Goal: Task Accomplishment & Management: Complete application form

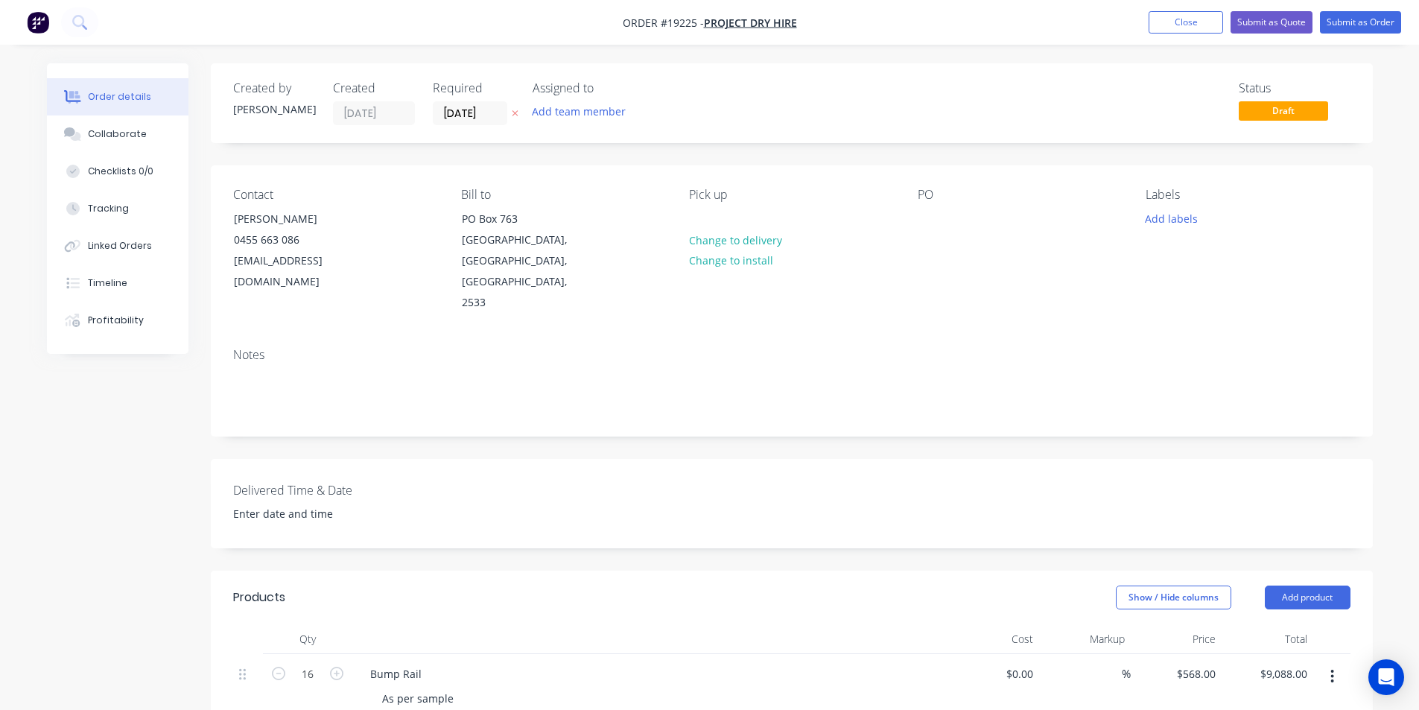
scroll to position [398, 0]
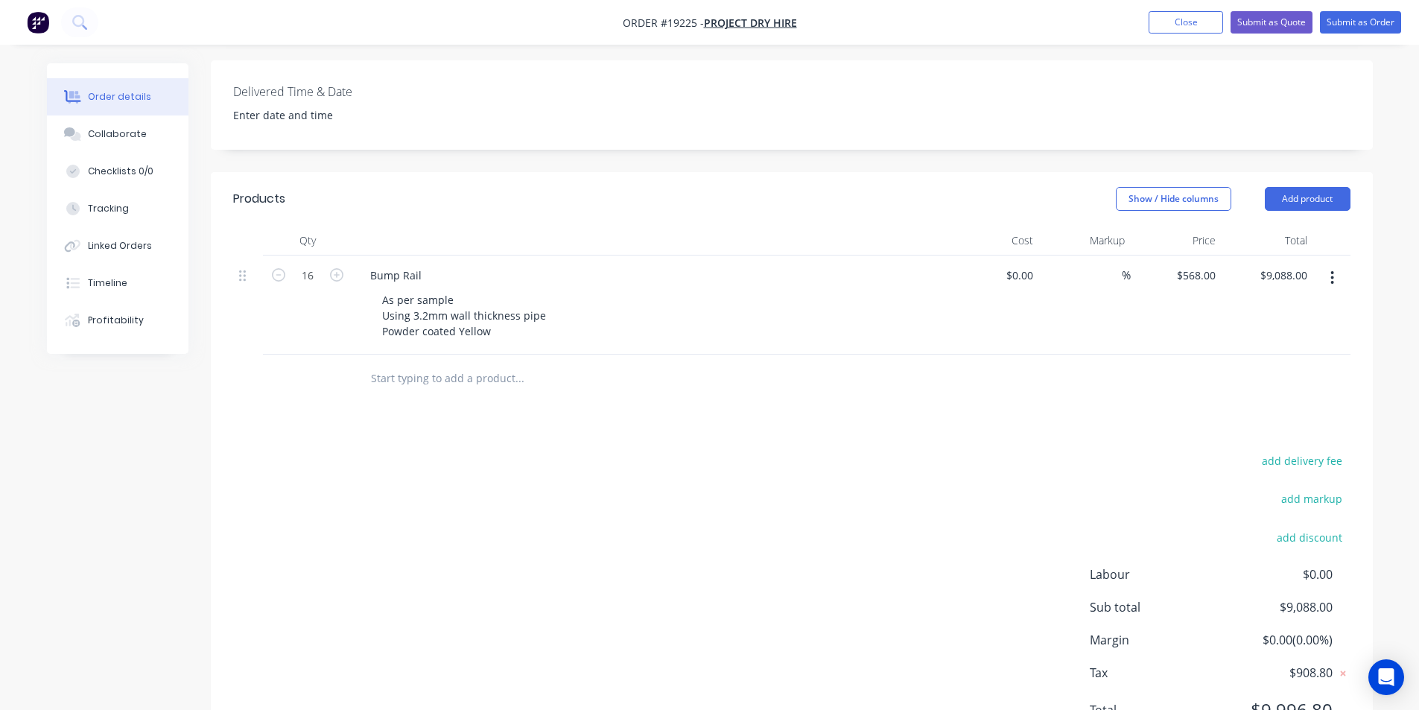
click at [628, 354] on div at bounding box center [620, 378] width 536 height 48
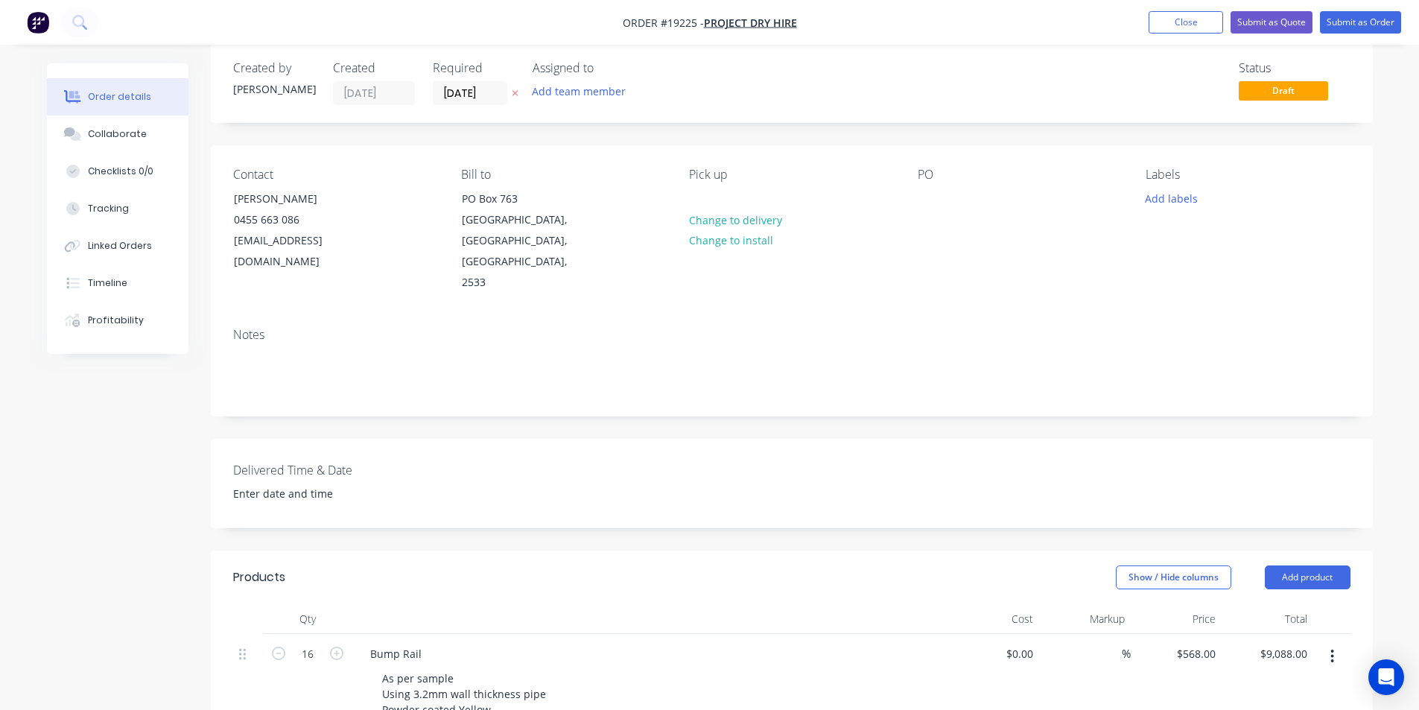
scroll to position [0, 0]
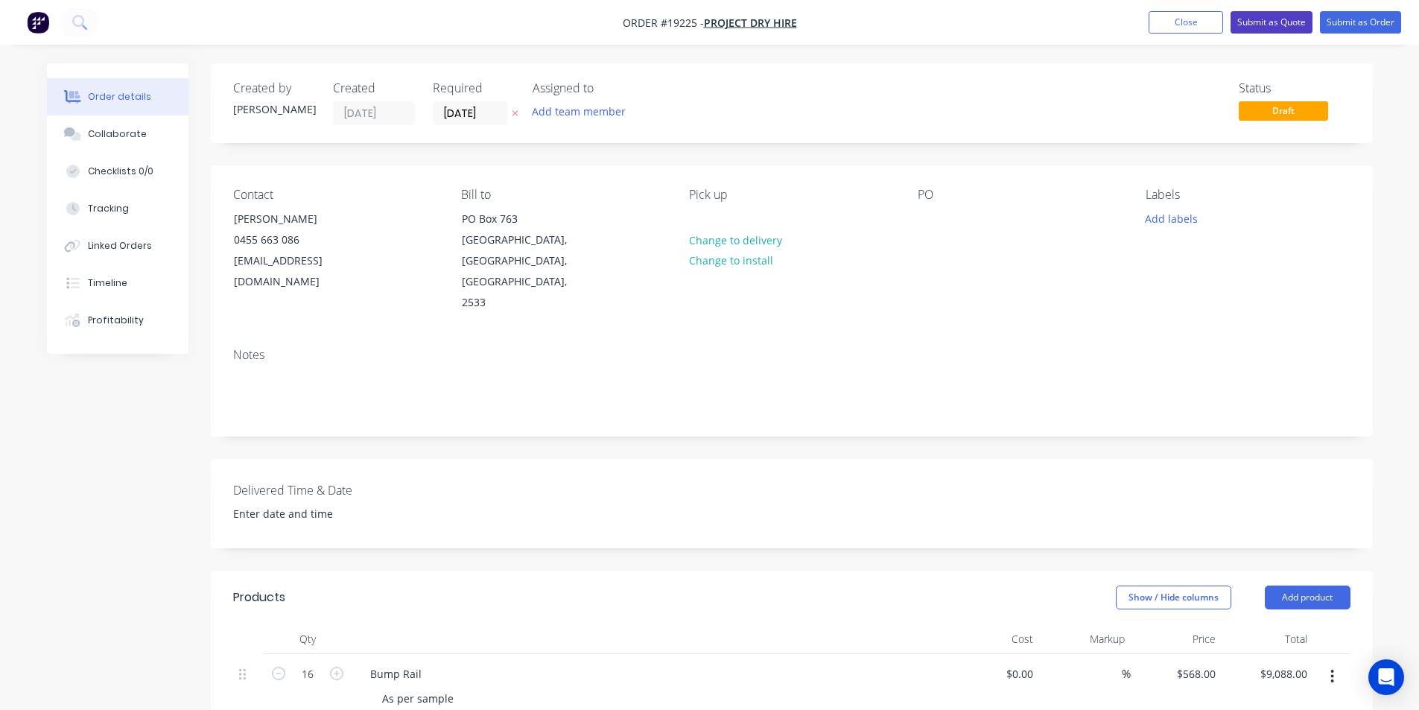
click at [1281, 21] on button "Submit as Quote" at bounding box center [1271, 22] width 82 height 22
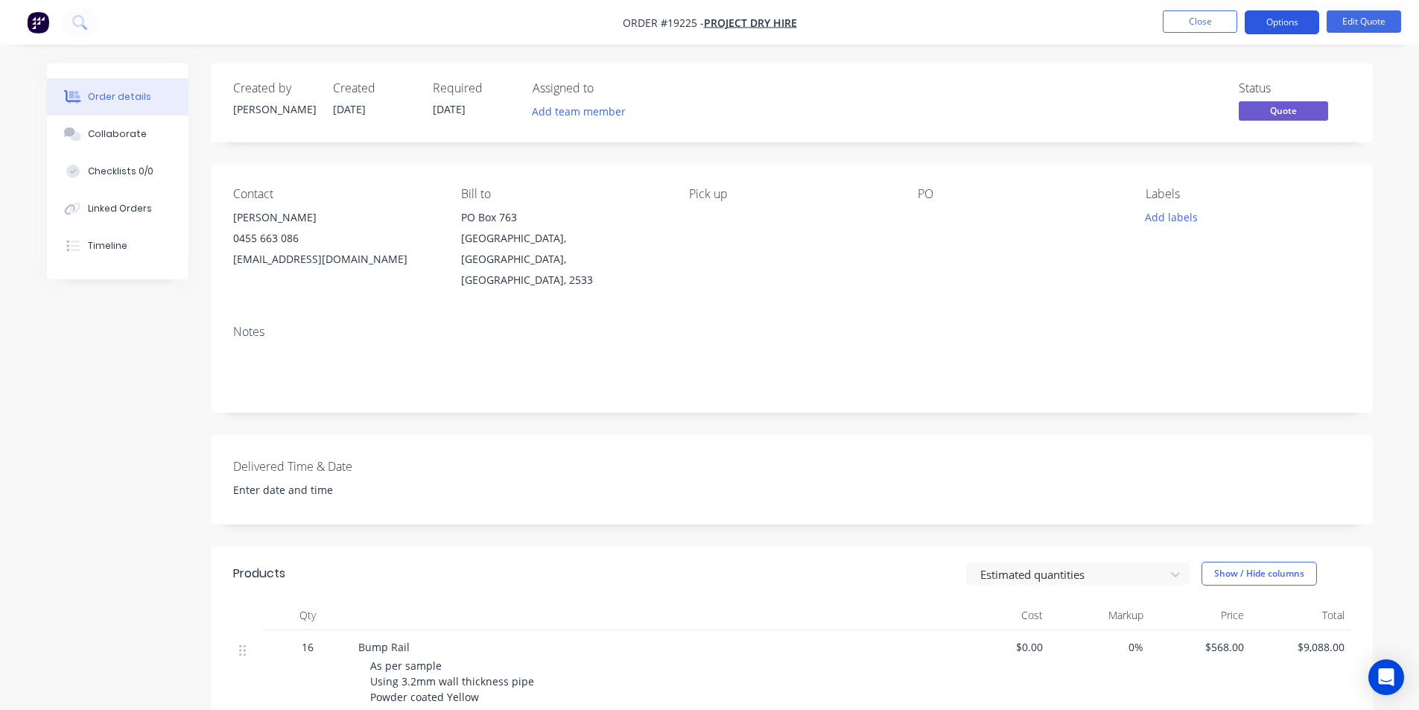
click at [1306, 19] on button "Options" at bounding box center [1281, 22] width 74 height 24
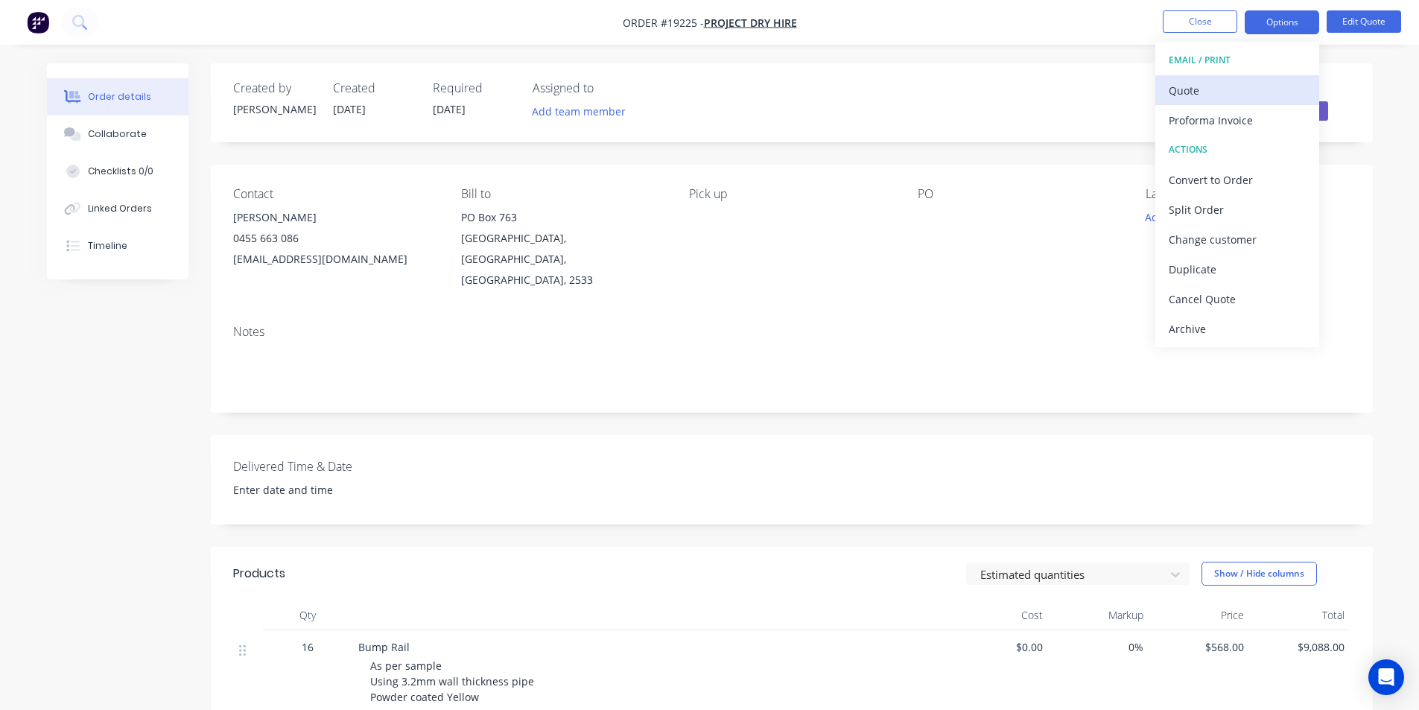
click at [1225, 94] on div "Quote" at bounding box center [1236, 91] width 137 height 22
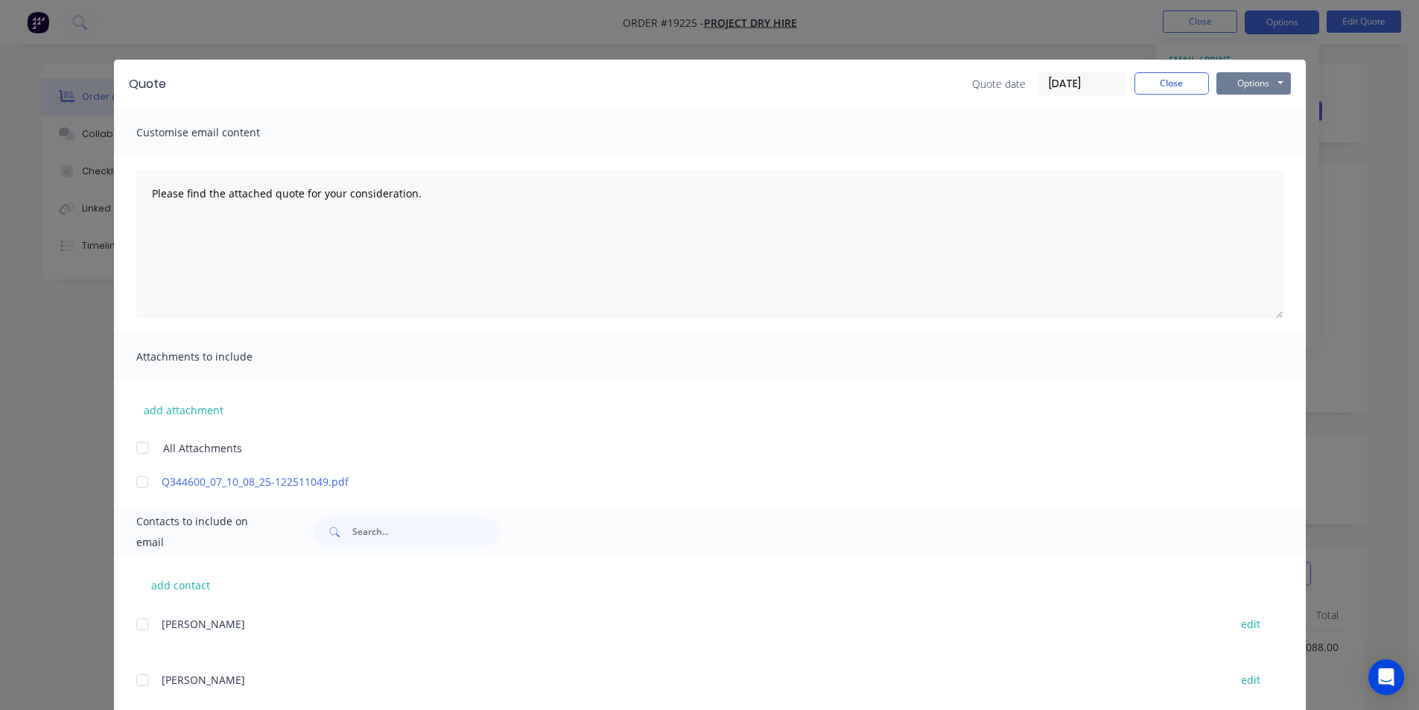
click at [1250, 86] on button "Options" at bounding box center [1253, 83] width 74 height 22
click at [1279, 136] on button "Print" at bounding box center [1263, 134] width 95 height 25
click at [1162, 86] on button "Close" at bounding box center [1171, 83] width 74 height 22
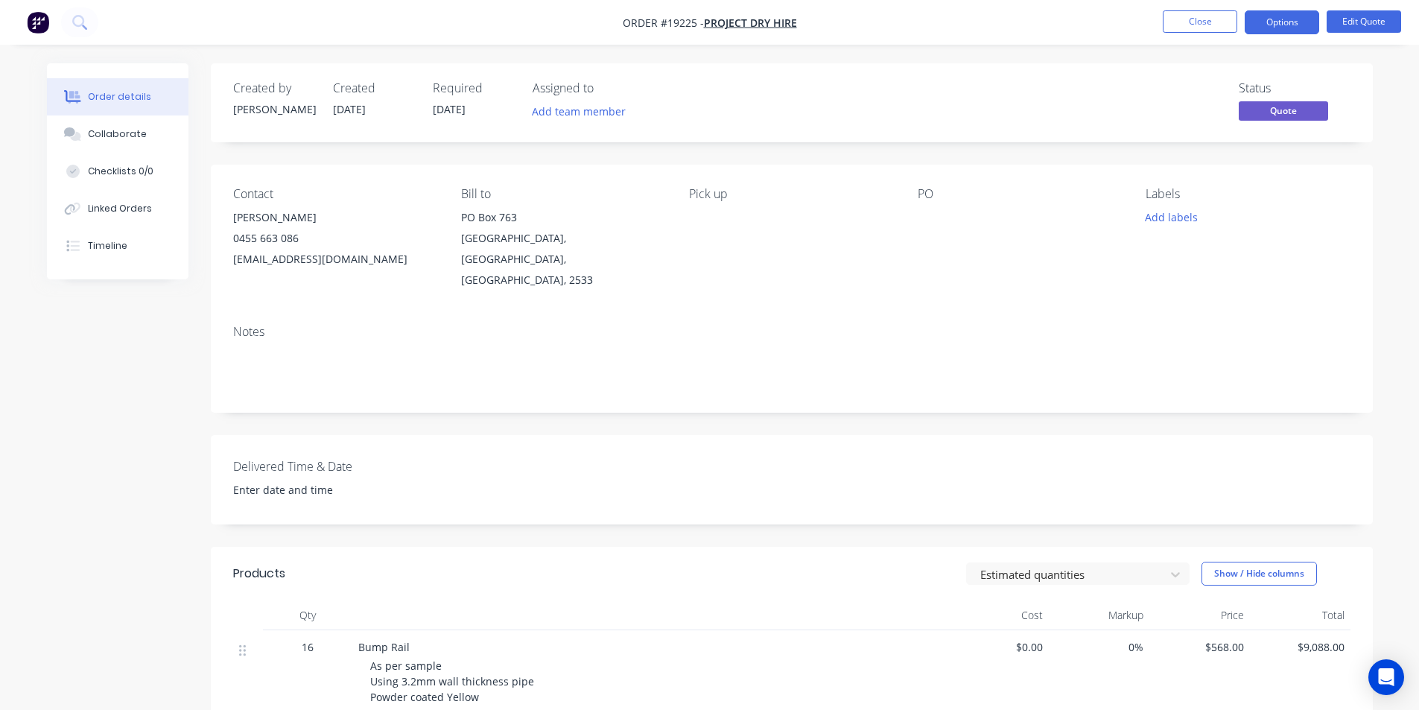
click at [44, 22] on img "button" at bounding box center [38, 22] width 22 height 22
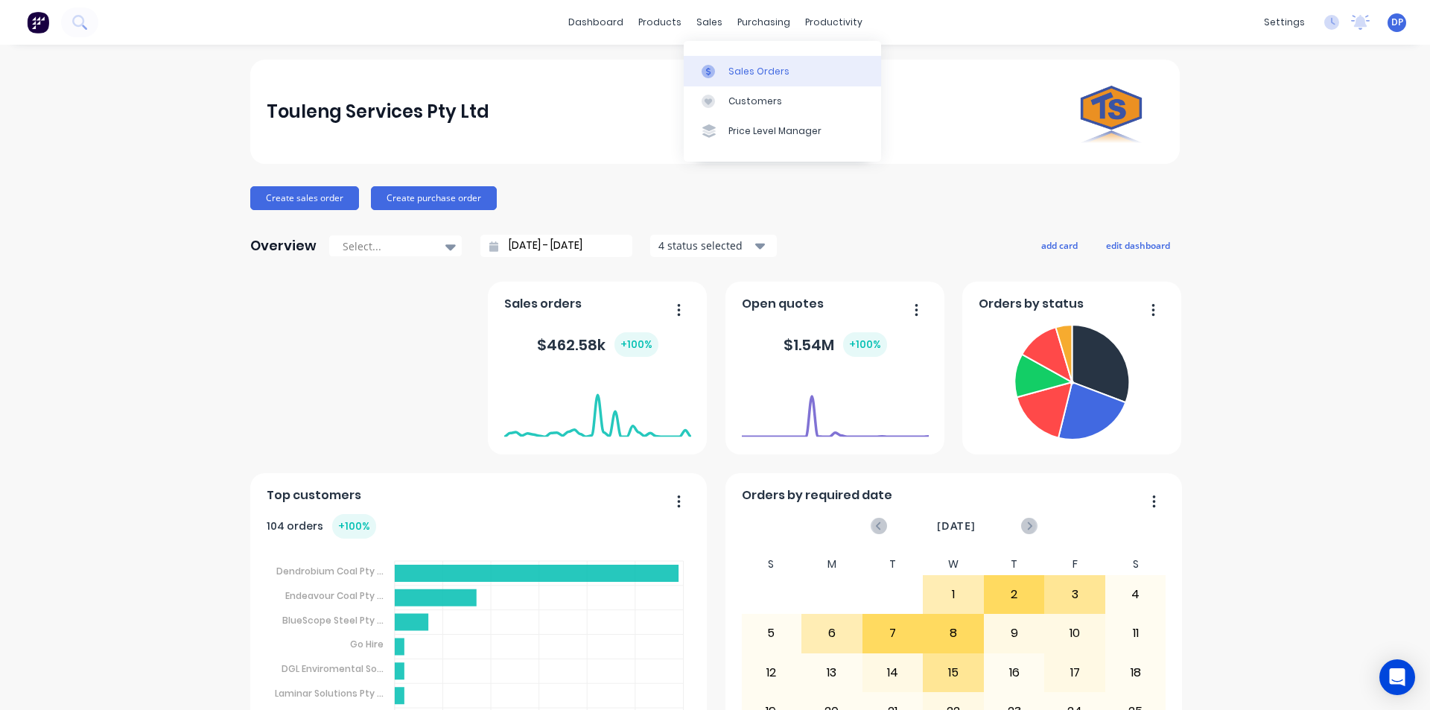
click at [757, 82] on link "Sales Orders" at bounding box center [782, 71] width 197 height 30
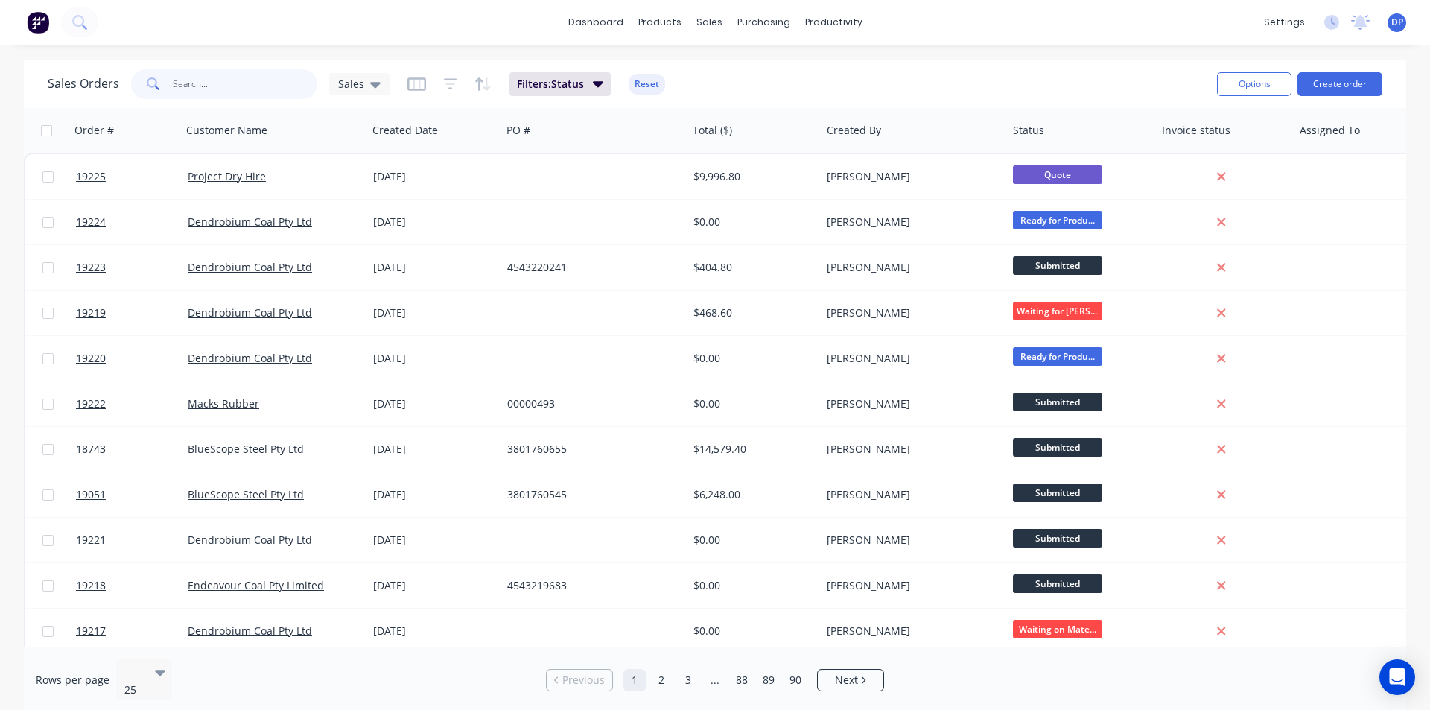
click at [225, 77] on input "text" at bounding box center [245, 84] width 145 height 30
type input "spares pod"
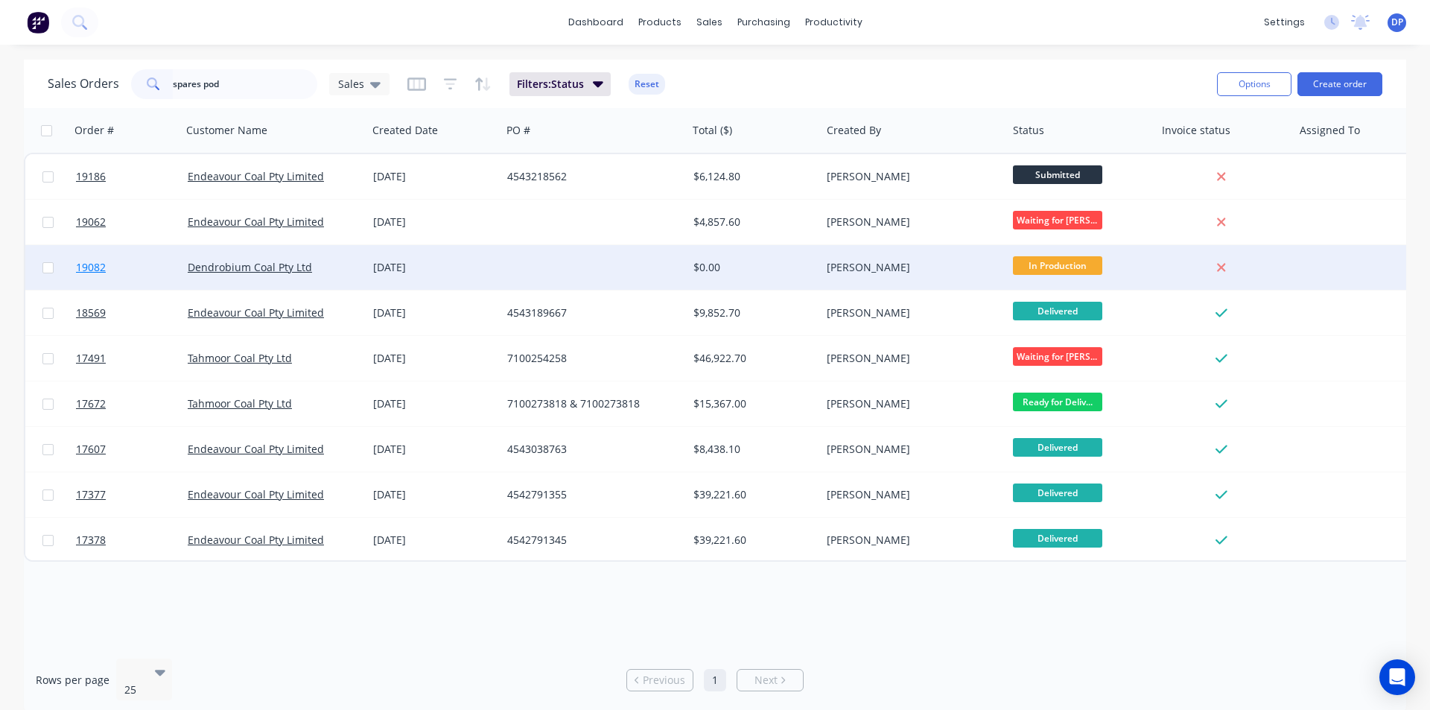
click at [92, 269] on span "19082" at bounding box center [91, 267] width 30 height 15
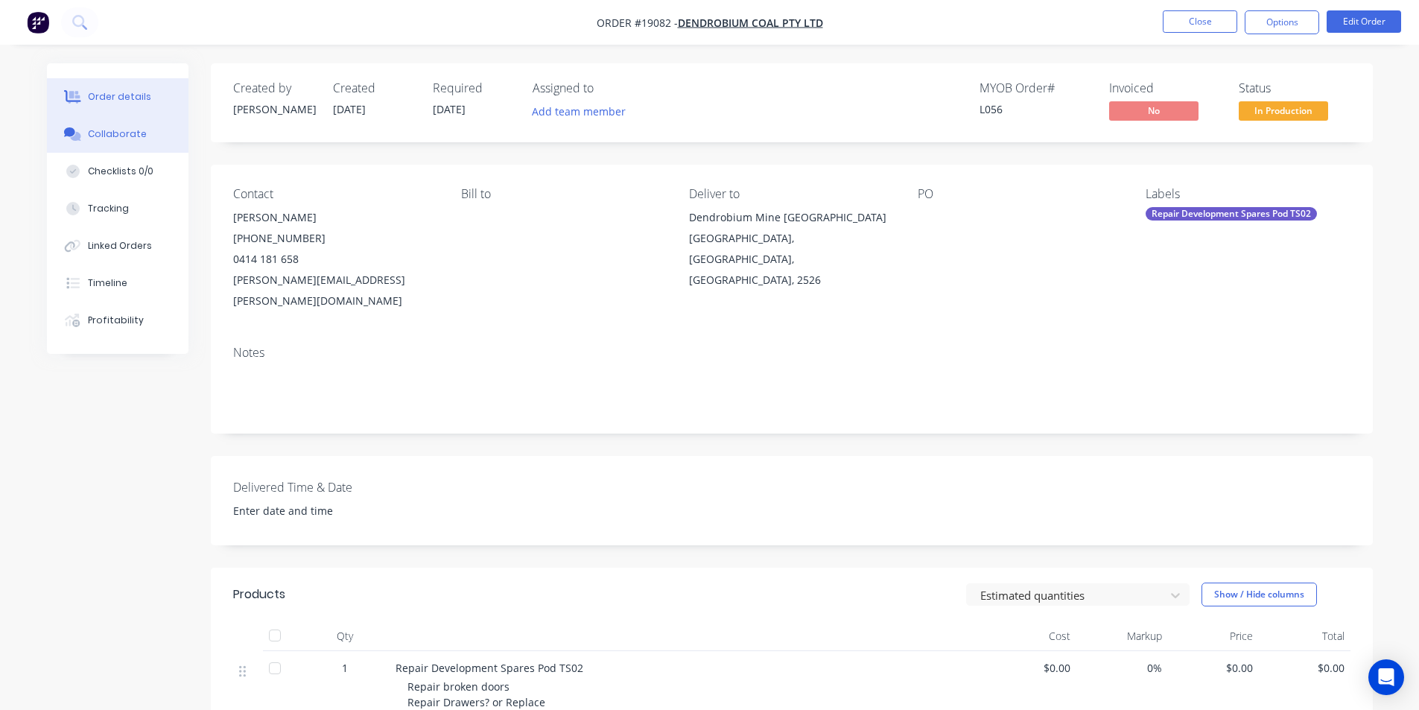
click at [118, 145] on button "Collaborate" at bounding box center [118, 133] width 142 height 37
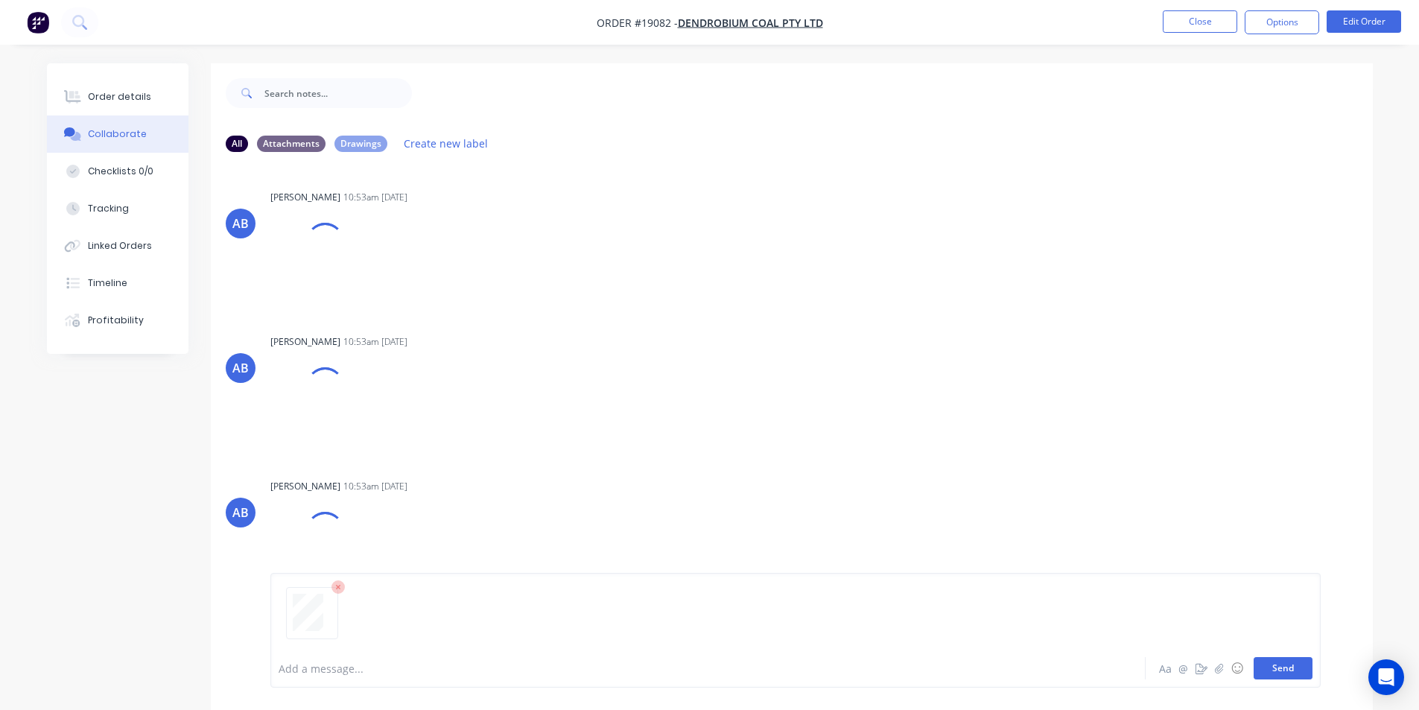
click at [1288, 669] on button "Send" at bounding box center [1282, 668] width 59 height 22
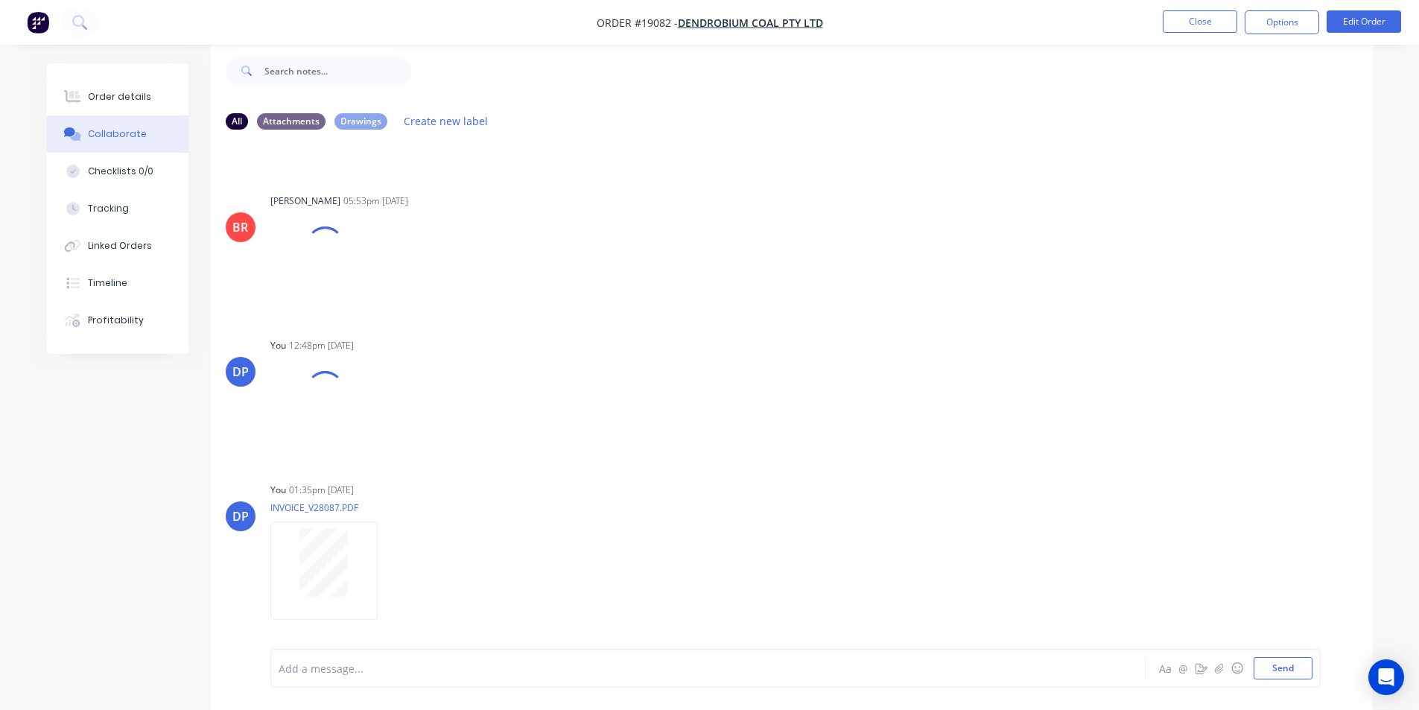
scroll to position [2260, 0]
click at [110, 97] on div "Order details" at bounding box center [119, 96] width 63 height 13
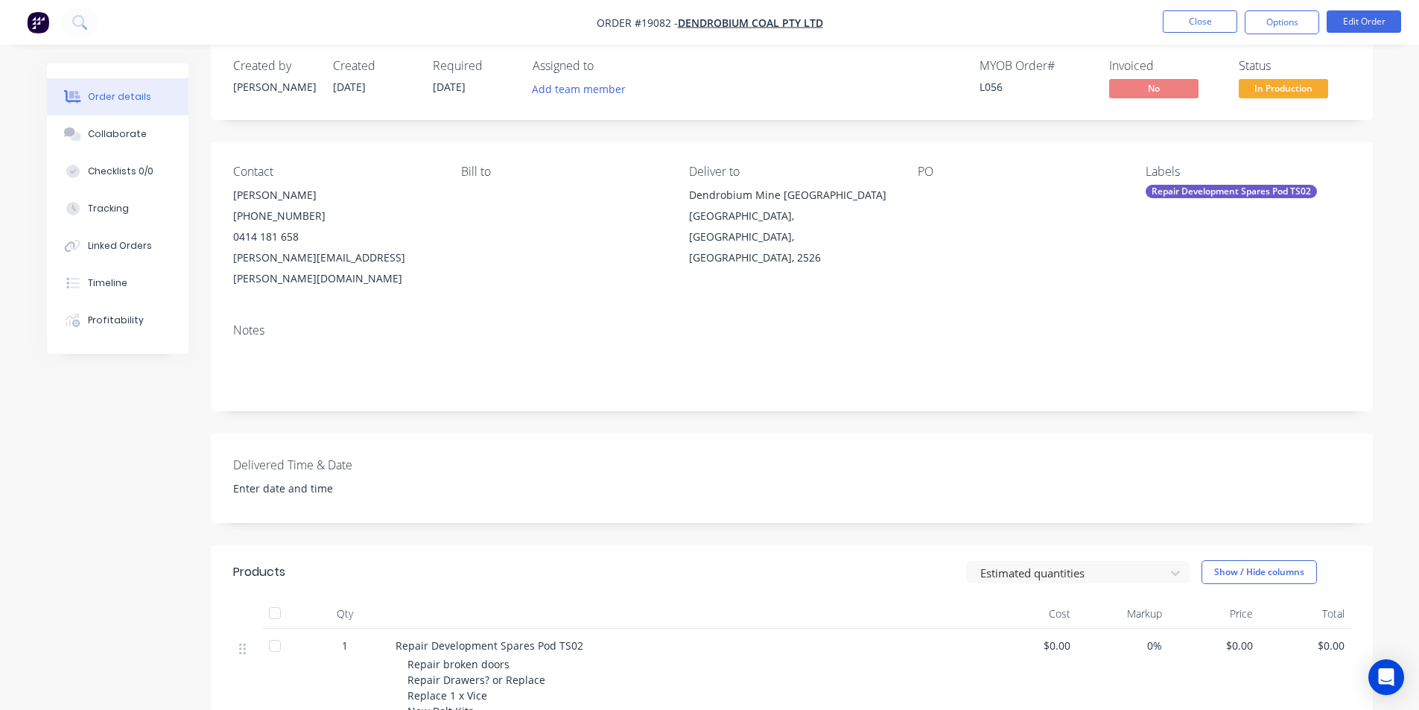
click at [45, 22] on img "button" at bounding box center [38, 22] width 22 height 22
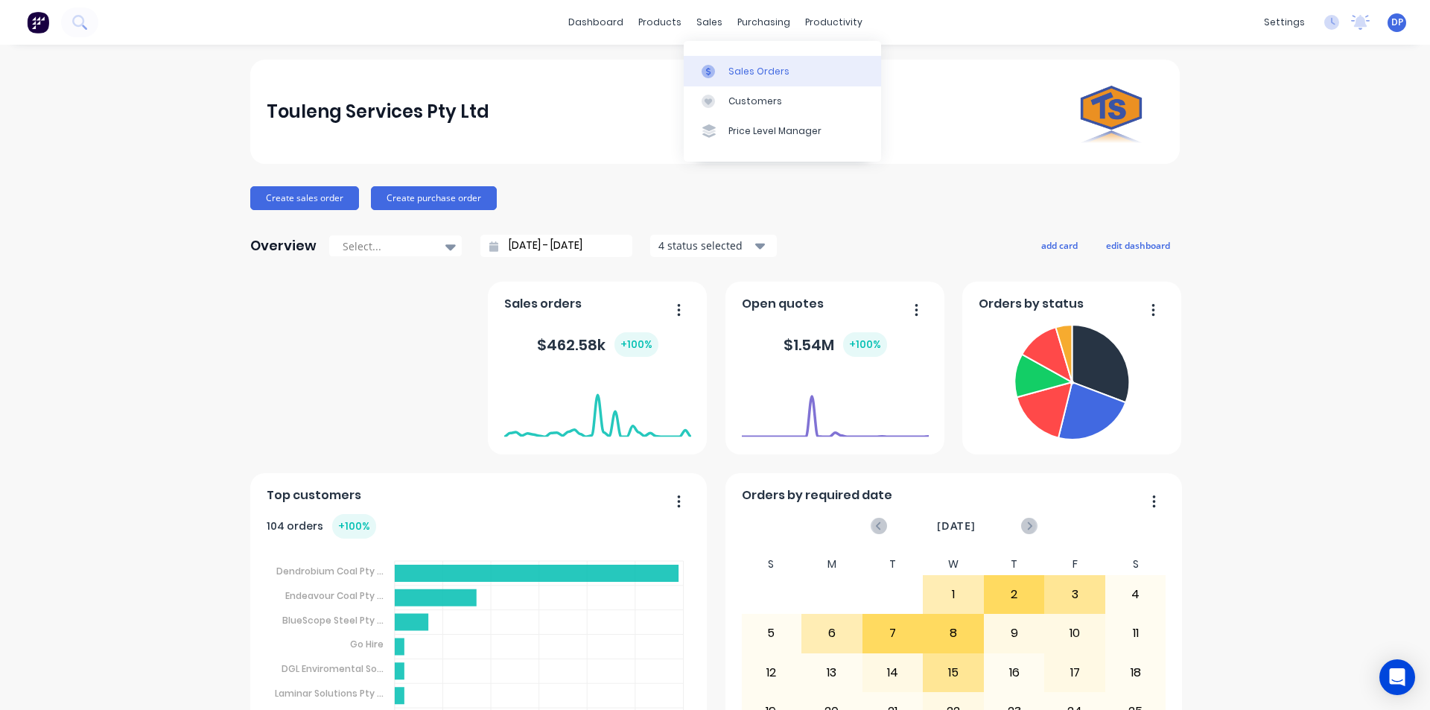
click at [753, 61] on link "Sales Orders" at bounding box center [782, 71] width 197 height 30
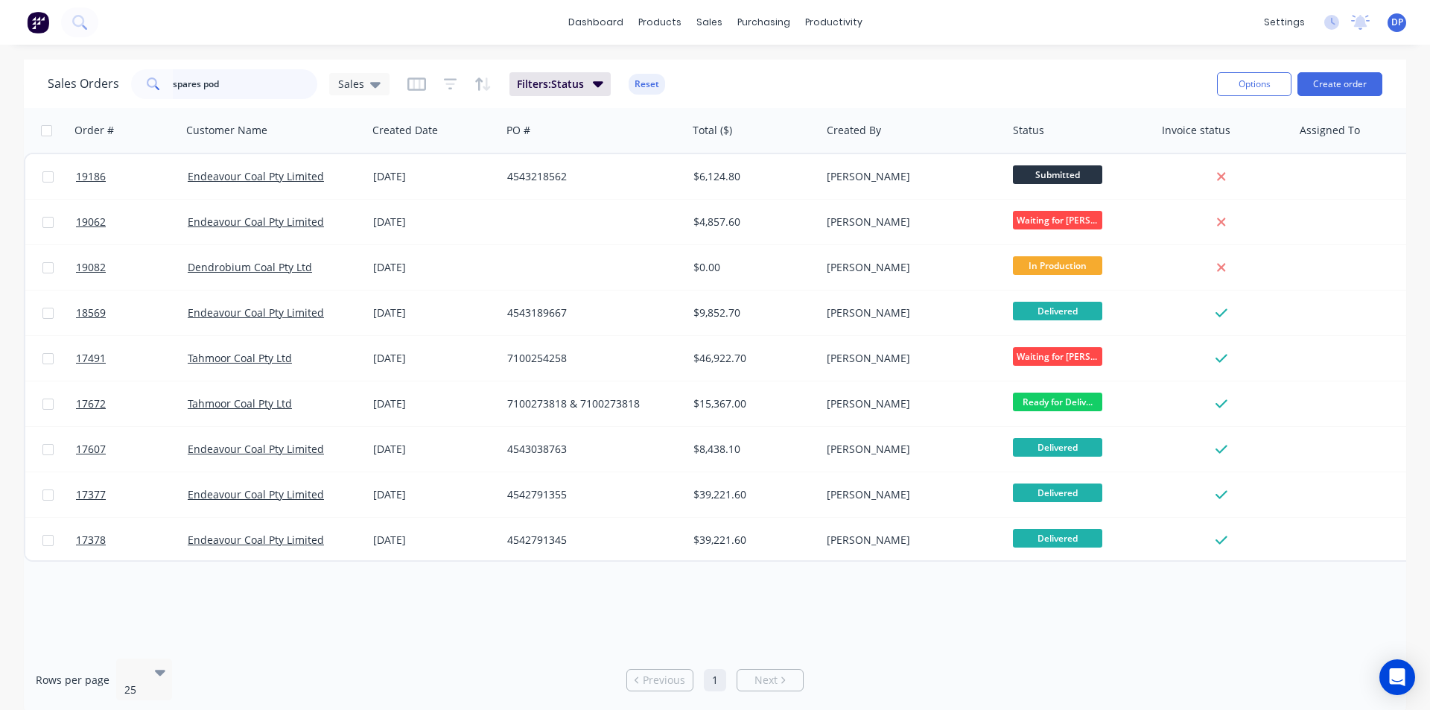
drag, startPoint x: 246, startPoint y: 89, endPoint x: 48, endPoint y: 88, distance: 198.1
click at [48, 88] on div "Sales Orders spares pod Sales" at bounding box center [219, 84] width 342 height 30
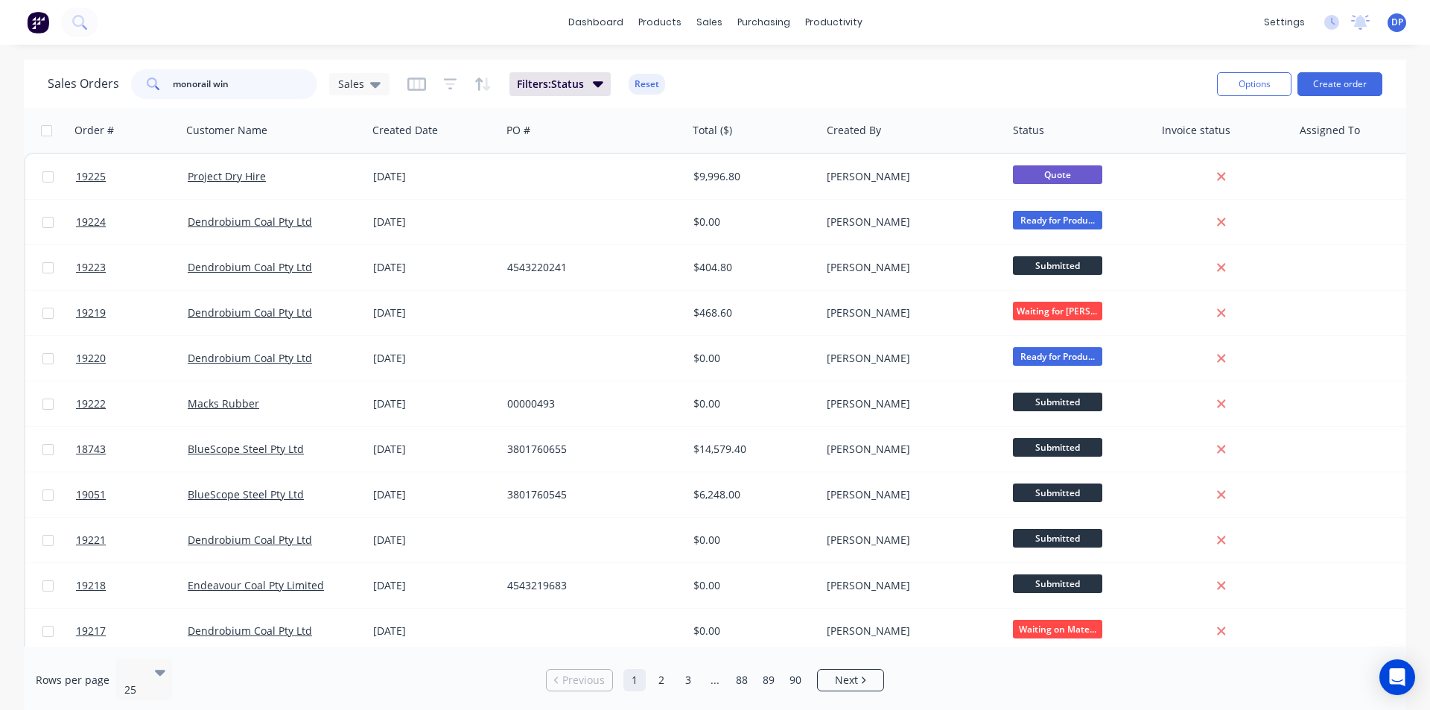
type input "monorail wind"
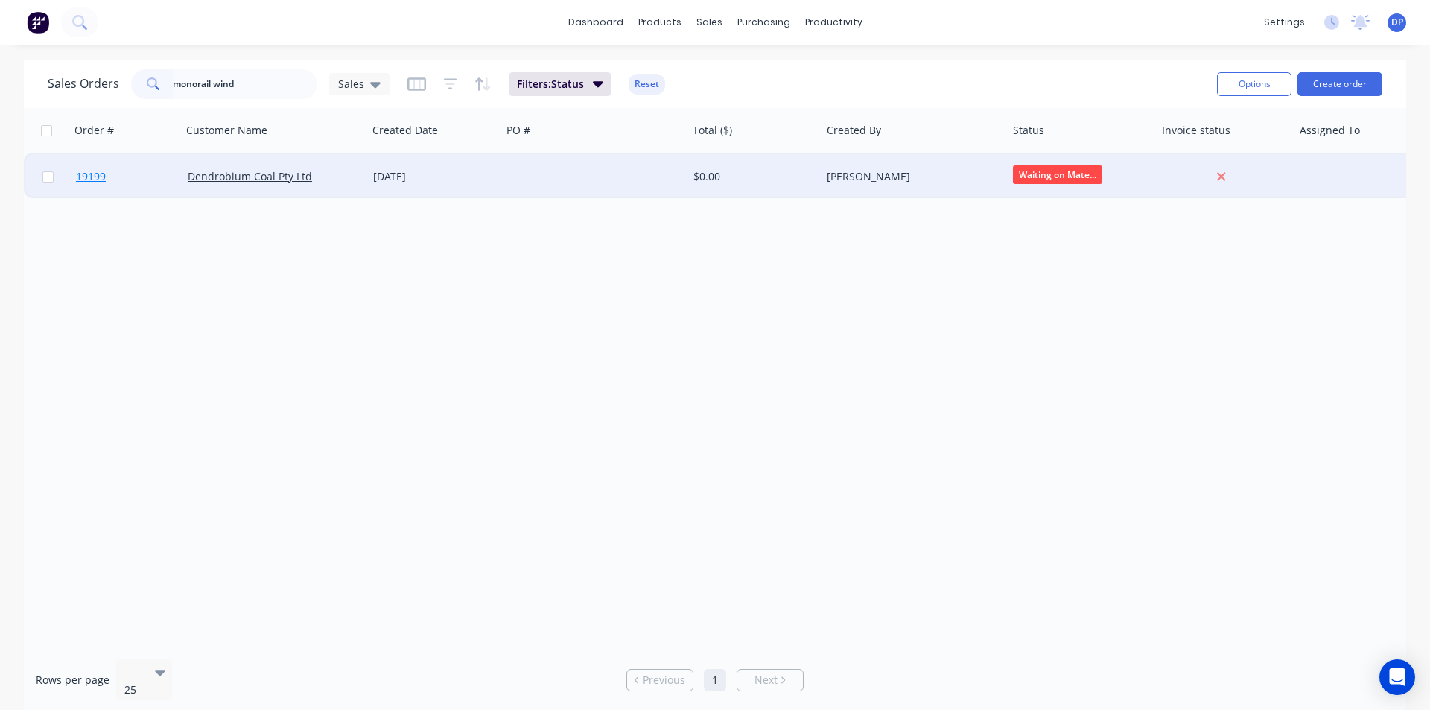
click at [93, 178] on span "19199" at bounding box center [91, 176] width 30 height 15
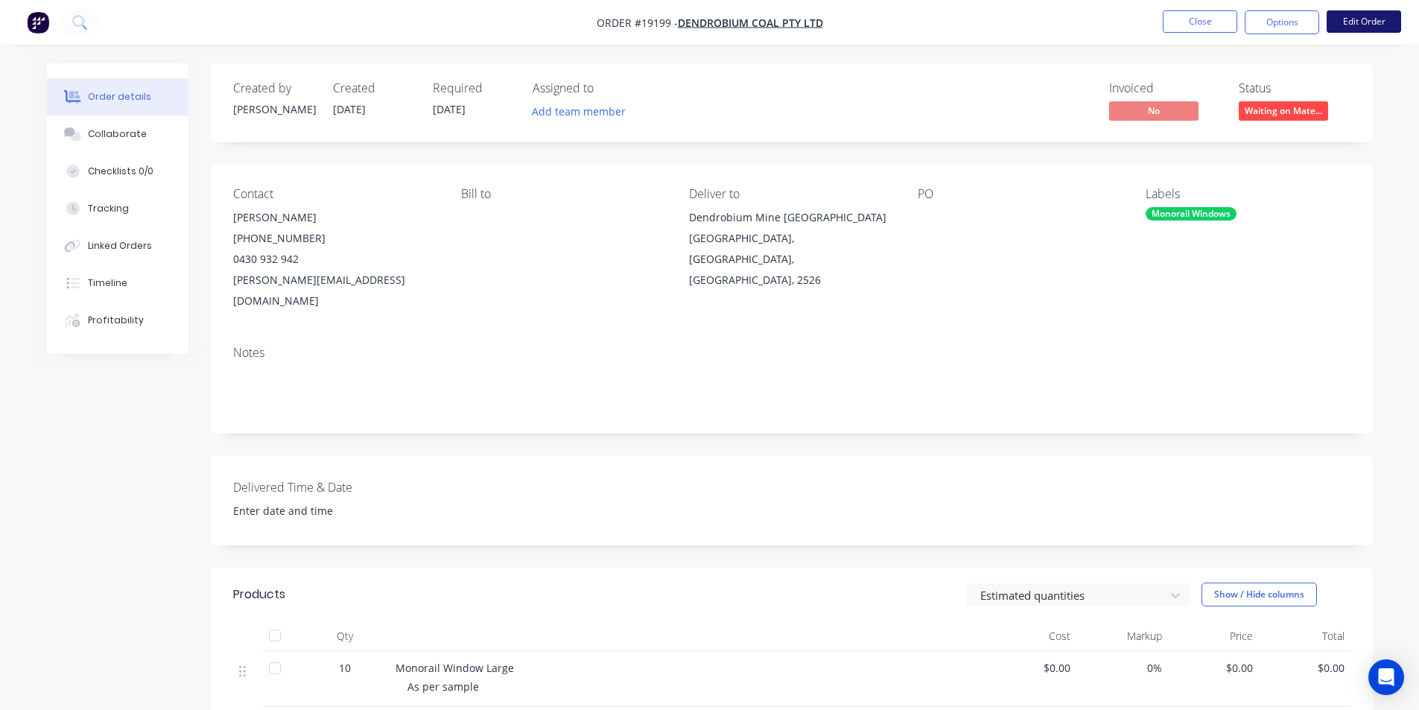
click at [1379, 20] on button "Edit Order" at bounding box center [1363, 21] width 74 height 22
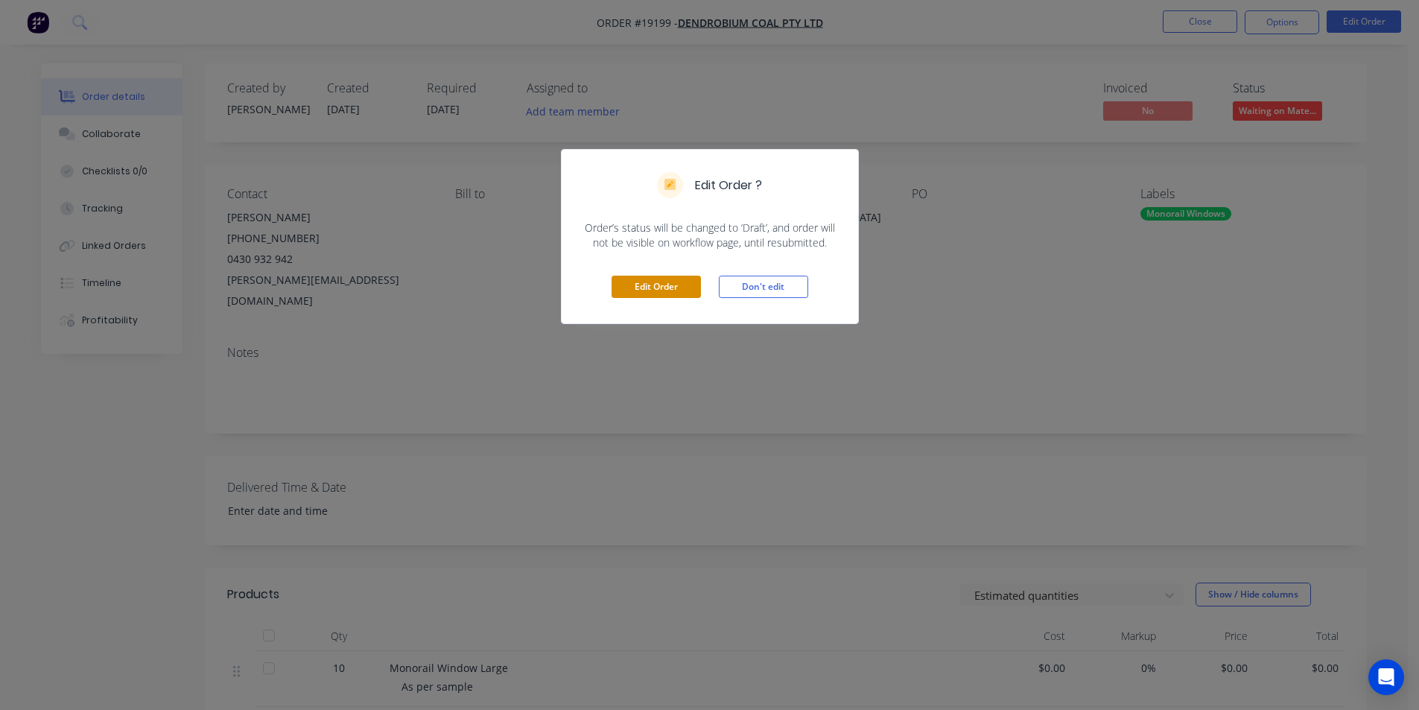
click at [661, 284] on button "Edit Order" at bounding box center [655, 287] width 89 height 22
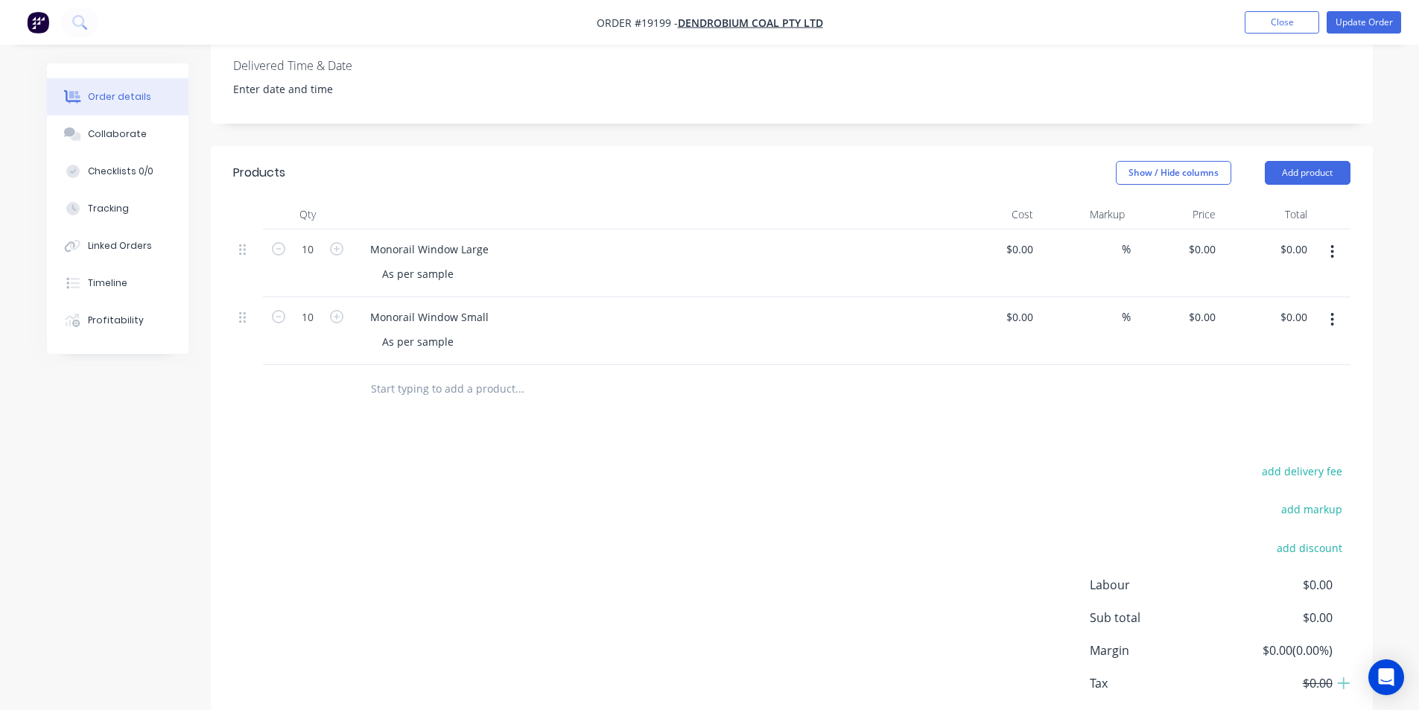
scroll to position [447, 0]
click at [457, 261] on div "As per sample" at bounding box center [417, 272] width 95 height 22
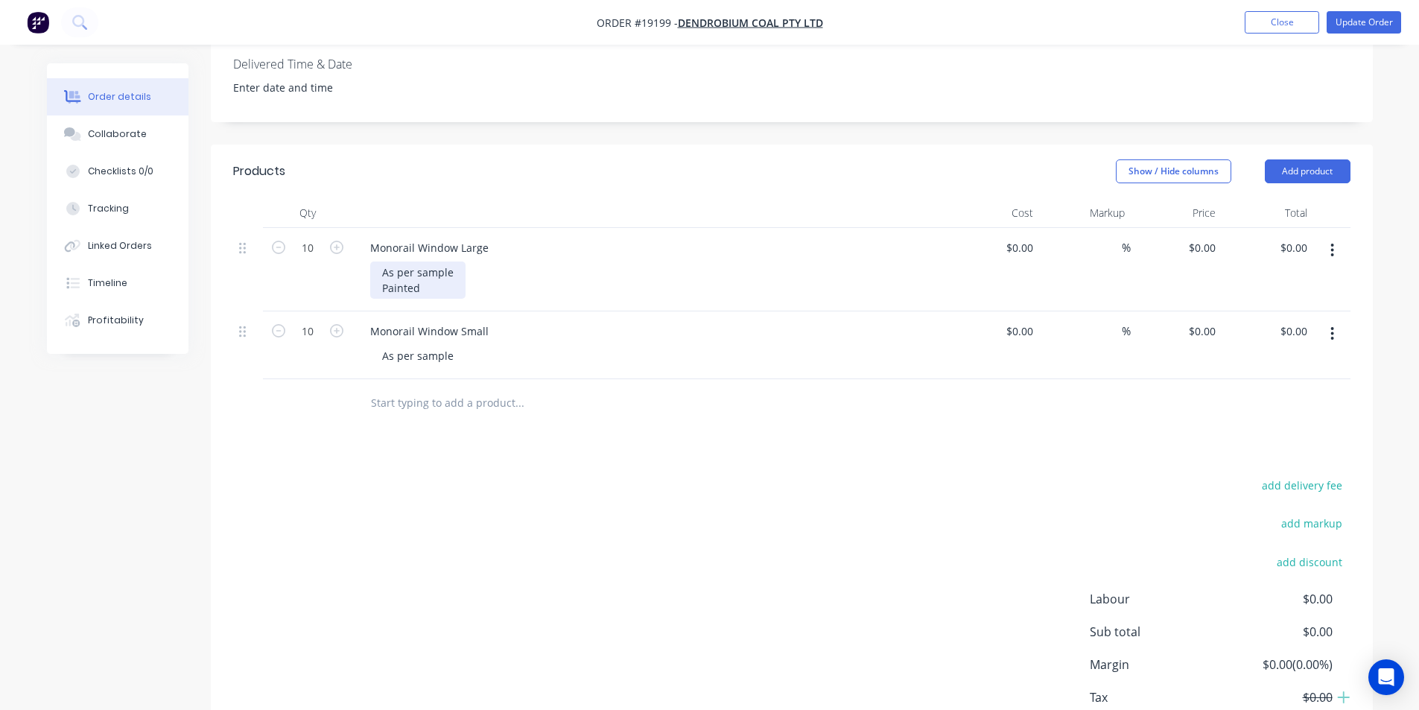
click at [433, 267] on div "As per sample Painted" at bounding box center [417, 279] width 95 height 37
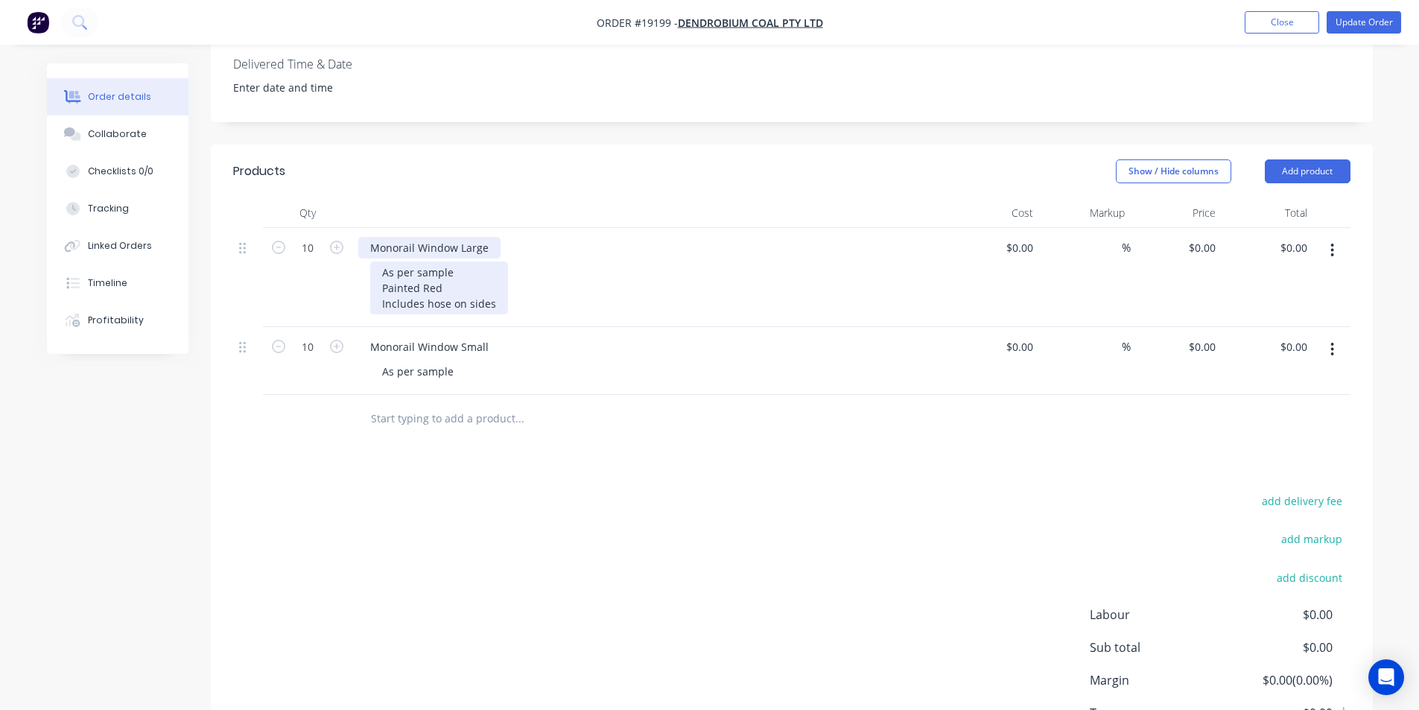
drag, startPoint x: 497, startPoint y: 283, endPoint x: 391, endPoint y: 236, distance: 115.7
click at [391, 236] on div "Monorail Window Large As per sample Painted Red Includes hose on sides" at bounding box center [650, 277] width 596 height 99
click at [512, 293] on div "Monorail Window Large As per sample Painted Red Includes hose on sides" at bounding box center [650, 277] width 596 height 99
drag, startPoint x: 497, startPoint y: 285, endPoint x: 368, endPoint y: 236, distance: 137.9
click at [368, 236] on div "Monorail Window Large As per sample Painted Red Includes hose on sides" at bounding box center [650, 277] width 596 height 99
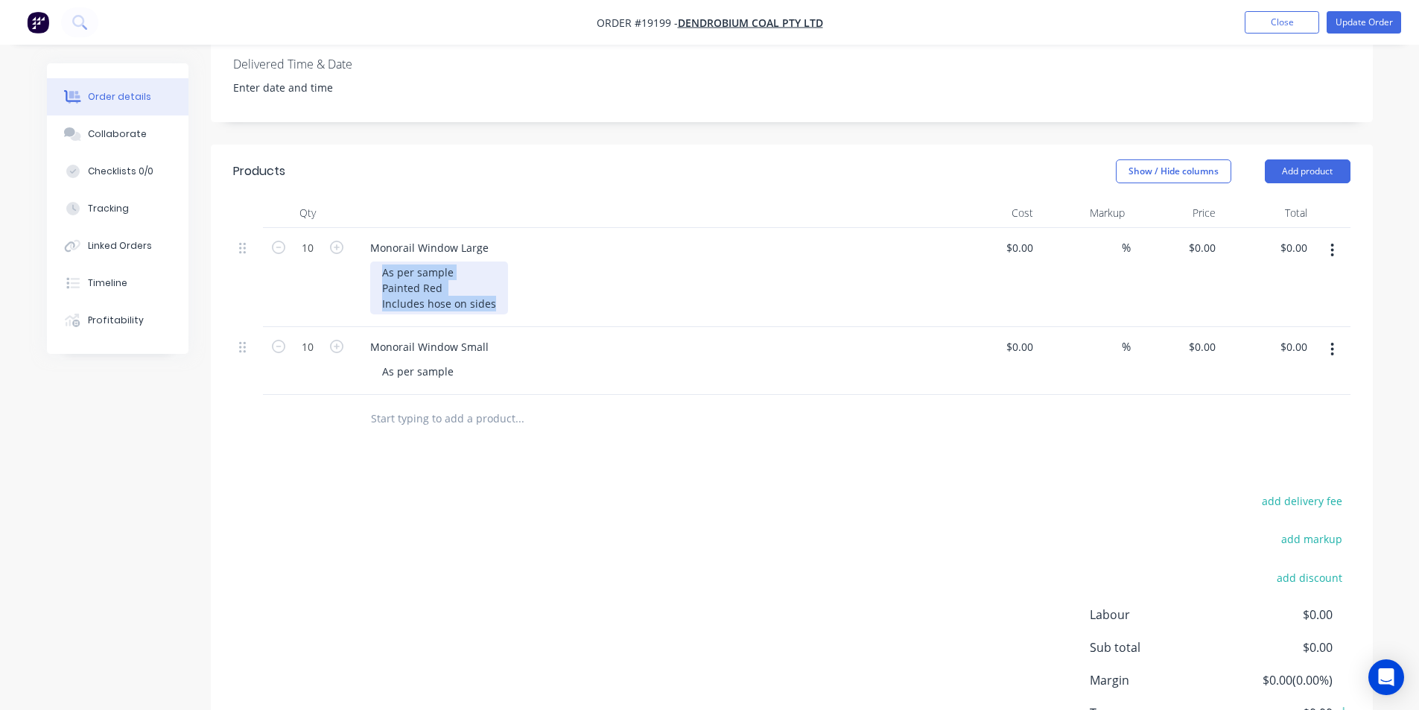
copy div "As per sample Painted Red Includes hose on sides"
drag, startPoint x: 463, startPoint y: 351, endPoint x: 375, endPoint y: 340, distance: 88.6
click at [375, 360] on div "As per sample" at bounding box center [656, 371] width 572 height 22
click at [457, 360] on div "As per sample" at bounding box center [417, 371] width 95 height 22
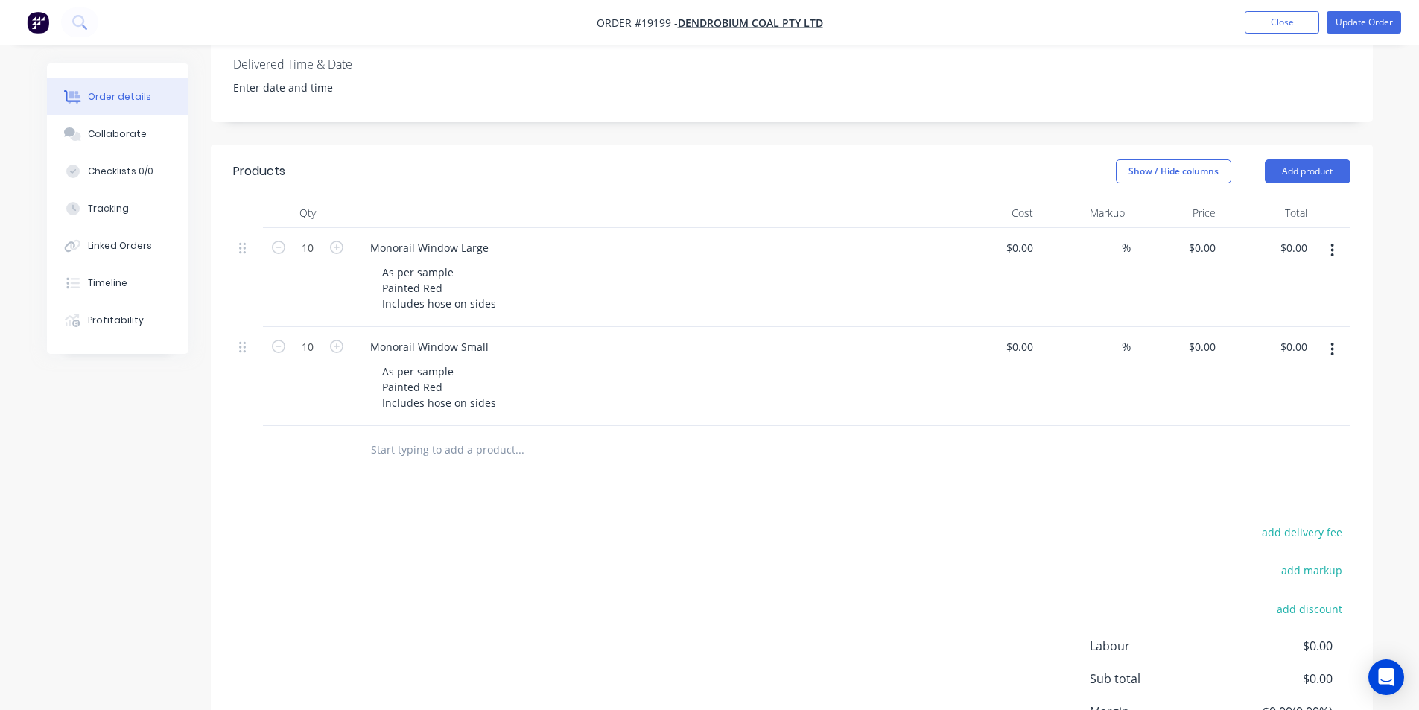
click at [632, 365] on div "As per sample Painted Red Includes hose on sides" at bounding box center [656, 386] width 572 height 53
click at [1205, 237] on input "0" at bounding box center [1204, 248] width 34 height 22
type input "$285.00"
type input "$2,850.00"
click at [1209, 336] on input "0" at bounding box center [1204, 347] width 34 height 22
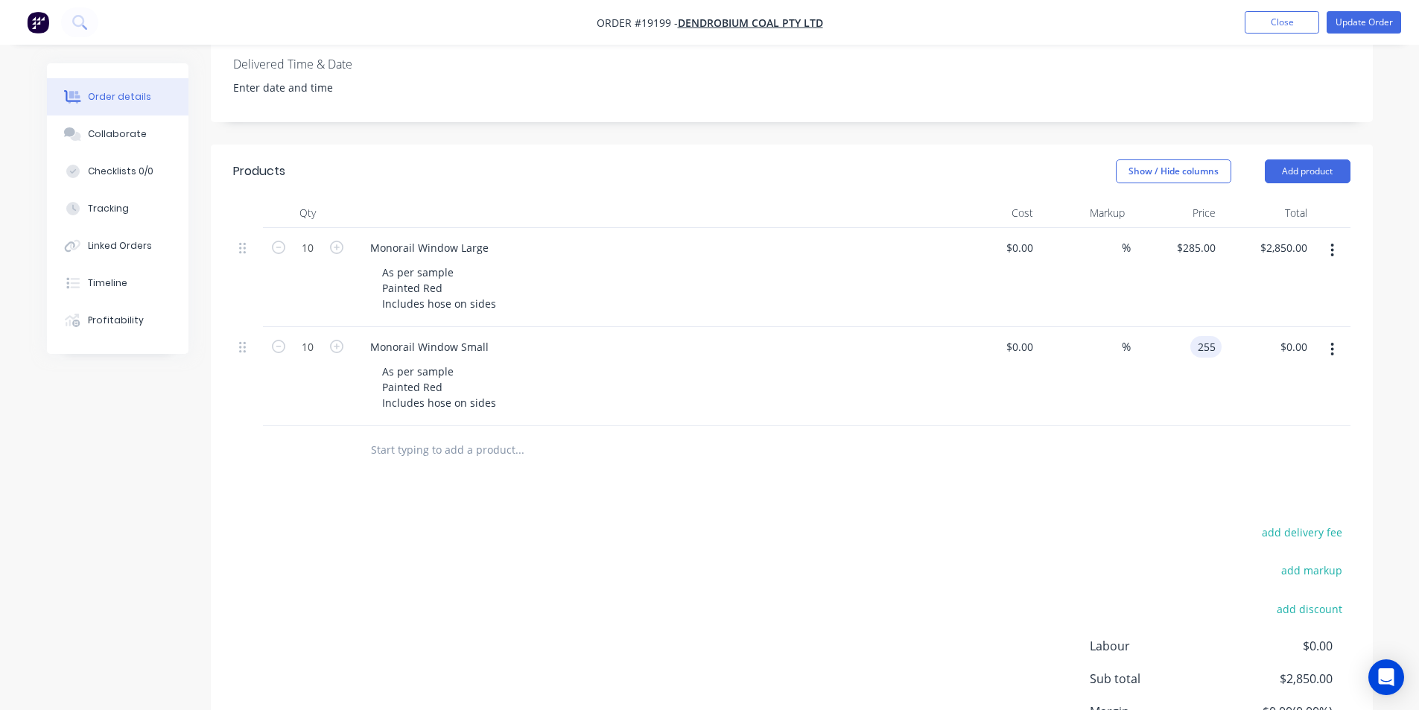
type input "$255.00"
type input "$2,550.00"
click at [1092, 447] on div at bounding box center [791, 450] width 1117 height 48
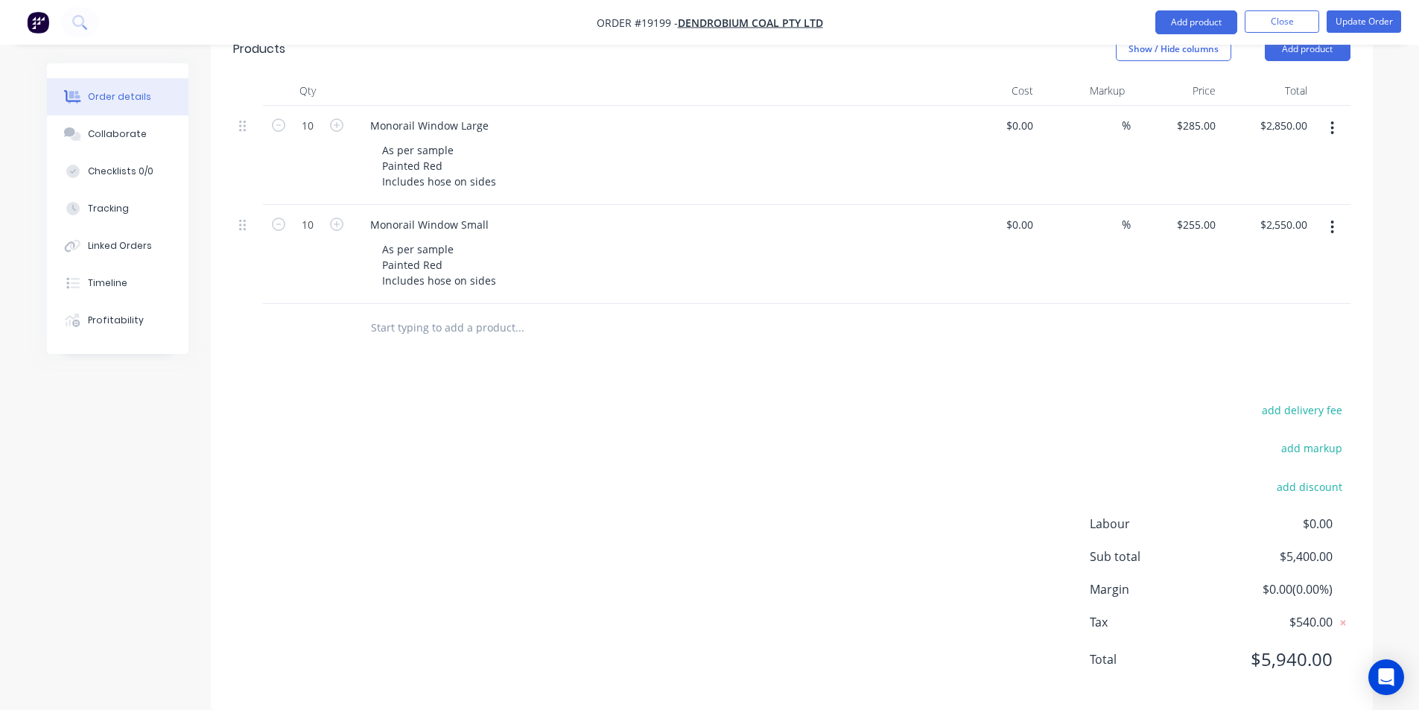
scroll to position [570, 0]
click at [1195, 212] on div "255 $255.00" at bounding box center [1195, 223] width 52 height 22
type input "6"
type input "$270.00"
type input "$2,700.00"
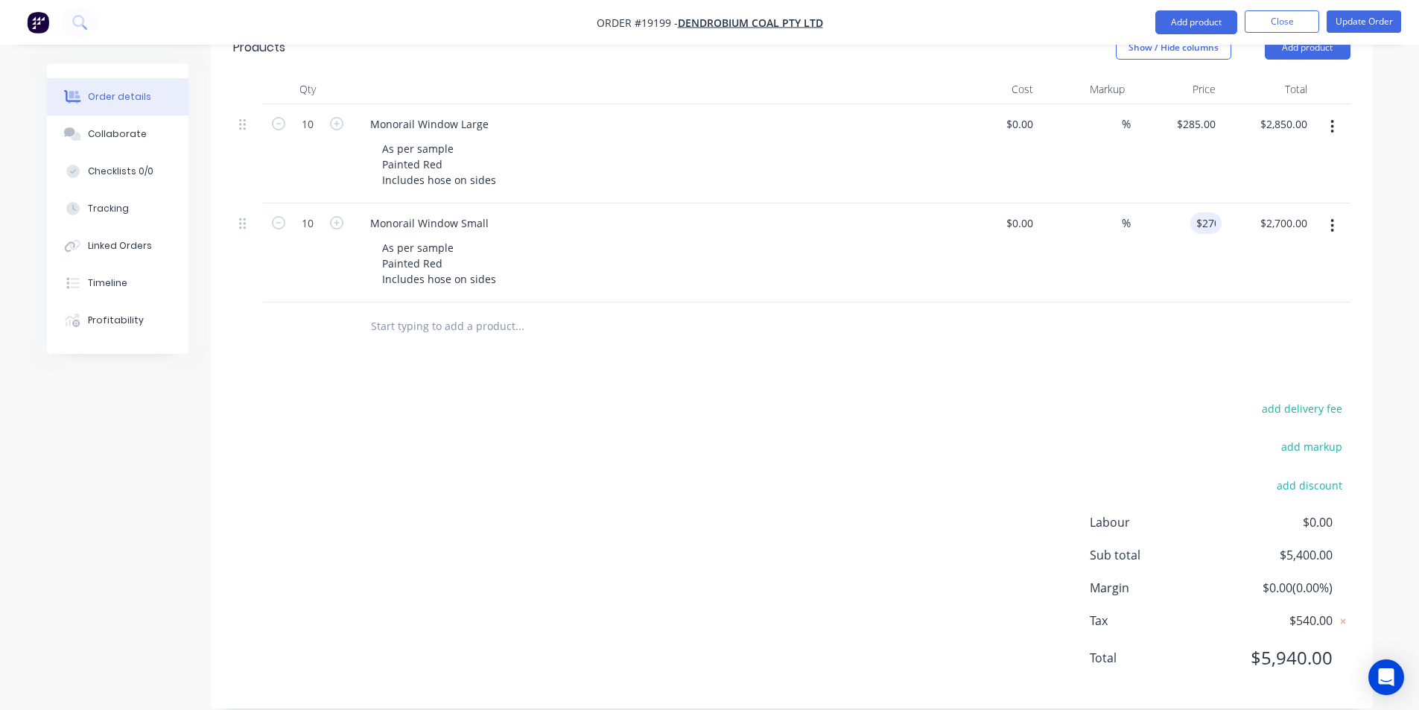
click at [1196, 269] on div "$270.00 270" at bounding box center [1177, 252] width 92 height 99
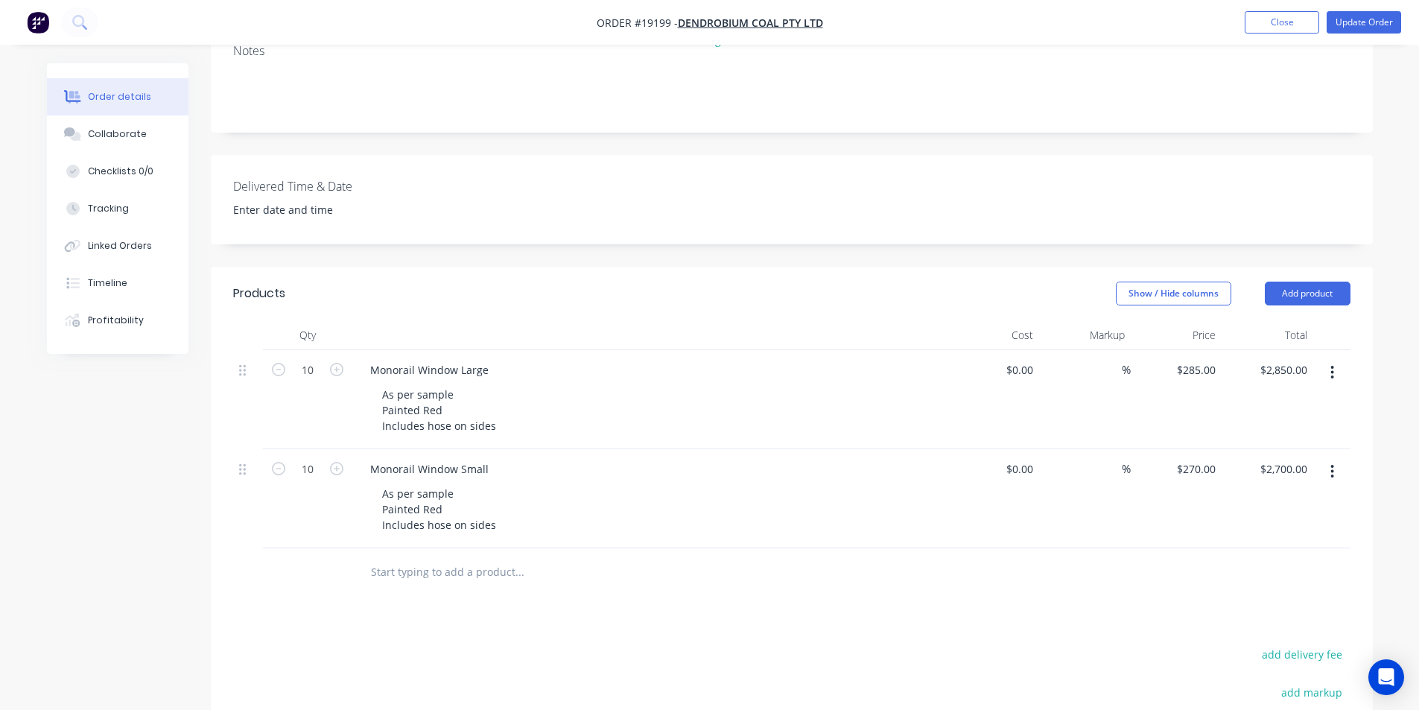
scroll to position [124, 0]
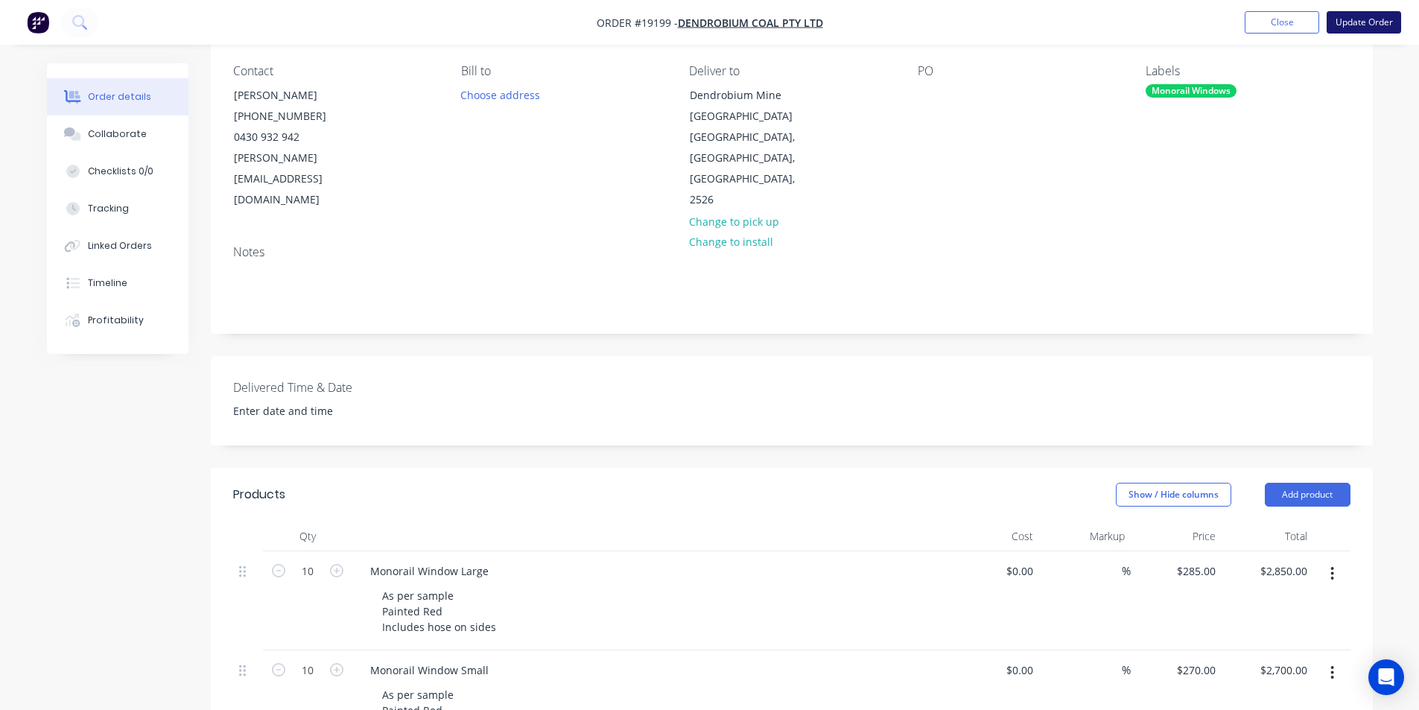
click at [1363, 28] on button "Update Order" at bounding box center [1363, 22] width 74 height 22
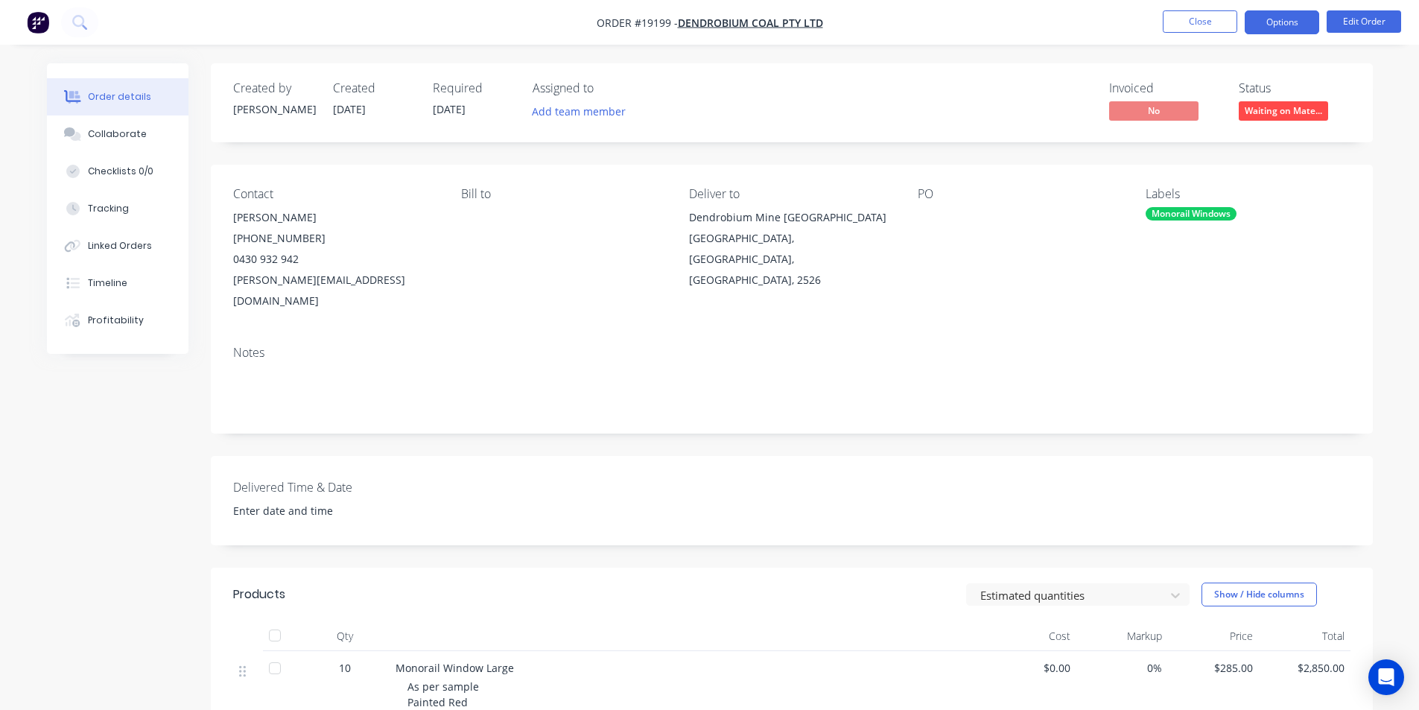
click at [1294, 28] on button "Options" at bounding box center [1281, 22] width 74 height 24
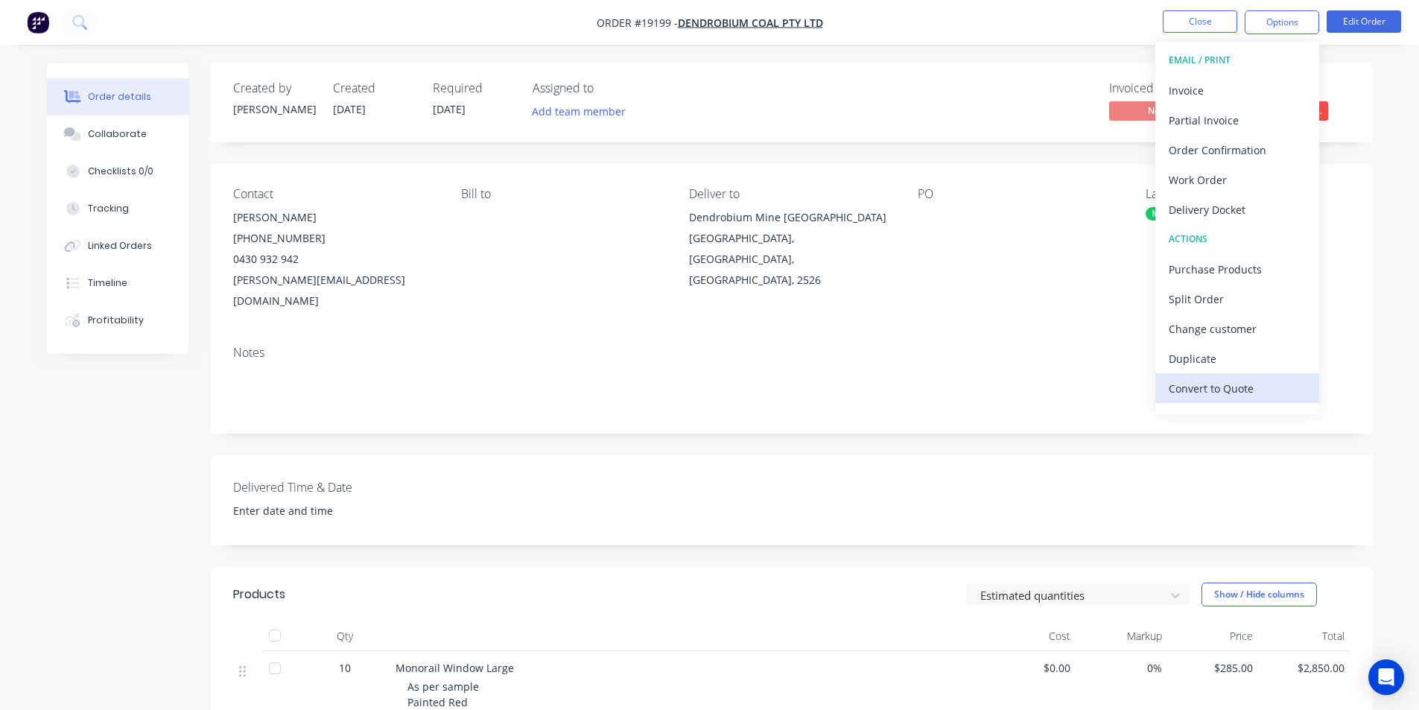
click at [1262, 383] on div "Convert to Quote" at bounding box center [1236, 389] width 137 height 22
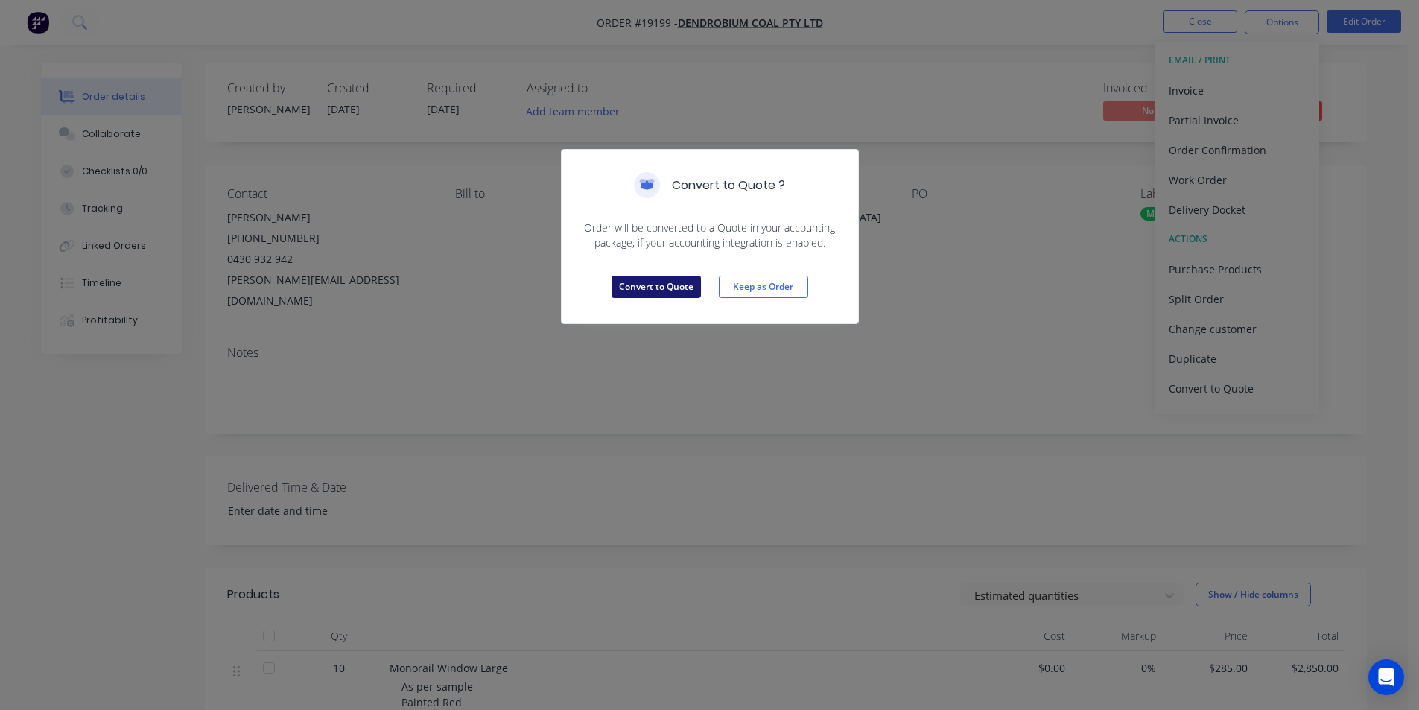
click at [670, 287] on button "Convert to Quote" at bounding box center [655, 287] width 89 height 22
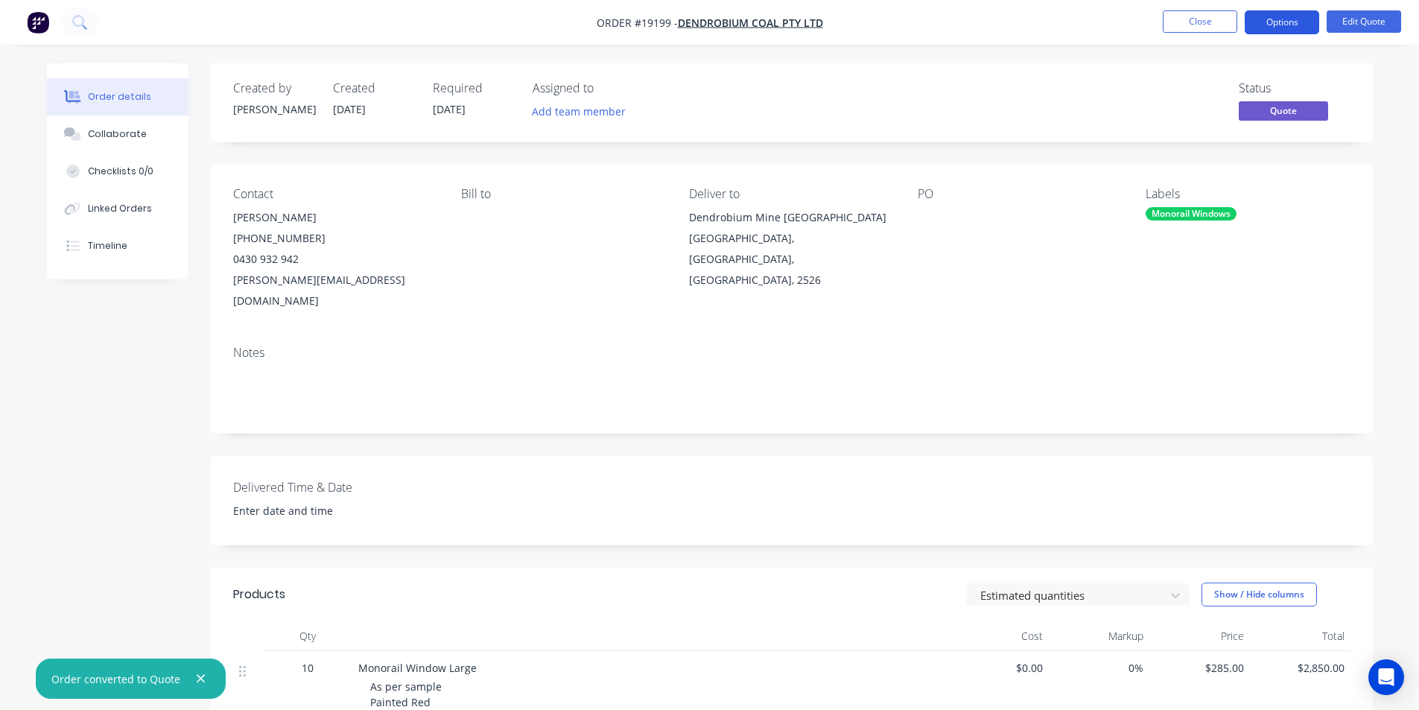
click at [1272, 13] on button "Options" at bounding box center [1281, 22] width 74 height 24
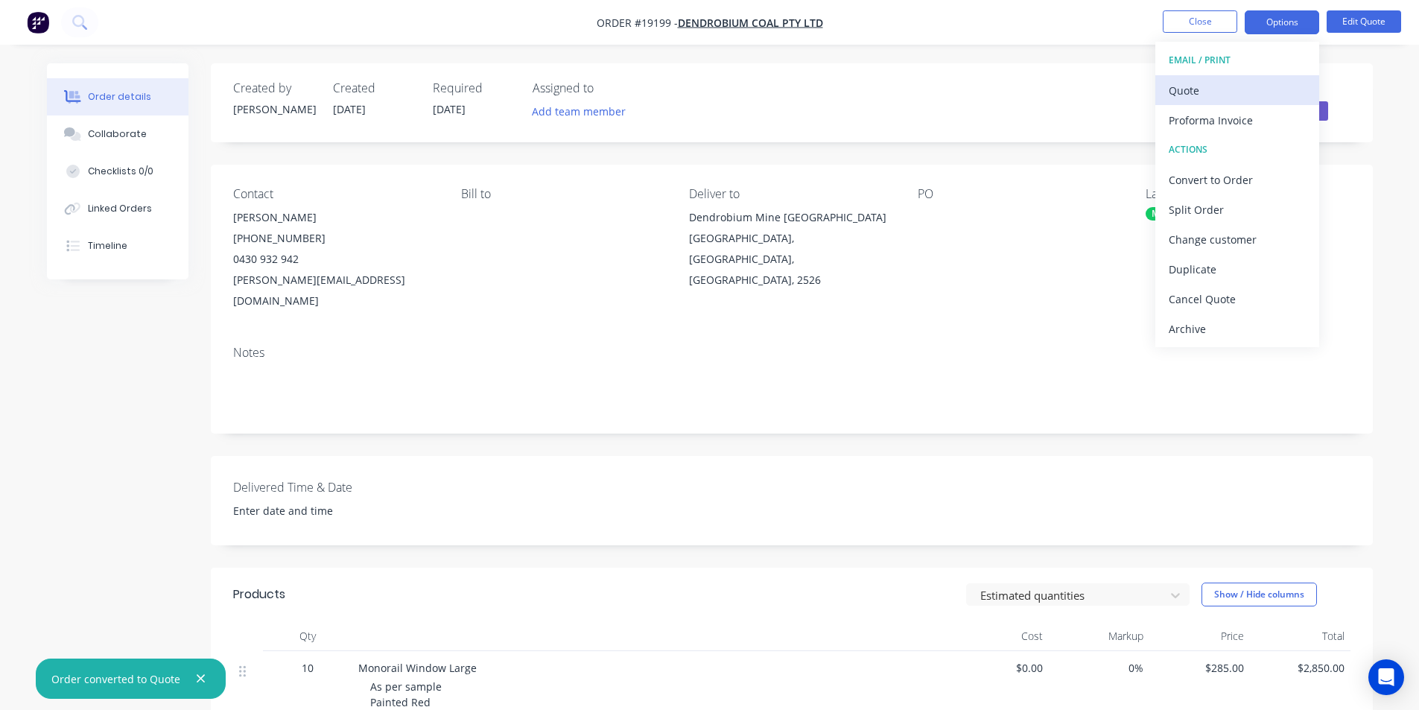
click at [1212, 95] on div "Quote" at bounding box center [1236, 91] width 137 height 22
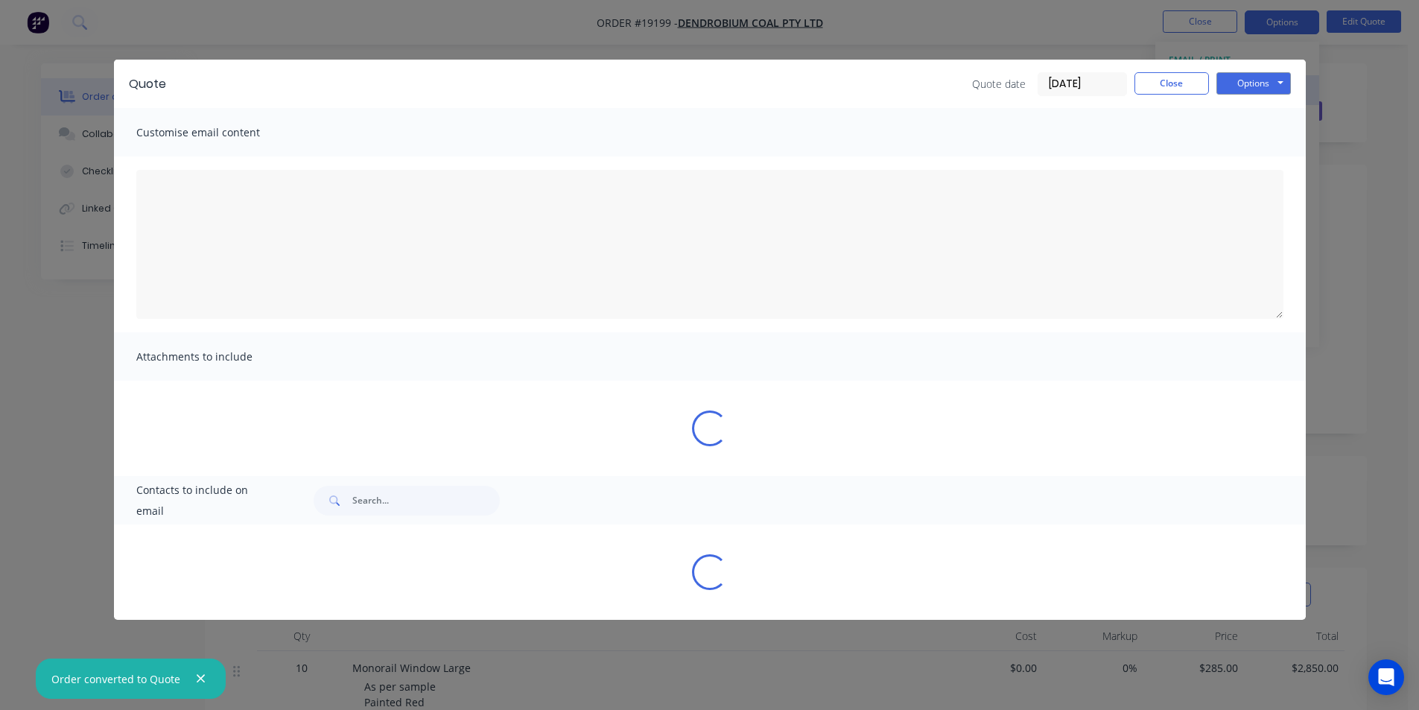
type textarea "Please find the attached quote for your consideration."
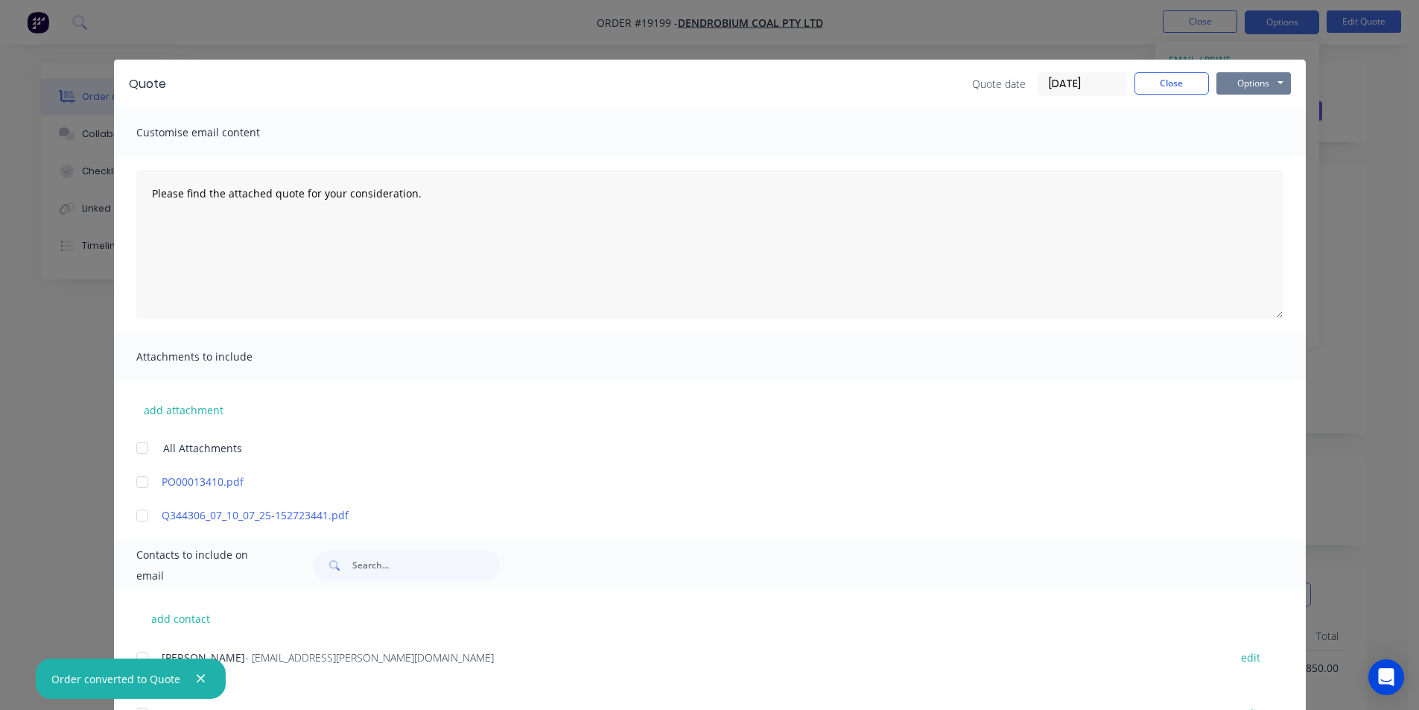
click at [1242, 80] on button "Options" at bounding box center [1253, 83] width 74 height 22
click at [1250, 134] on button "Print" at bounding box center [1263, 134] width 95 height 25
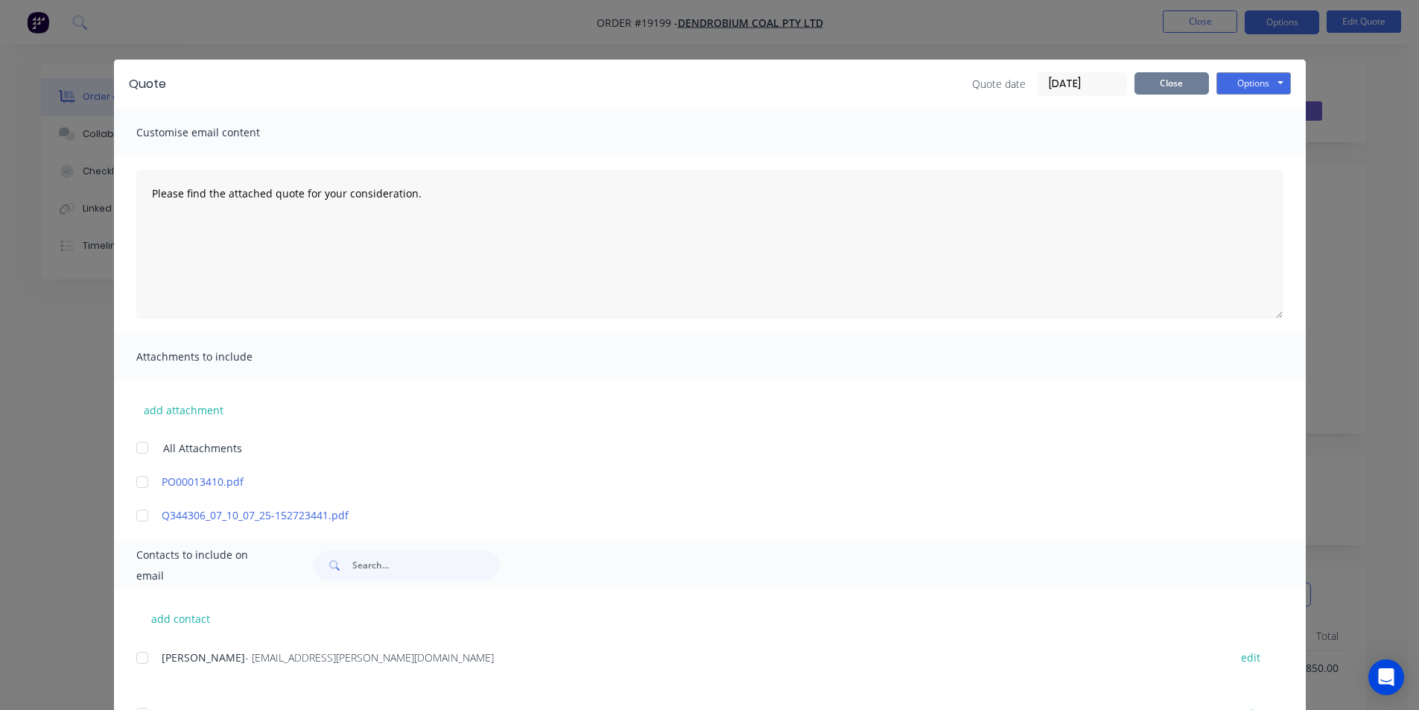
click at [1180, 77] on button "Close" at bounding box center [1171, 83] width 74 height 22
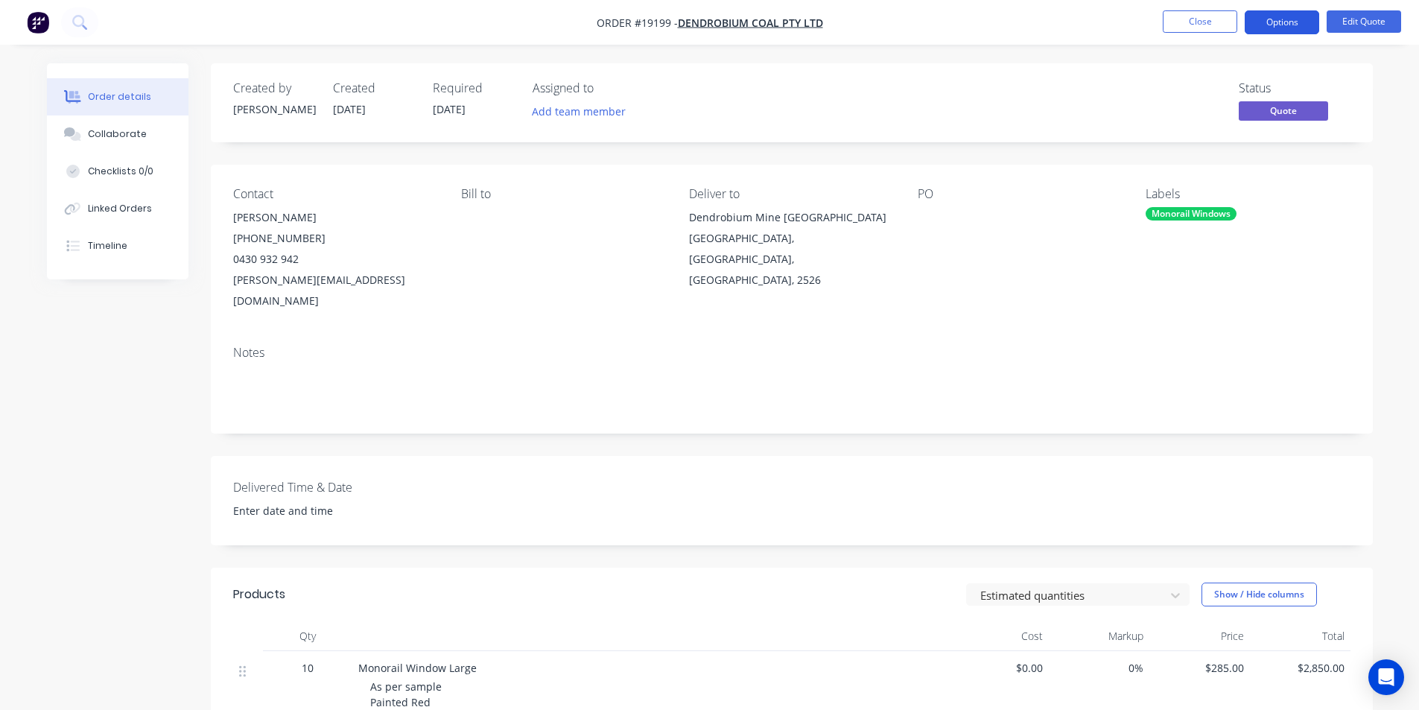
click at [1310, 25] on button "Options" at bounding box center [1281, 22] width 74 height 24
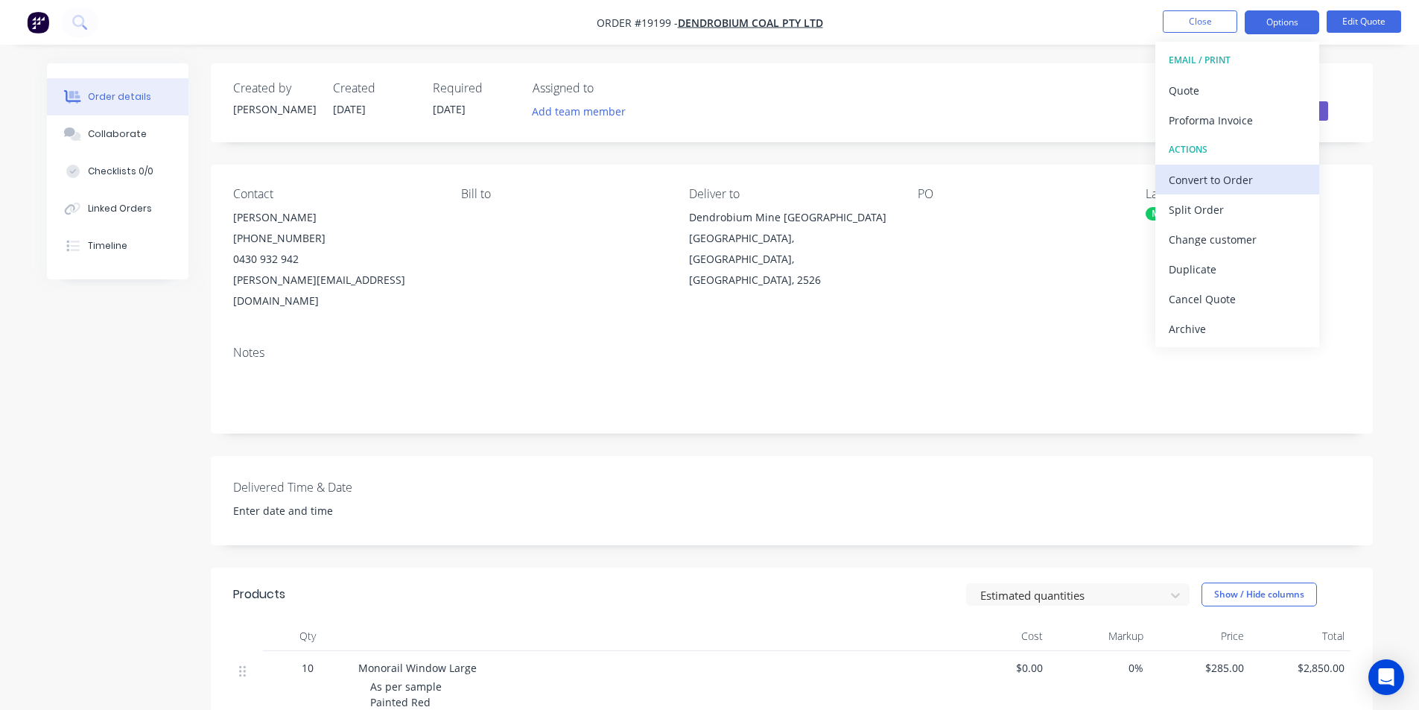
click at [1242, 189] on div "Convert to Order" at bounding box center [1236, 180] width 137 height 22
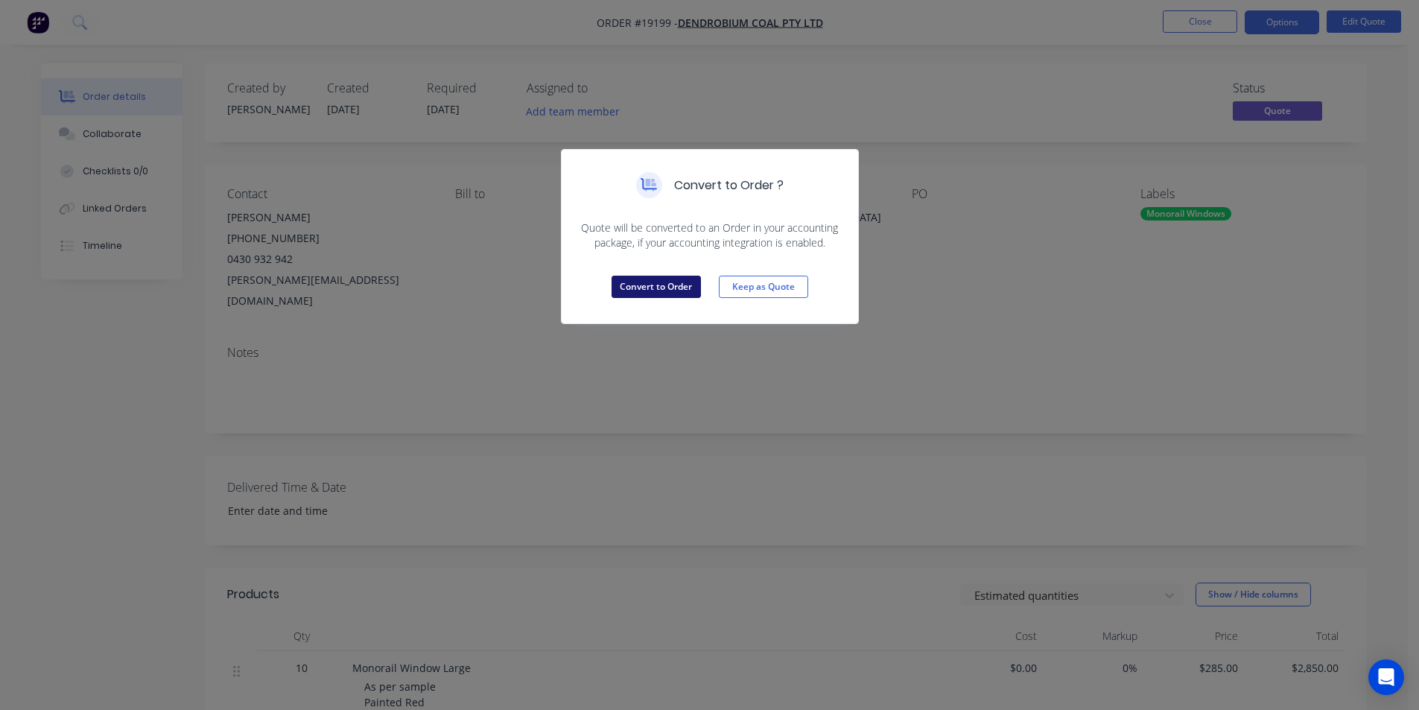
click at [673, 290] on button "Convert to Order" at bounding box center [655, 287] width 89 height 22
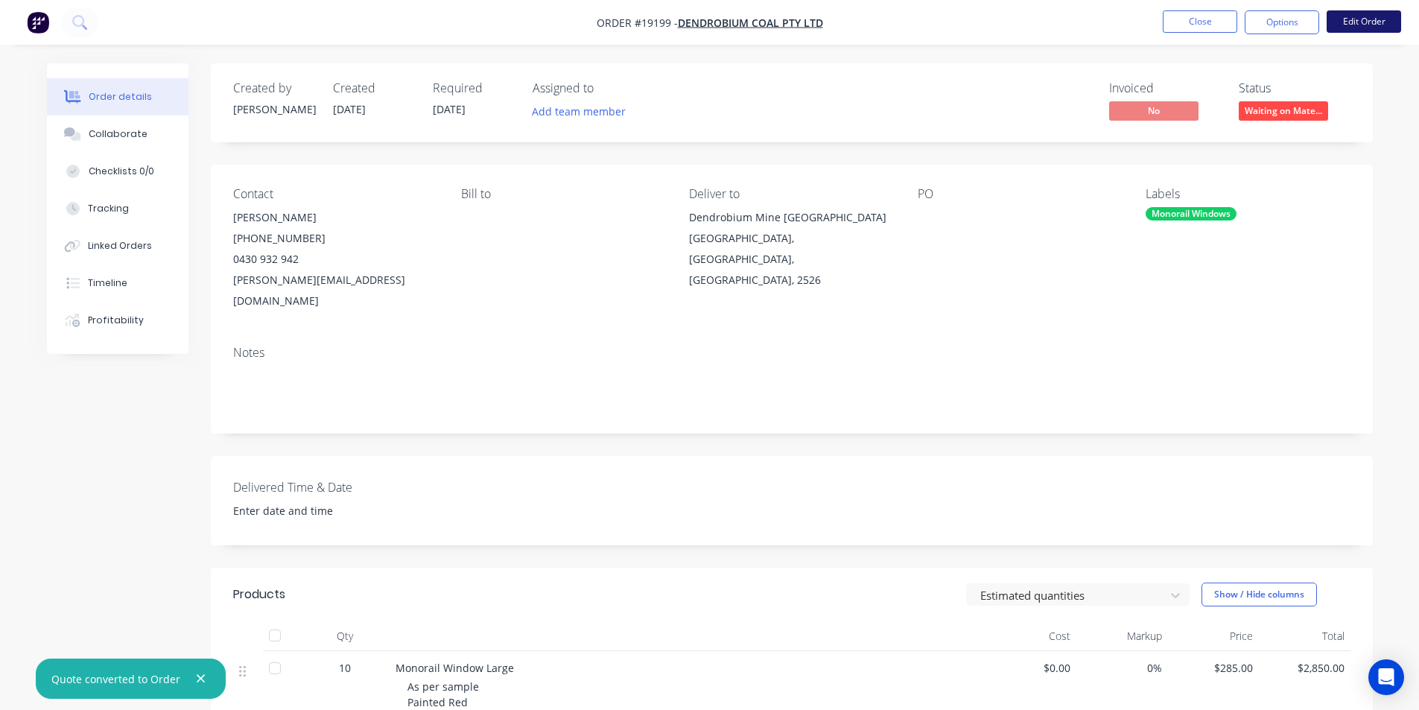
click at [1379, 17] on button "Edit Order" at bounding box center [1363, 21] width 74 height 22
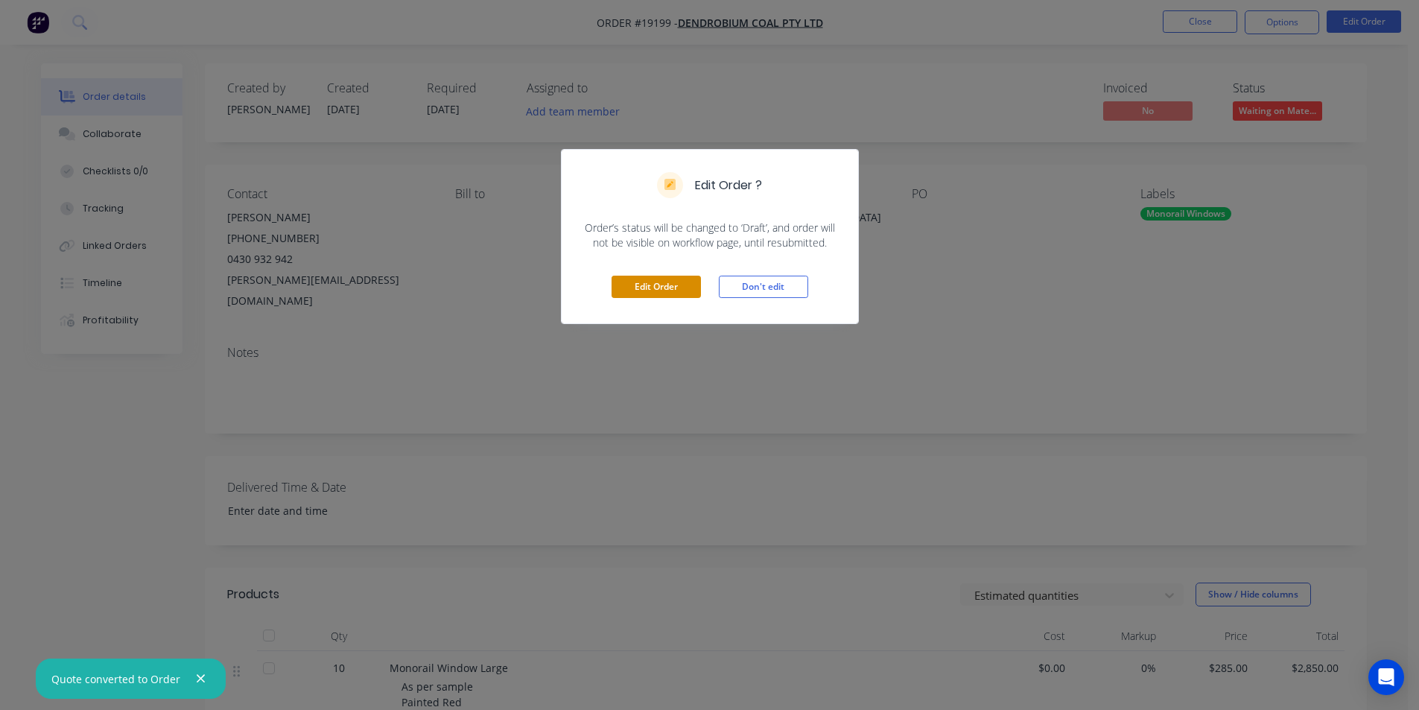
click at [673, 283] on button "Edit Order" at bounding box center [655, 287] width 89 height 22
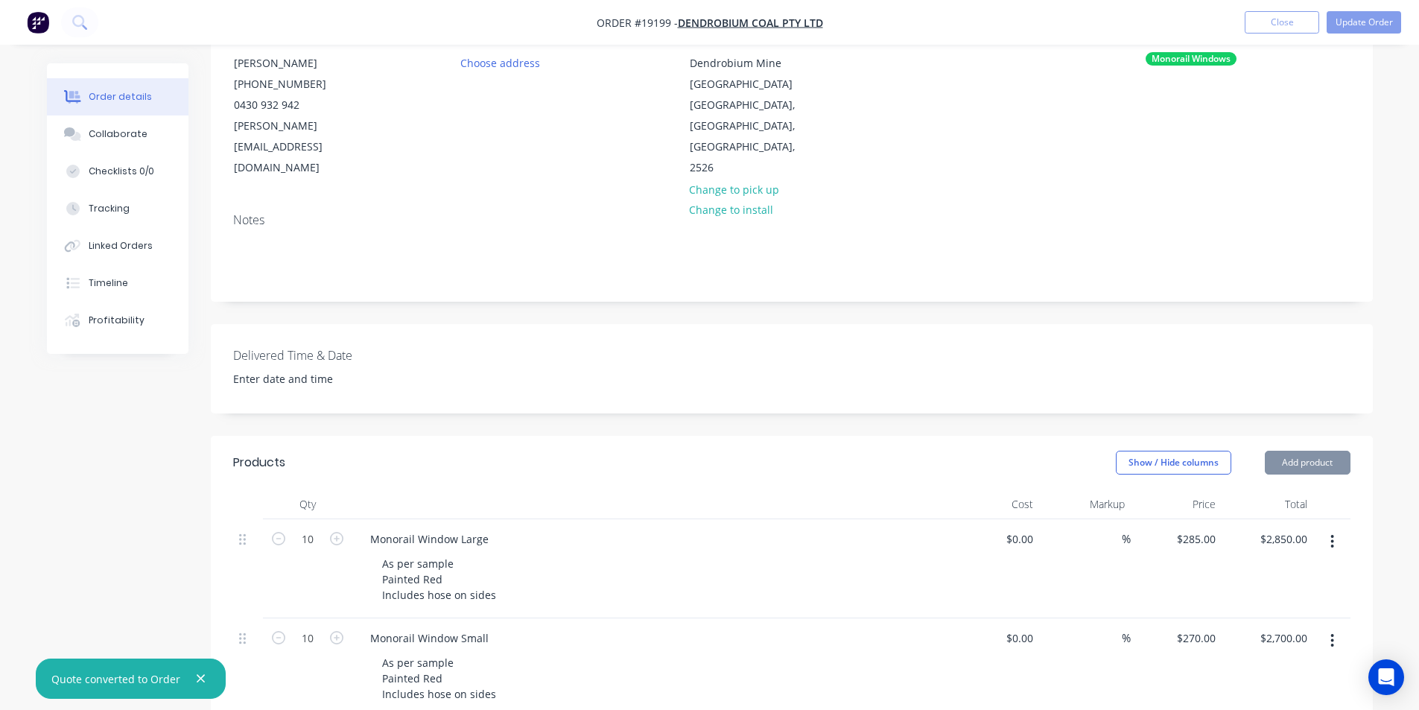
scroll to position [223, 0]
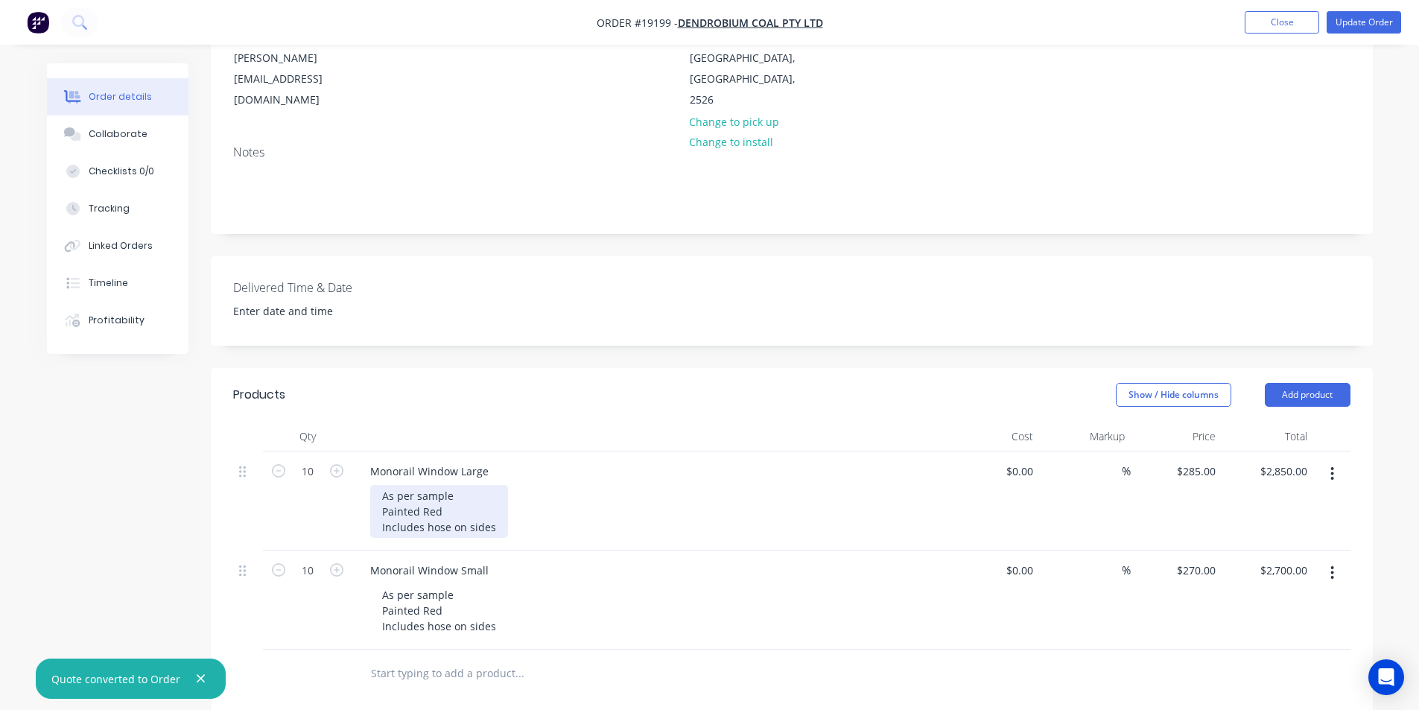
click at [465, 485] on div "As per sample Painted Red Includes hose on sides" at bounding box center [439, 511] width 138 height 53
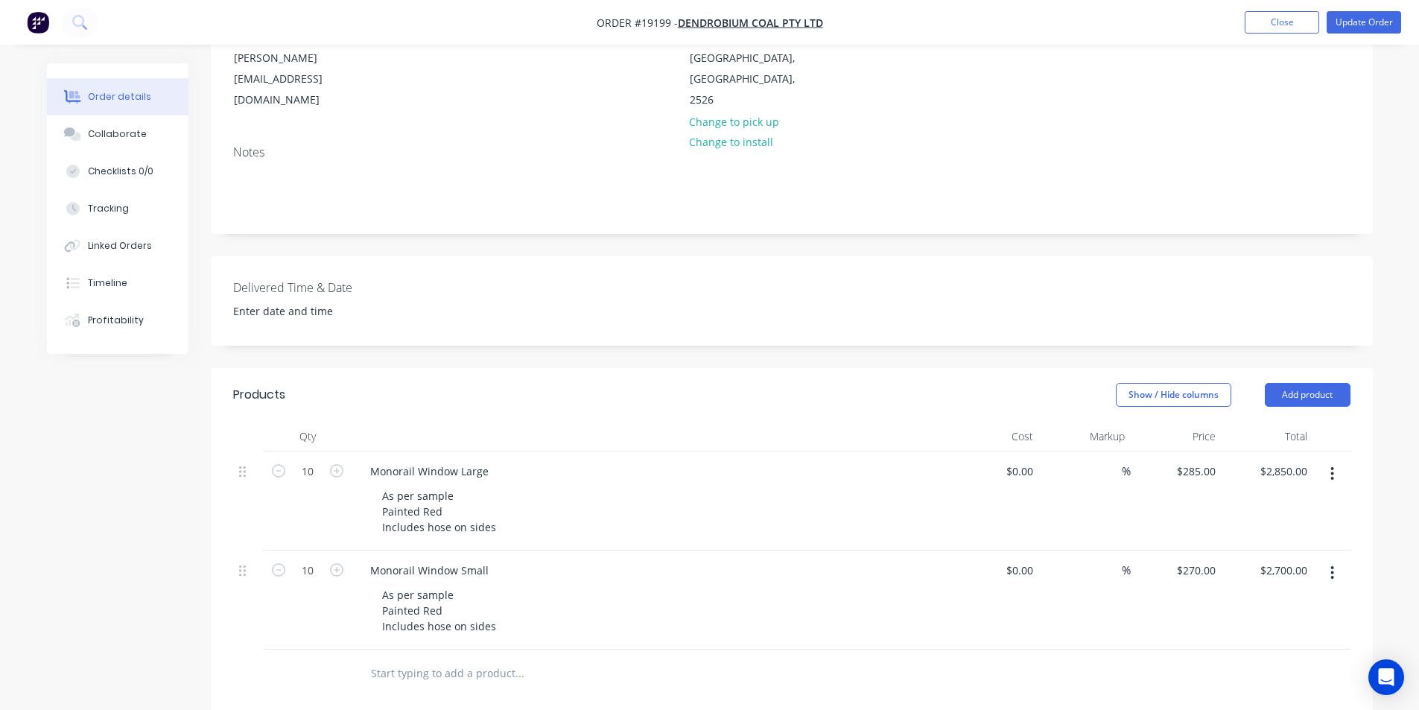
click at [499, 460] on div "Monorail Window Large" at bounding box center [650, 471] width 584 height 22
click at [379, 485] on div "As per sample Painted Red Includes hose on sides" at bounding box center [439, 511] width 138 height 53
click at [489, 460] on div "Monorail Window Large" at bounding box center [429, 471] width 142 height 22
click at [455, 485] on div "As per sample Painted Red Includes hose on sides" at bounding box center [439, 511] width 138 height 53
click at [383, 485] on div "As per sample Painted Red Includes hose on sides" at bounding box center [439, 511] width 138 height 53
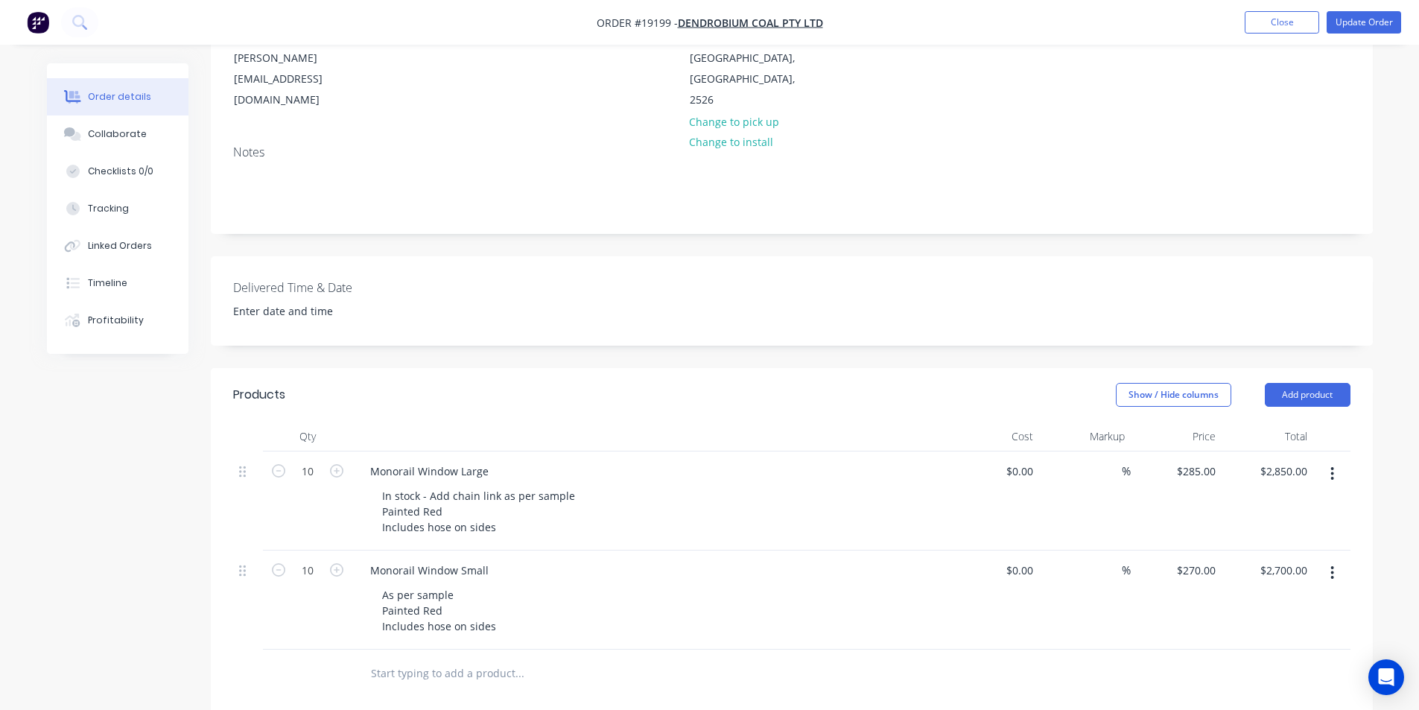
click at [786, 460] on div "Monorail Window Large" at bounding box center [650, 471] width 584 height 22
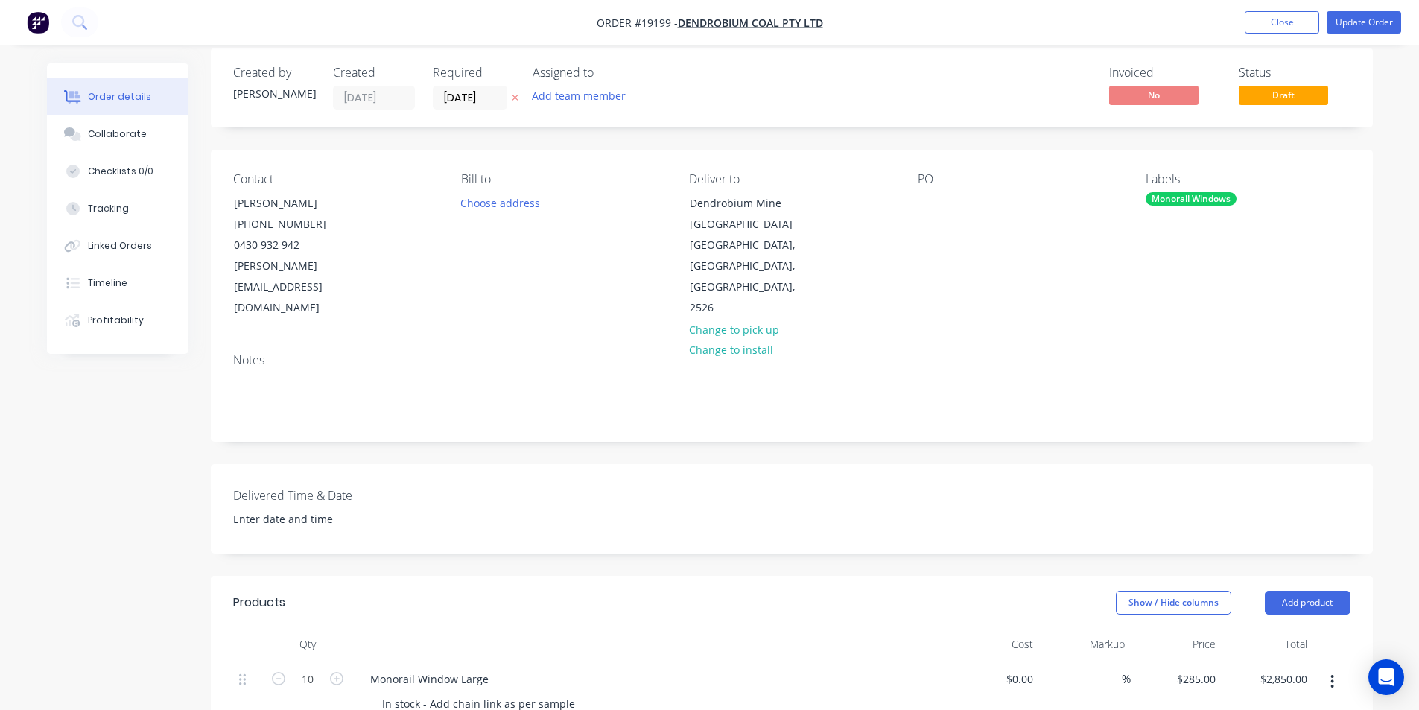
scroll to position [0, 0]
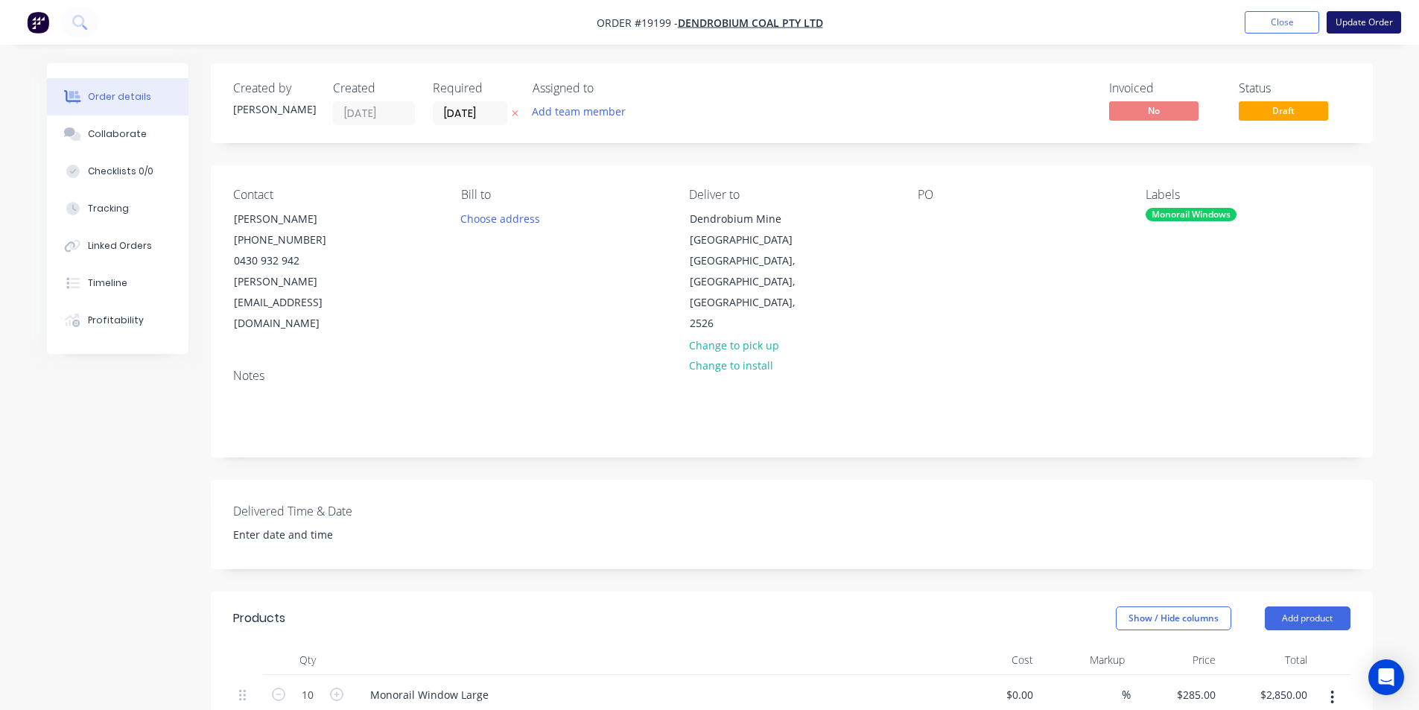
click at [1355, 20] on button "Update Order" at bounding box center [1363, 22] width 74 height 22
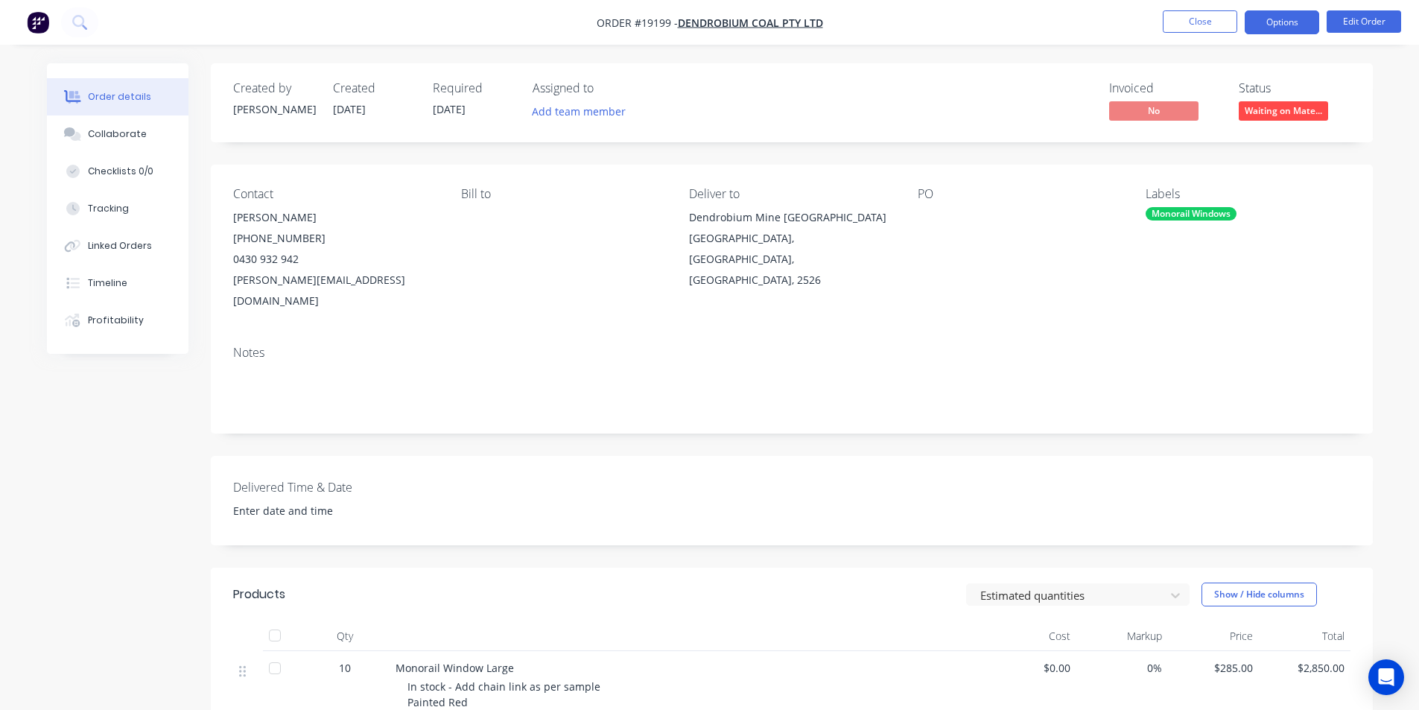
click at [1291, 20] on button "Options" at bounding box center [1281, 22] width 74 height 24
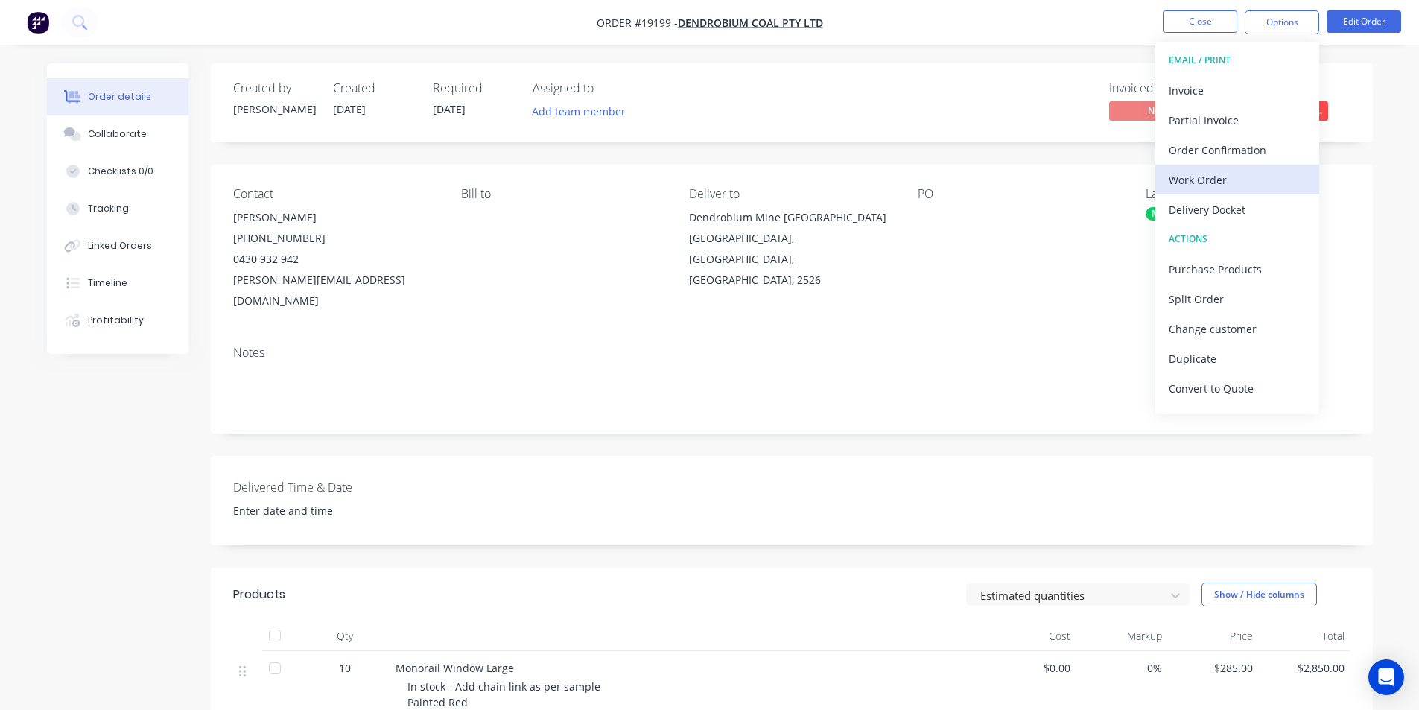
click at [1200, 173] on div "Work Order" at bounding box center [1236, 180] width 137 height 22
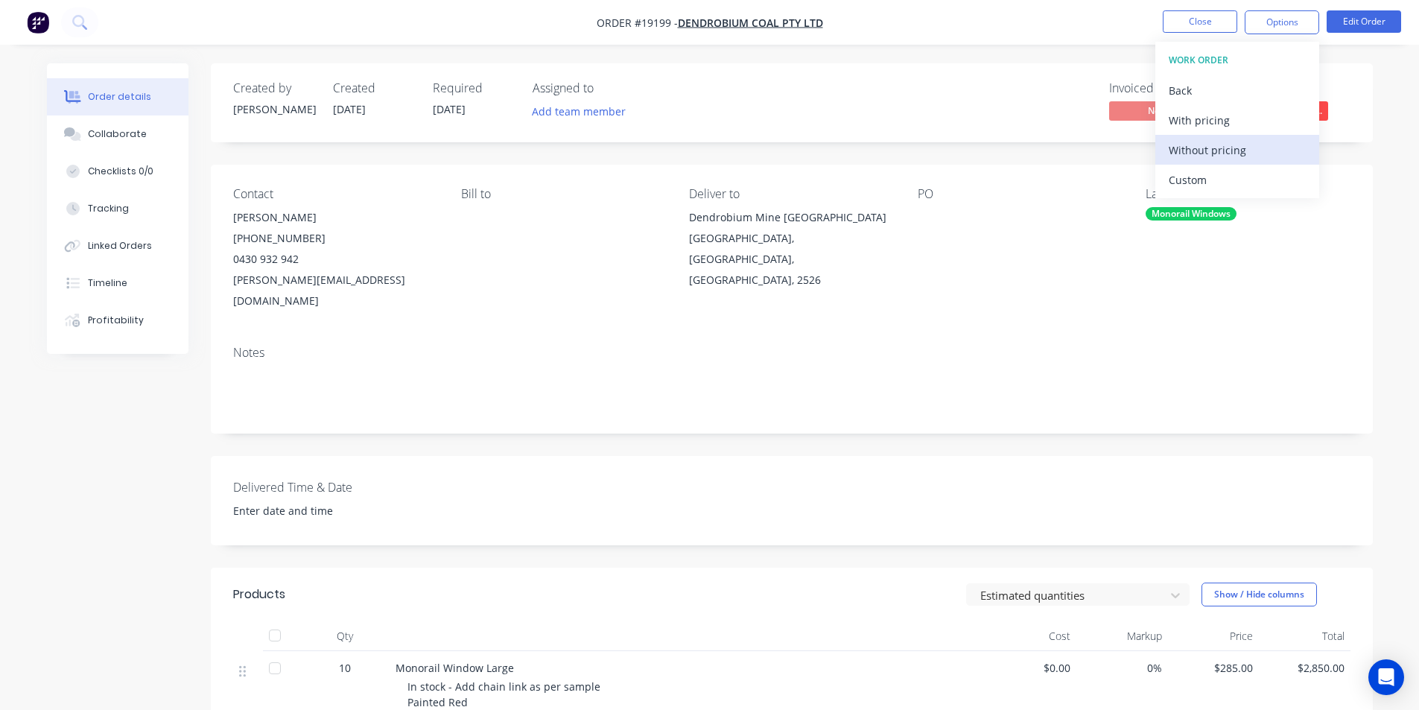
click at [1209, 147] on div "Without pricing" at bounding box center [1236, 150] width 137 height 22
click at [996, 168] on div "Contact [PERSON_NAME] [PHONE_NUMBER] [PERSON_NAME][EMAIL_ADDRESS][DOMAIN_NAME] …" at bounding box center [792, 249] width 1162 height 169
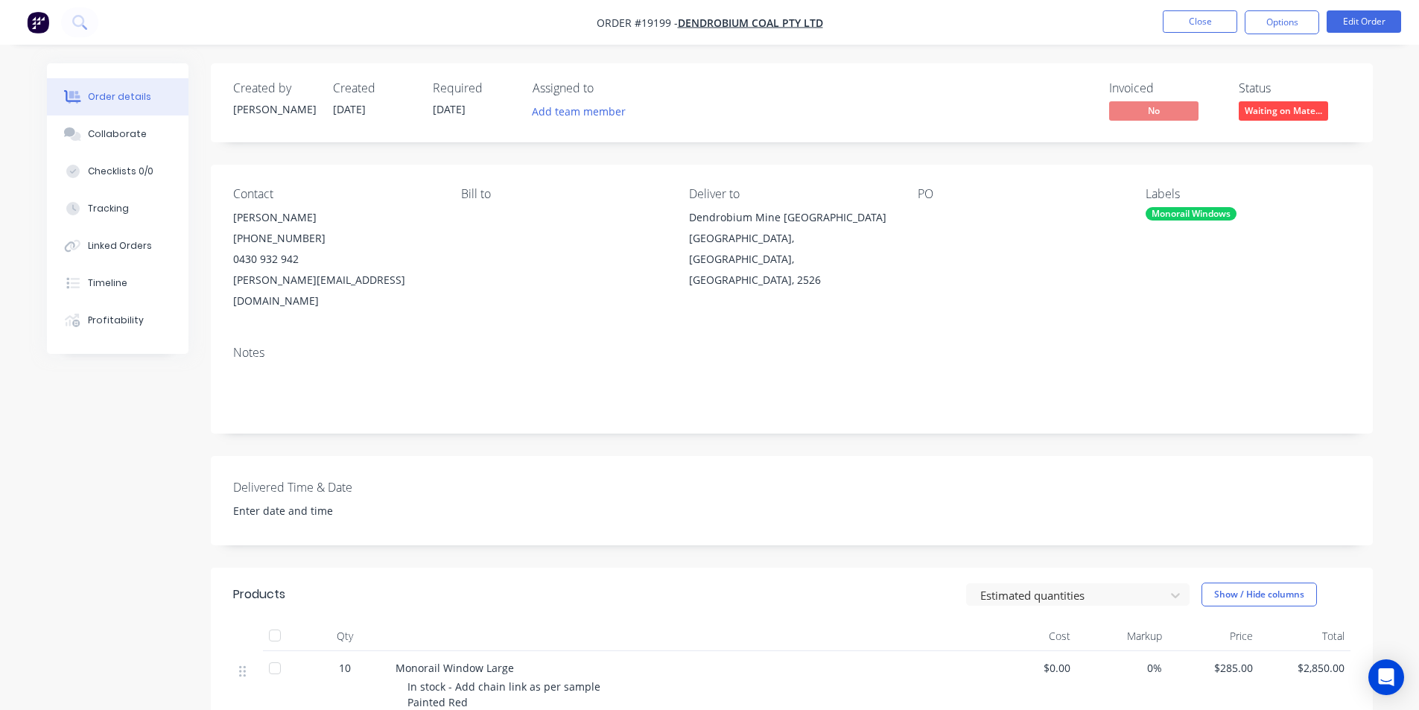
click at [28, 18] on img "button" at bounding box center [38, 22] width 22 height 22
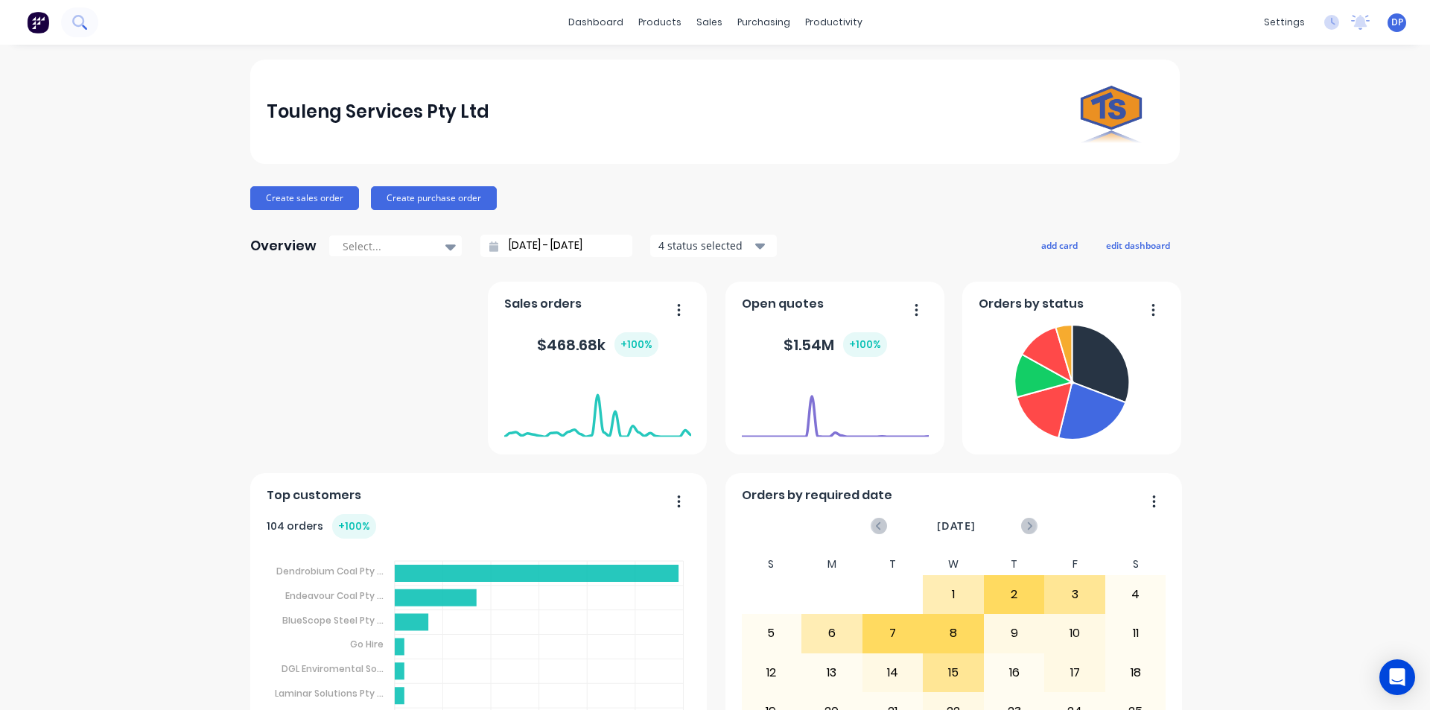
click at [74, 22] on icon at bounding box center [78, 21] width 12 height 12
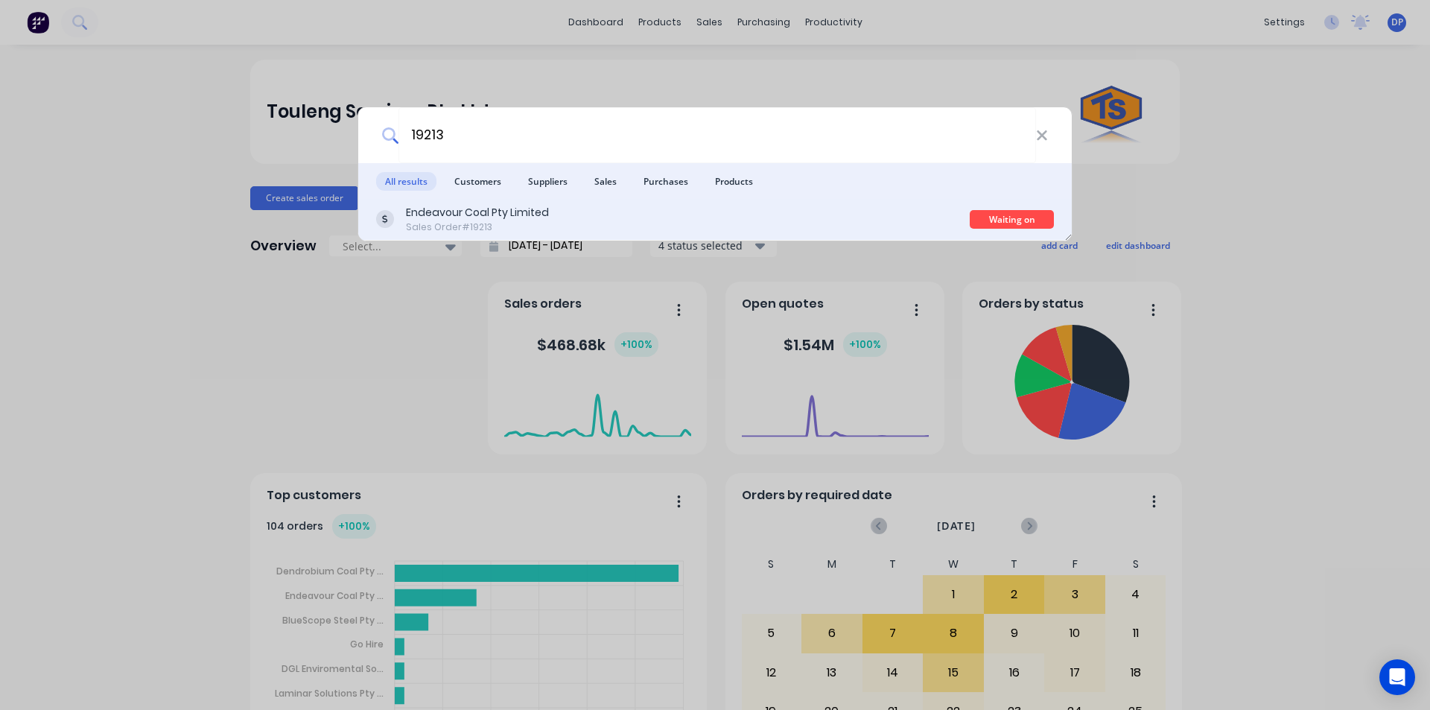
type input "19213"
click at [542, 215] on div "Endeavour Coal Pty Limited" at bounding box center [477, 213] width 143 height 16
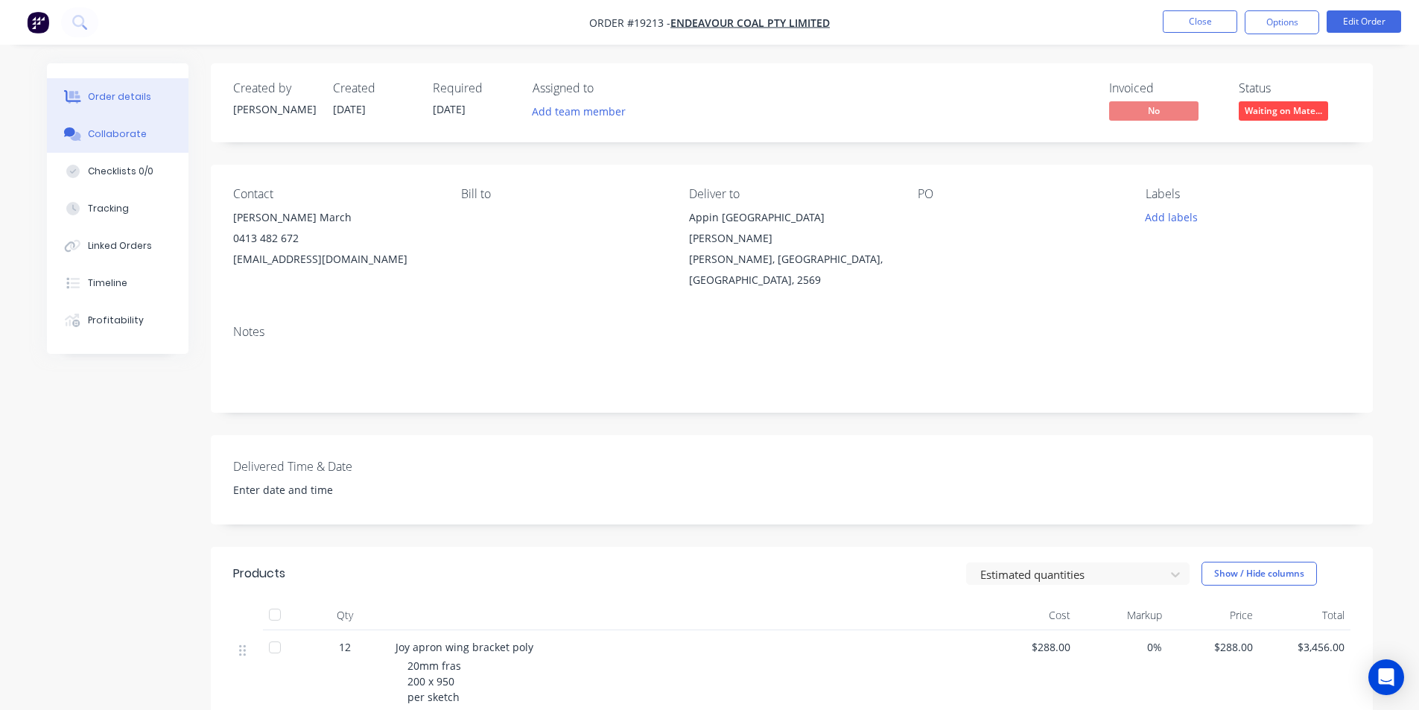
click at [109, 142] on button "Collaborate" at bounding box center [118, 133] width 142 height 37
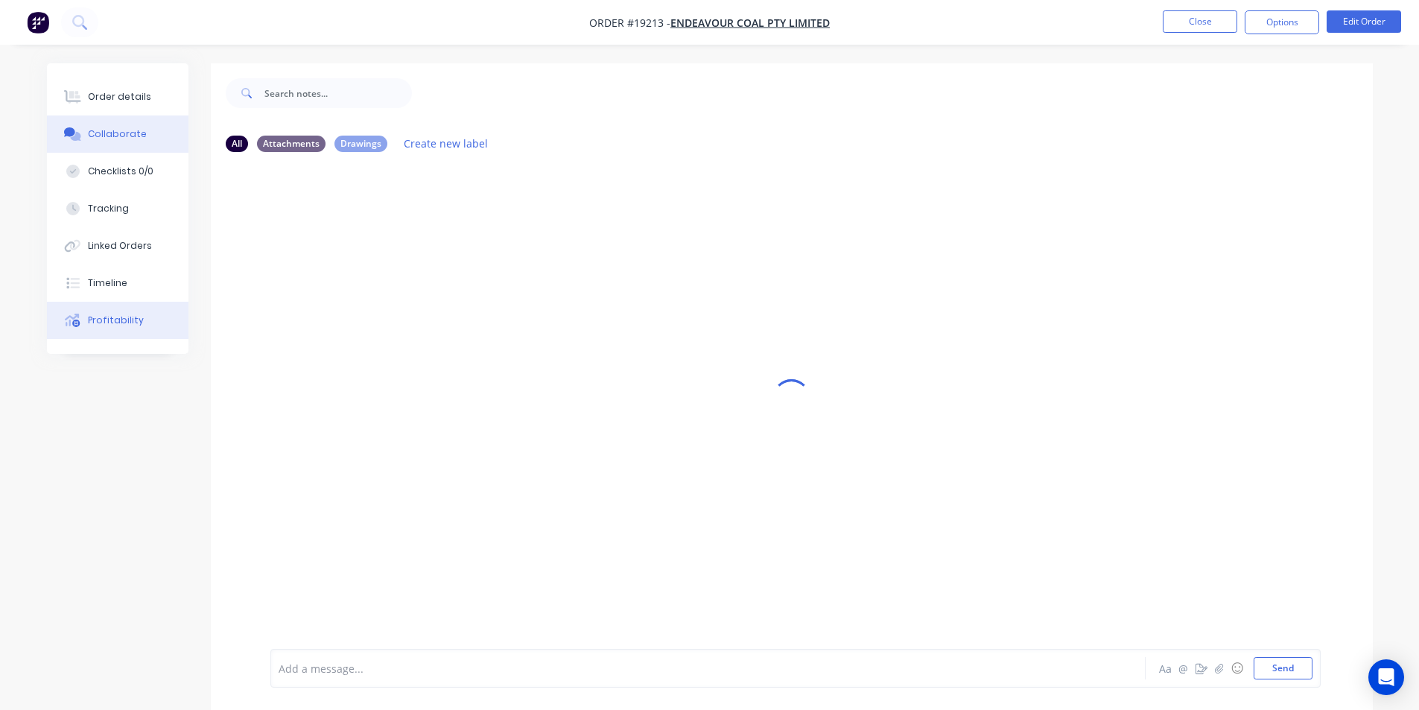
click at [118, 319] on div "Profitability" at bounding box center [116, 320] width 56 height 13
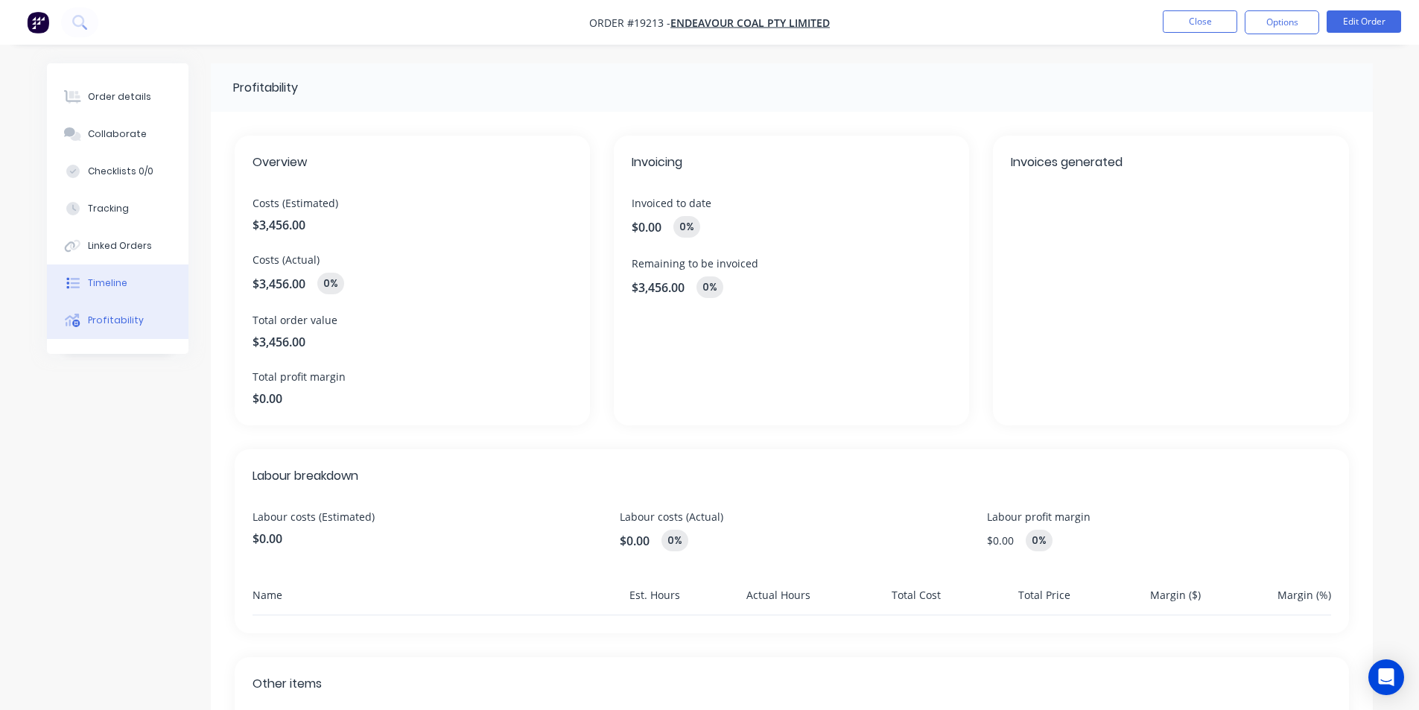
click at [153, 300] on button "Timeline" at bounding box center [118, 282] width 142 height 37
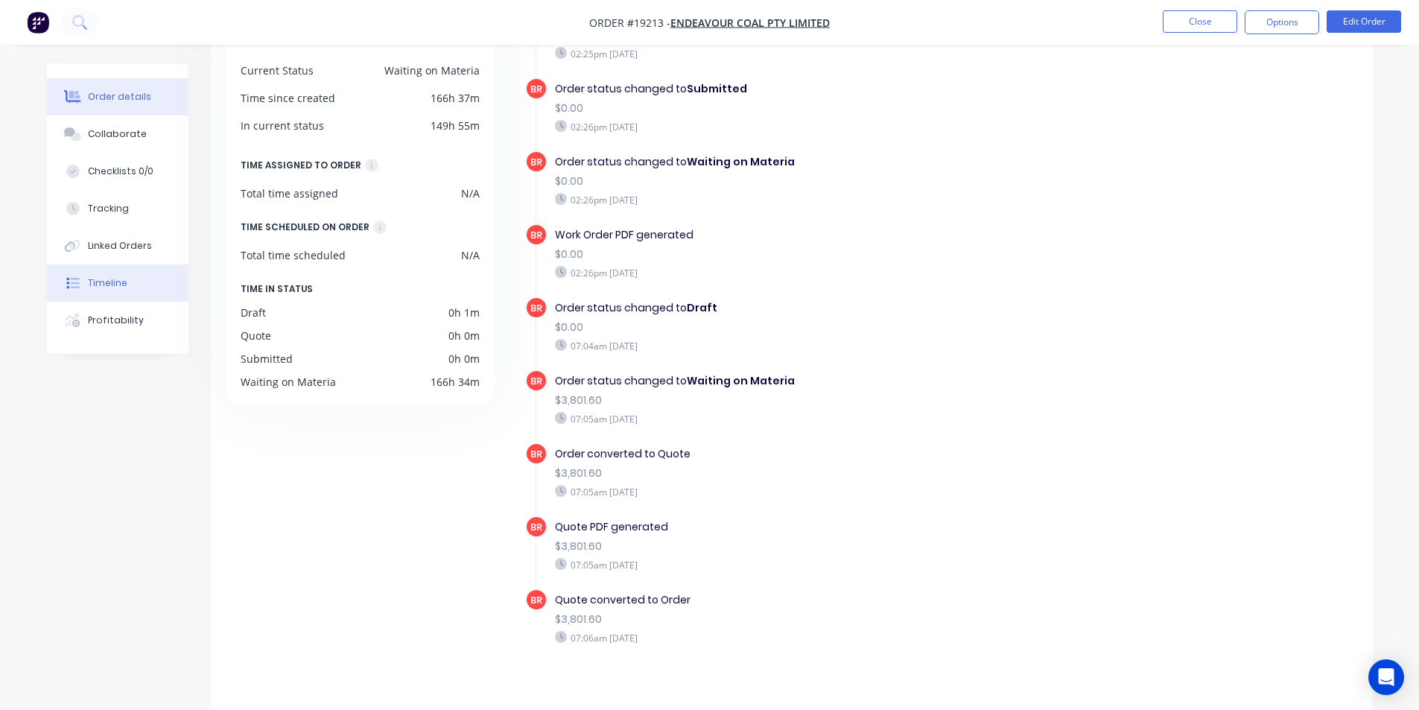
click at [87, 85] on button "Order details" at bounding box center [118, 96] width 142 height 37
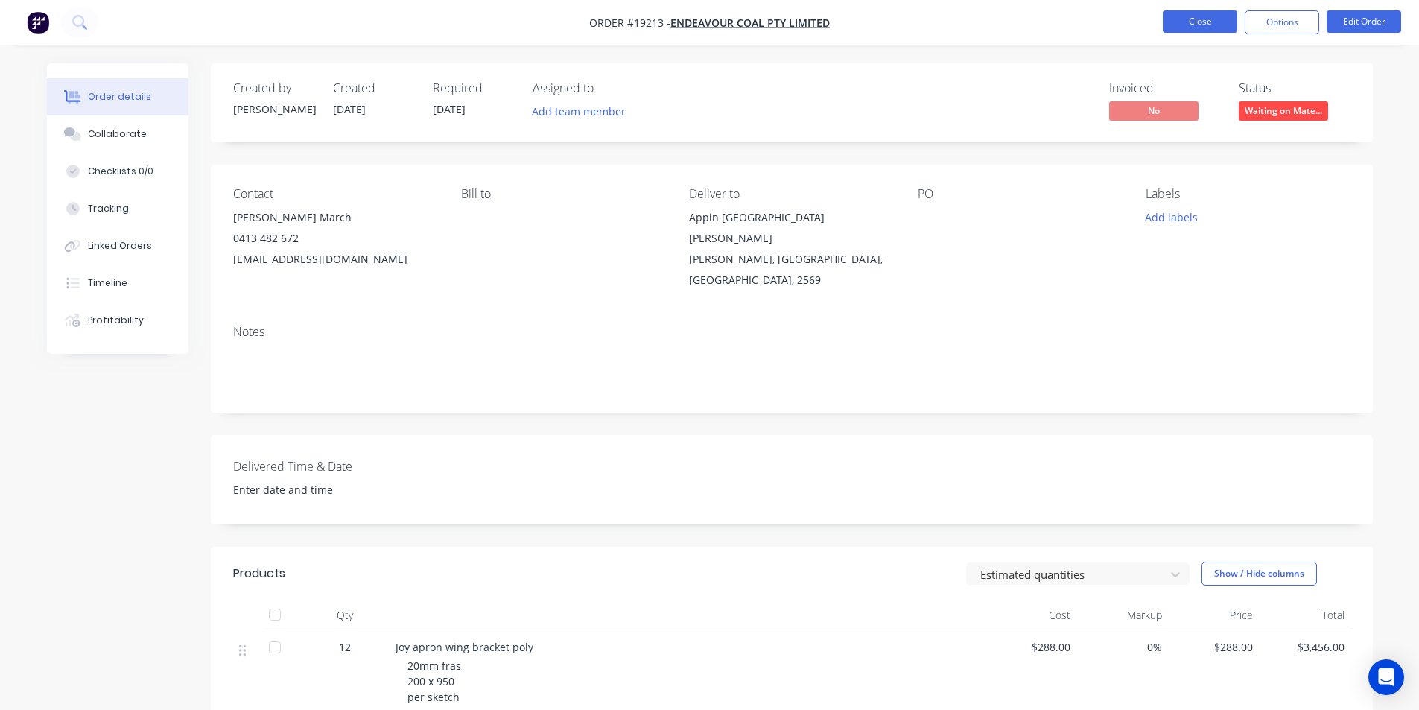
click at [1184, 20] on button "Close" at bounding box center [1200, 21] width 74 height 22
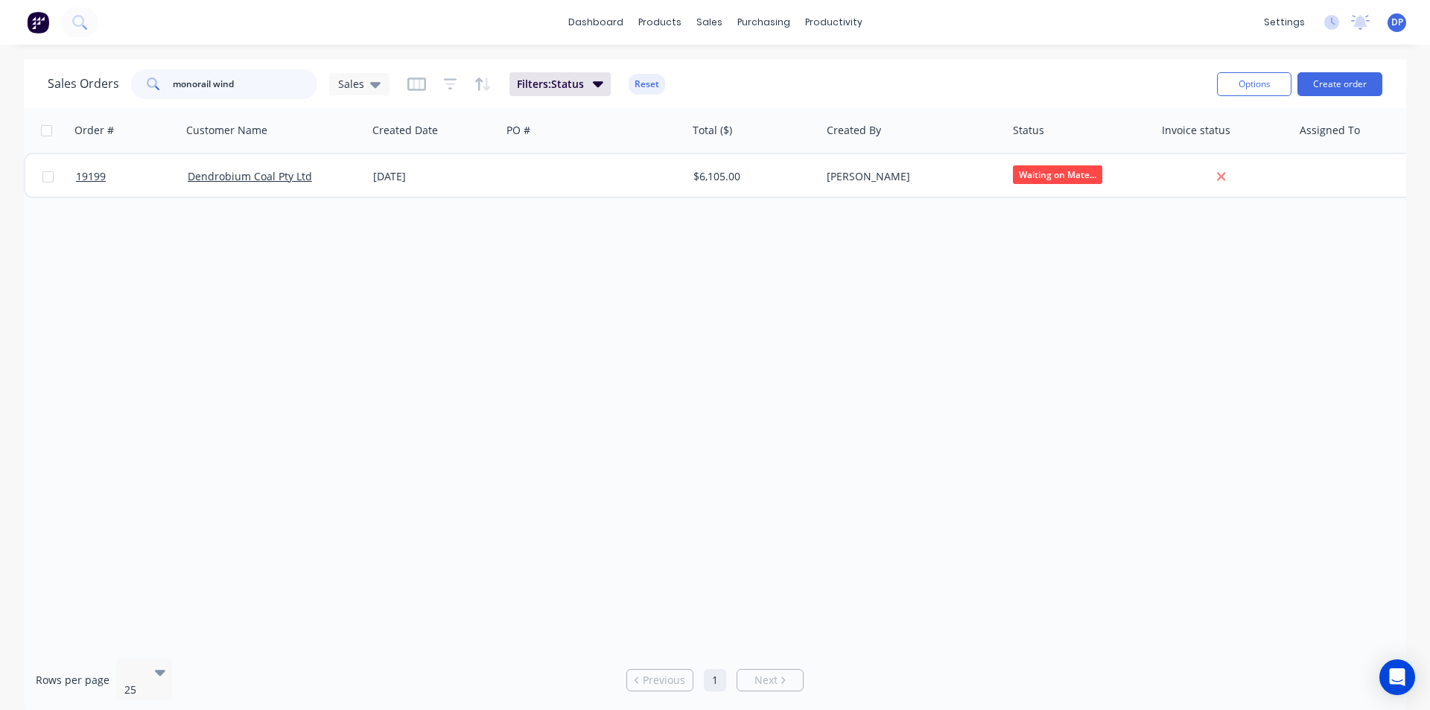
drag, startPoint x: 260, startPoint y: 83, endPoint x: 36, endPoint y: 88, distance: 224.2
click at [36, 88] on div "Sales Orders monorail wind Sales Filters: Status Reset Options Create order" at bounding box center [715, 84] width 1382 height 48
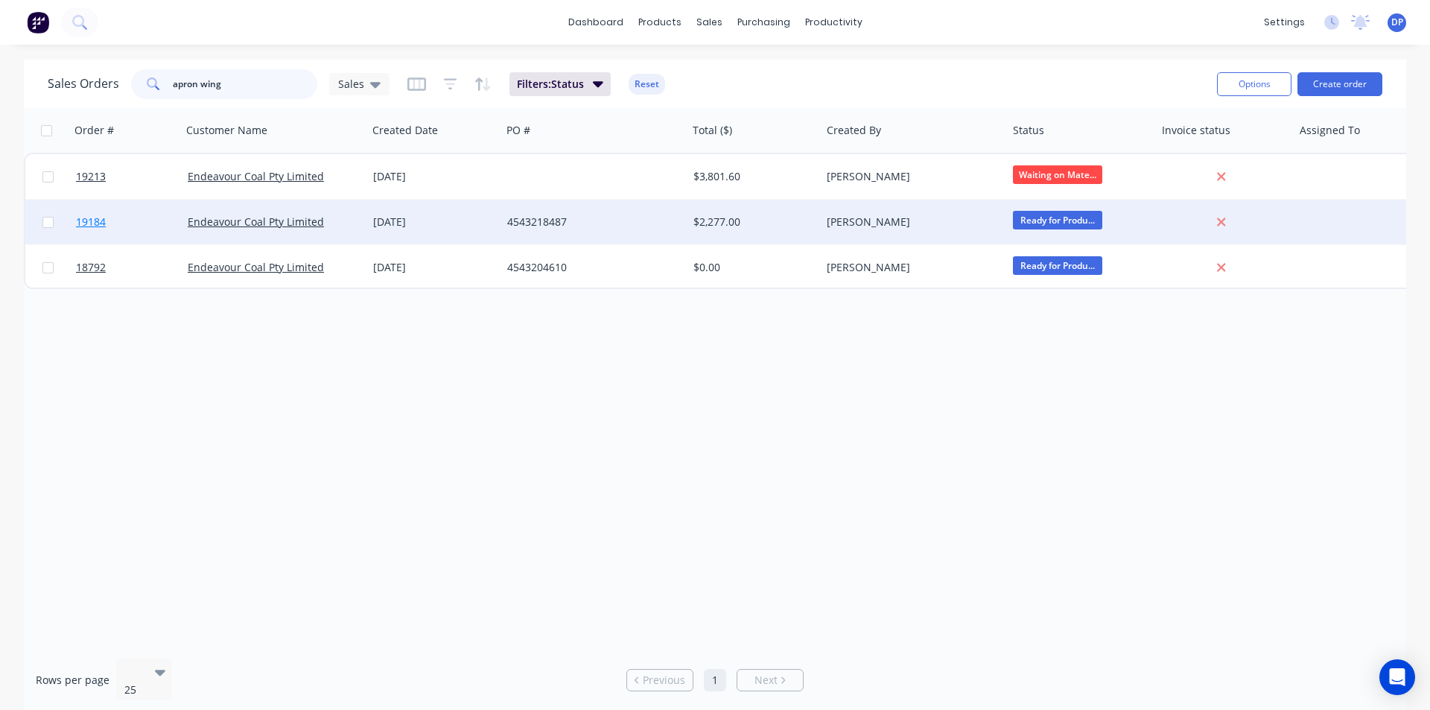
type input "apron wing"
click at [85, 225] on span "19184" at bounding box center [91, 221] width 30 height 15
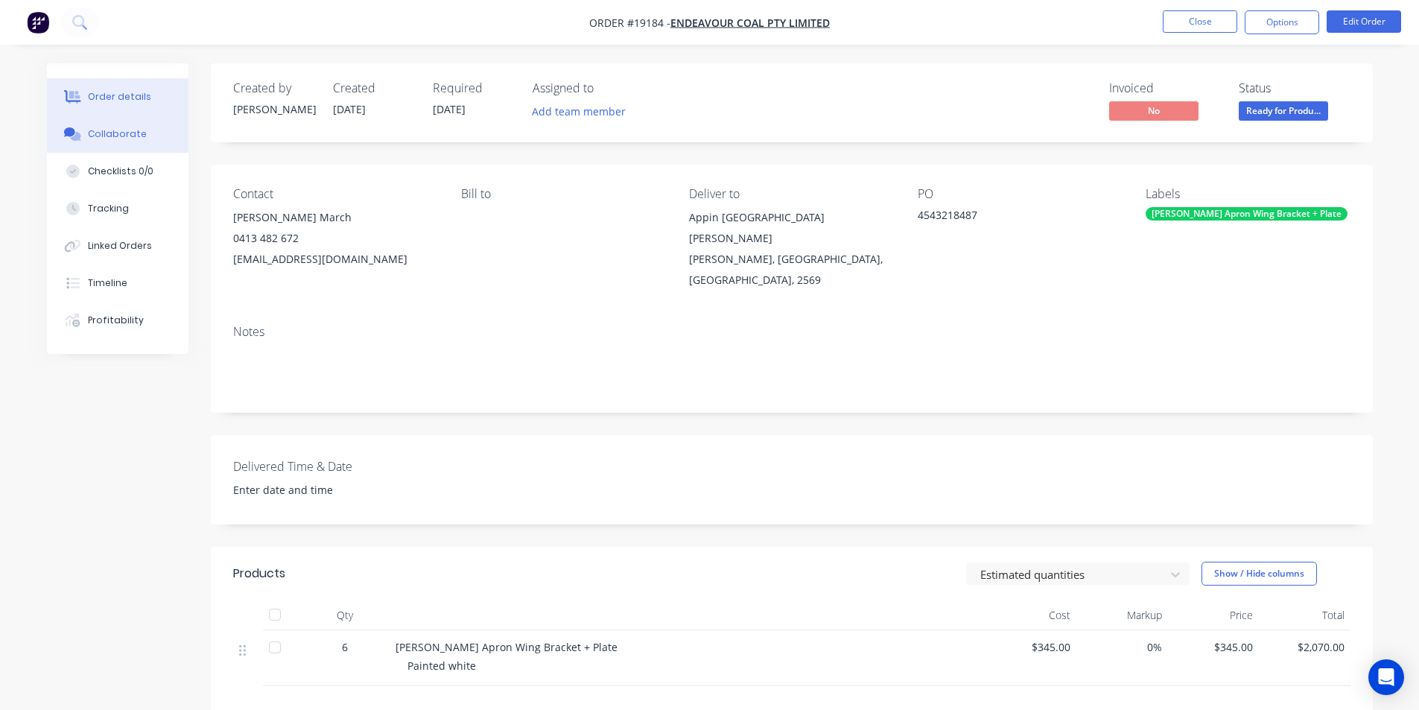
click at [118, 127] on button "Collaborate" at bounding box center [118, 133] width 142 height 37
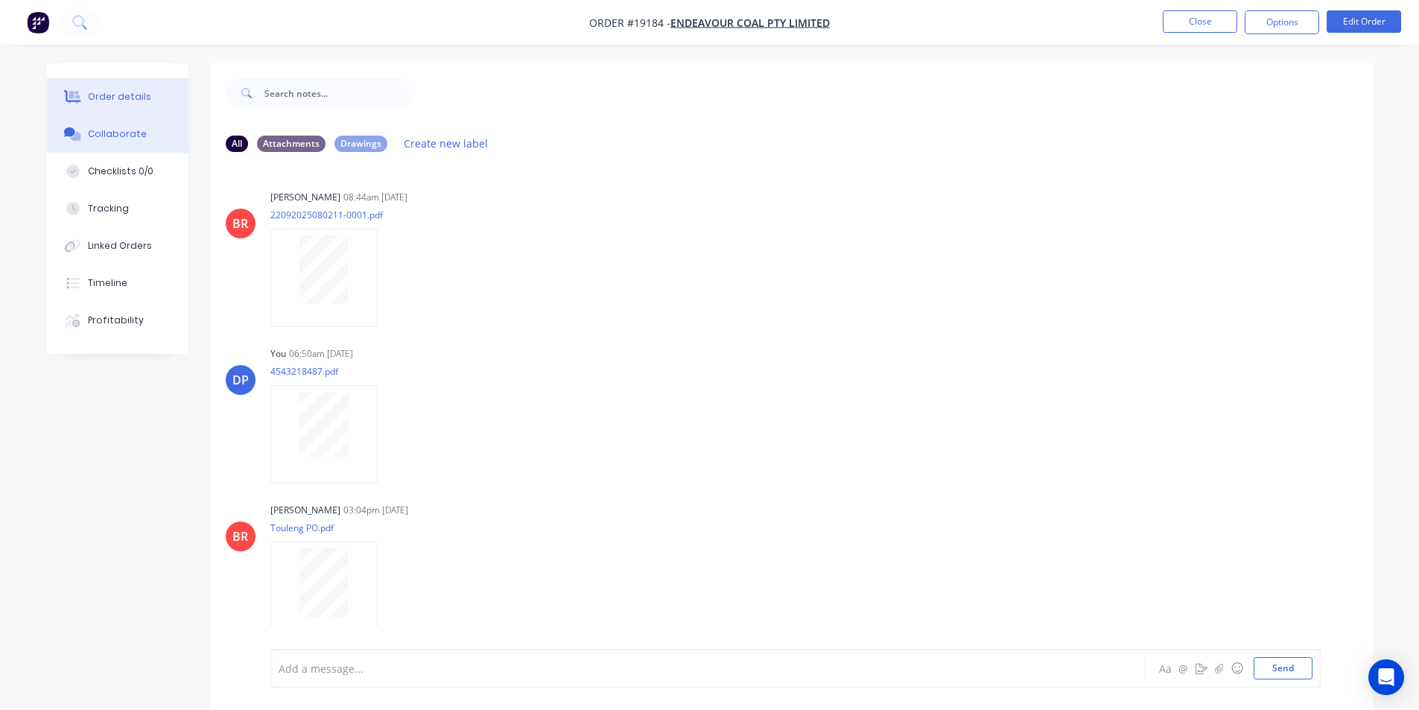
click at [158, 87] on button "Order details" at bounding box center [118, 96] width 142 height 37
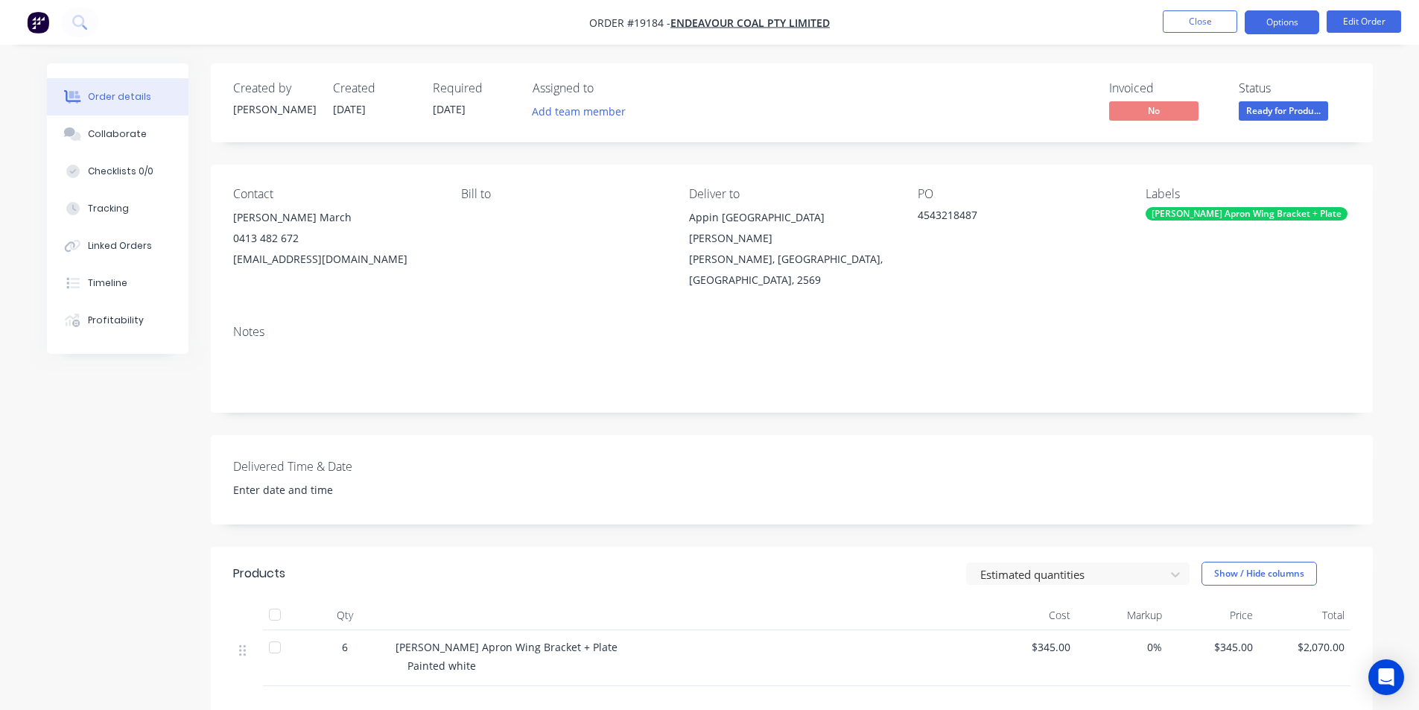
click at [1293, 12] on button "Options" at bounding box center [1281, 22] width 74 height 24
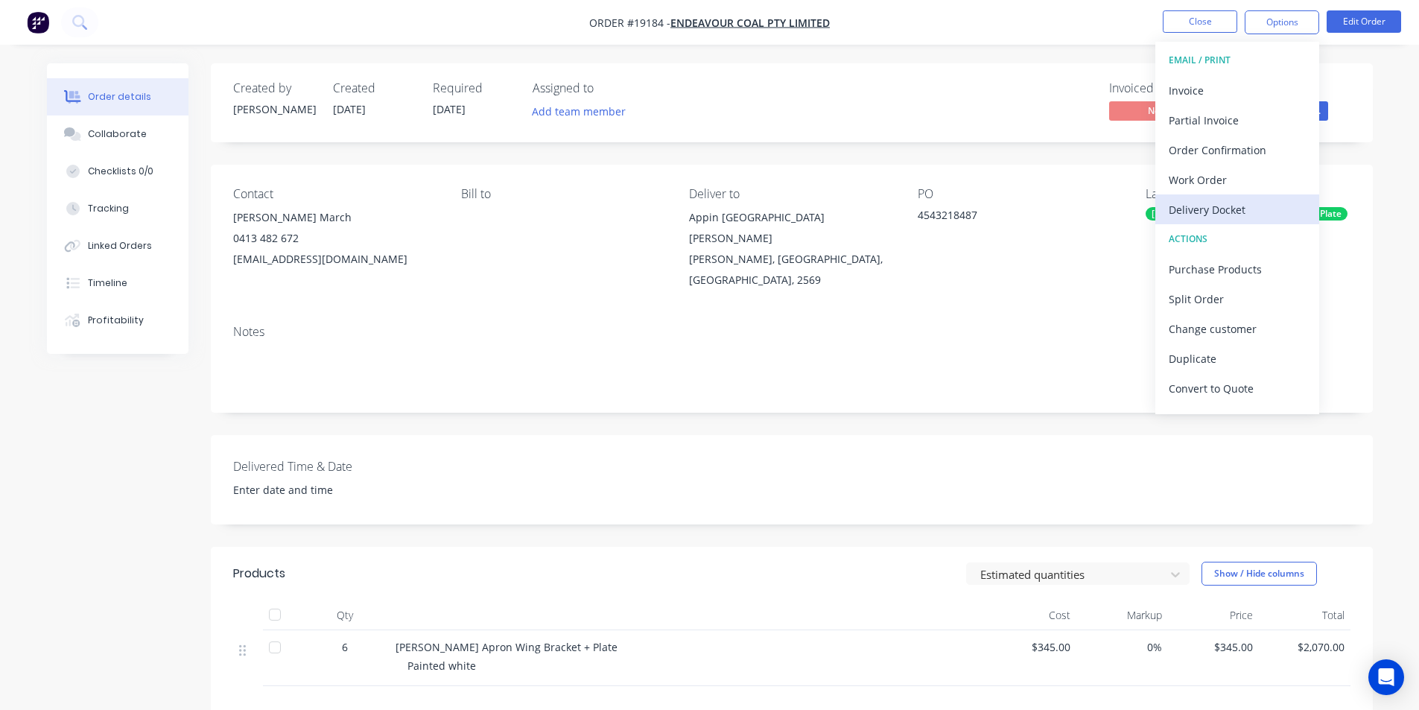
click at [1233, 203] on div "Delivery Docket" at bounding box center [1236, 210] width 137 height 22
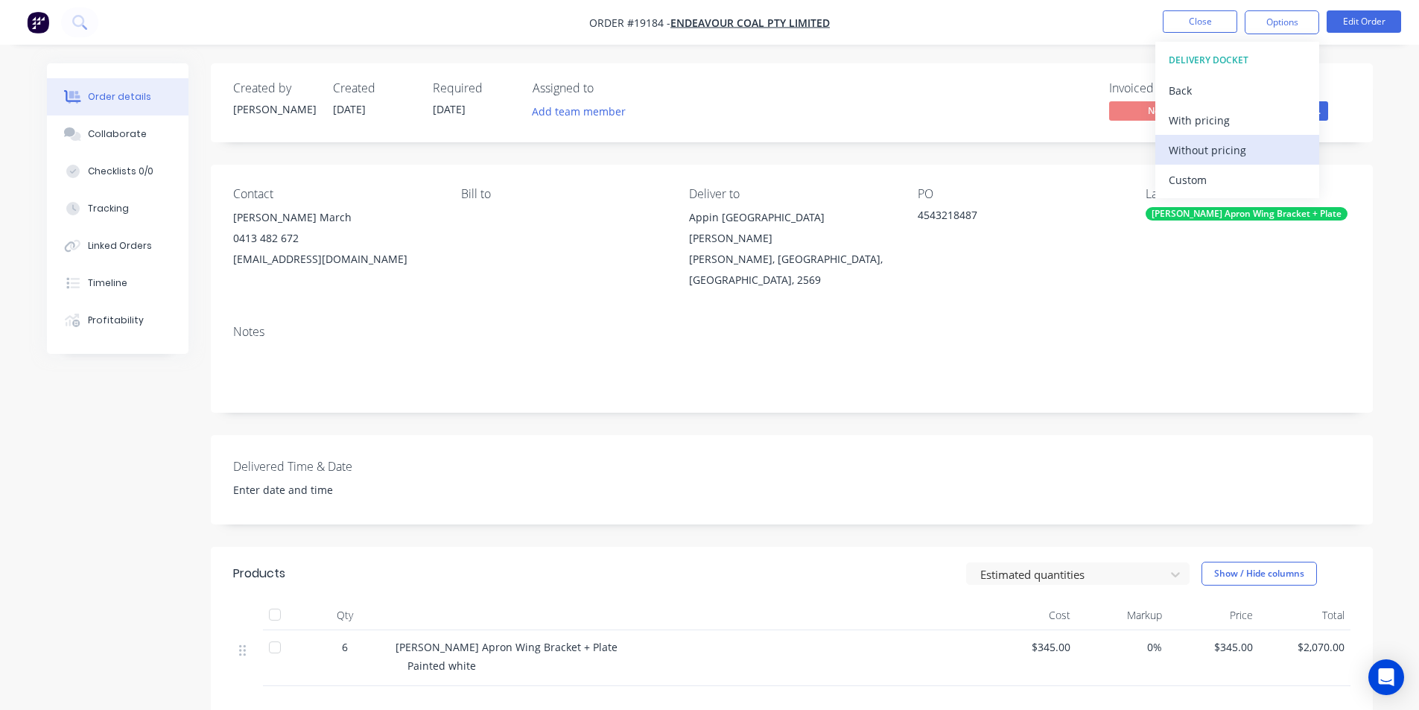
click at [1238, 153] on div "Without pricing" at bounding box center [1236, 150] width 137 height 22
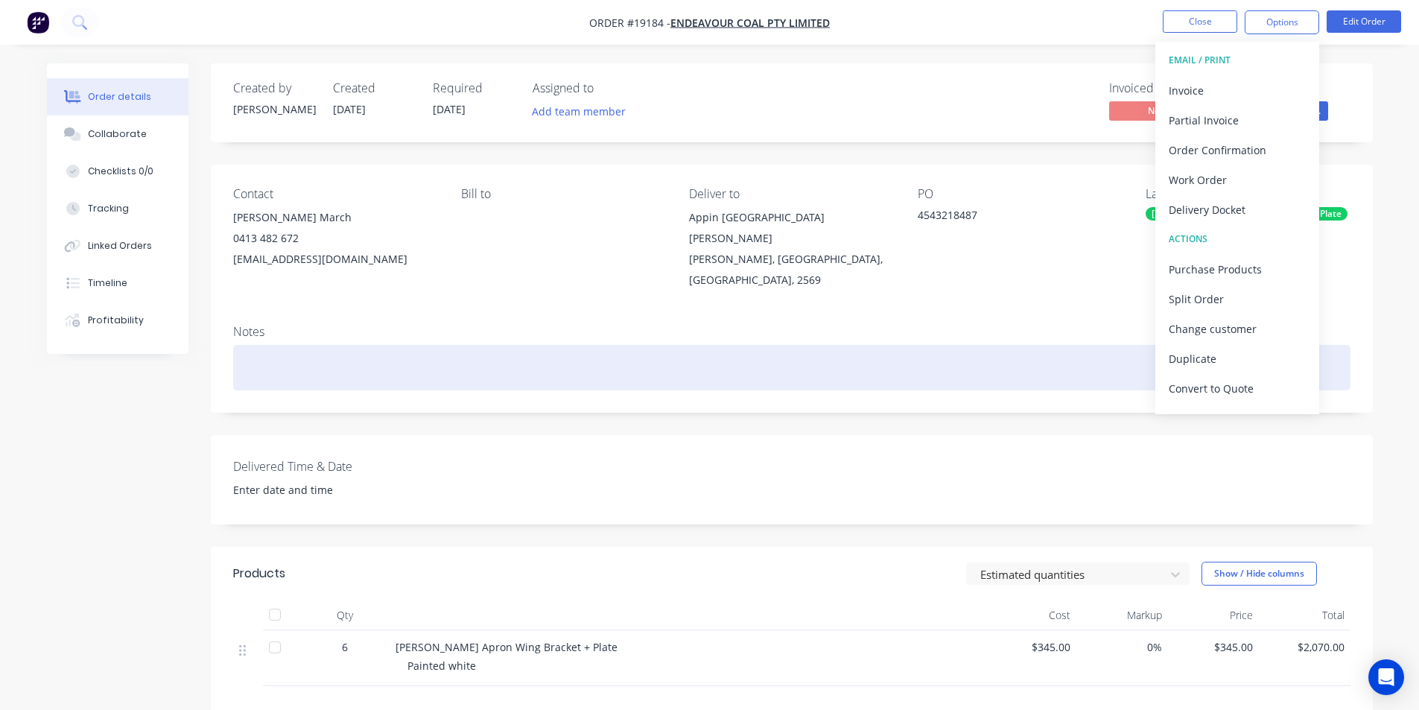
click at [909, 349] on div at bounding box center [791, 367] width 1117 height 45
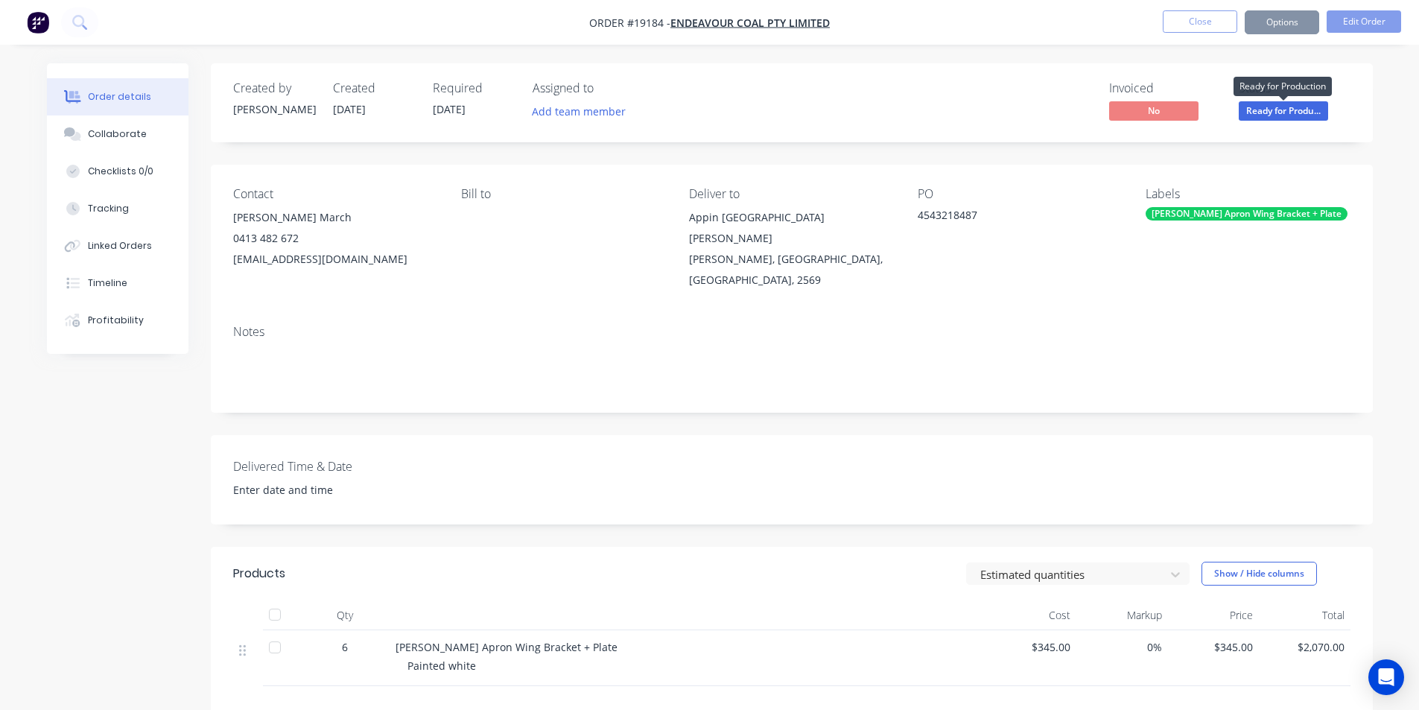
click at [1309, 116] on span "Ready for Produ..." at bounding box center [1283, 110] width 89 height 19
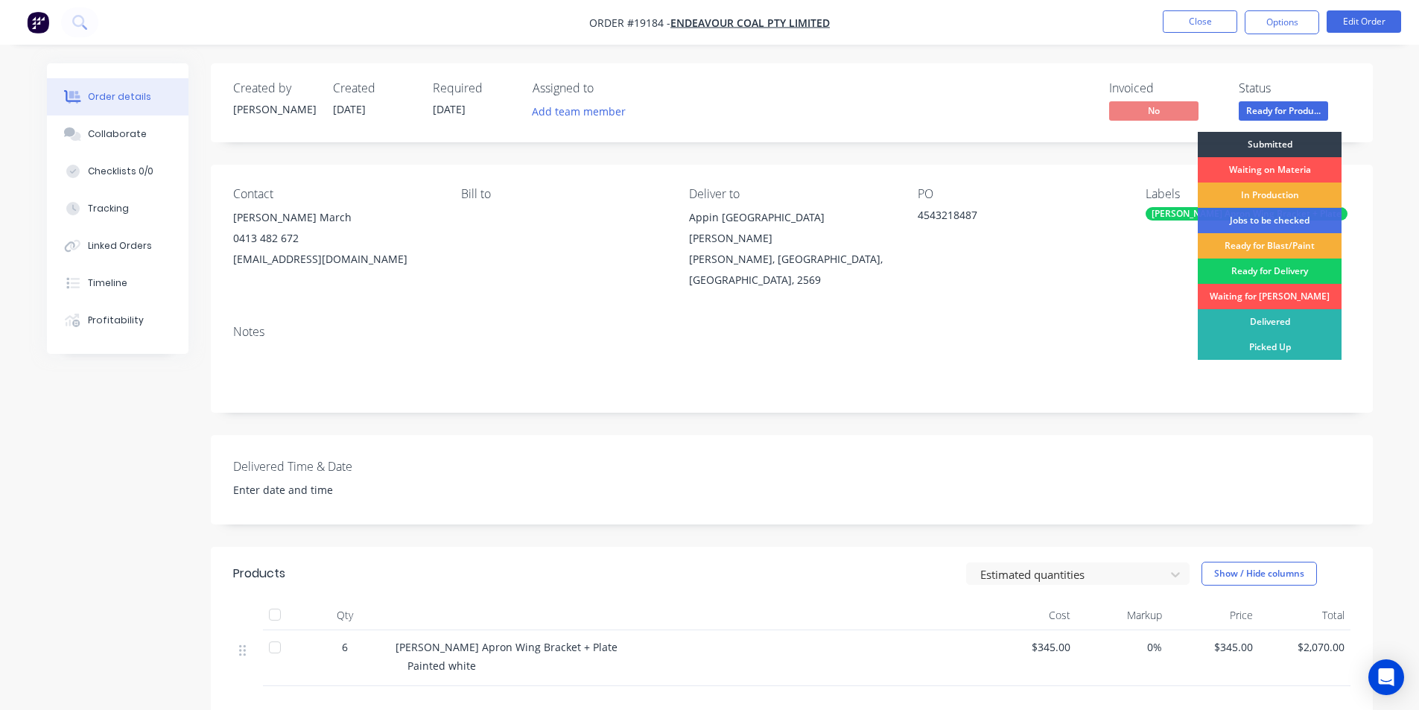
click at [1268, 275] on div "Ready for Delivery" at bounding box center [1270, 270] width 144 height 25
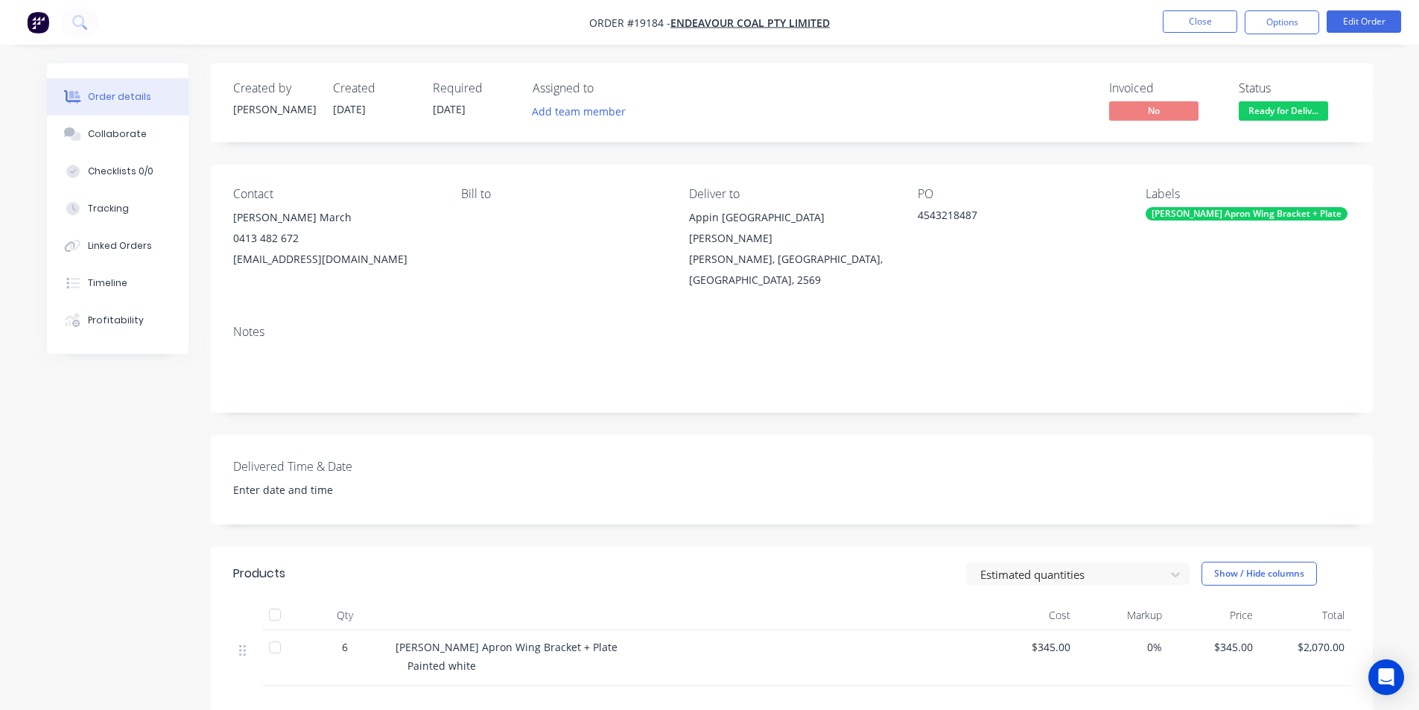
click at [1067, 319] on div "Notes" at bounding box center [792, 363] width 1162 height 100
click at [86, 27] on icon at bounding box center [79, 22] width 14 height 14
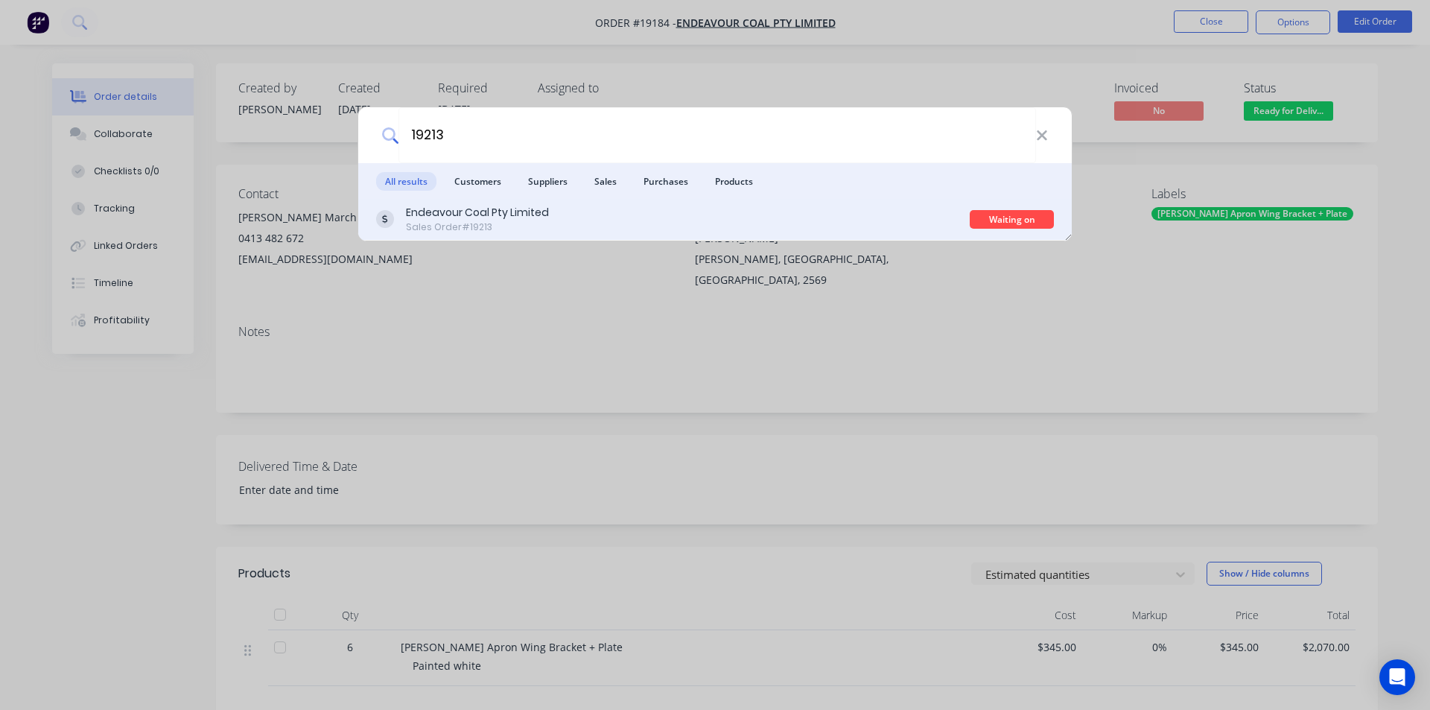
type input "19213"
click at [492, 238] on div "Endeavour Coal Pty Limited Sales Order #19213 Waiting on Materia" at bounding box center [714, 220] width 713 height 42
click at [509, 219] on div "Endeavour Coal Pty Limited" at bounding box center [477, 213] width 143 height 16
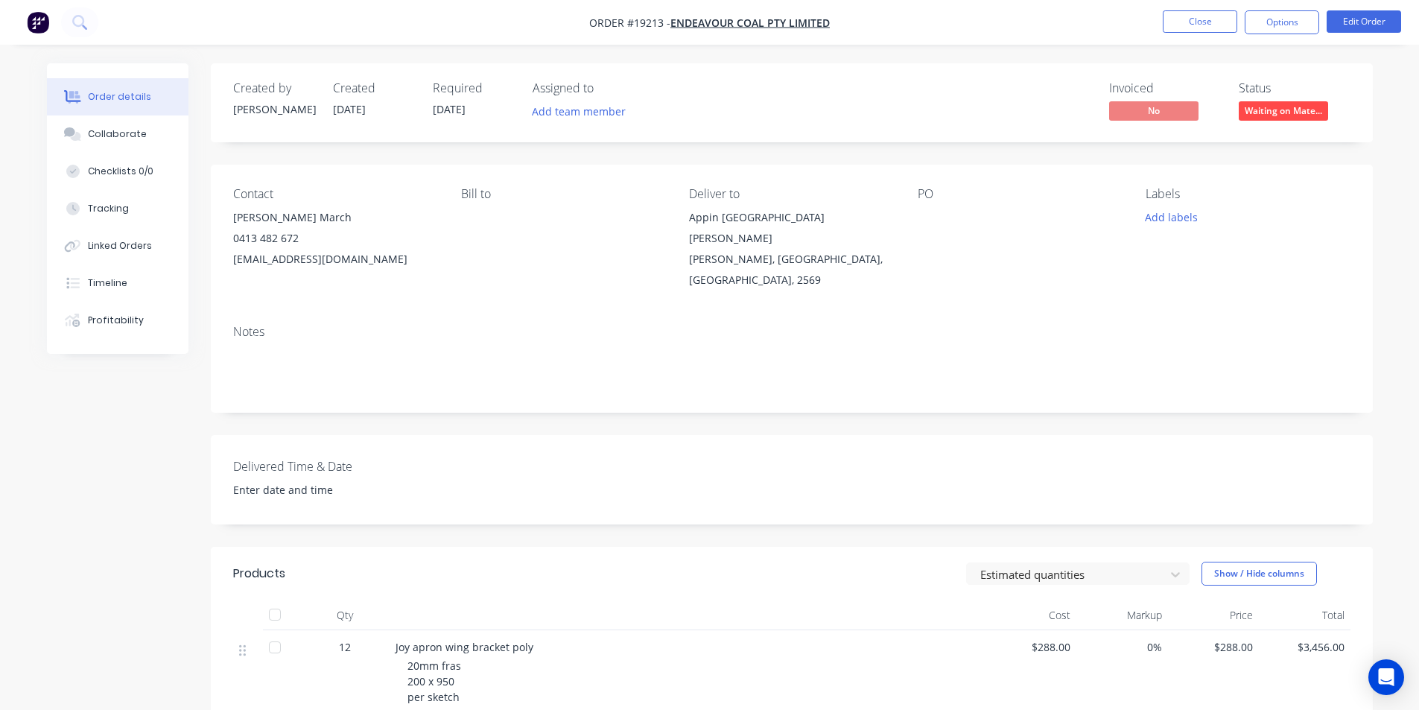
click at [1279, 111] on span "Waiting on Mate..." at bounding box center [1283, 110] width 89 height 19
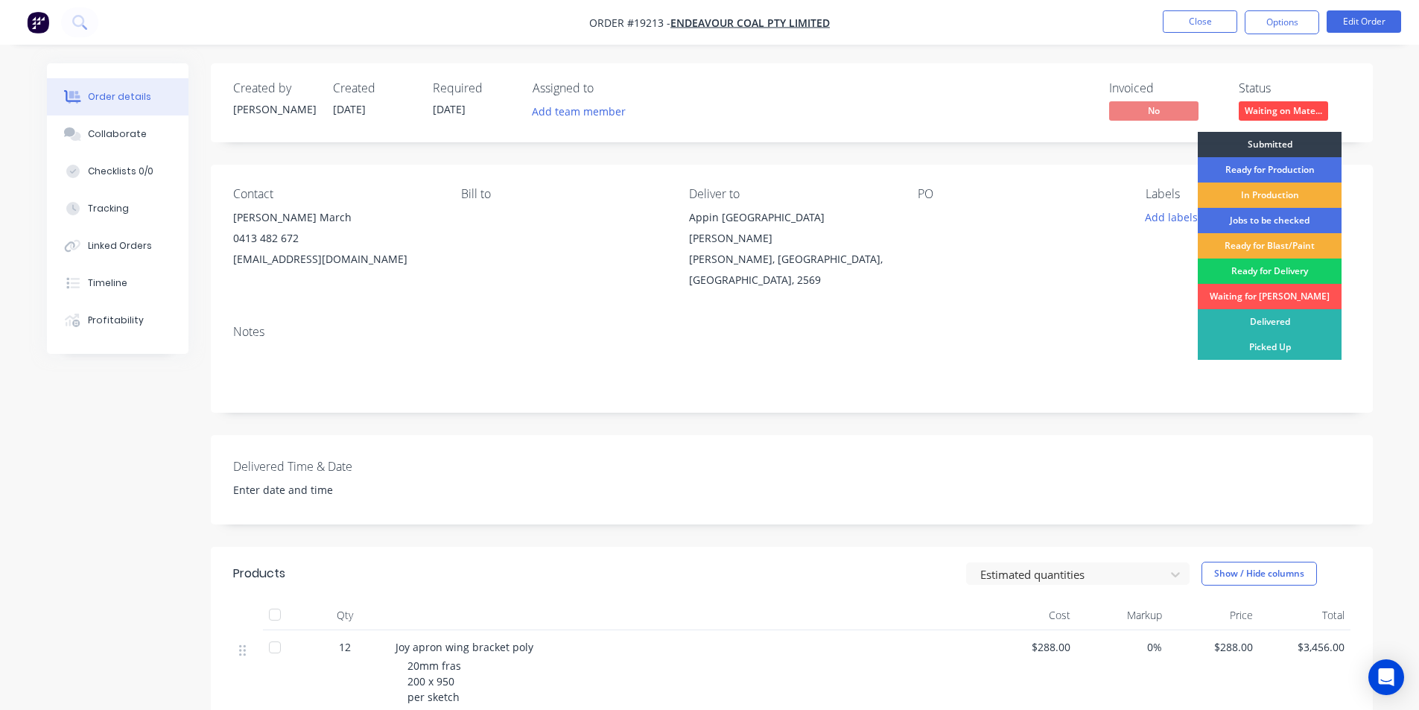
click at [1297, 273] on div "Ready for Delivery" at bounding box center [1270, 270] width 144 height 25
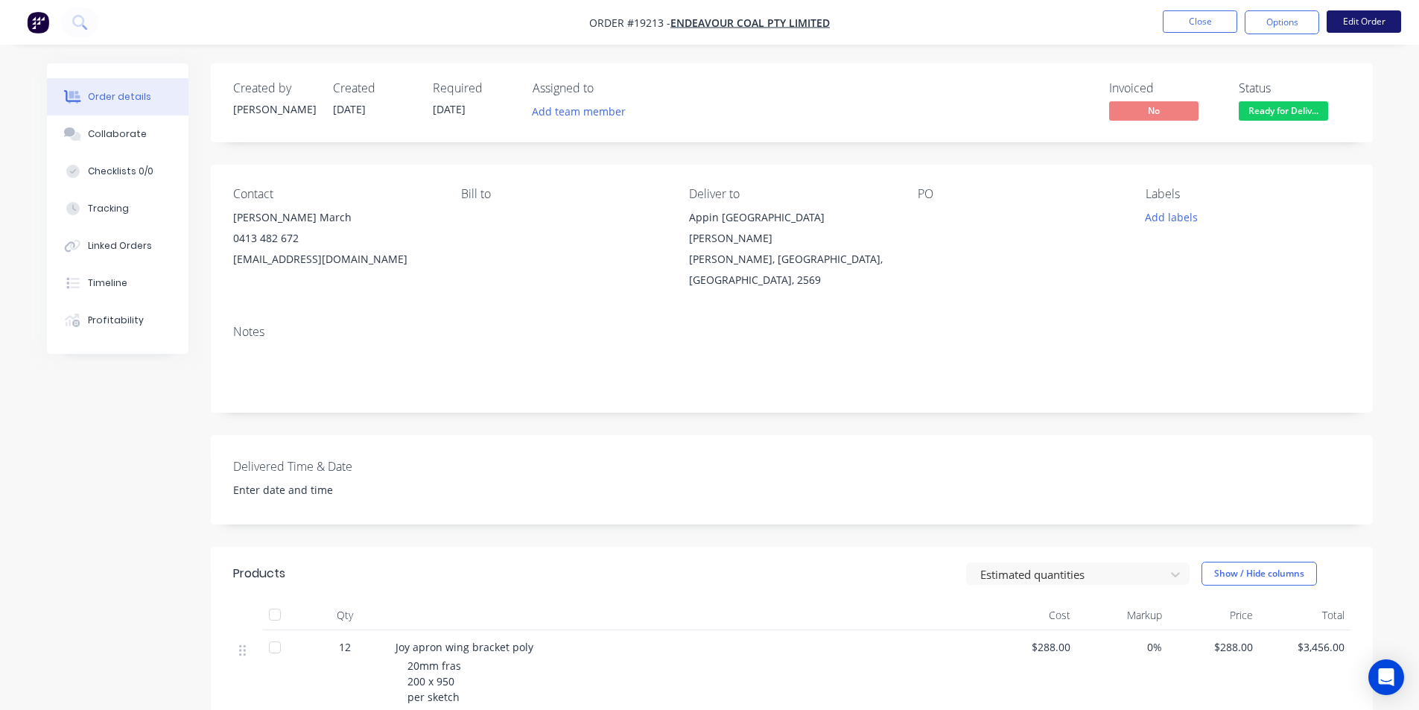
click at [1374, 12] on button "Edit Order" at bounding box center [1363, 21] width 74 height 22
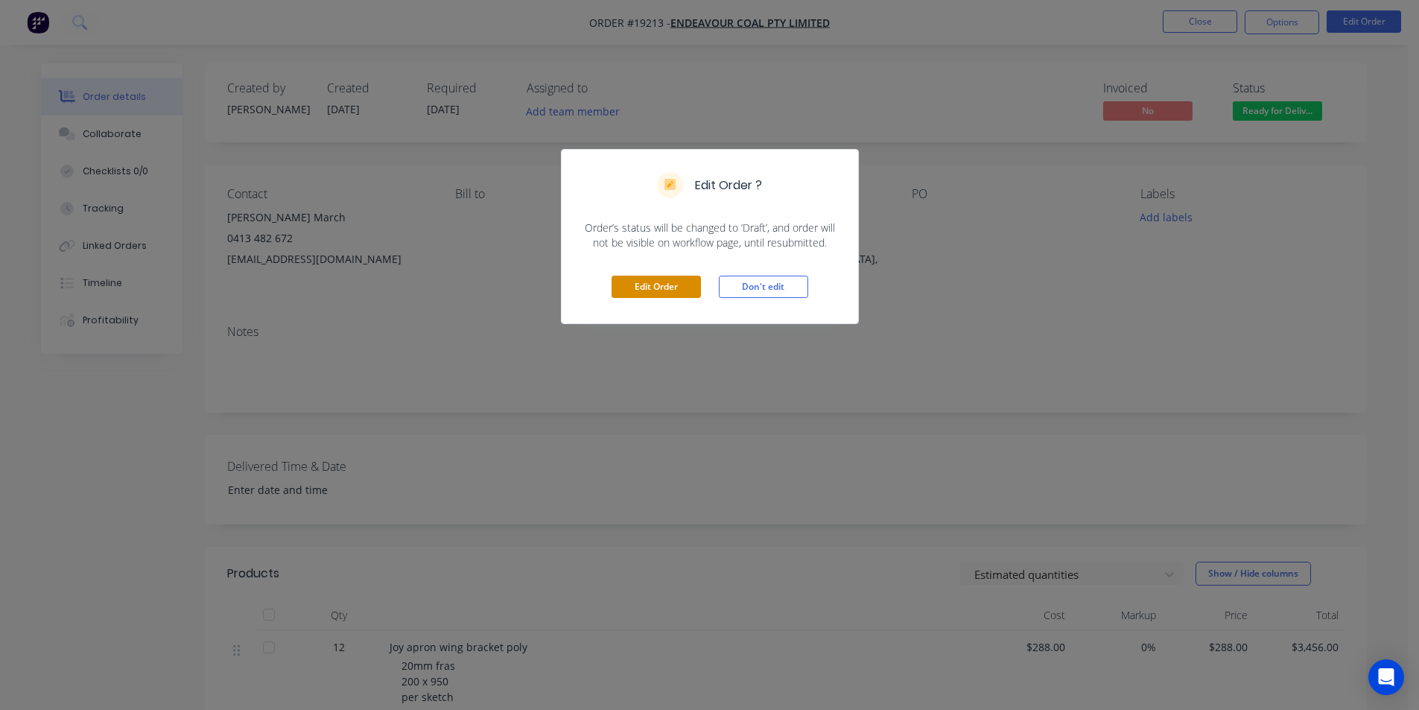
click at [636, 282] on button "Edit Order" at bounding box center [655, 287] width 89 height 22
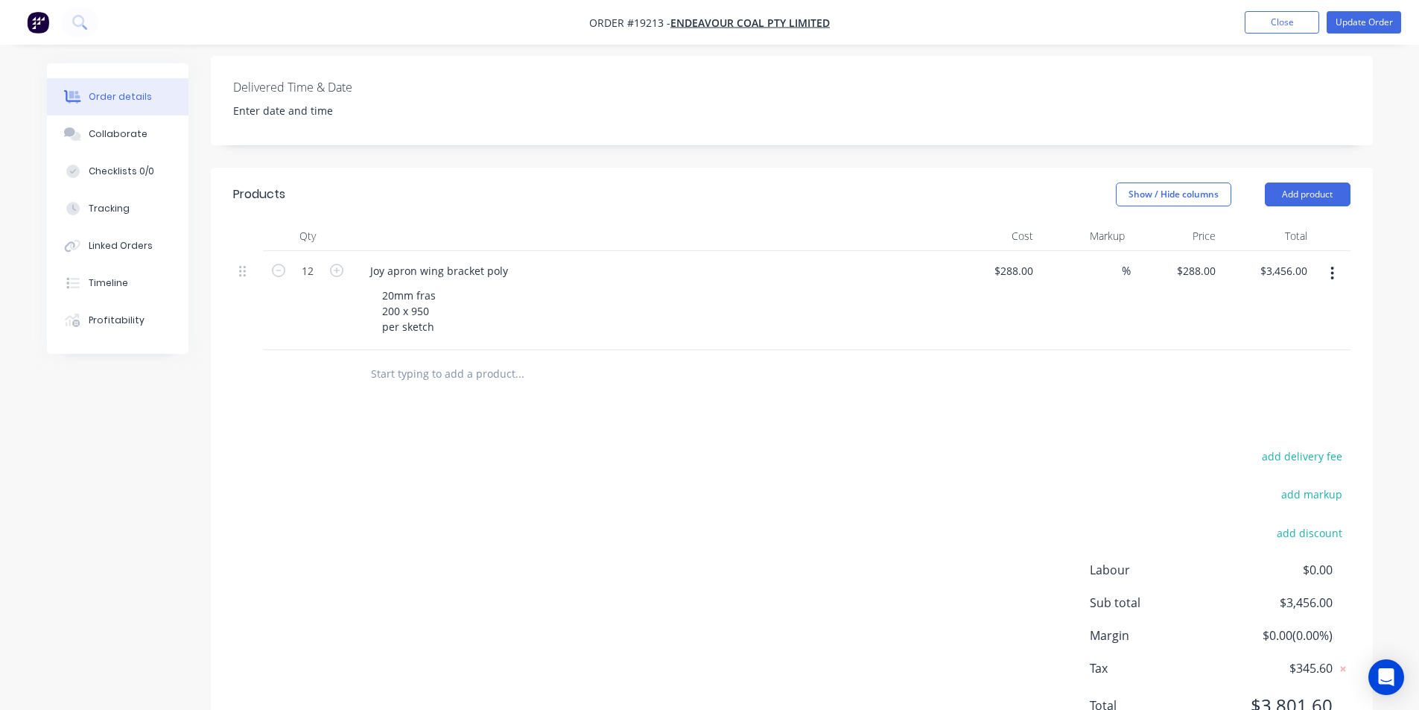
scroll to position [447, 0]
click at [445, 282] on div "20mm fras 200 x 950 per sketch" at bounding box center [408, 308] width 77 height 53
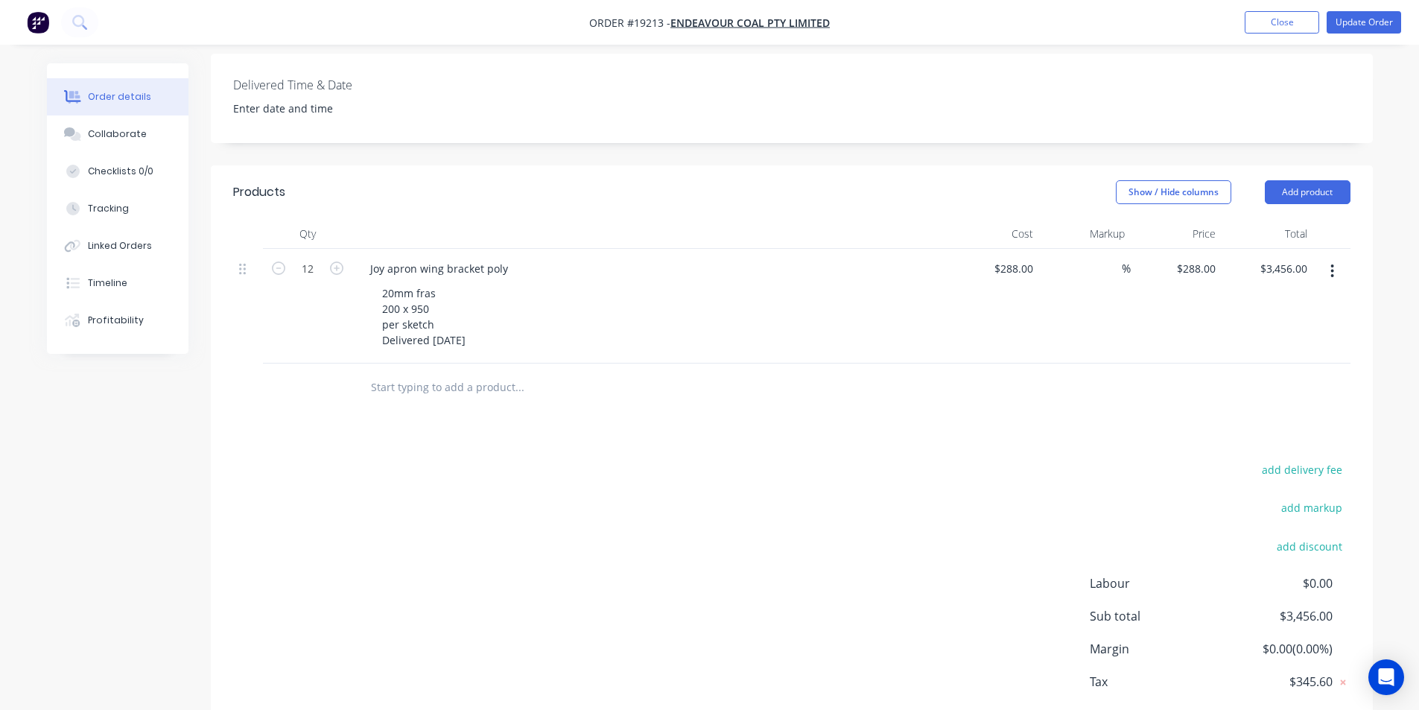
click at [733, 282] on div "20mm fras 200 x 950 per sketch Delivered [DATE]" at bounding box center [656, 316] width 572 height 69
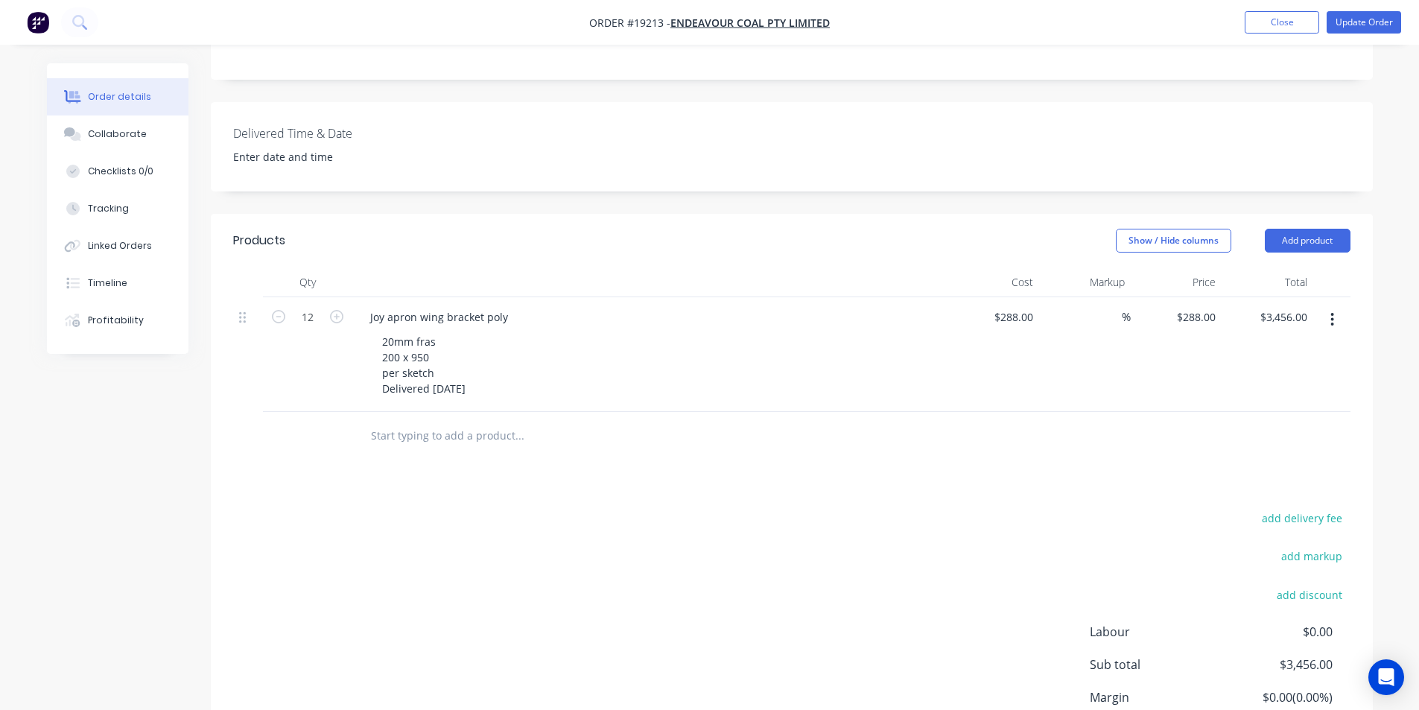
scroll to position [372, 0]
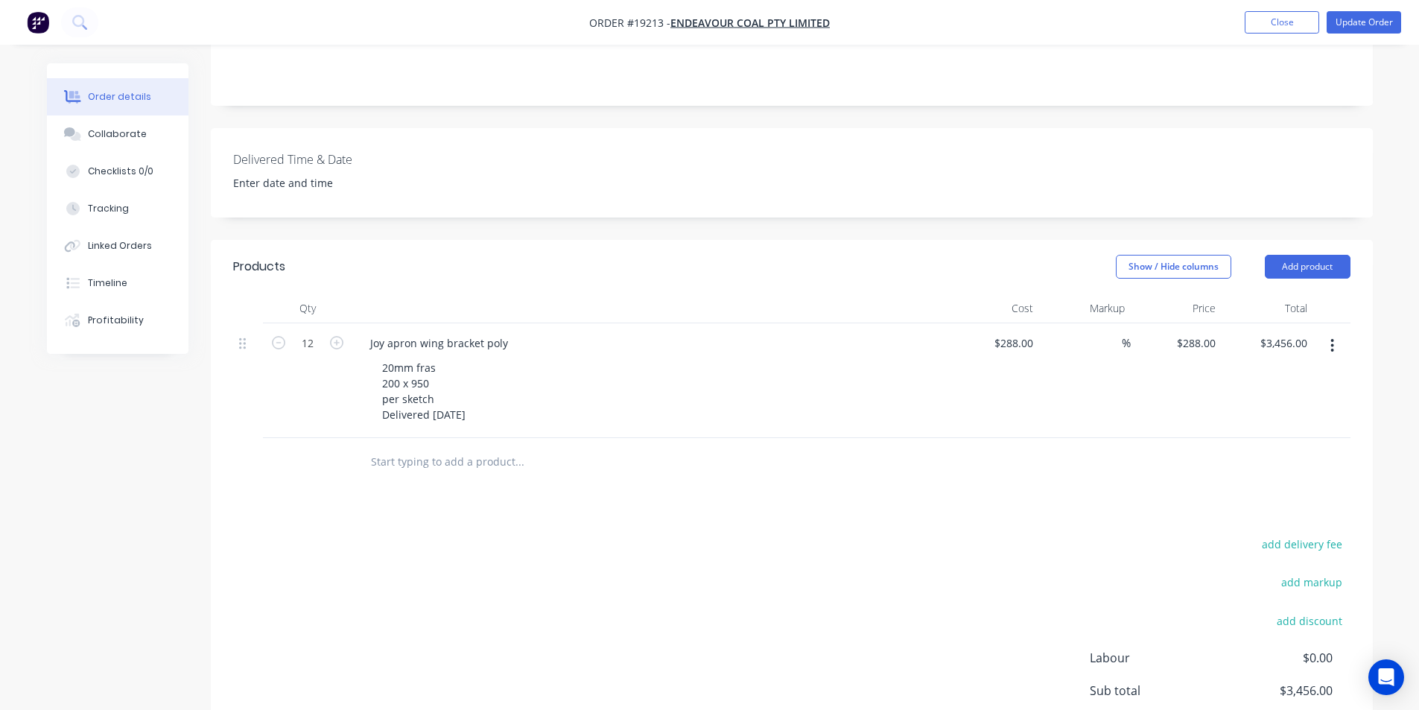
click at [1373, 9] on nav "Order #19213 - Endeavour Coal Pty Limited Add product Close Update Order" at bounding box center [709, 22] width 1419 height 45
click at [1374, 16] on button "Update Order" at bounding box center [1363, 22] width 74 height 22
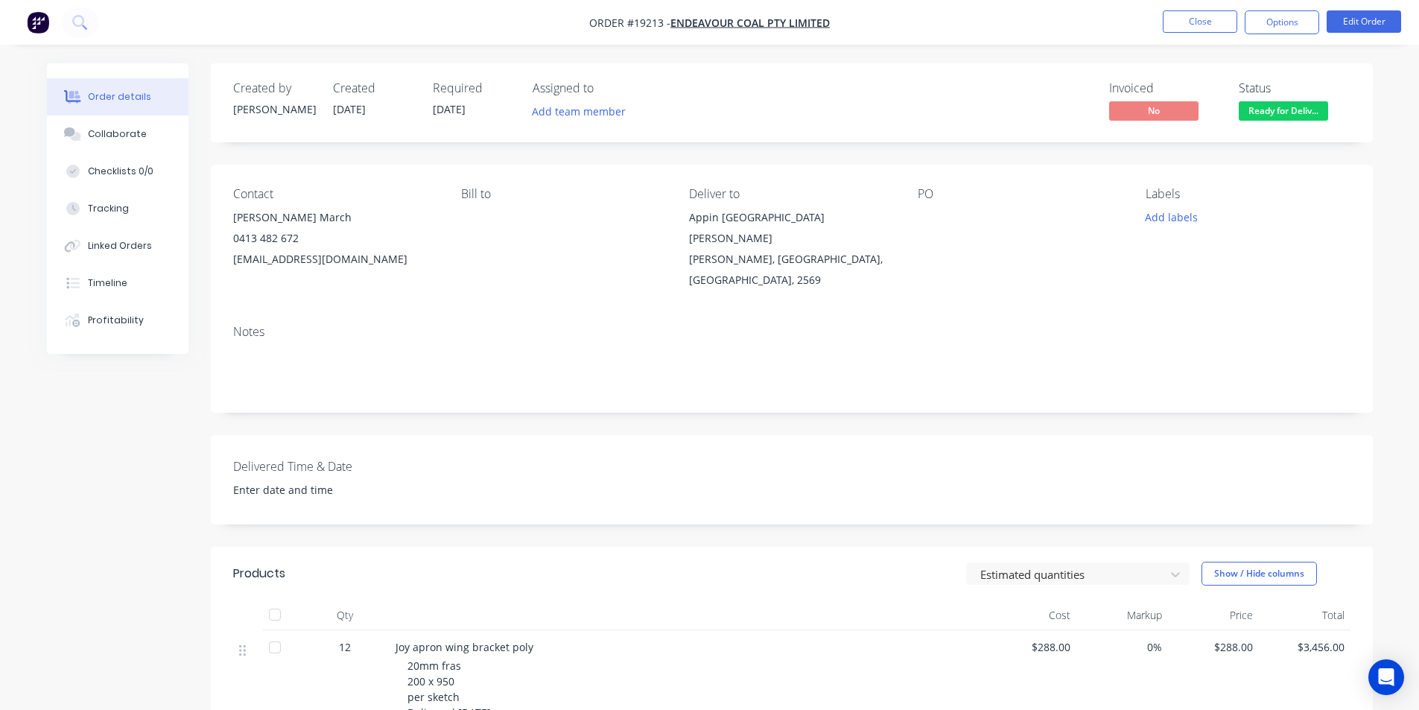
click at [40, 20] on img "button" at bounding box center [38, 22] width 22 height 22
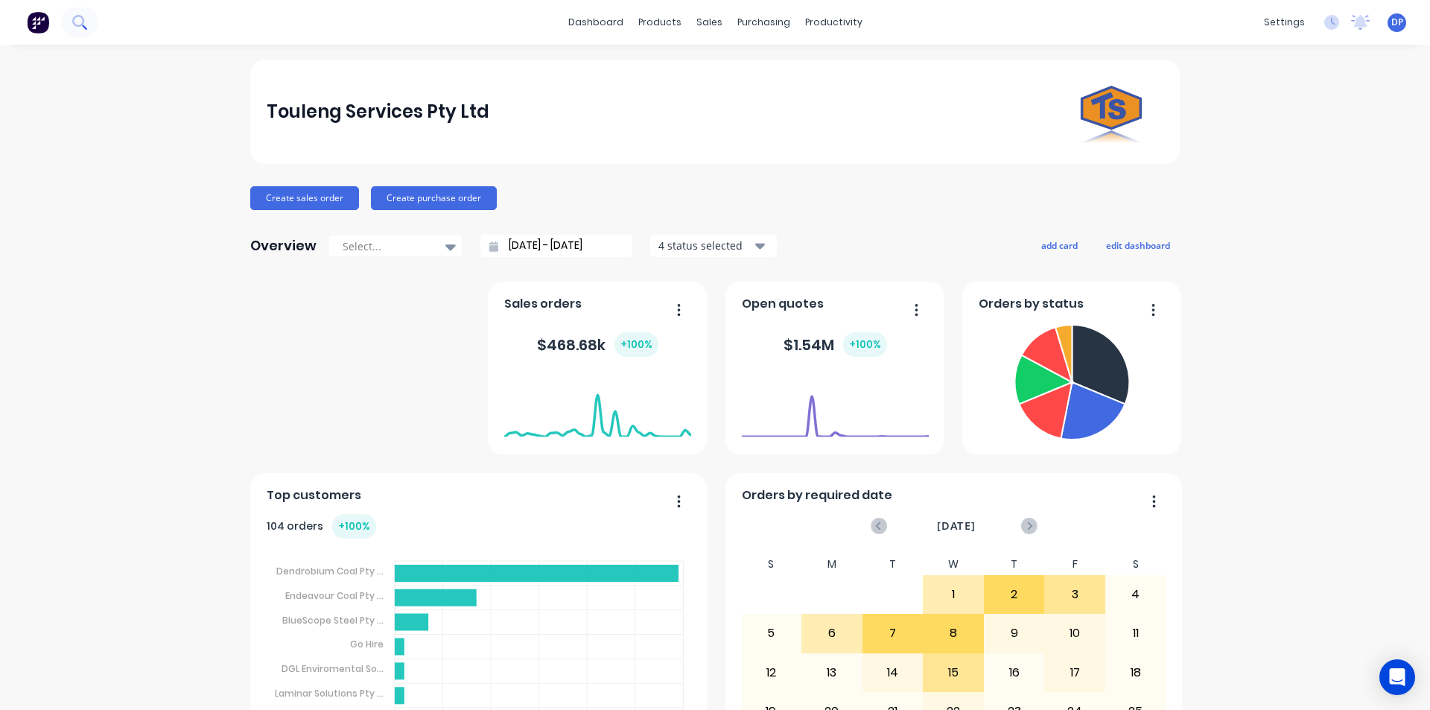
click at [74, 30] on button at bounding box center [79, 22] width 37 height 30
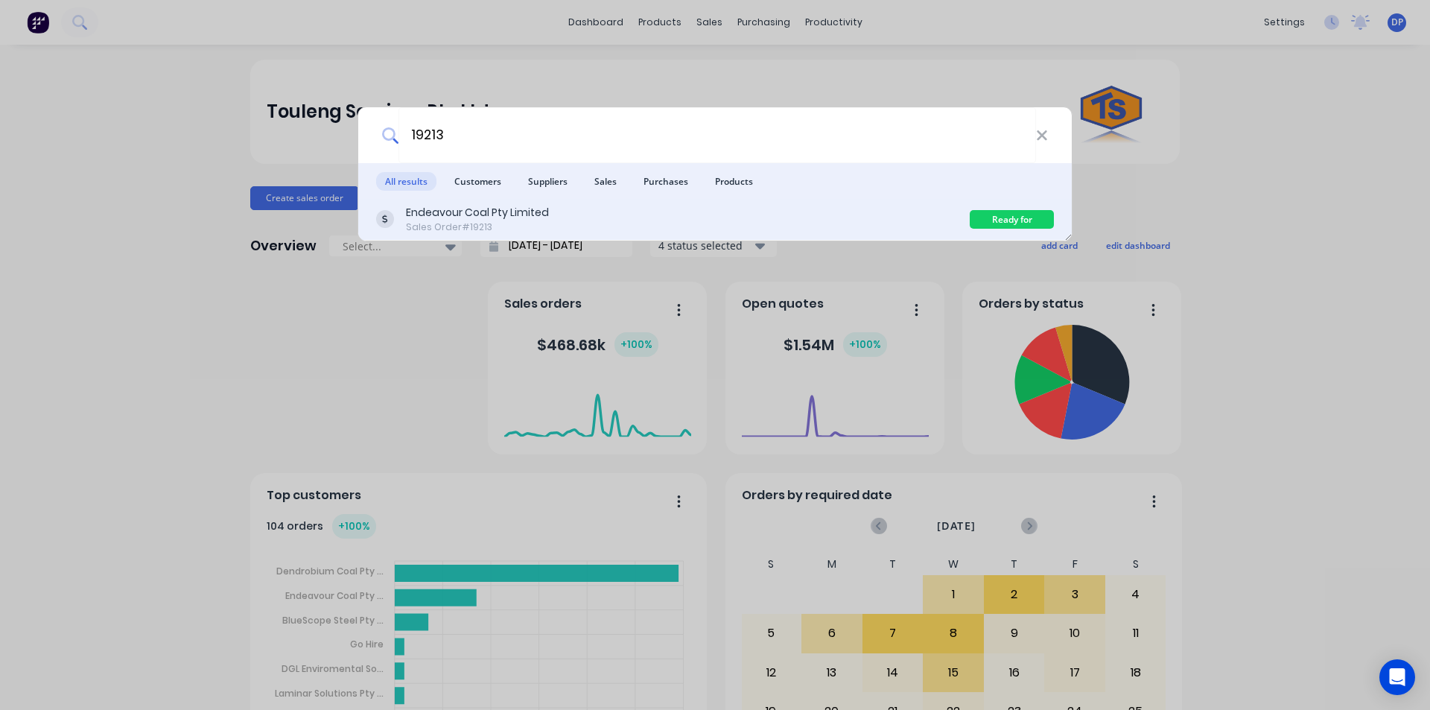
type input "19213"
click at [460, 215] on div "Endeavour Coal Pty Limited" at bounding box center [477, 213] width 143 height 16
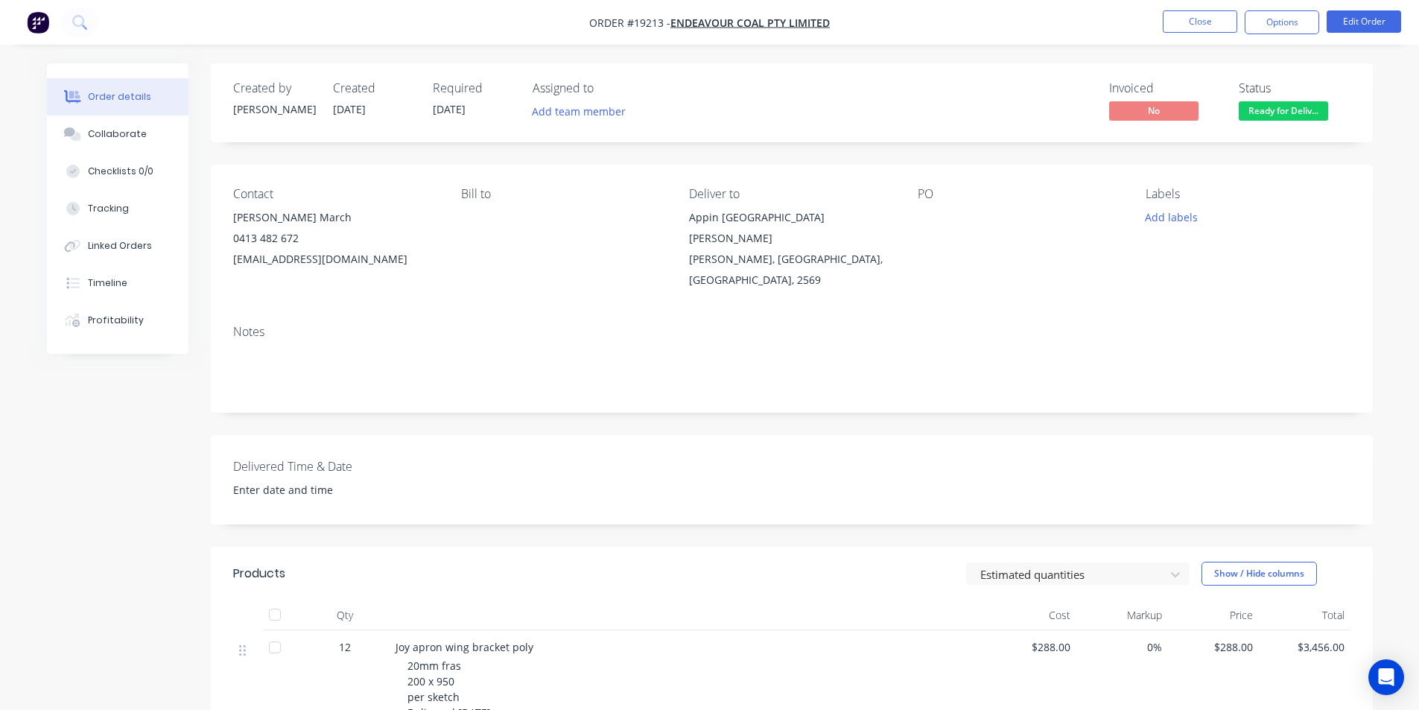
click at [1273, 112] on span "Ready for Deliv..." at bounding box center [1283, 110] width 89 height 19
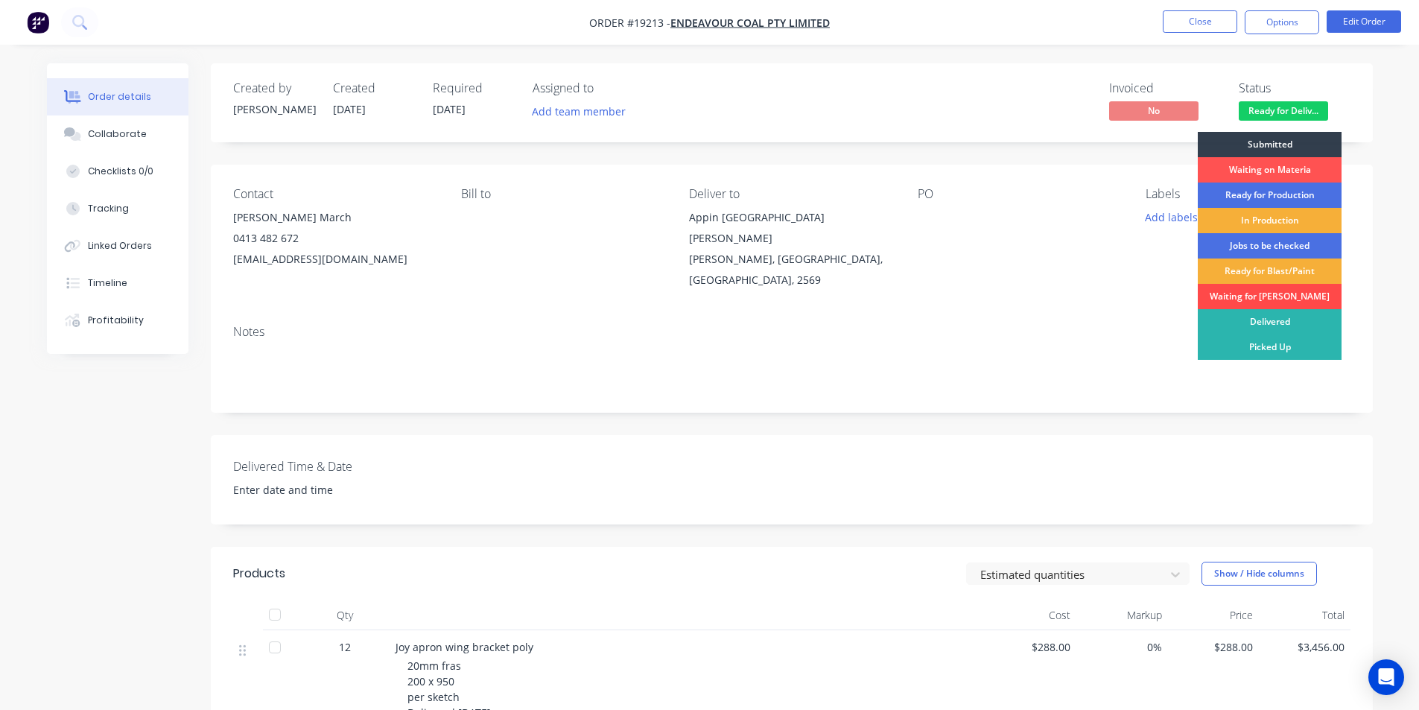
click at [1294, 291] on div "Waiting for [PERSON_NAME]" at bounding box center [1270, 296] width 144 height 25
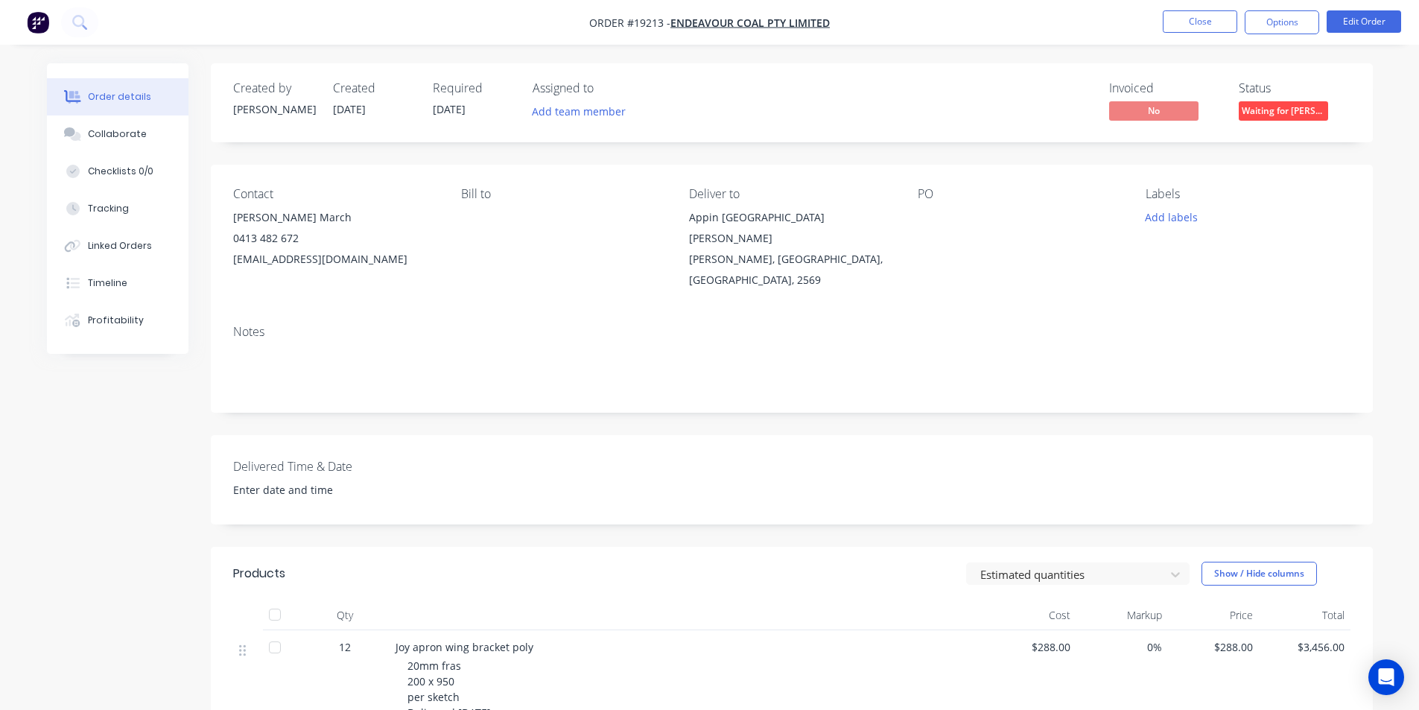
click at [45, 21] on img "button" at bounding box center [38, 22] width 22 height 22
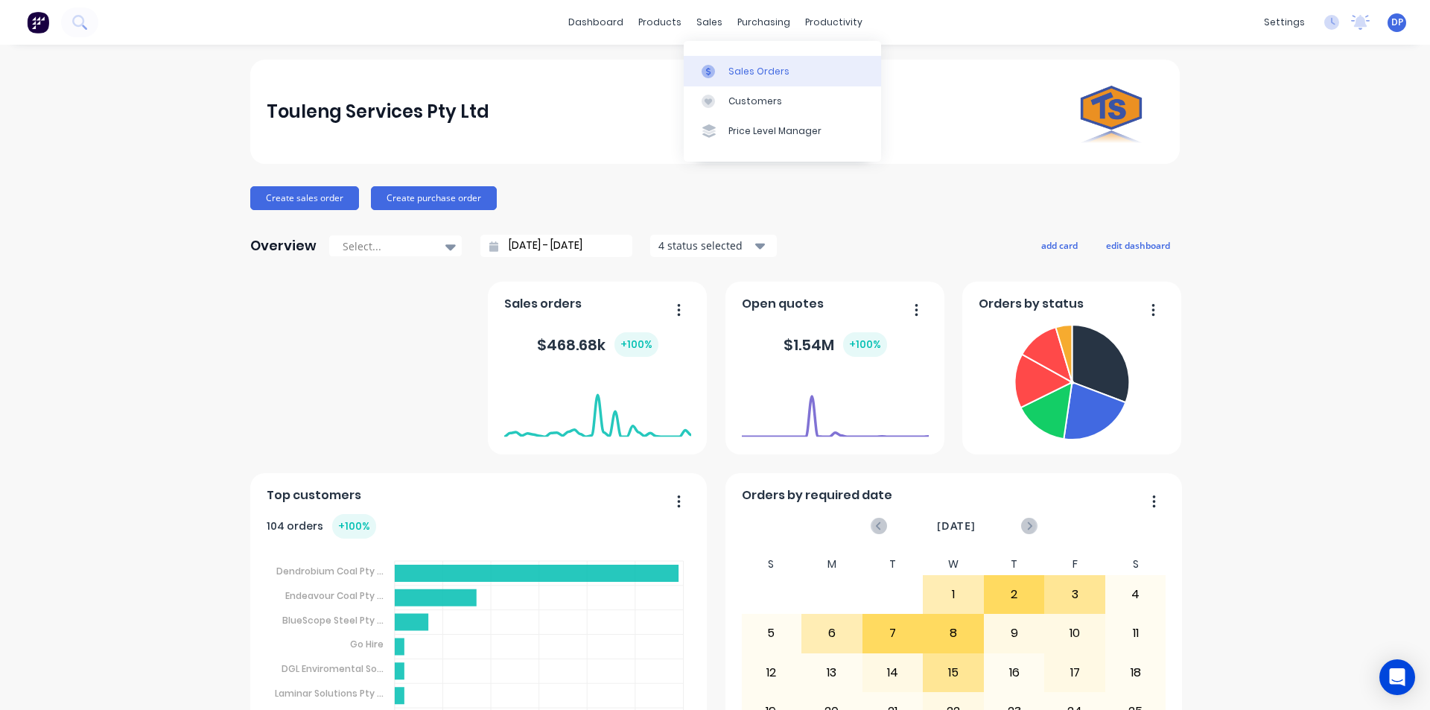
click at [758, 68] on div "Sales Orders" at bounding box center [758, 71] width 61 height 13
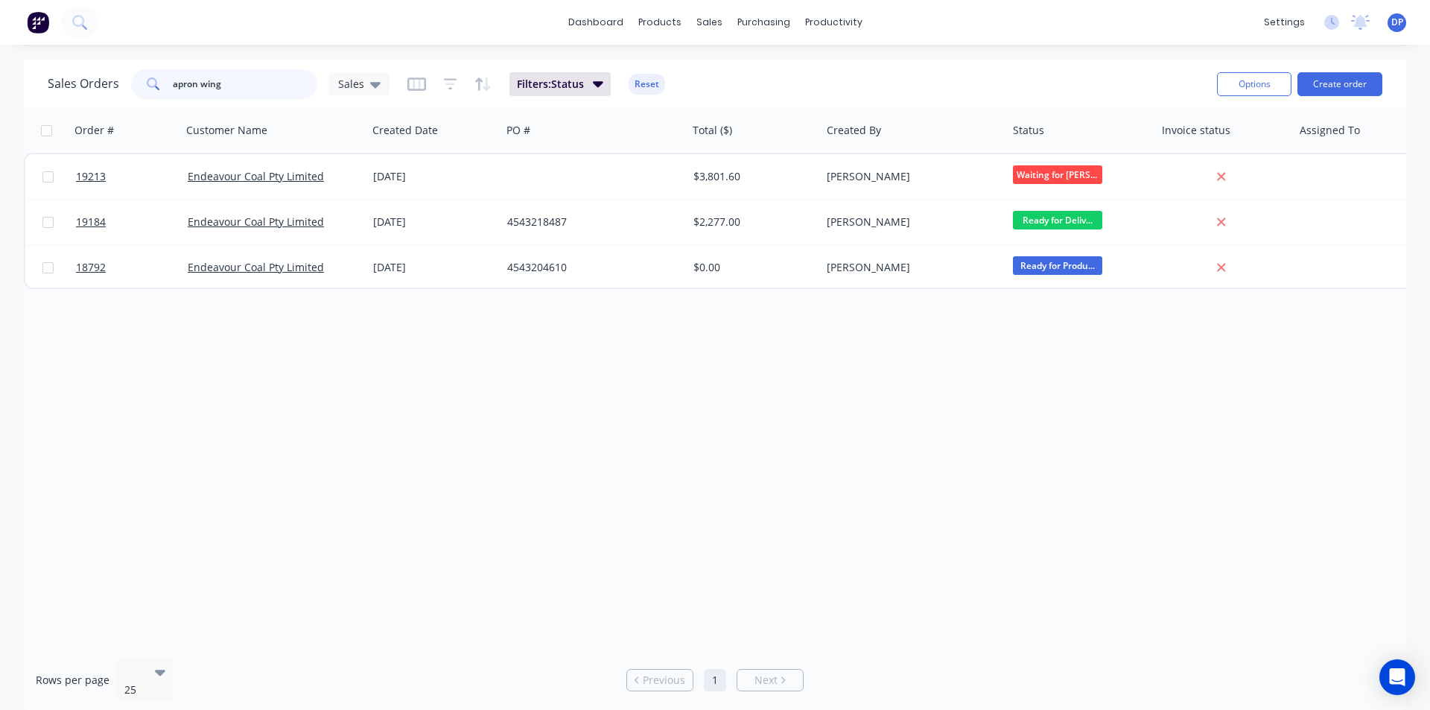
drag, startPoint x: 247, startPoint y: 88, endPoint x: 127, endPoint y: 86, distance: 119.9
click at [127, 86] on div "Sales Orders apron wing Sales" at bounding box center [219, 84] width 342 height 30
type input "side [PERSON_NAME]"
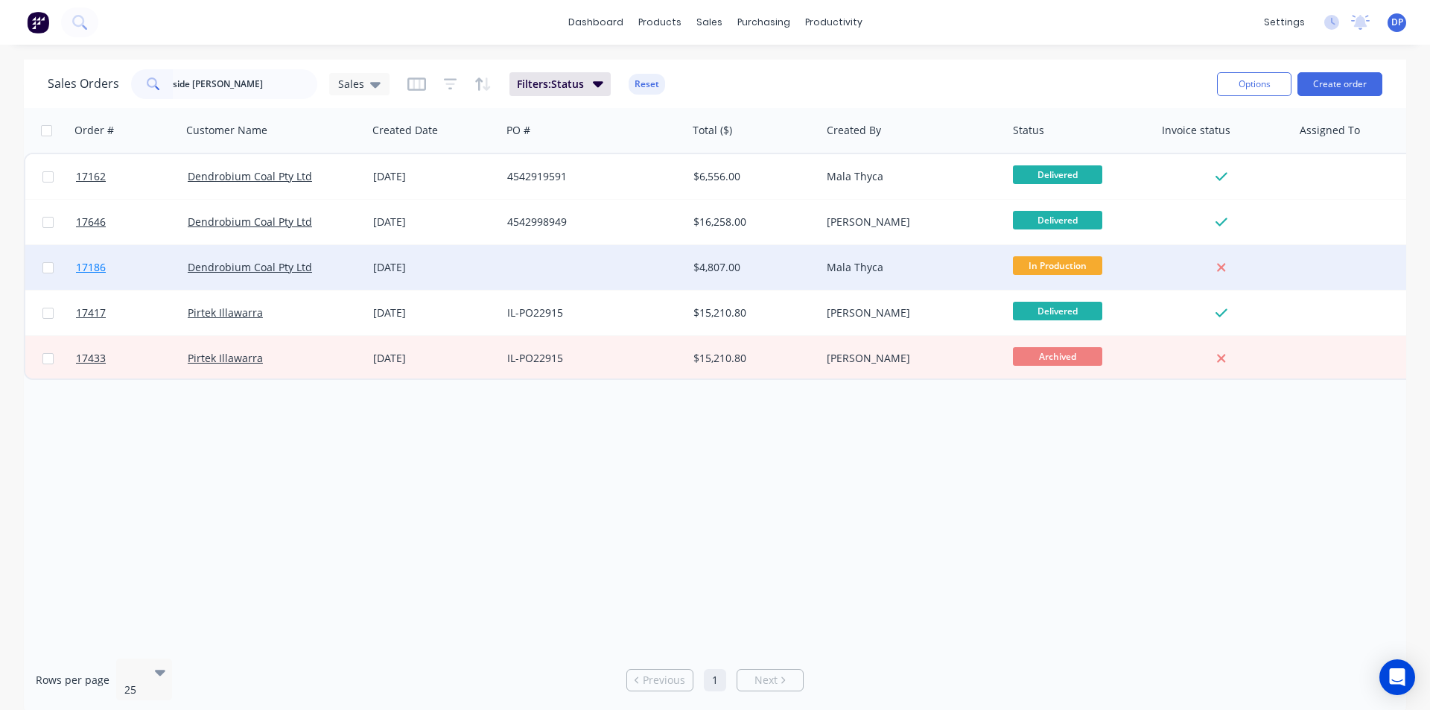
click at [85, 273] on span "17186" at bounding box center [91, 267] width 30 height 15
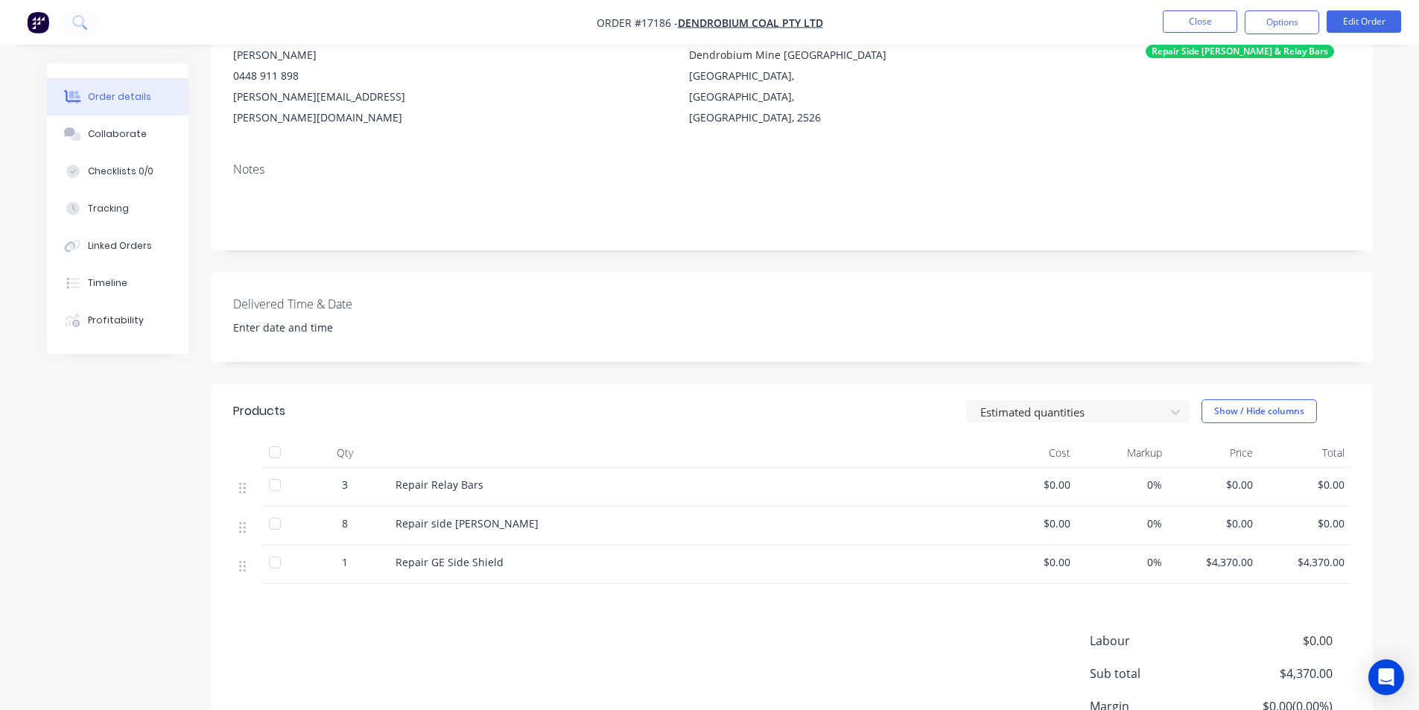
scroll to position [223, 0]
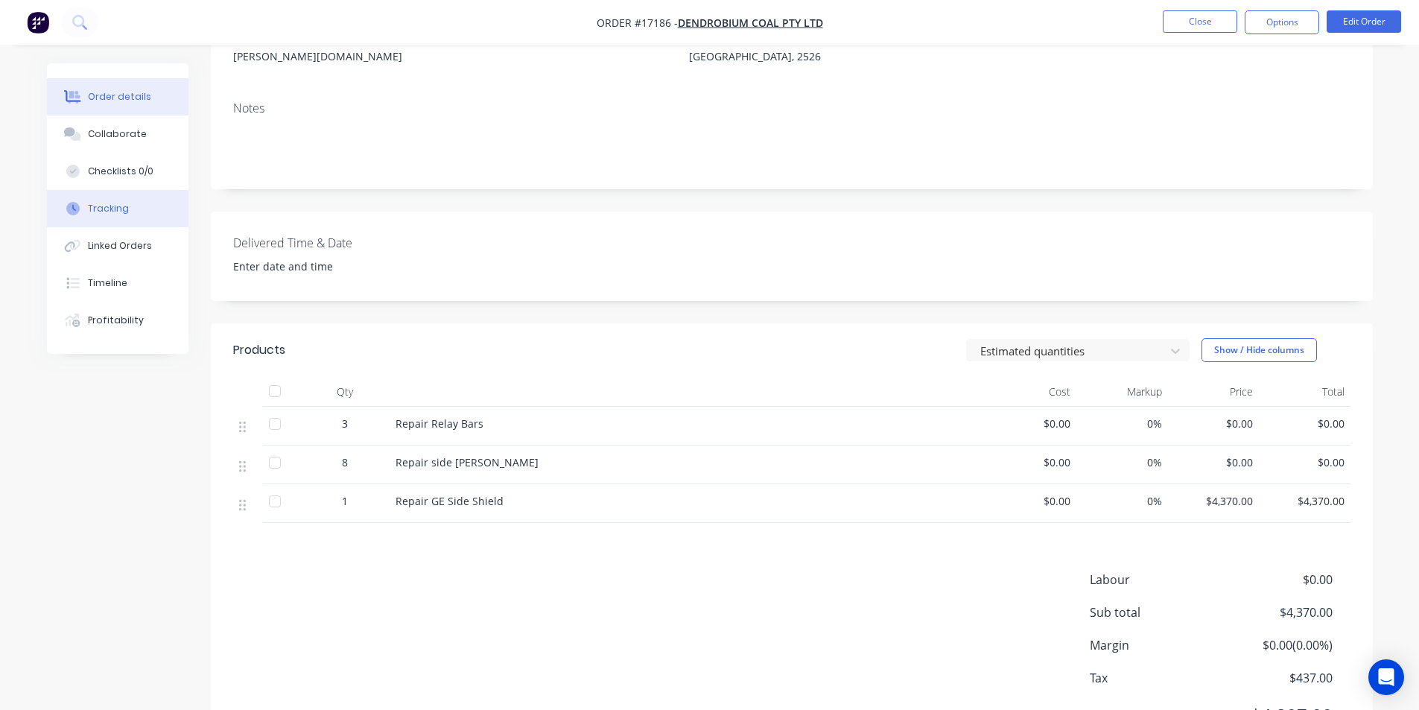
click at [100, 213] on div "Tracking" at bounding box center [108, 208] width 41 height 13
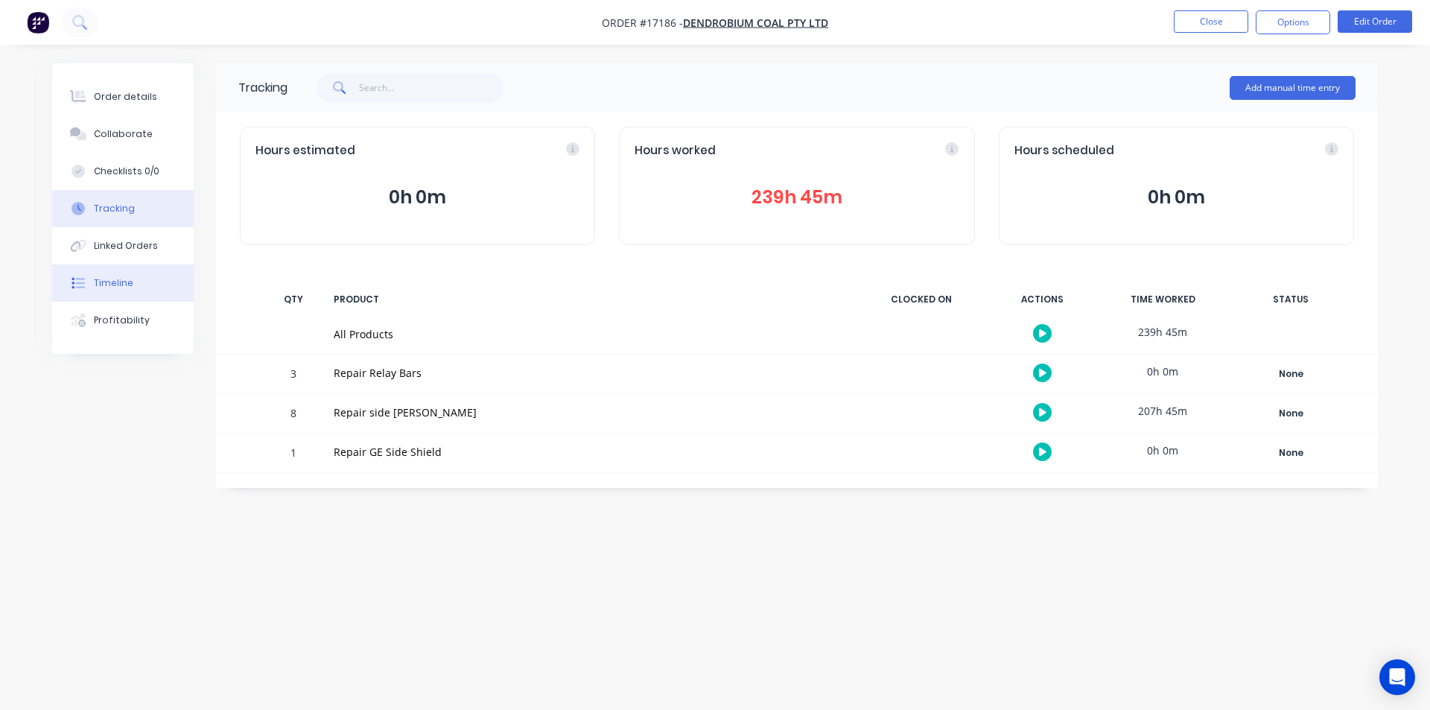
click at [129, 282] on div "Timeline" at bounding box center [113, 282] width 39 height 13
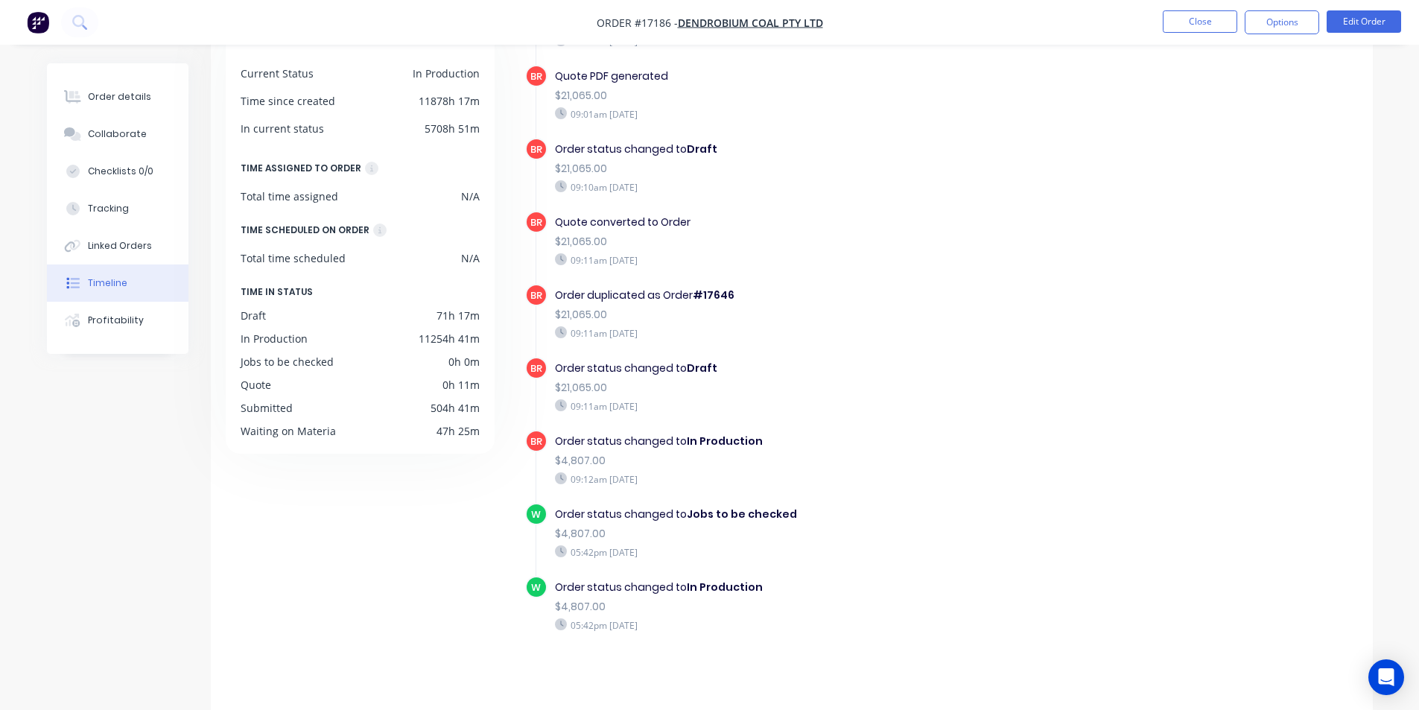
scroll to position [113, 0]
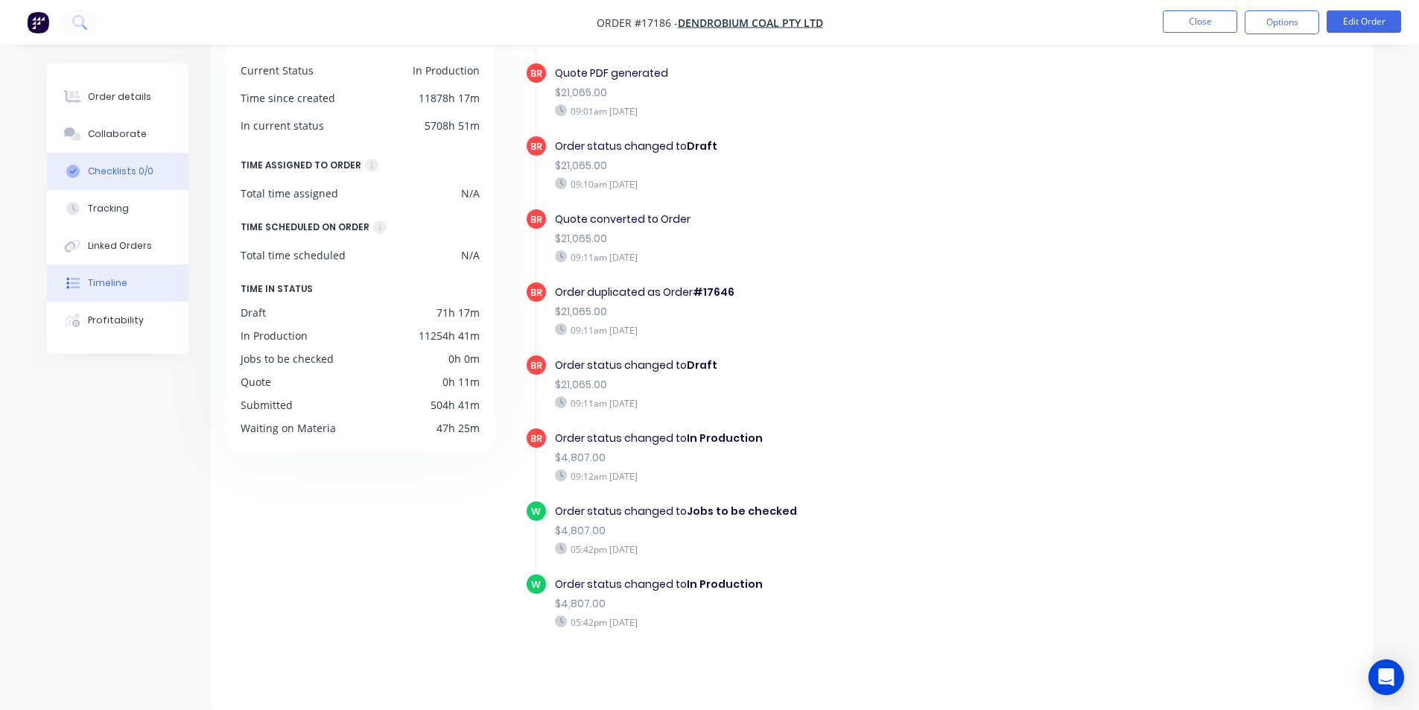
click at [98, 169] on div "Checklists 0/0" at bounding box center [121, 171] width 66 height 13
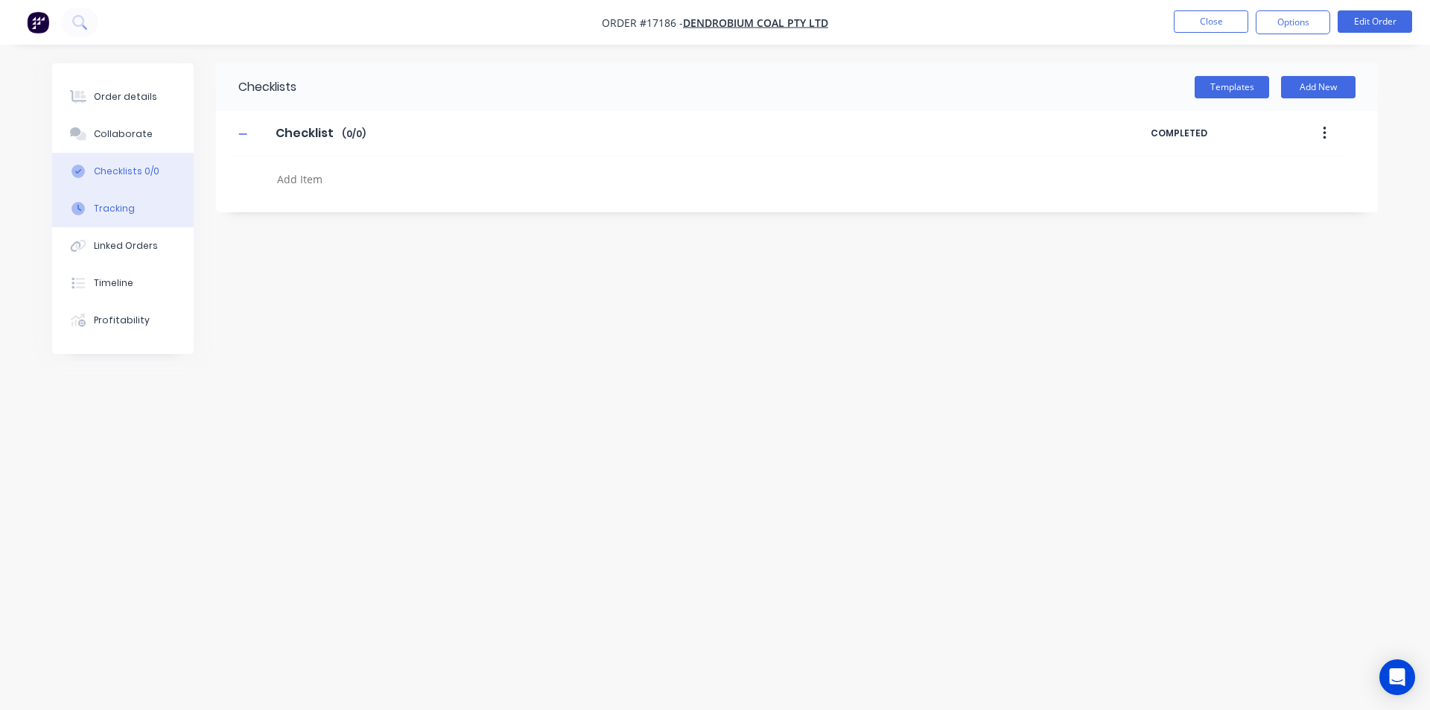
click at [148, 198] on button "Tracking" at bounding box center [123, 208] width 142 height 37
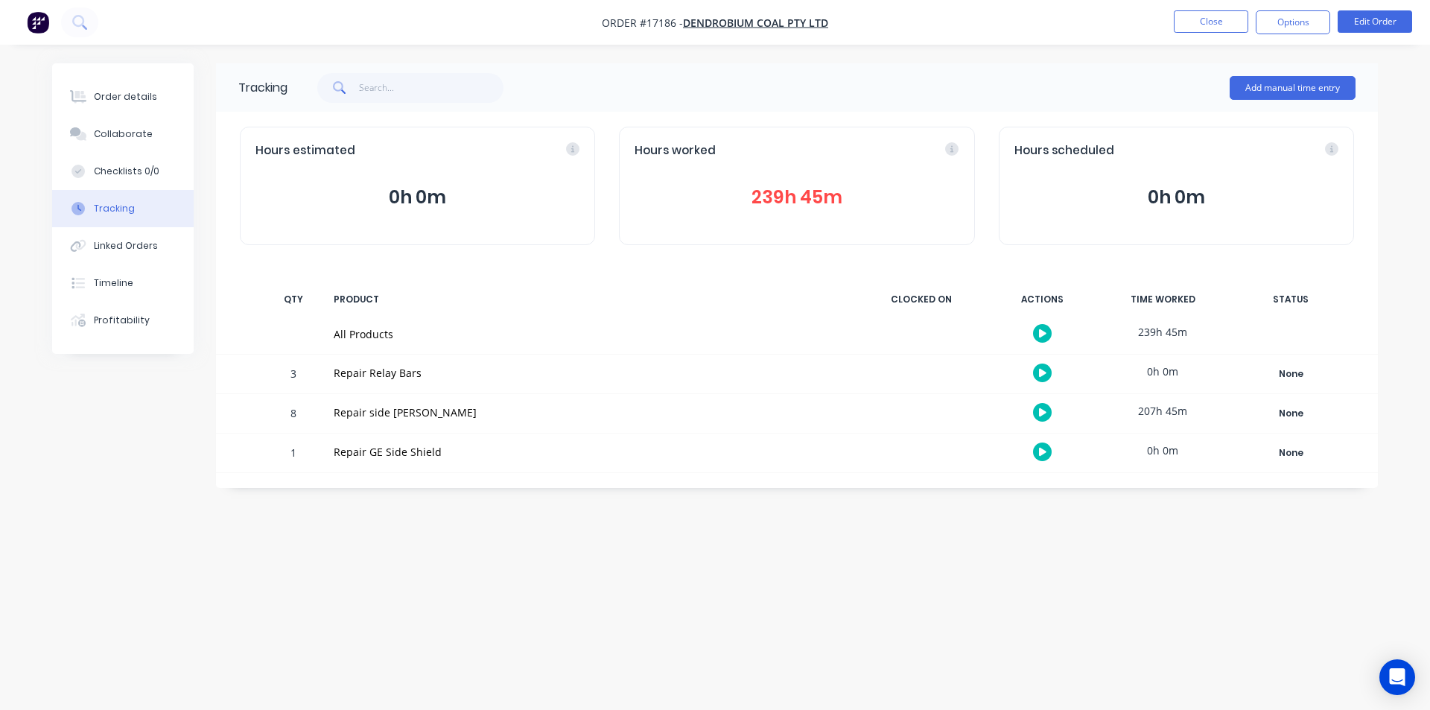
click at [791, 187] on button "239h 45m" at bounding box center [797, 197] width 324 height 28
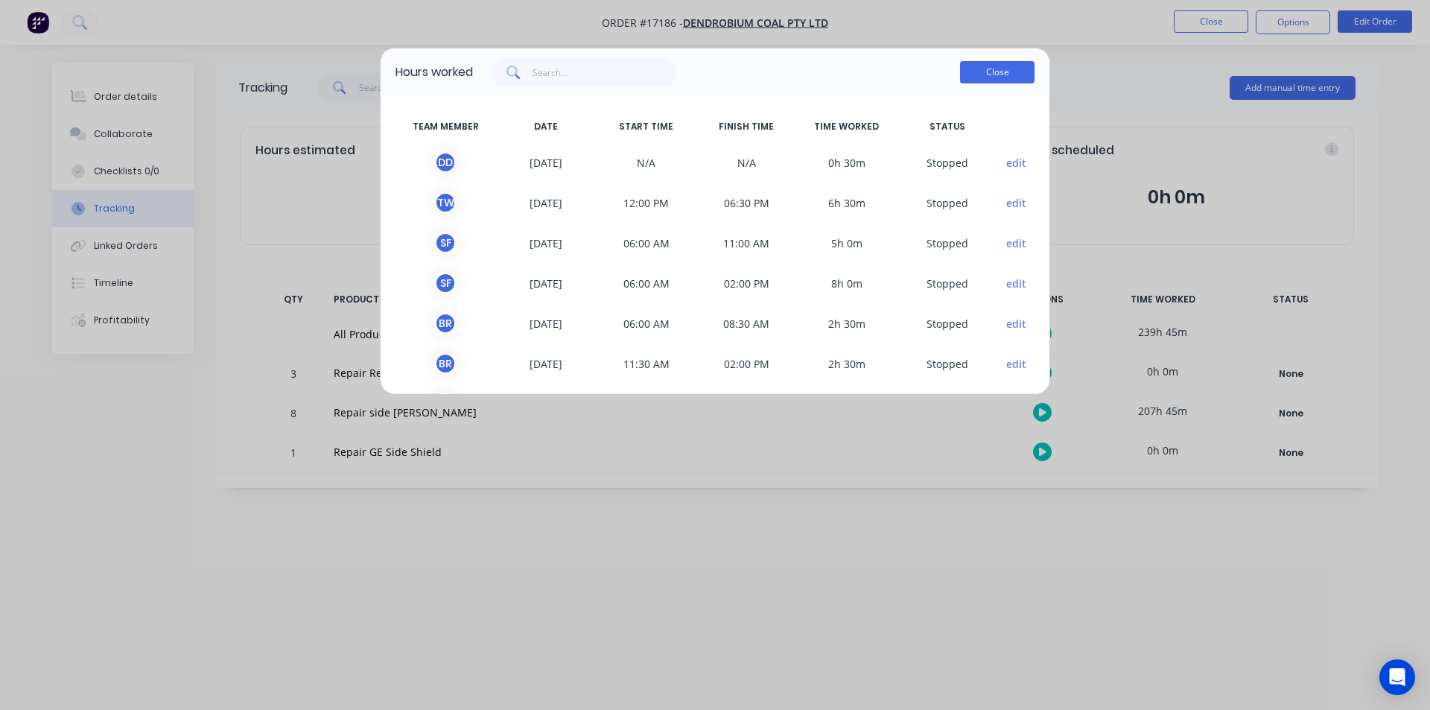
click at [1000, 77] on button "Close" at bounding box center [997, 72] width 74 height 22
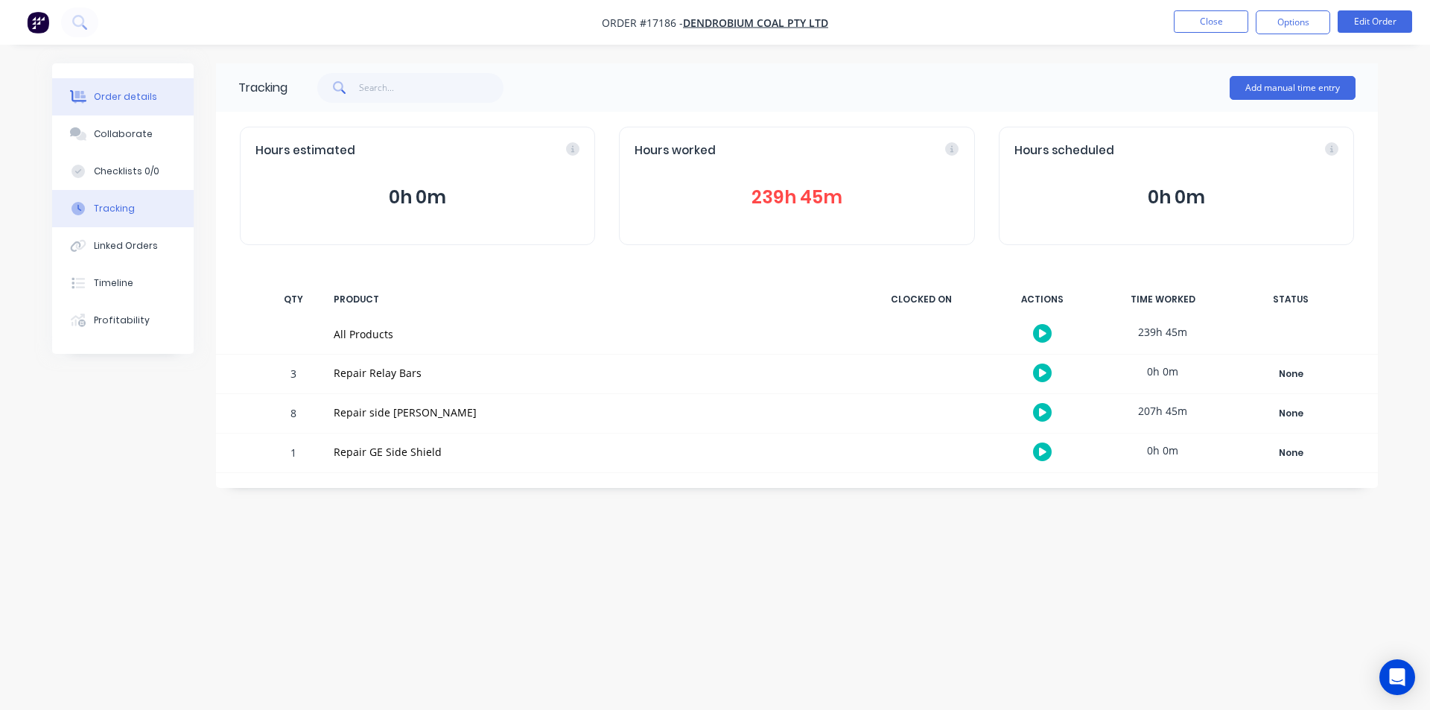
click at [123, 95] on div "Order details" at bounding box center [125, 96] width 63 height 13
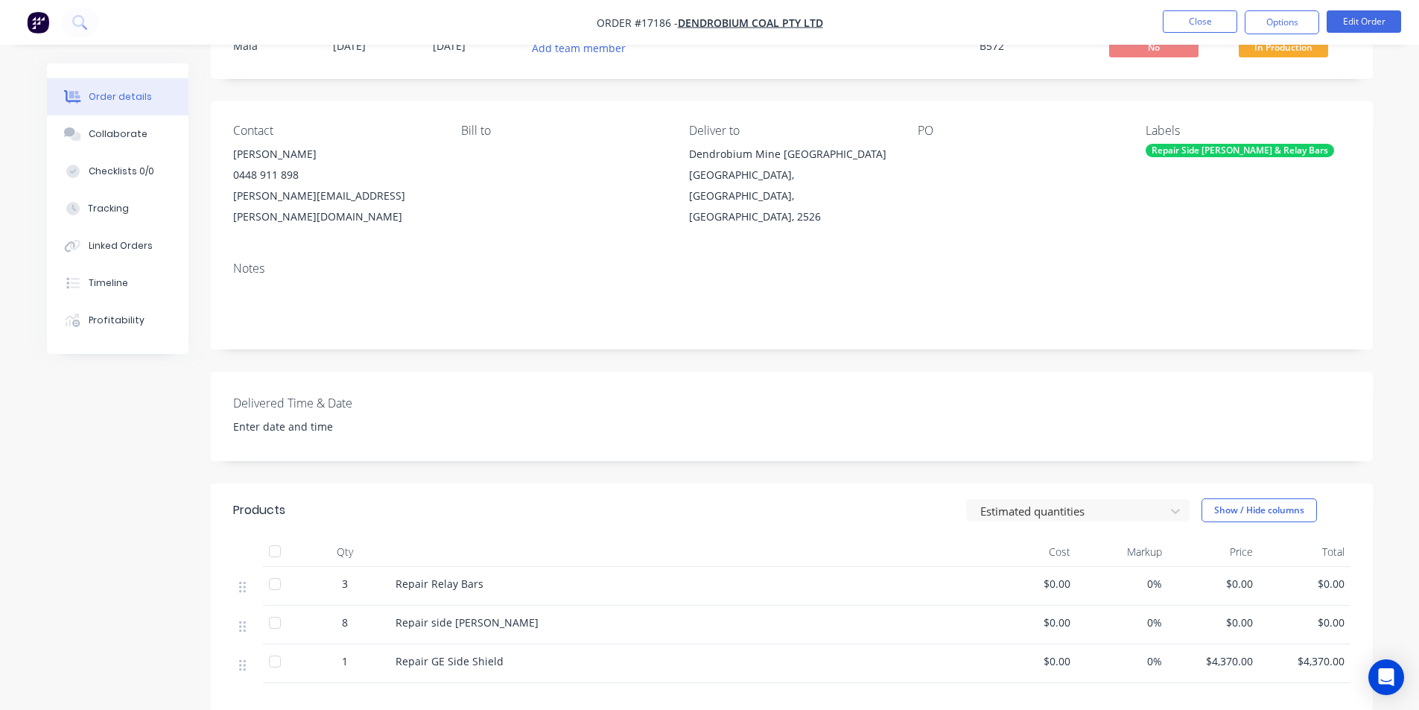
scroll to position [223, 0]
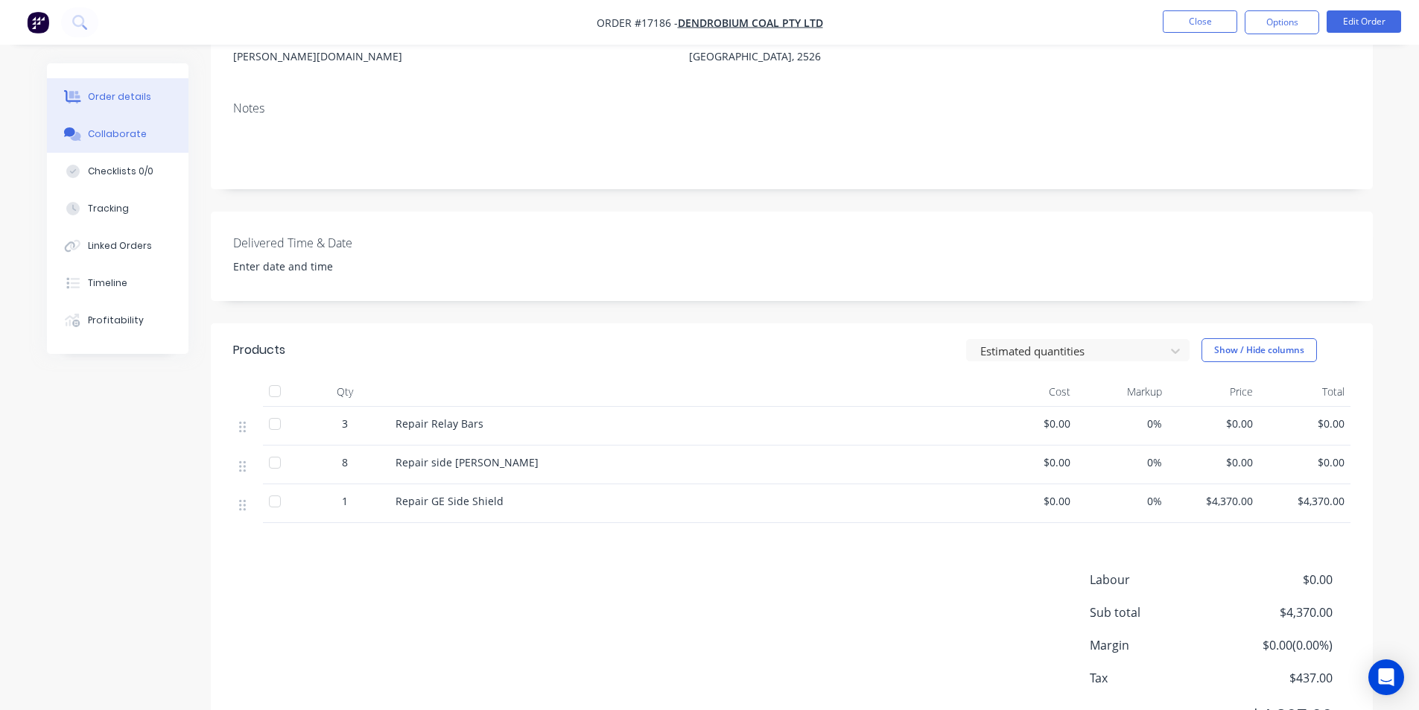
click at [108, 139] on div "Collaborate" at bounding box center [117, 133] width 59 height 13
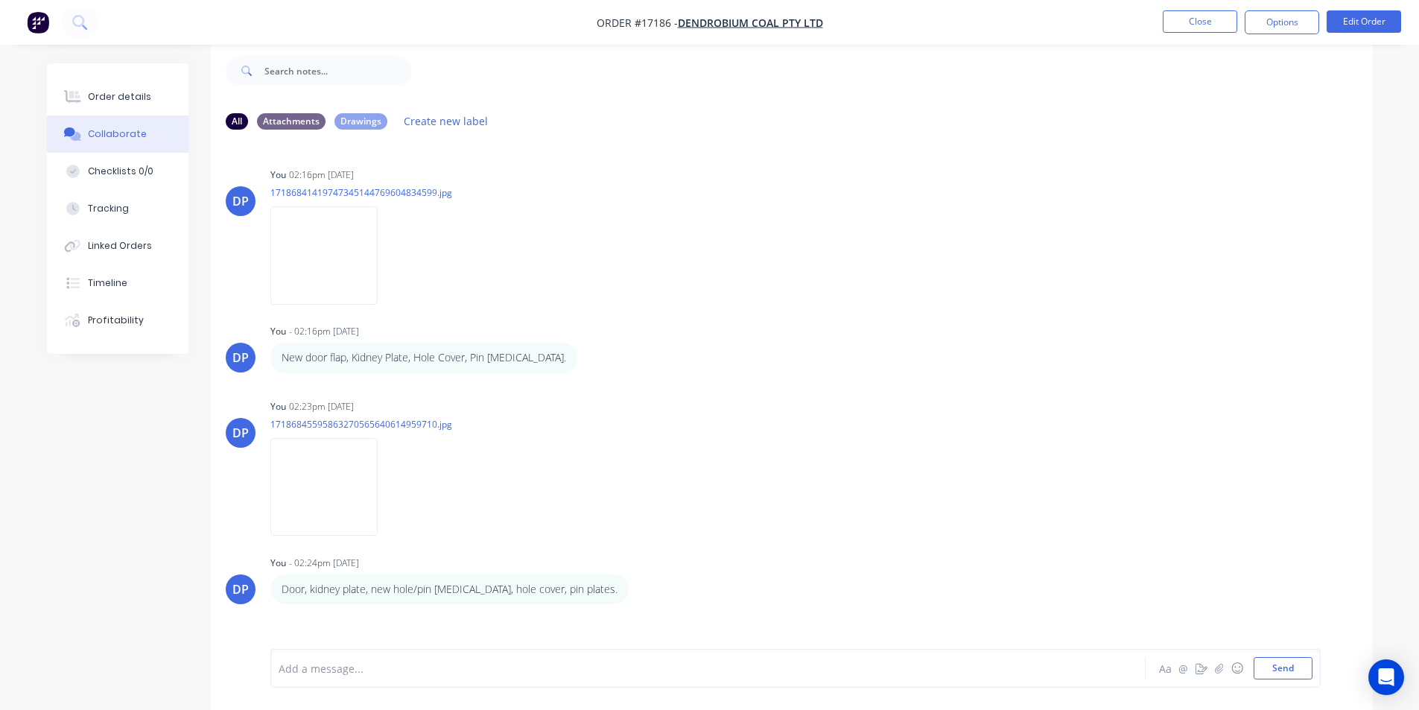
click at [34, 19] on img "button" at bounding box center [38, 22] width 22 height 22
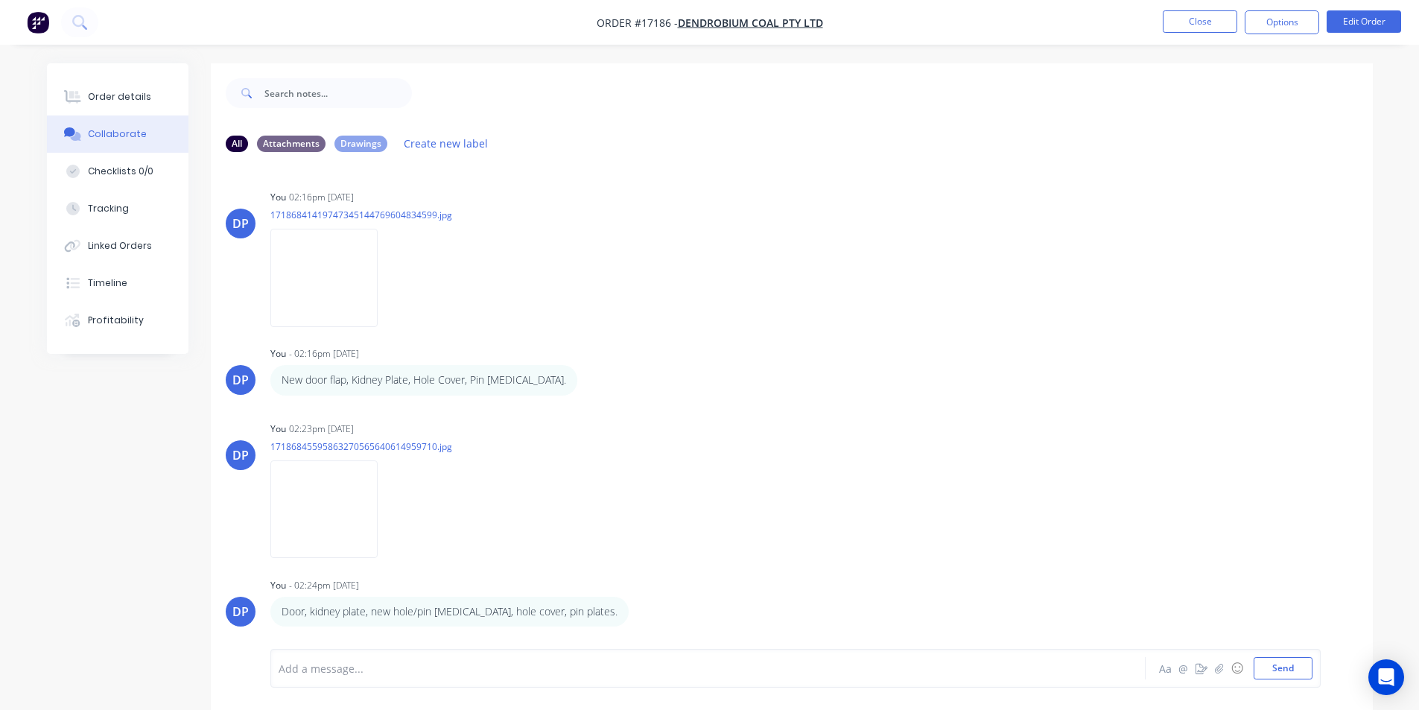
click at [39, 19] on img "button" at bounding box center [38, 22] width 22 height 22
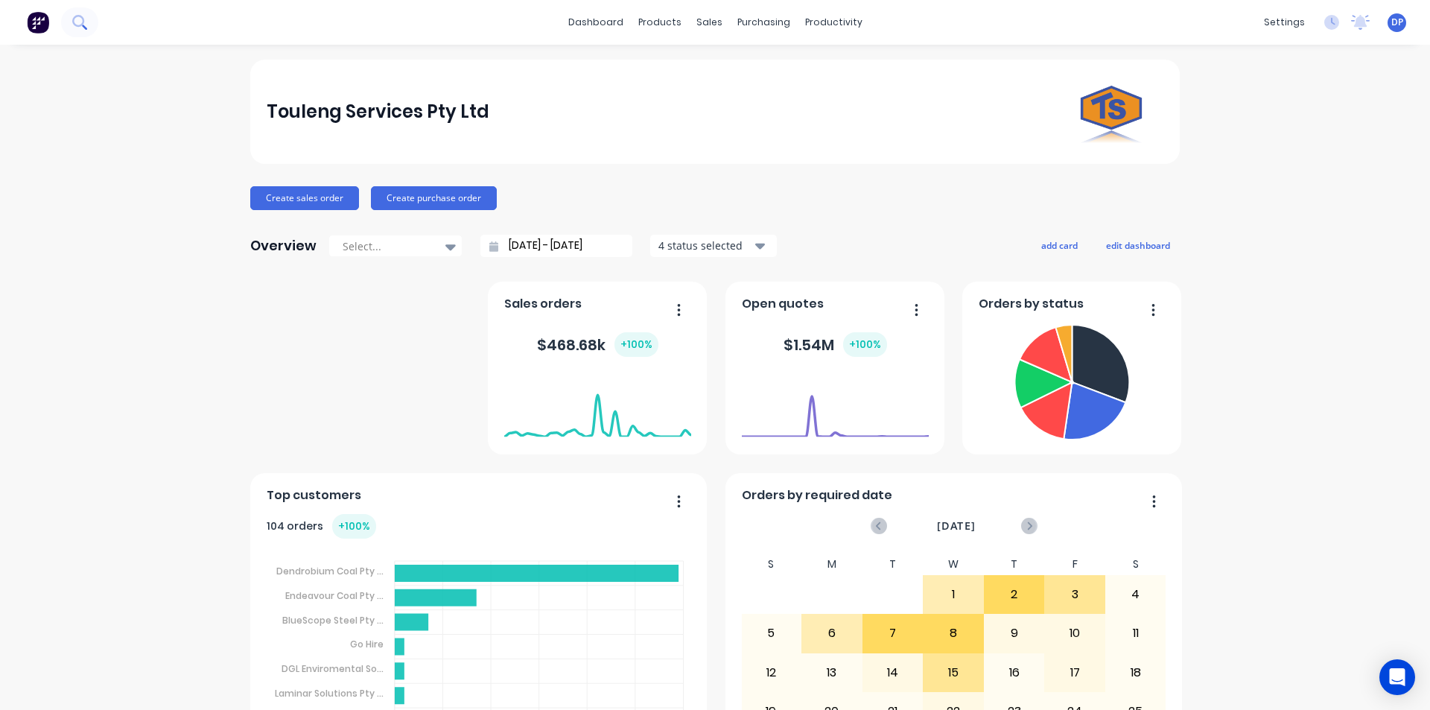
click at [92, 28] on button at bounding box center [79, 22] width 37 height 30
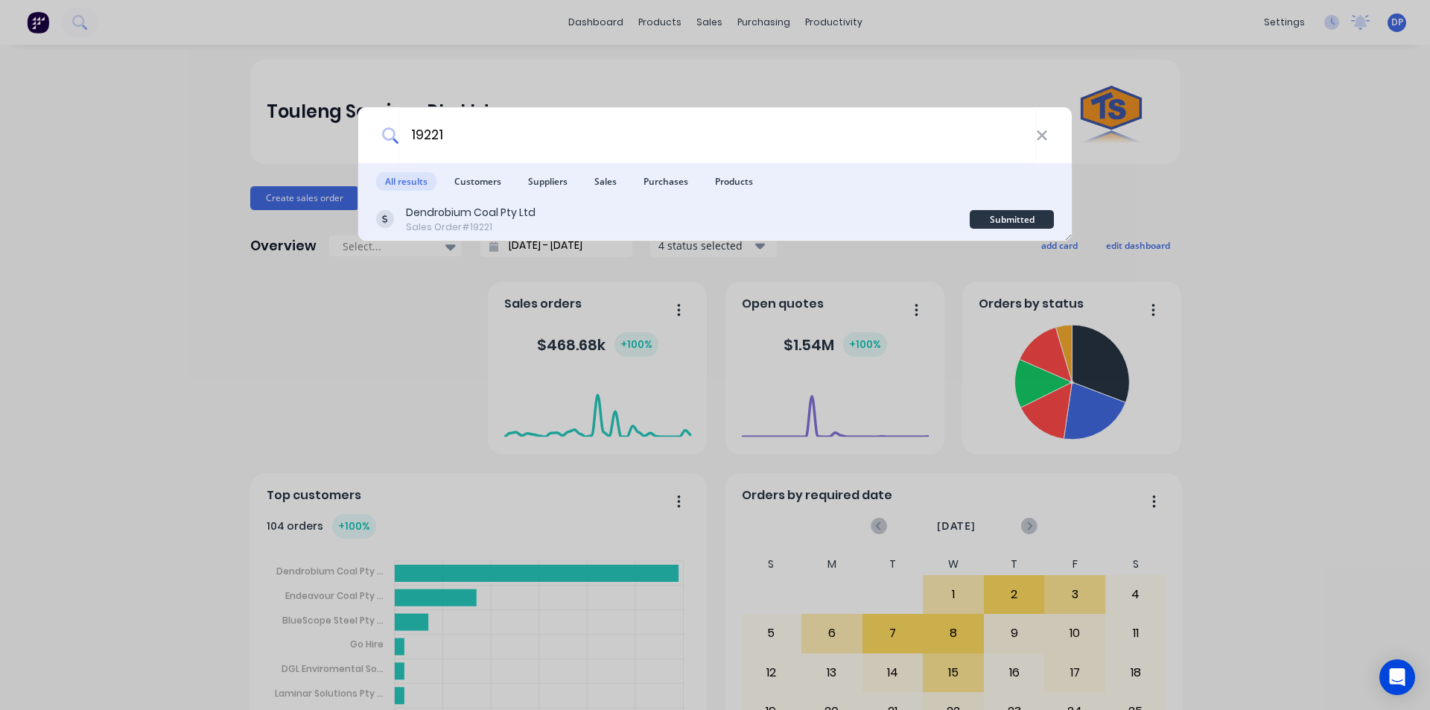
type input "19221"
click at [481, 210] on div "Dendrobium Coal Pty Ltd" at bounding box center [471, 213] width 130 height 16
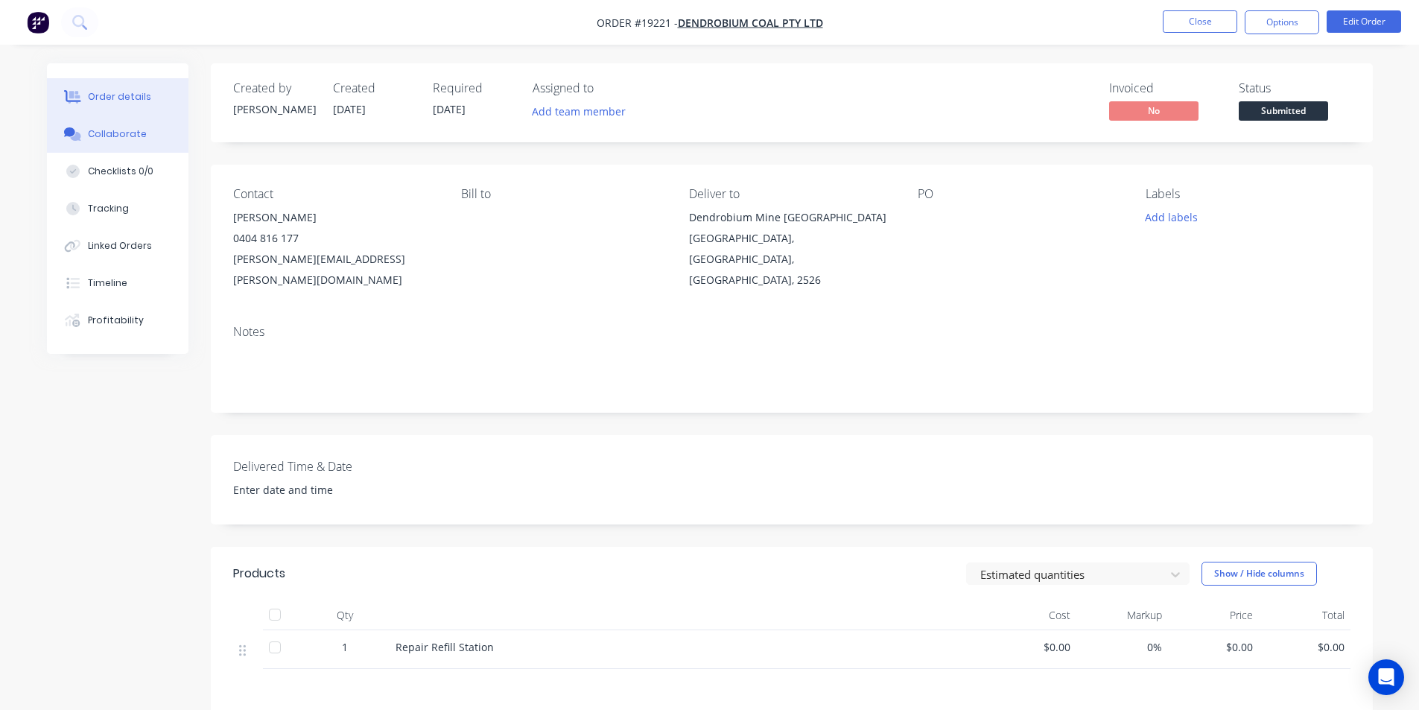
click at [122, 124] on button "Collaborate" at bounding box center [118, 133] width 142 height 37
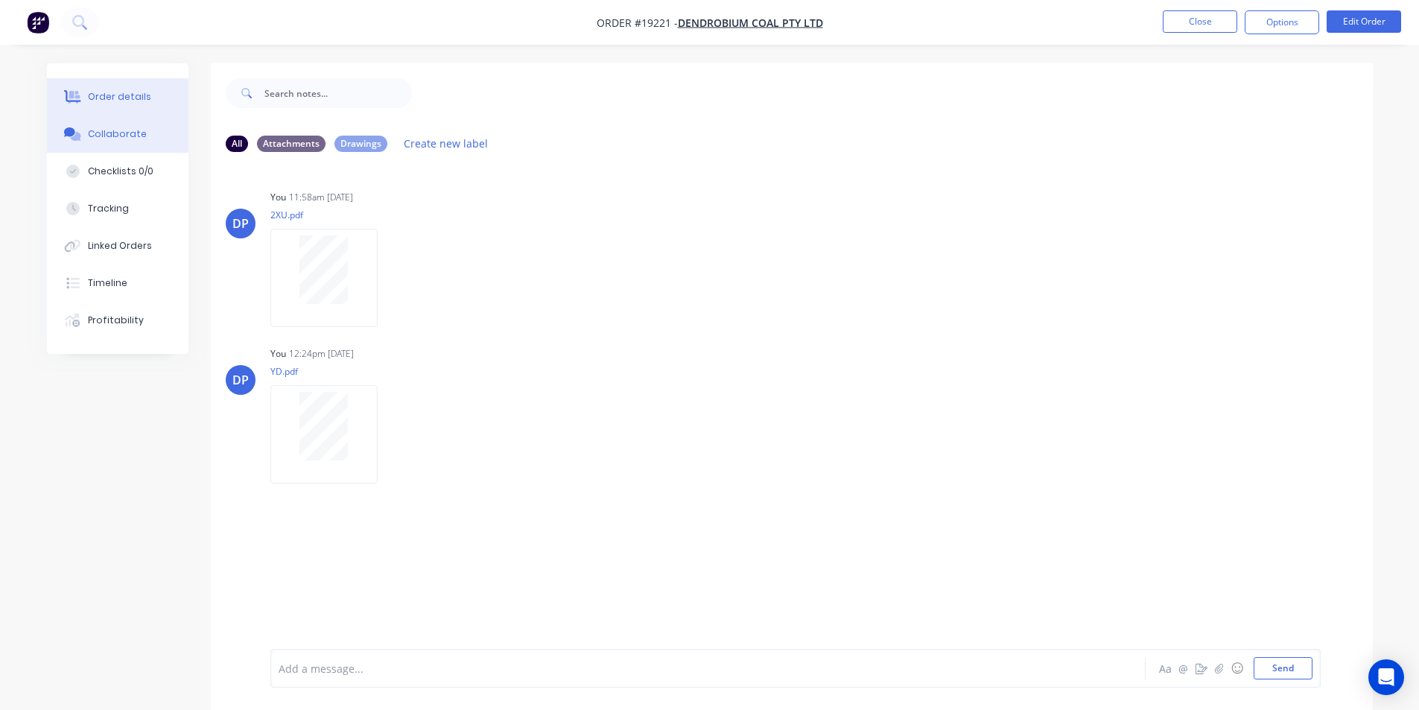
click at [115, 98] on div "Order details" at bounding box center [119, 96] width 63 height 13
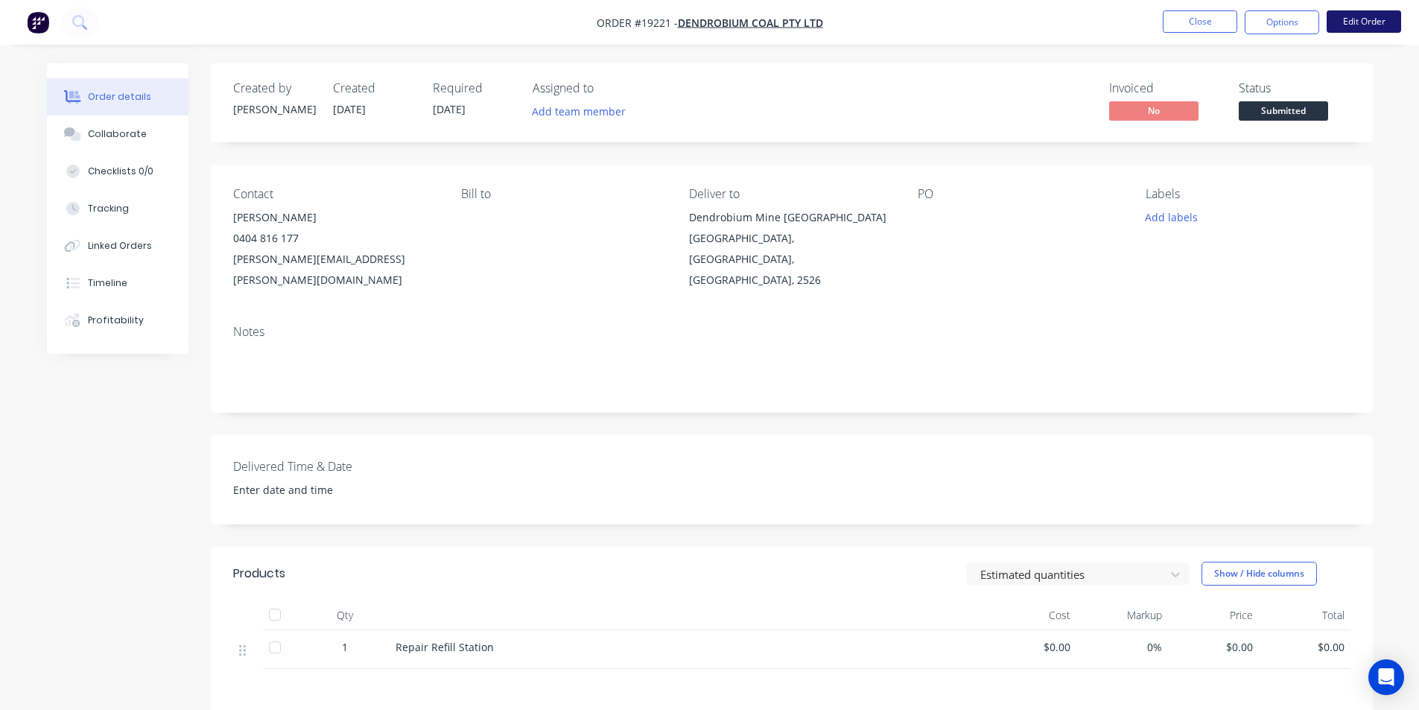
click at [1366, 22] on button "Edit Order" at bounding box center [1363, 21] width 74 height 22
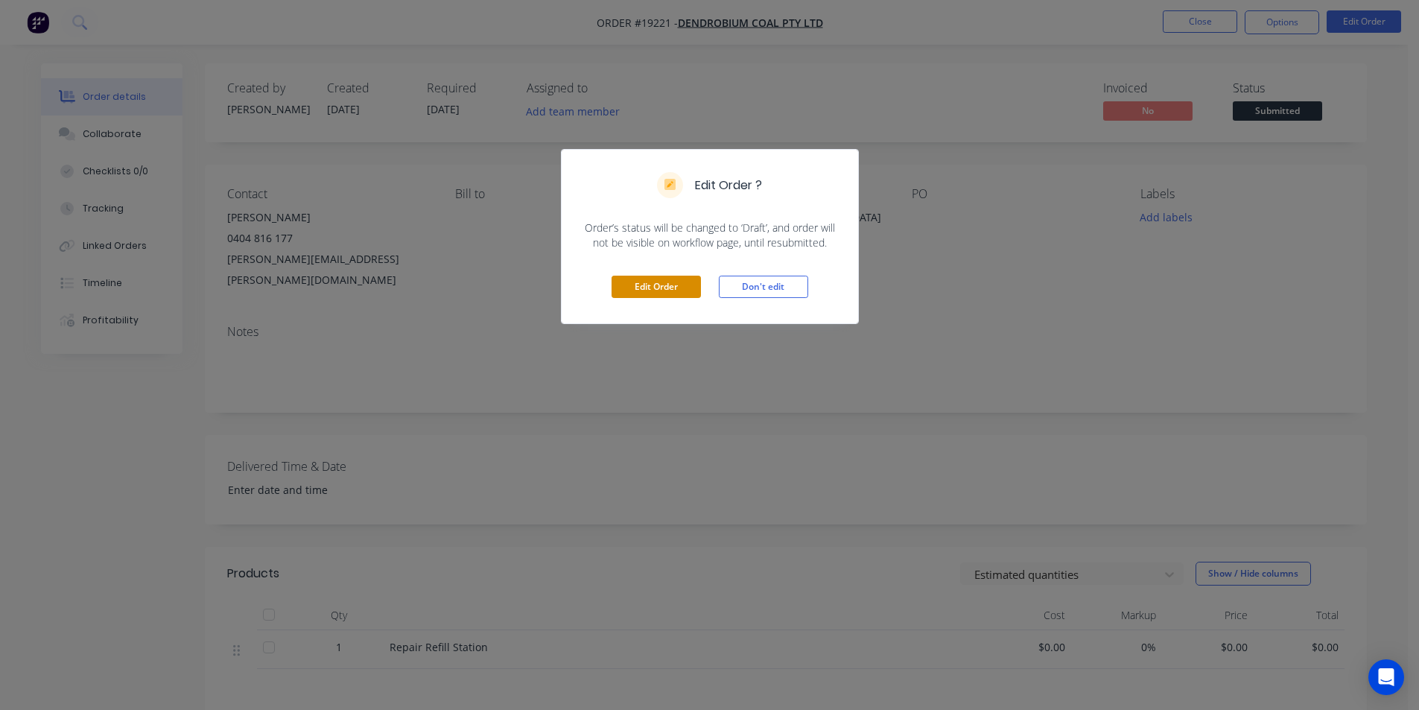
click at [653, 279] on button "Edit Order" at bounding box center [655, 287] width 89 height 22
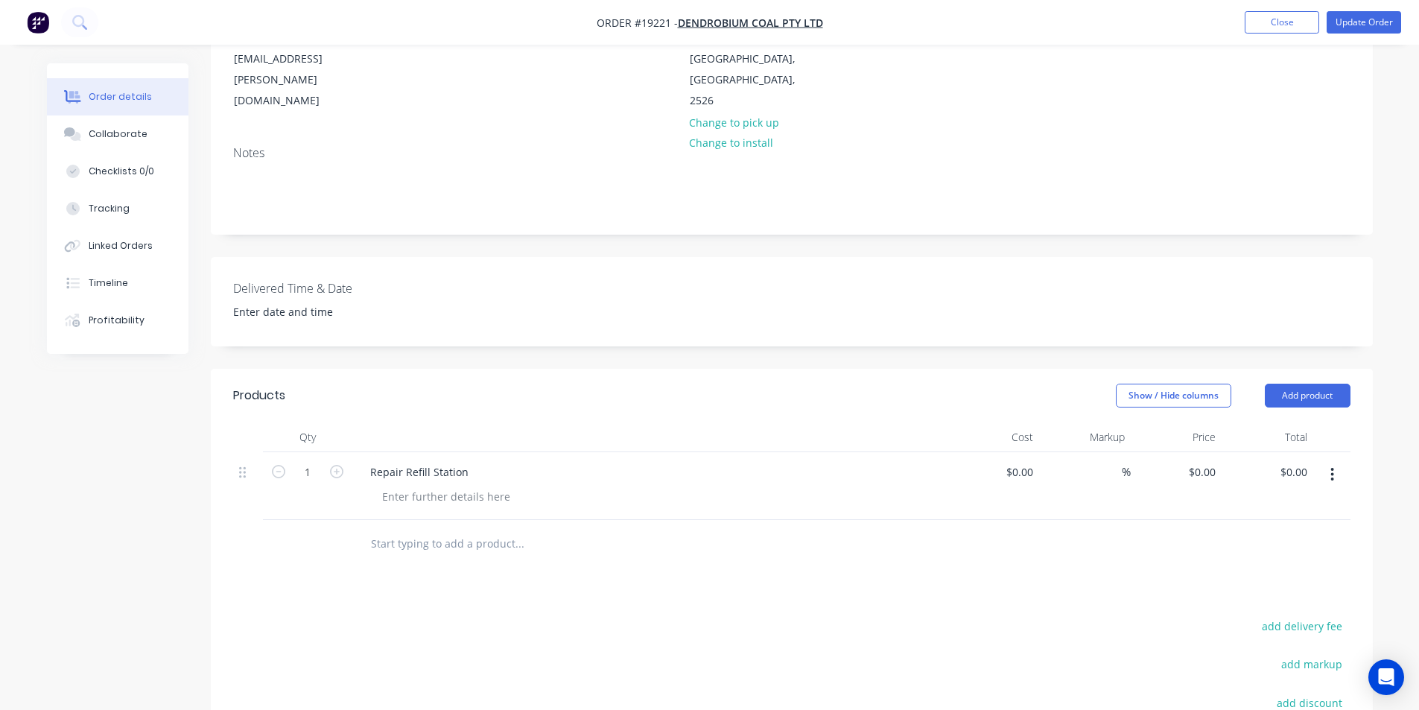
scroll to position [223, 0]
click at [1193, 456] on div "0 $0.00" at bounding box center [1177, 485] width 92 height 68
type input "$2,632.00"
click at [1225, 519] on div at bounding box center [791, 543] width 1117 height 48
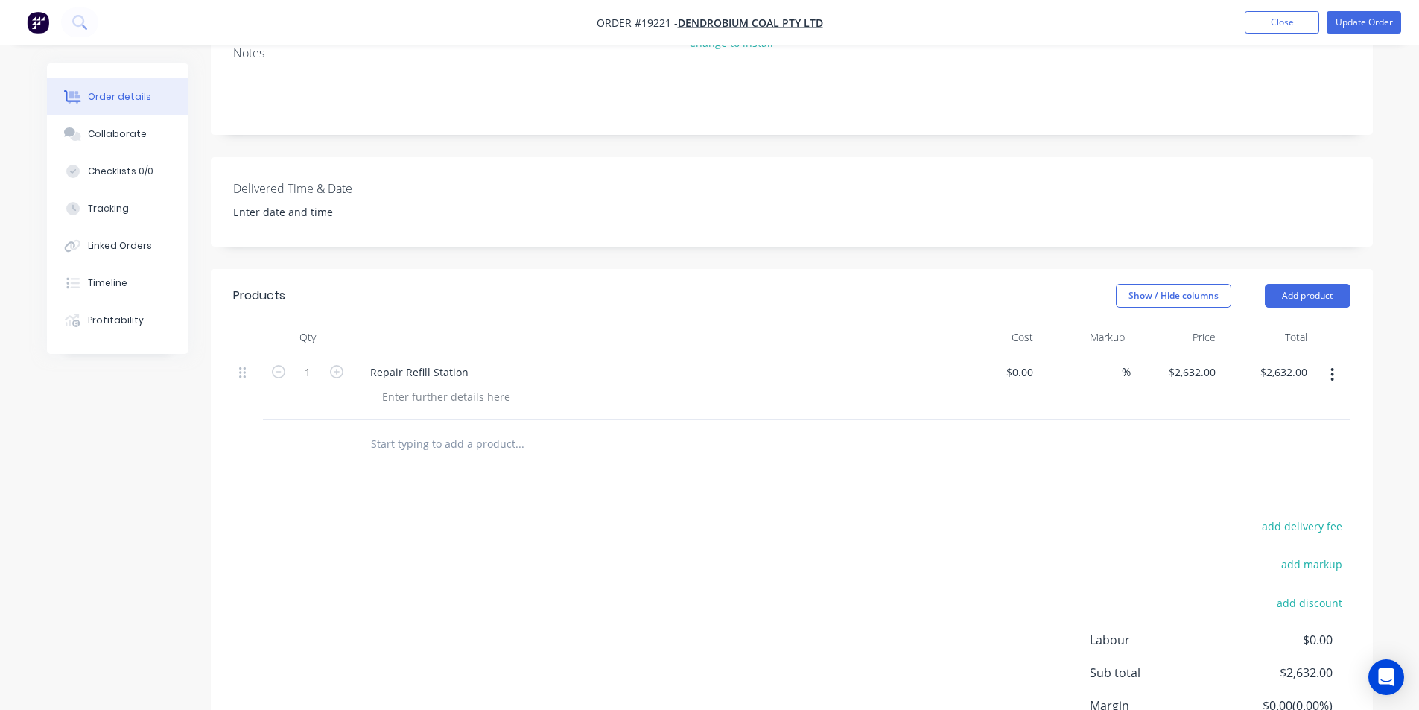
scroll to position [440, 0]
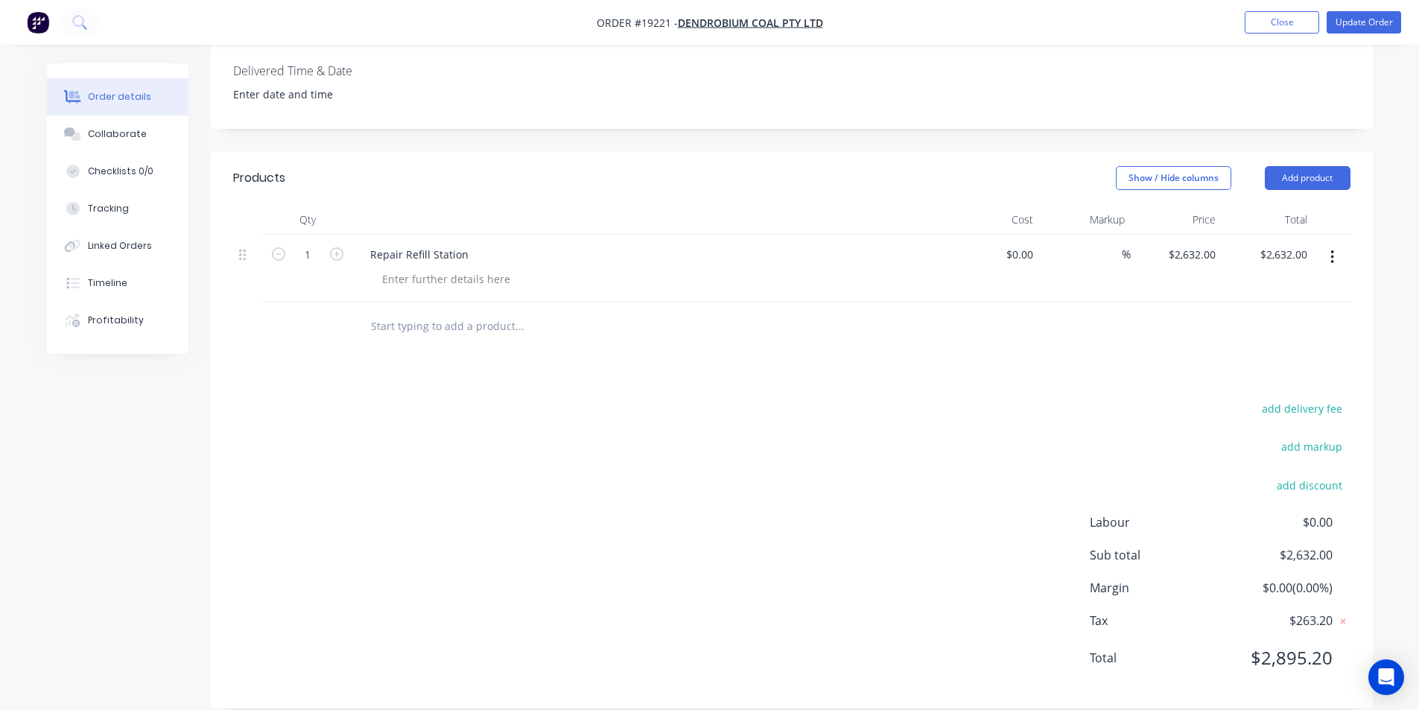
click at [1098, 302] on div at bounding box center [791, 326] width 1117 height 48
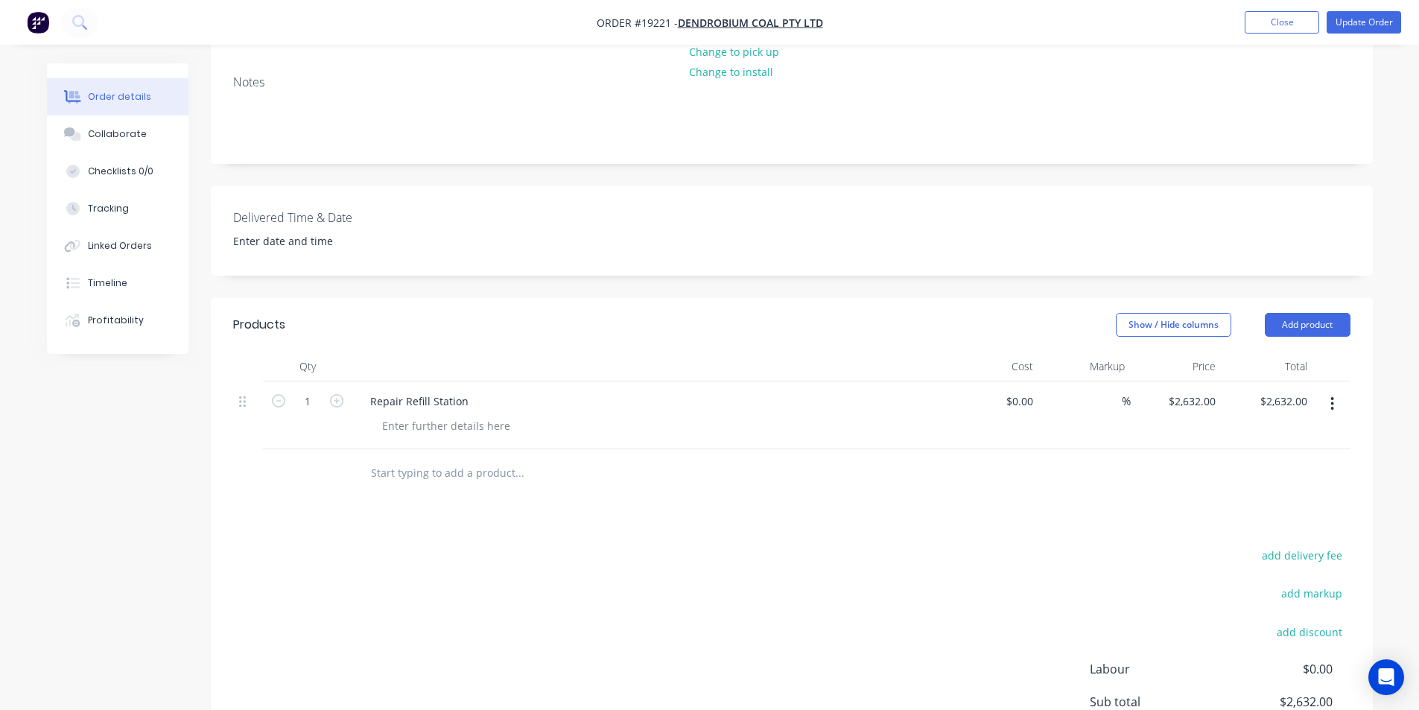
scroll to position [0, 0]
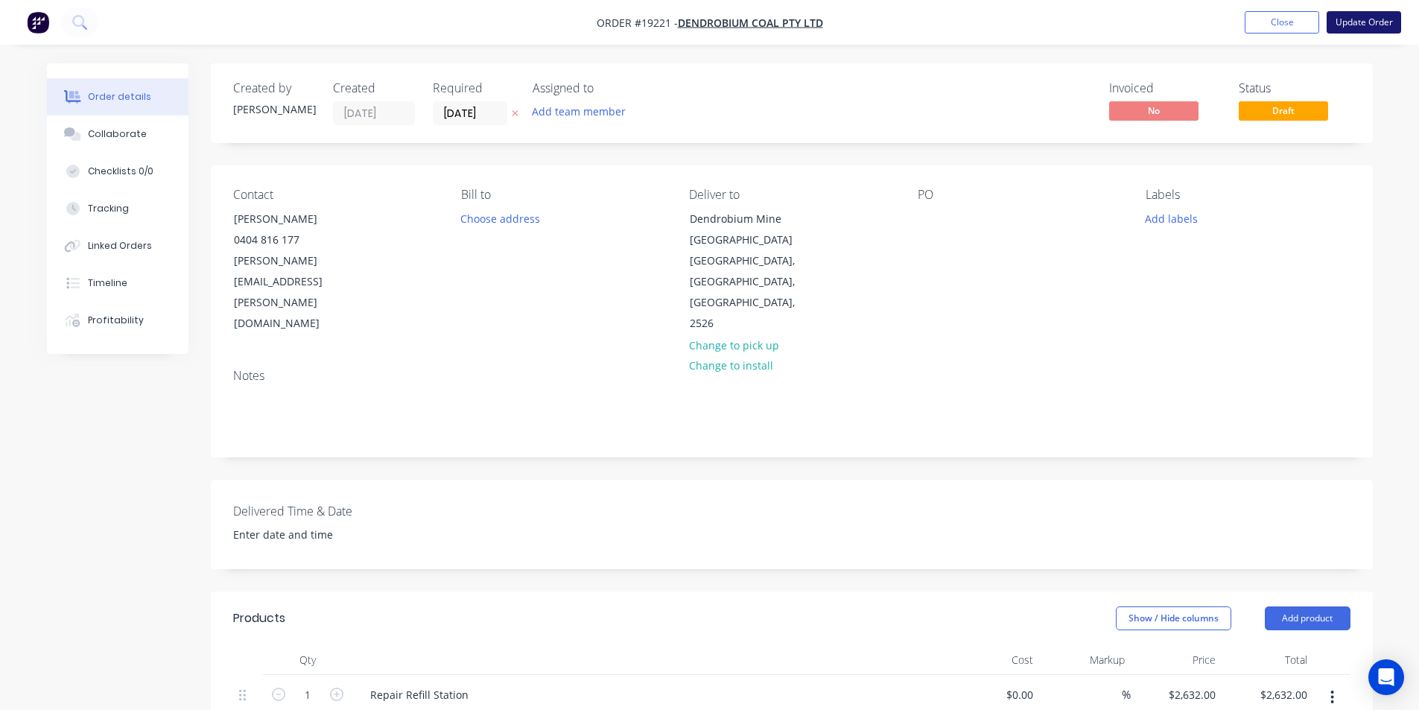
click at [1370, 16] on button "Update Order" at bounding box center [1363, 22] width 74 height 22
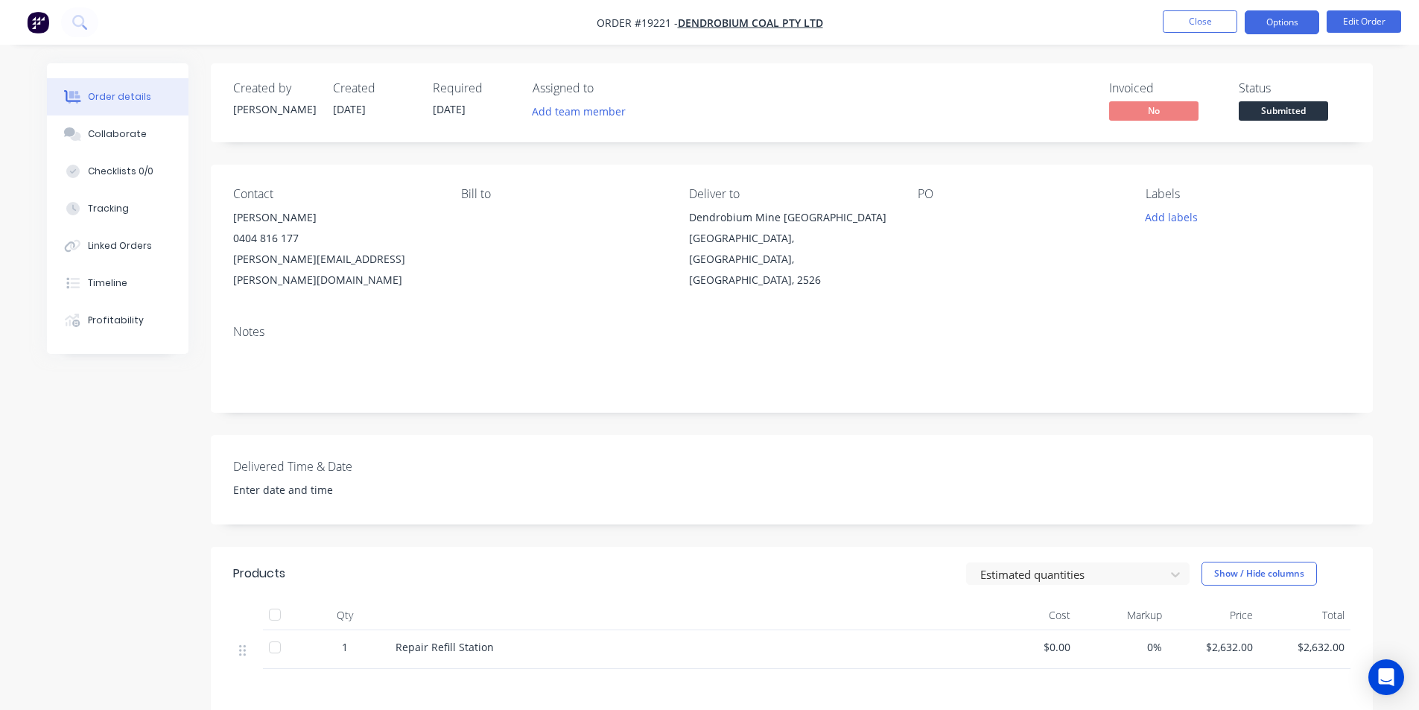
click at [1278, 19] on button "Options" at bounding box center [1281, 22] width 74 height 24
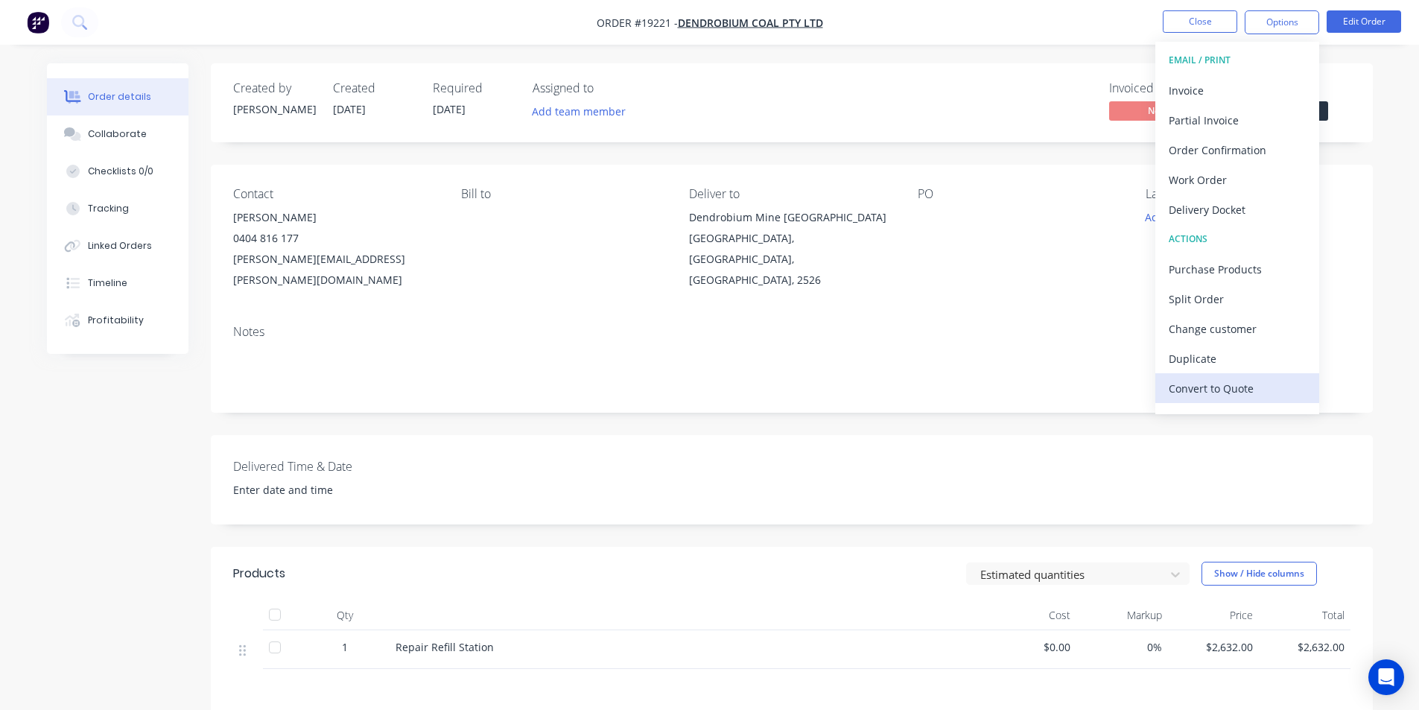
click at [1263, 389] on div "Convert to Quote" at bounding box center [1236, 389] width 137 height 22
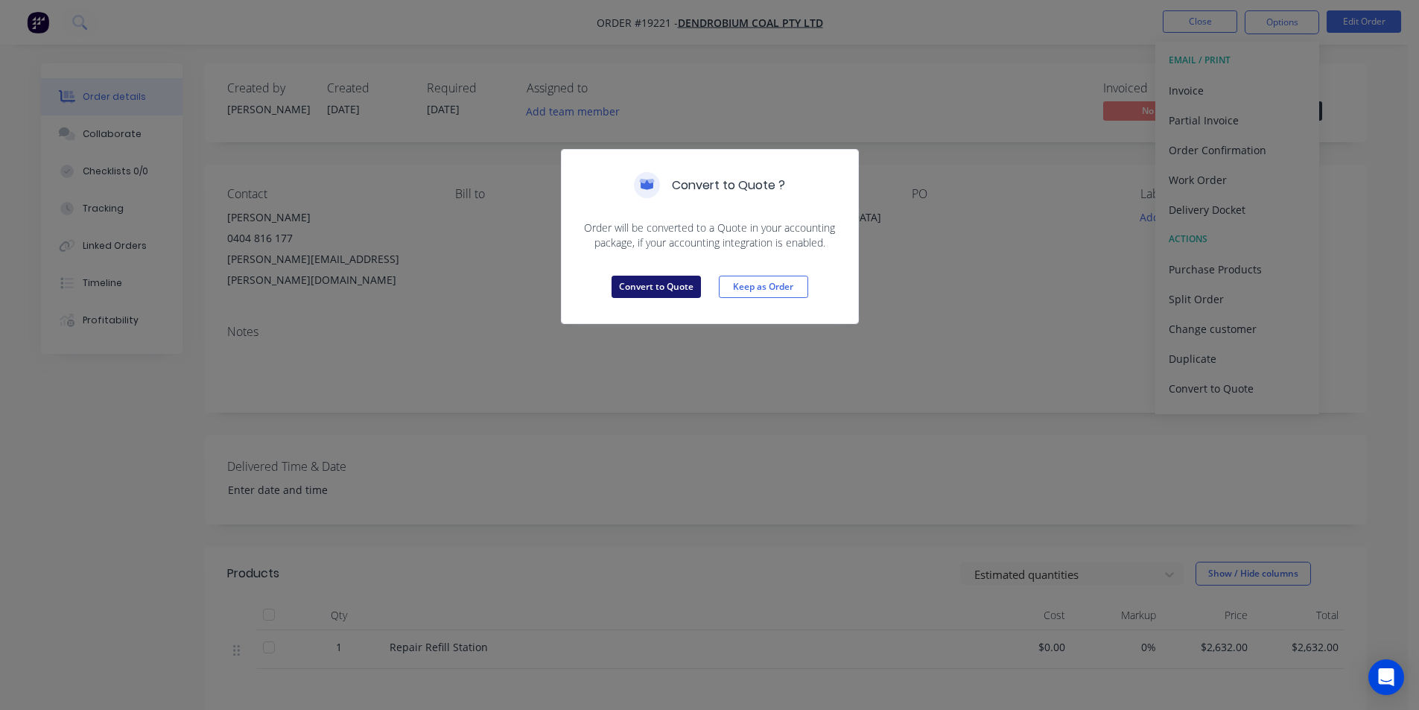
click at [689, 293] on button "Convert to Quote" at bounding box center [655, 287] width 89 height 22
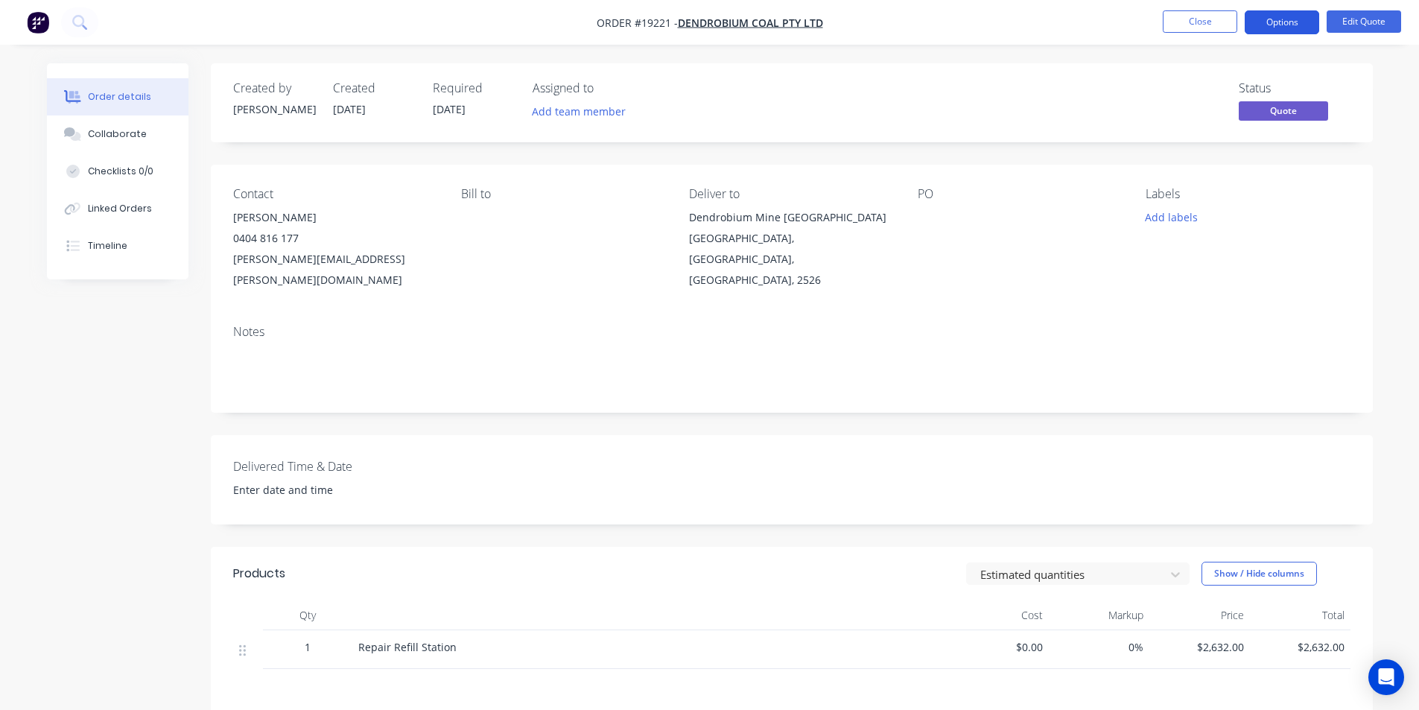
click at [1280, 23] on button "Options" at bounding box center [1281, 22] width 74 height 24
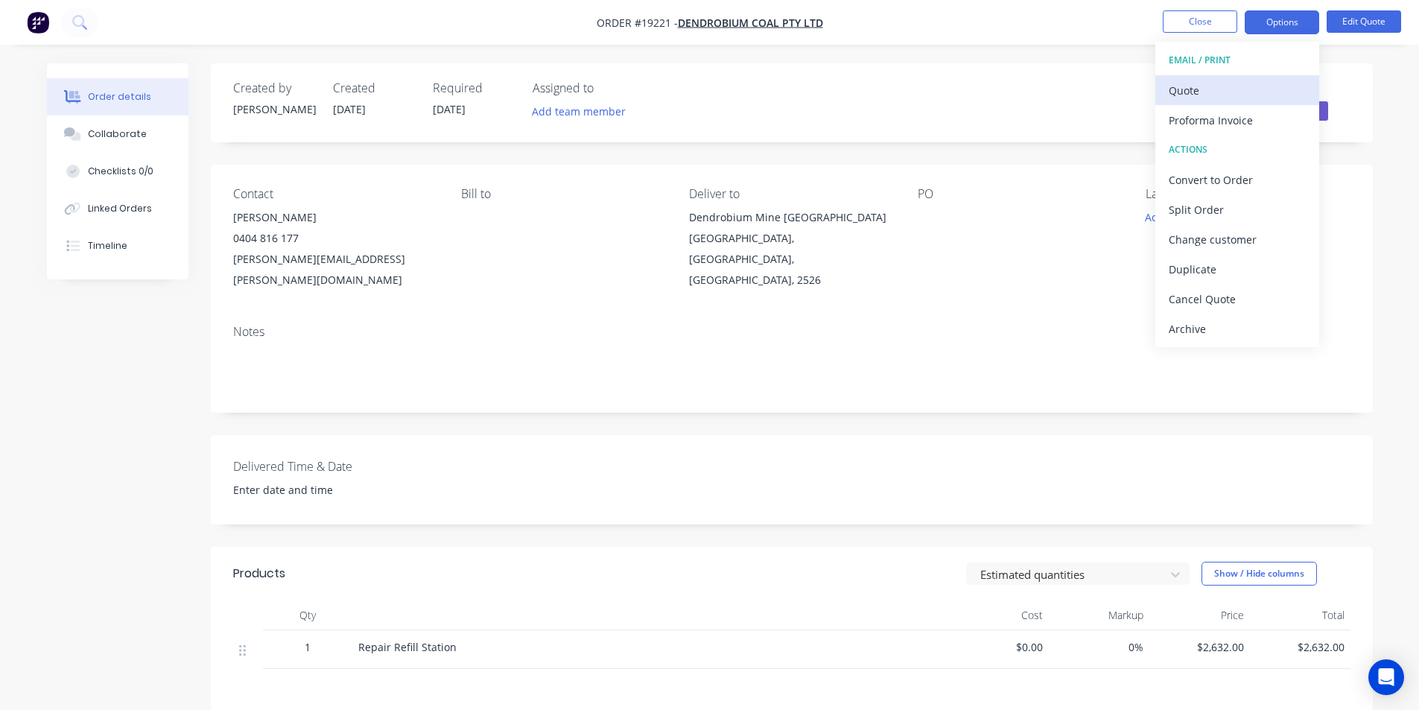
click at [1218, 87] on div "Quote" at bounding box center [1236, 91] width 137 height 22
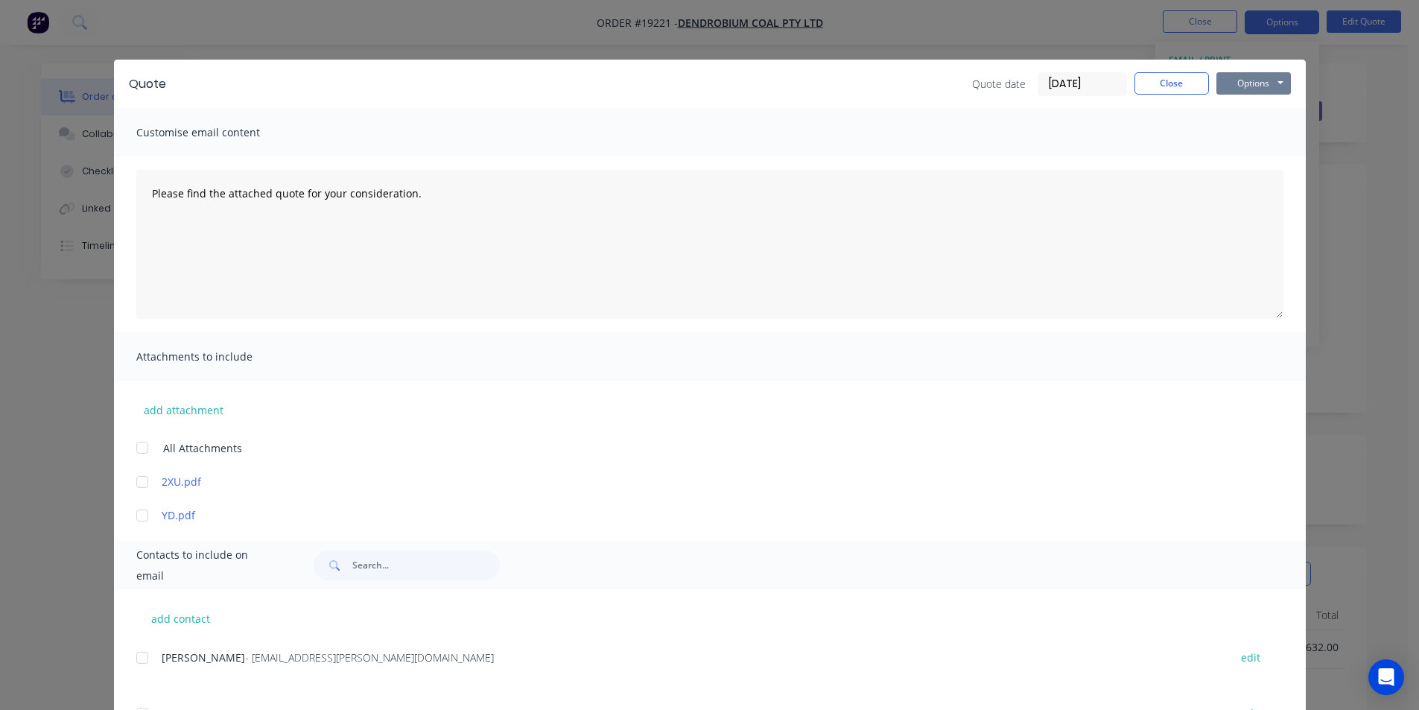
click at [1238, 87] on button "Options" at bounding box center [1253, 83] width 74 height 22
click at [1263, 136] on button "Print" at bounding box center [1263, 134] width 95 height 25
click at [1162, 98] on div "Quote Quote date [DATE] Close Options Preview Print Email" at bounding box center [710, 84] width 1192 height 48
click at [1173, 90] on button "Close" at bounding box center [1171, 83] width 74 height 22
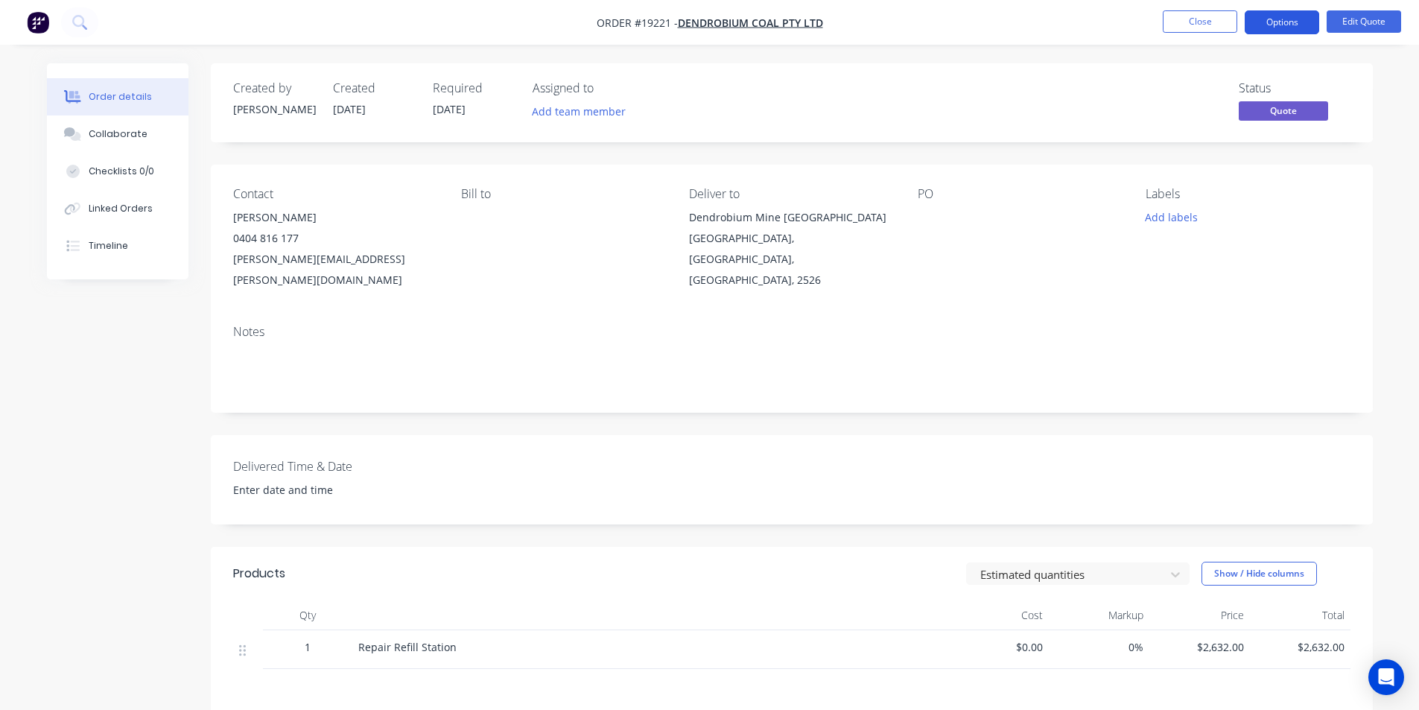
click at [1294, 13] on button "Options" at bounding box center [1281, 22] width 74 height 24
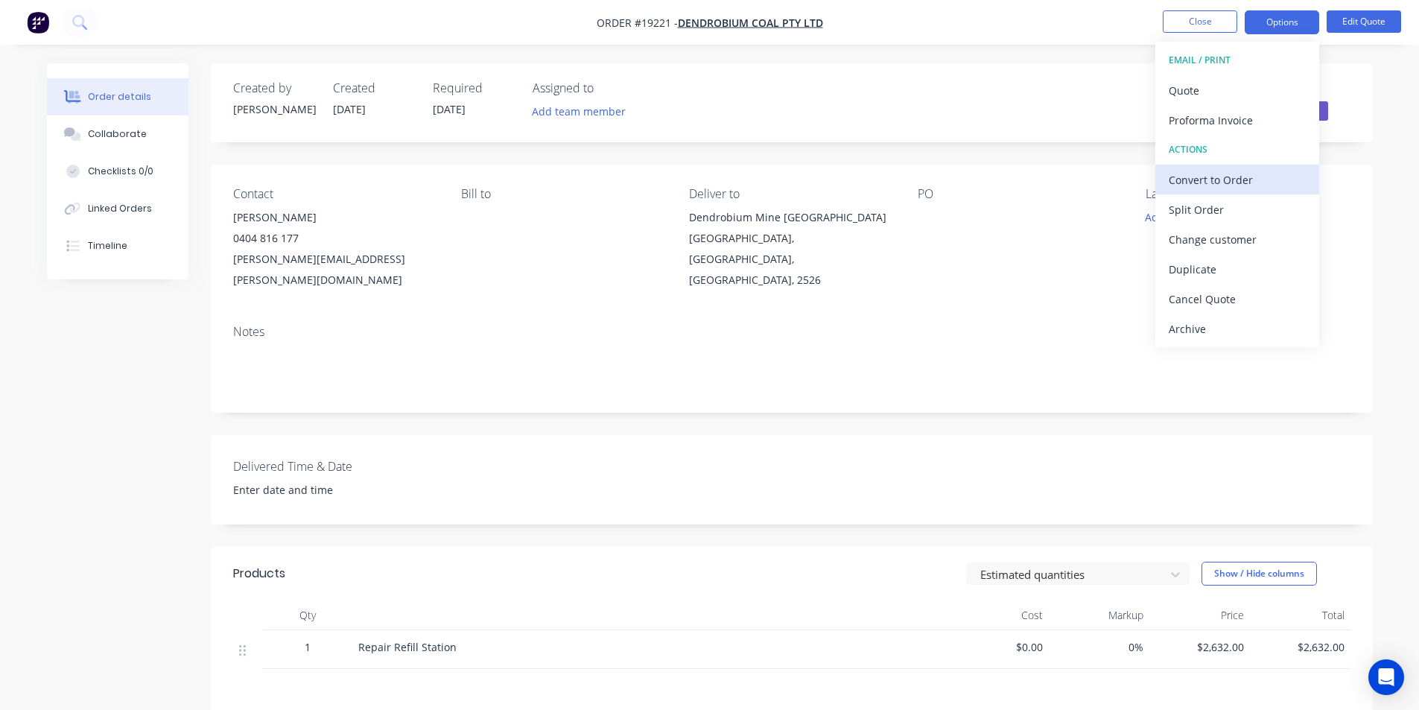
click at [1244, 179] on div "Convert to Order" at bounding box center [1236, 180] width 137 height 22
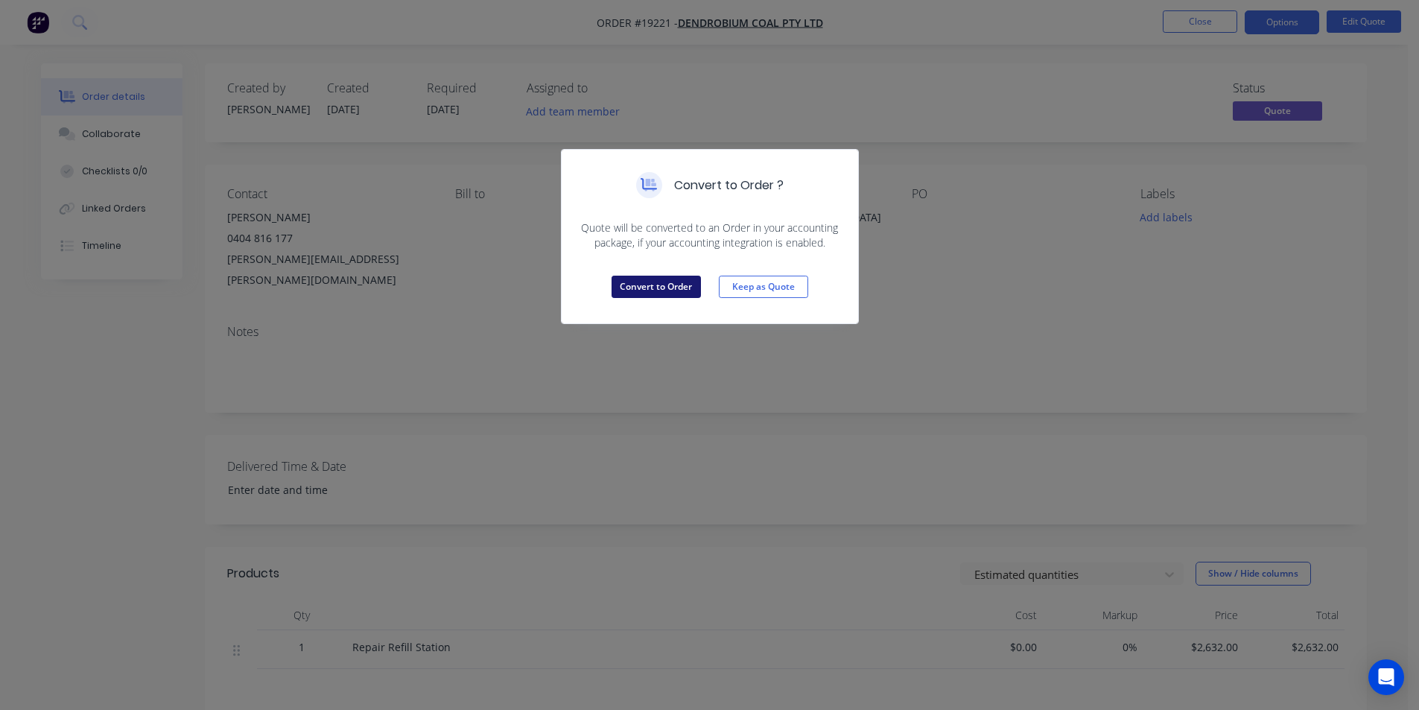
click at [665, 287] on button "Convert to Order" at bounding box center [655, 287] width 89 height 22
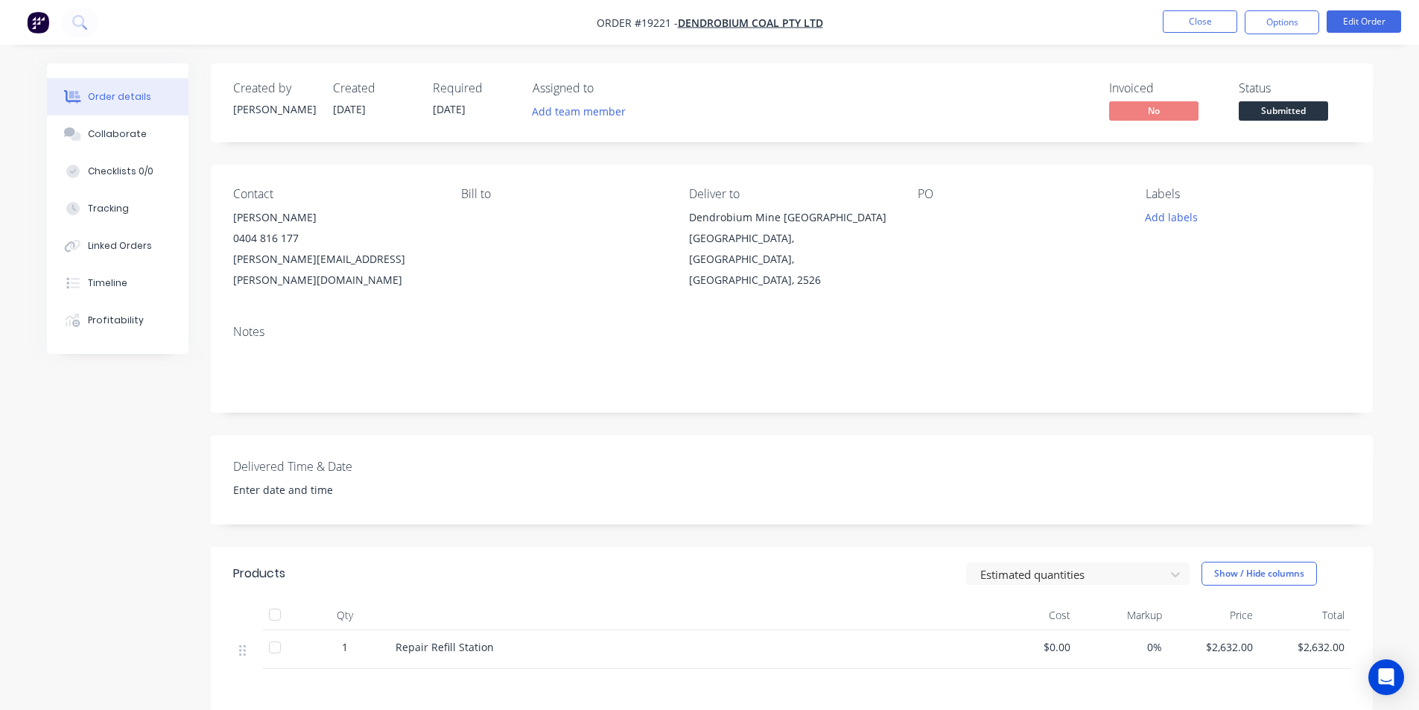
click at [1270, 108] on span "Submitted" at bounding box center [1283, 110] width 89 height 19
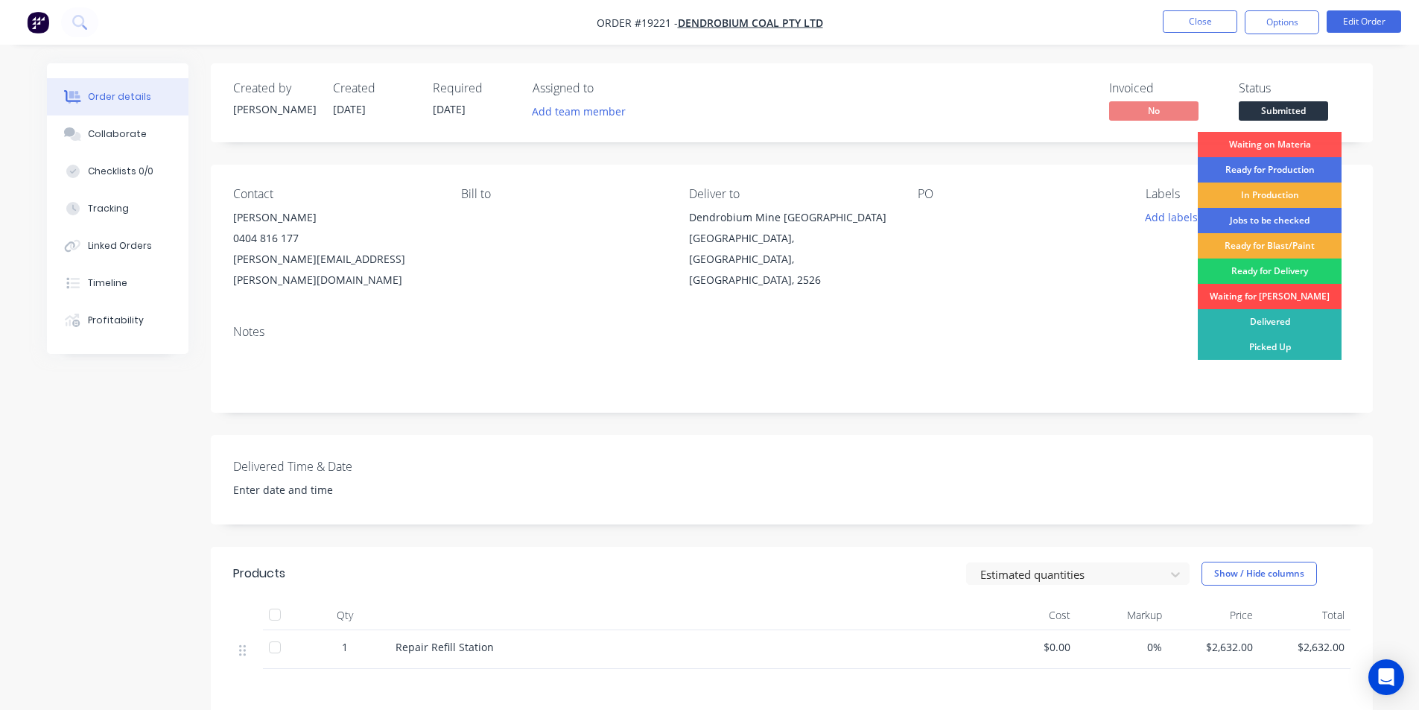
click at [1291, 298] on div "Waiting for [PERSON_NAME]" at bounding box center [1270, 296] width 144 height 25
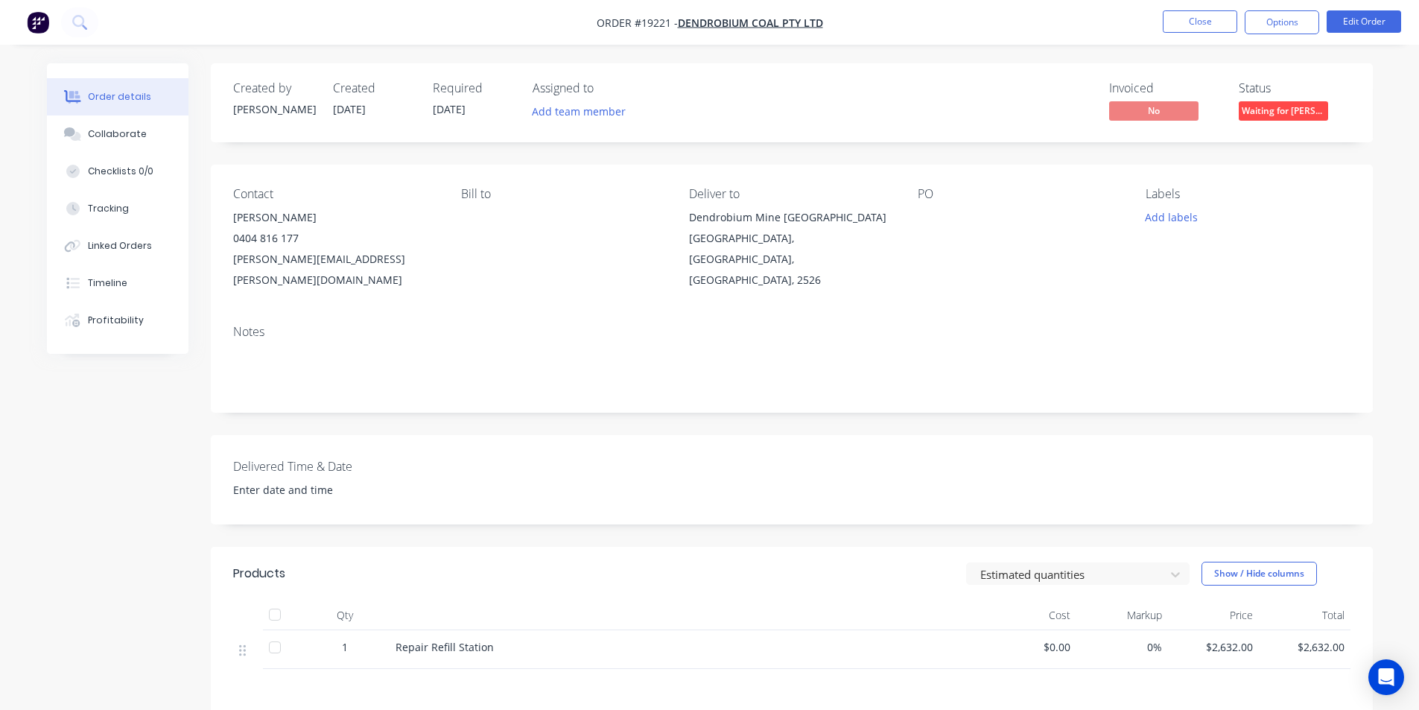
click at [42, 19] on img "button" at bounding box center [38, 22] width 22 height 22
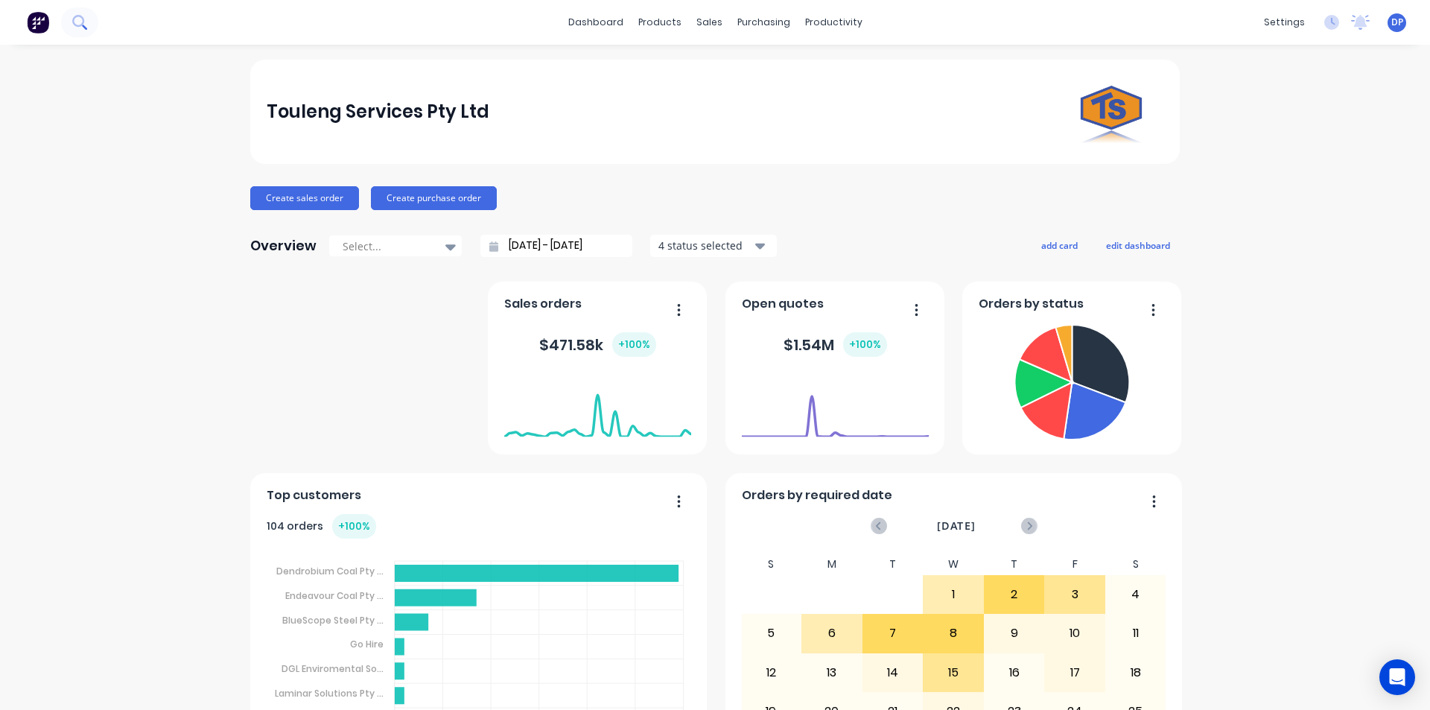
click at [77, 22] on icon at bounding box center [79, 22] width 14 height 14
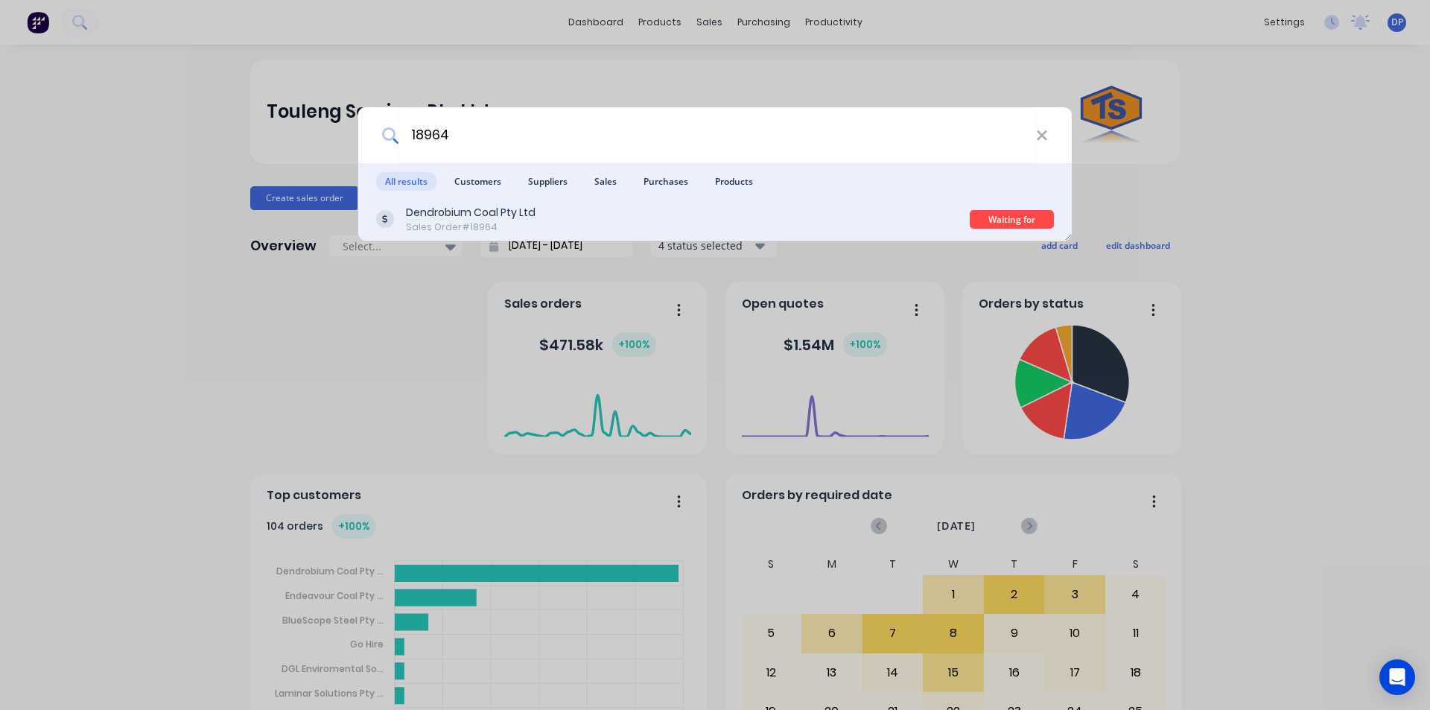
type input "18964"
click at [503, 228] on div "Sales Order #18964" at bounding box center [471, 226] width 130 height 13
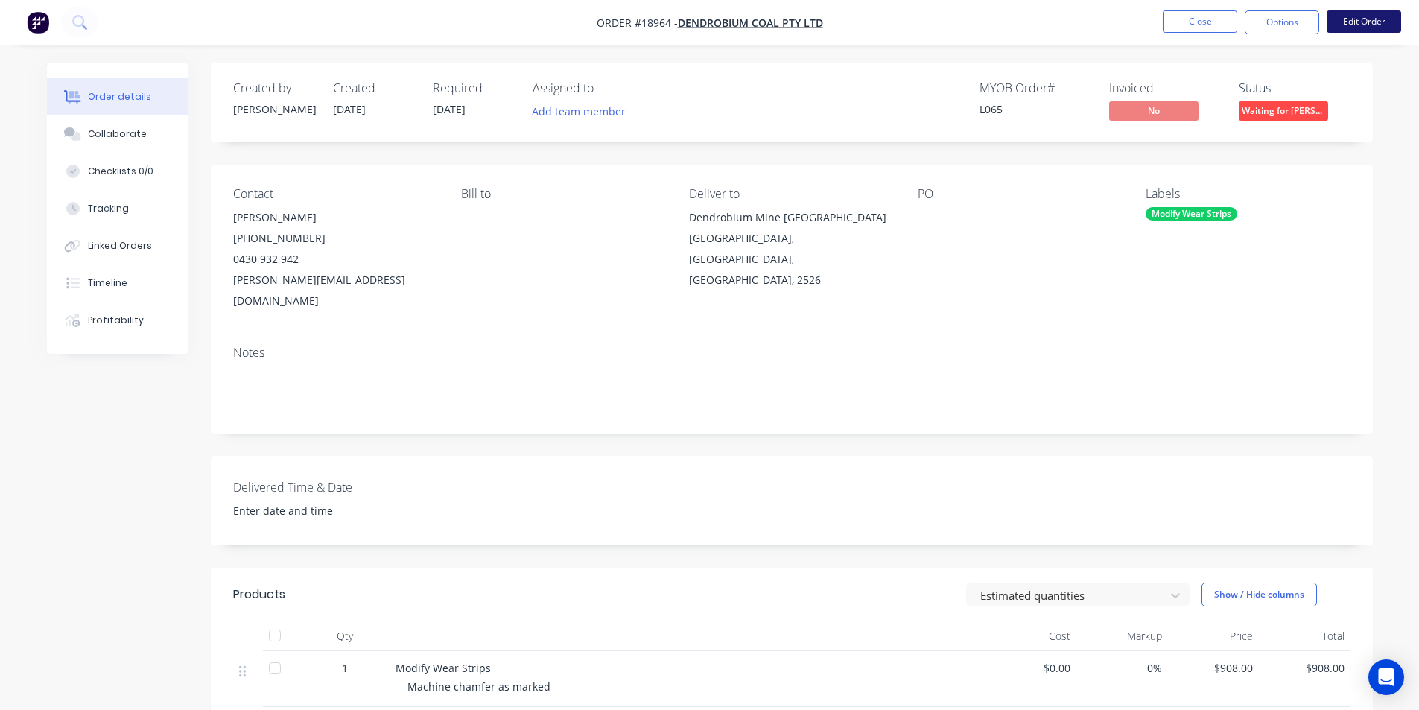
click at [1354, 16] on button "Edit Order" at bounding box center [1363, 21] width 74 height 22
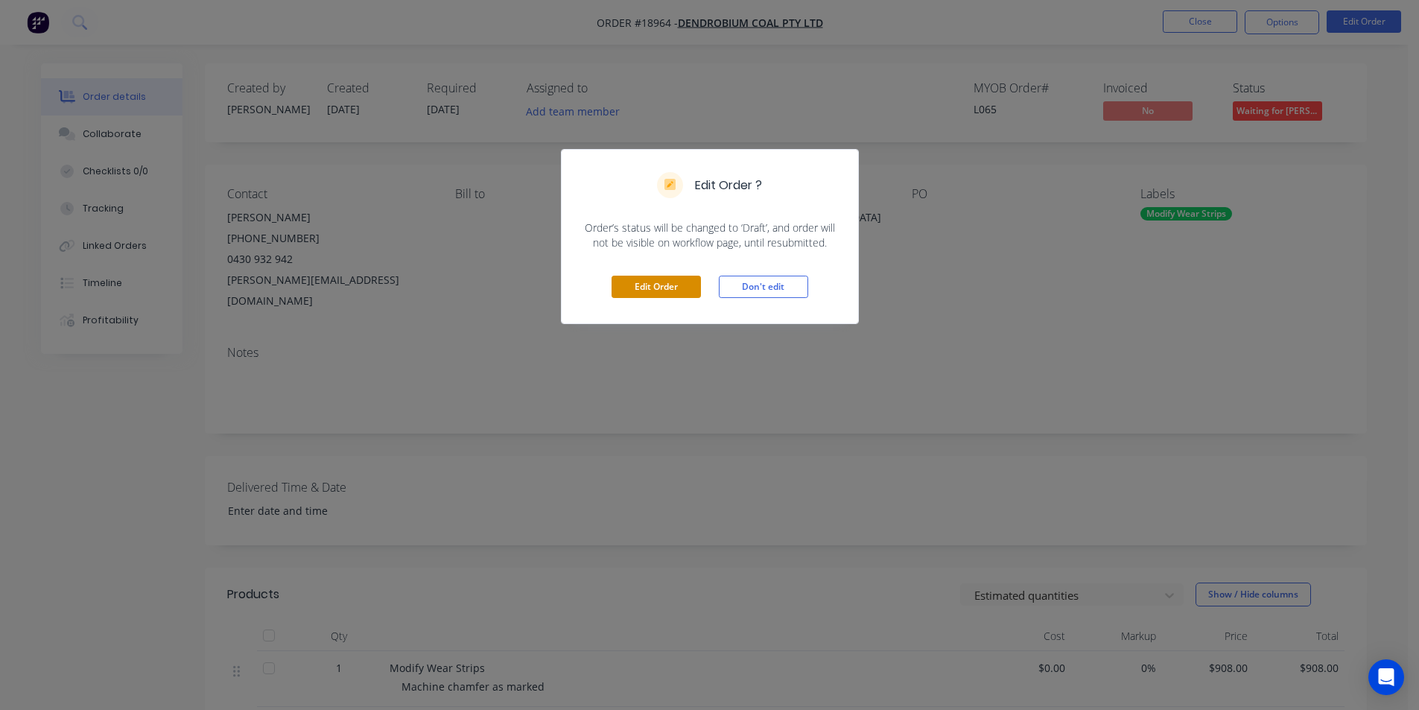
click at [664, 281] on button "Edit Order" at bounding box center [655, 287] width 89 height 22
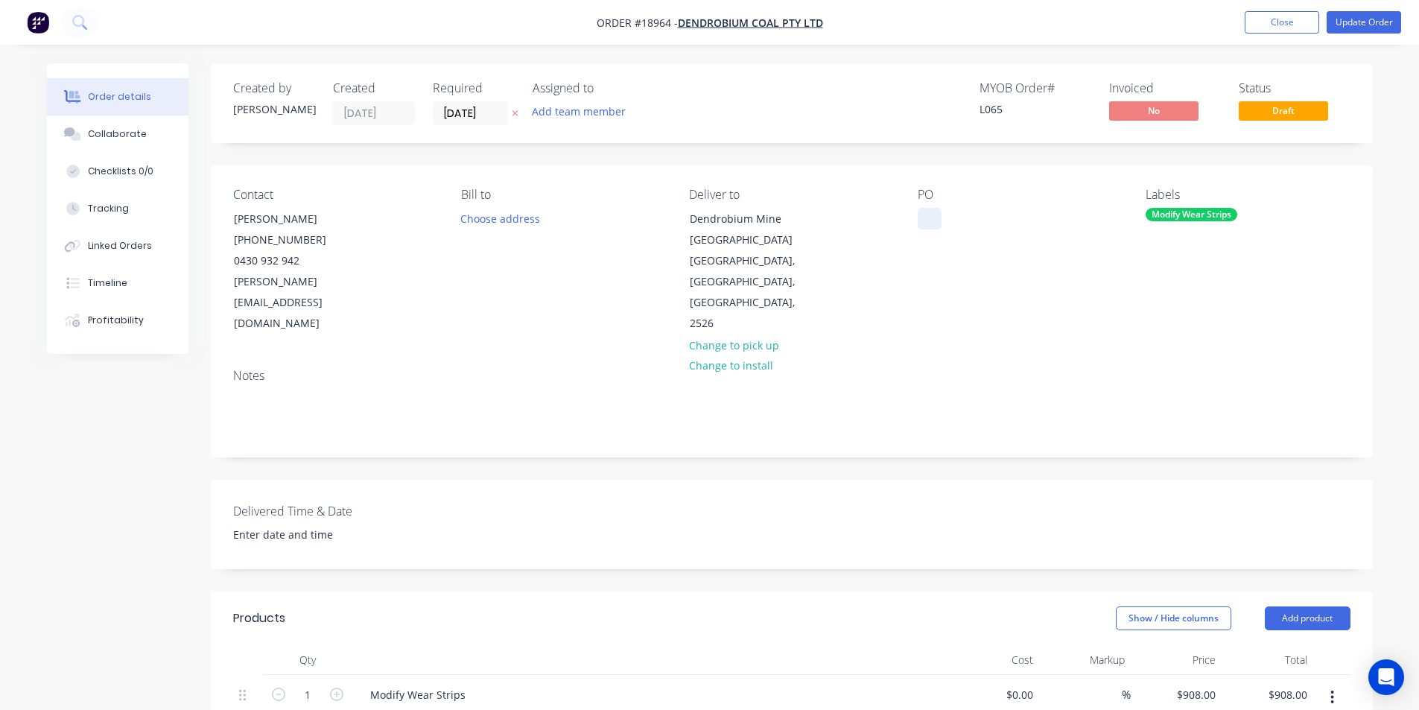
click at [937, 214] on div at bounding box center [930, 219] width 24 height 22
paste div
click at [937, 319] on div "Contact [PERSON_NAME] [PHONE_NUMBER] [PERSON_NAME][EMAIL_ADDRESS][DOMAIN_NAME] …" at bounding box center [792, 260] width 1162 height 191
click at [92, 136] on div "Collaborate" at bounding box center [117, 133] width 59 height 13
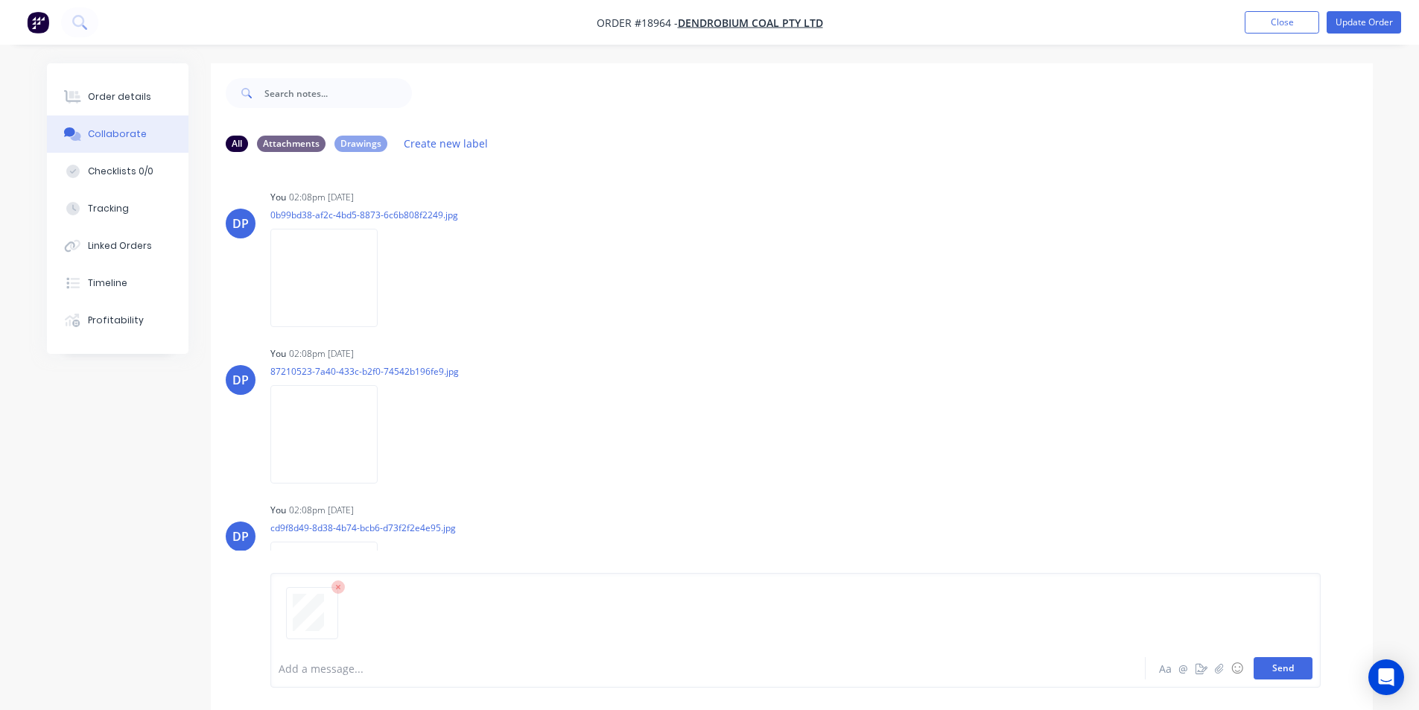
click at [1278, 667] on button "Send" at bounding box center [1282, 668] width 59 height 22
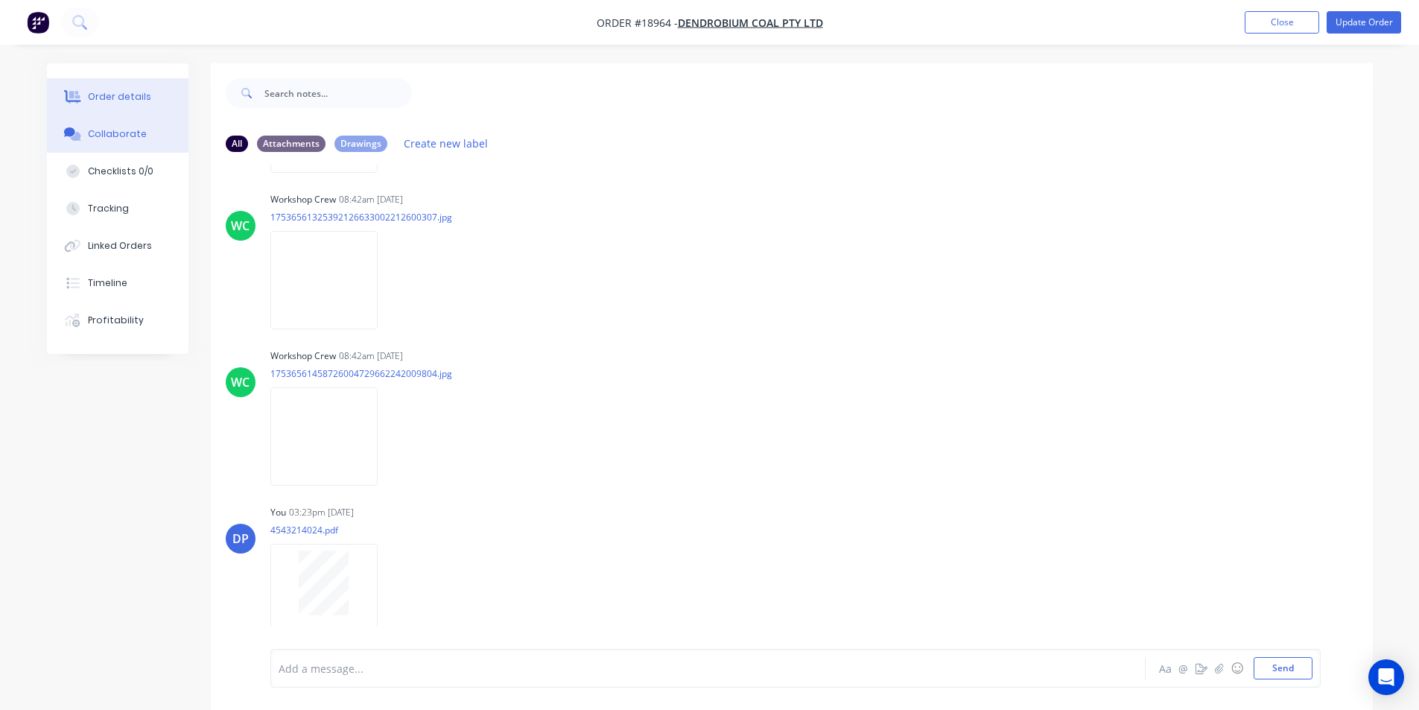
click at [119, 96] on div "Order details" at bounding box center [119, 96] width 63 height 13
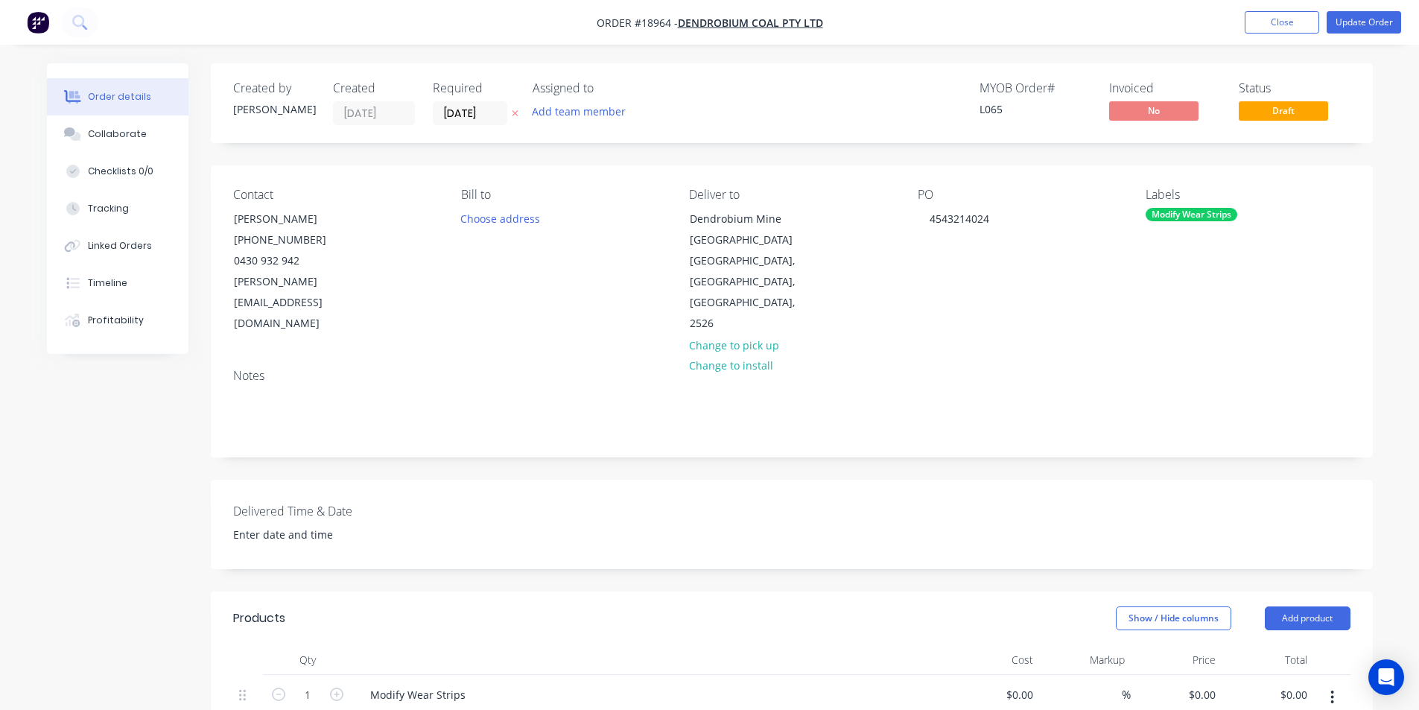
type input "$908.00"
click at [1352, 16] on button "Update Order" at bounding box center [1363, 22] width 74 height 22
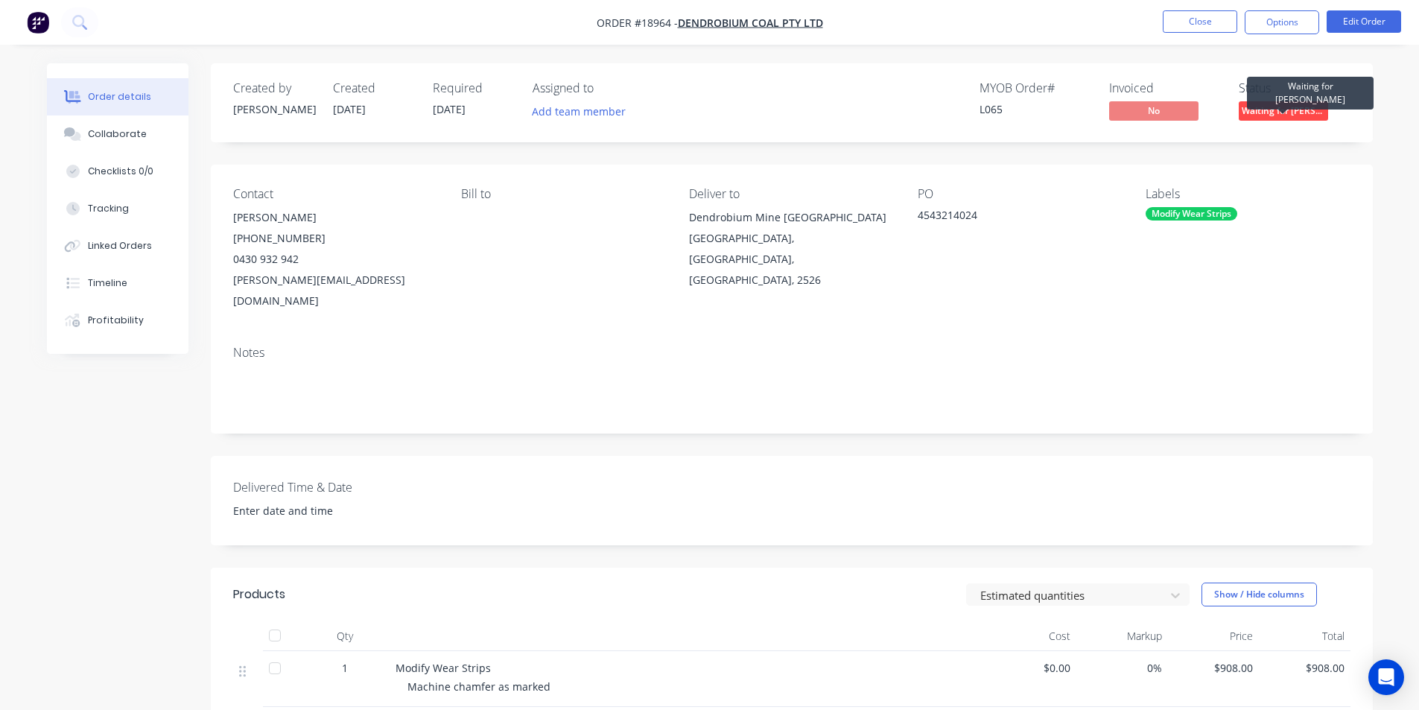
click at [1281, 109] on span "Waiting for [PERSON_NAME]" at bounding box center [1283, 110] width 89 height 19
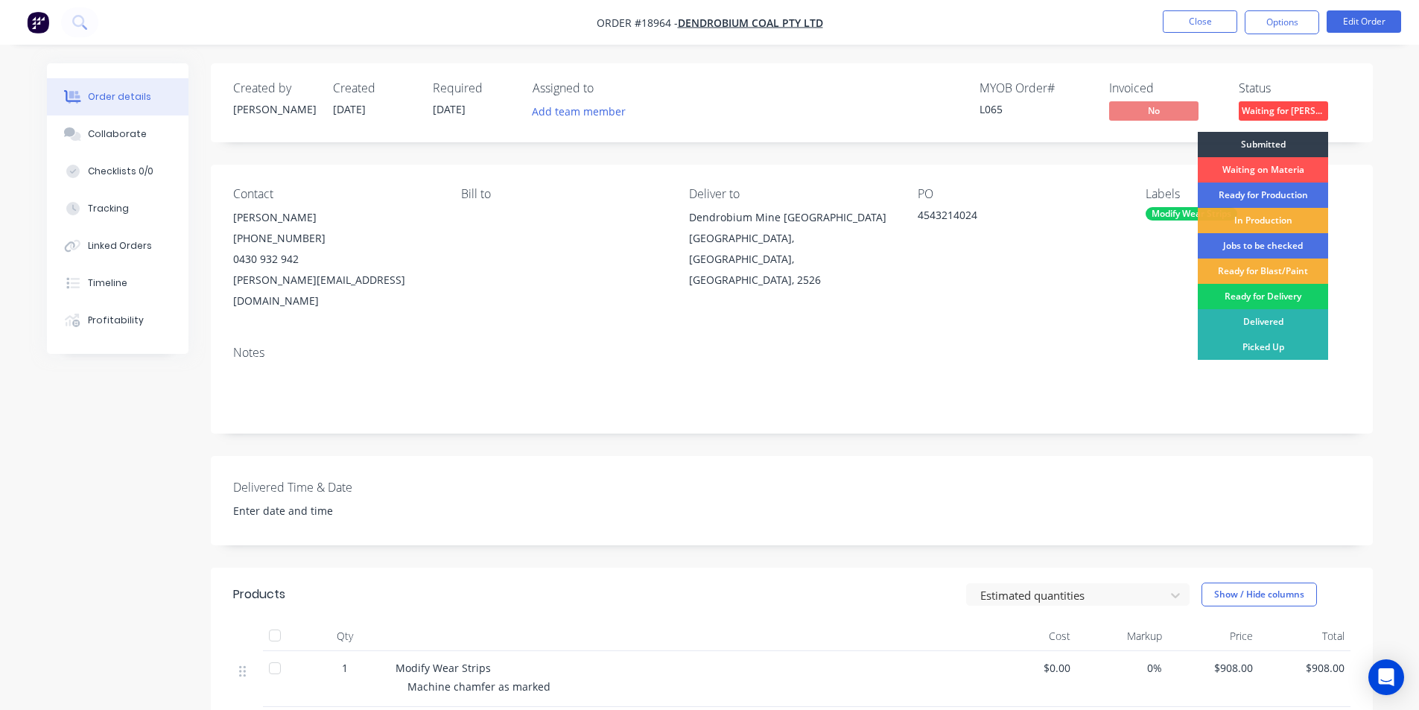
click at [1280, 289] on div "Ready for Delivery" at bounding box center [1263, 296] width 130 height 25
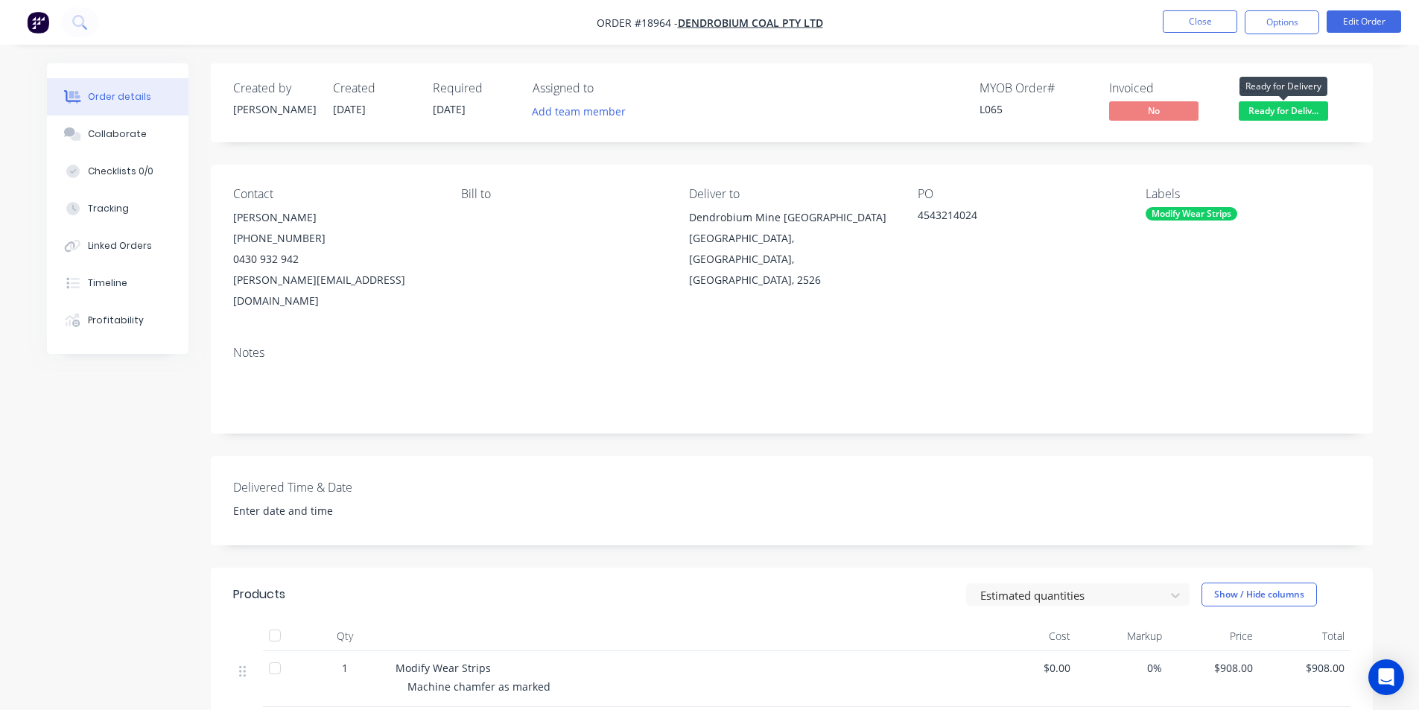
click at [1288, 110] on span "Ready for Deliv..." at bounding box center [1283, 110] width 89 height 19
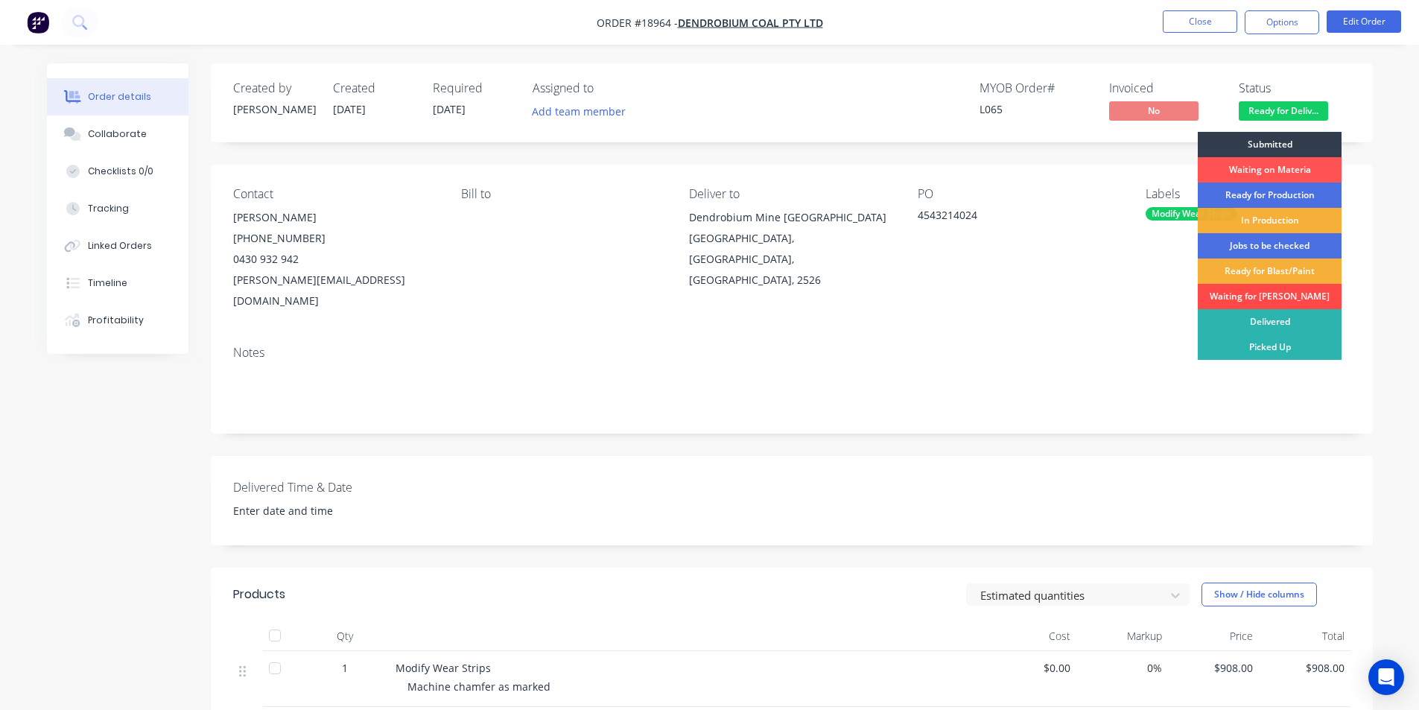
click at [1283, 303] on div "Waiting for [PERSON_NAME]" at bounding box center [1270, 296] width 144 height 25
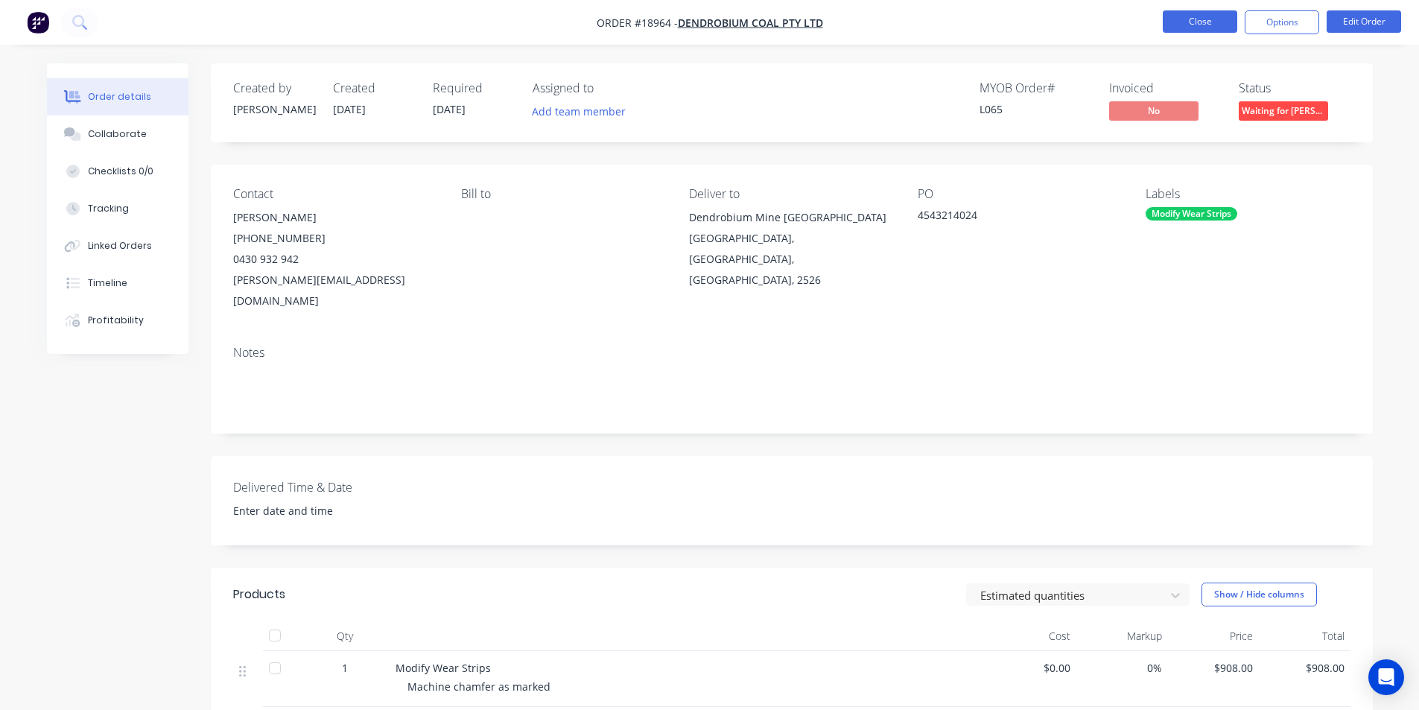
click at [1197, 22] on button "Close" at bounding box center [1200, 21] width 74 height 22
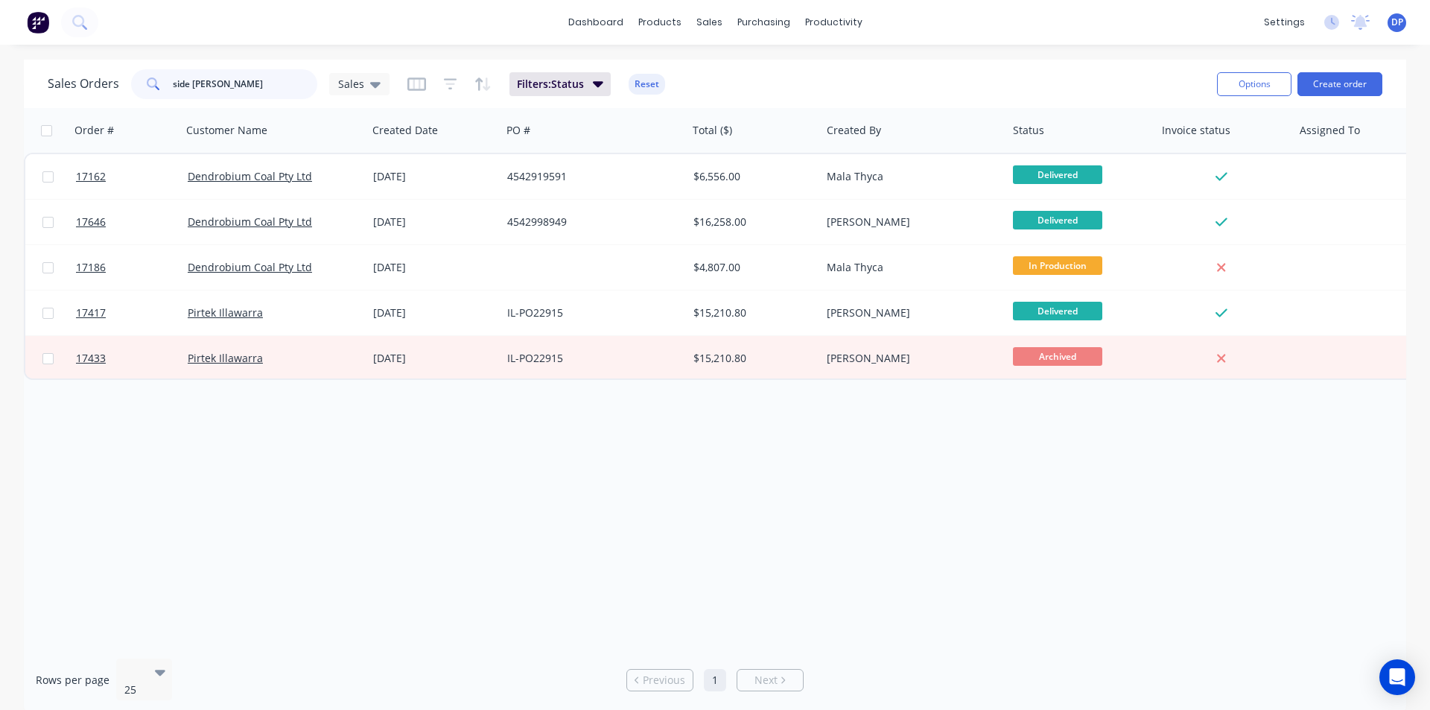
drag, startPoint x: 251, startPoint y: 95, endPoint x: 66, endPoint y: 95, distance: 185.4
click at [66, 95] on div "Sales Orders side [PERSON_NAME] Sales" at bounding box center [219, 84] width 342 height 30
type input "modify wear"
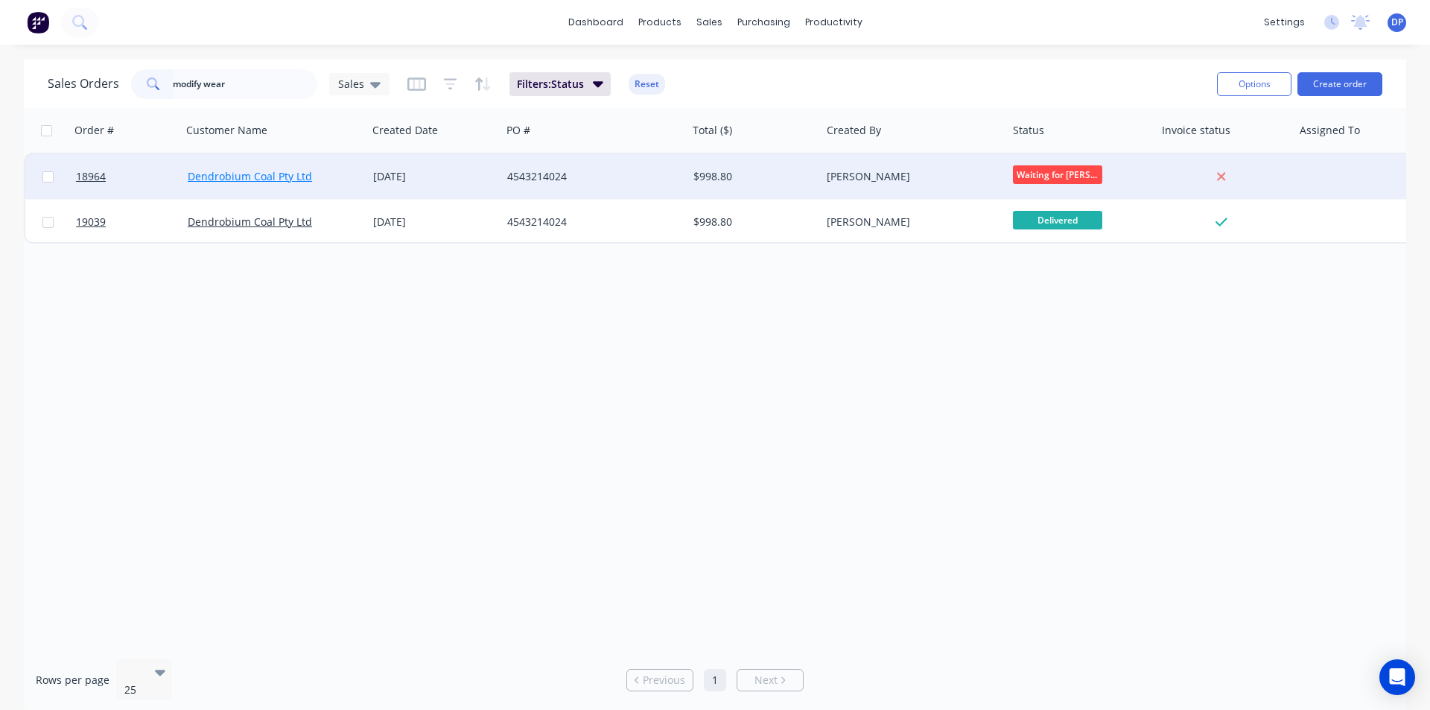
click at [297, 180] on link "Dendrobium Coal Pty Ltd" at bounding box center [250, 176] width 124 height 14
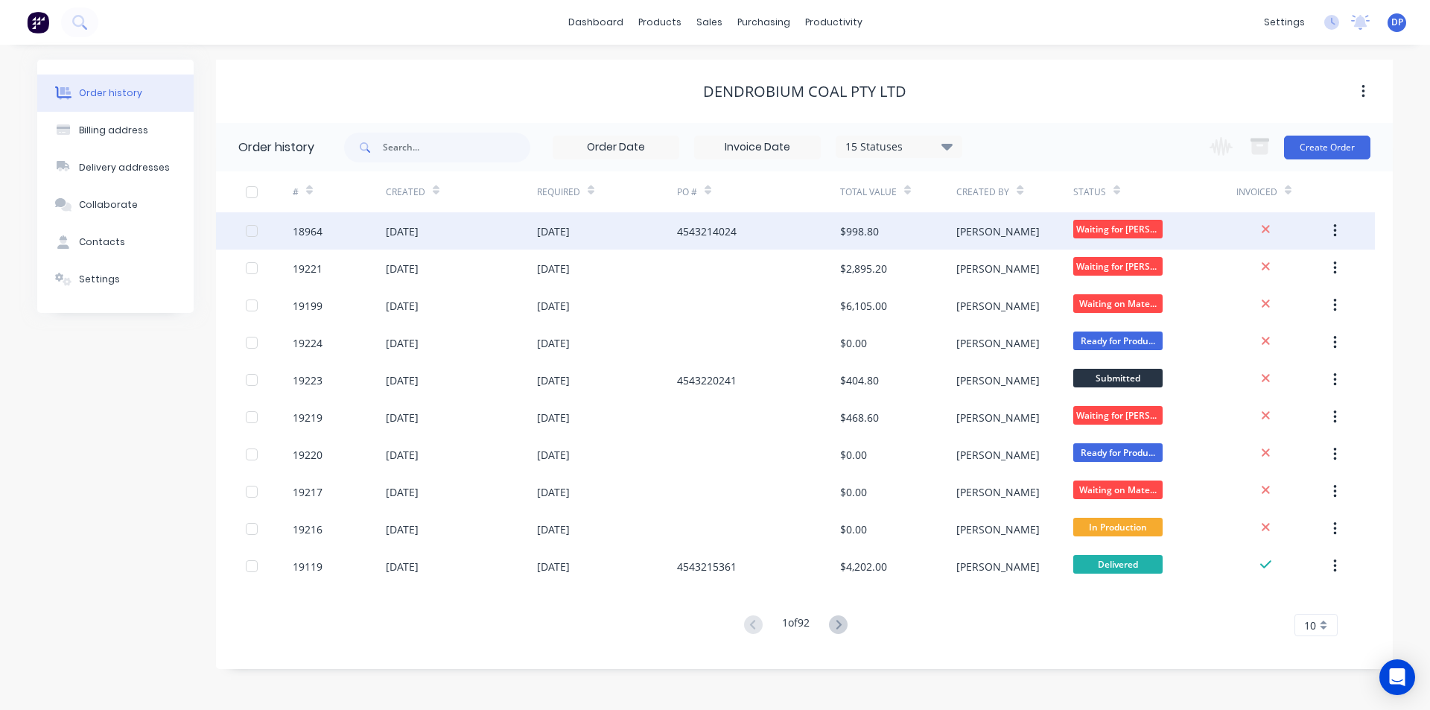
click at [720, 232] on div "4543214024" at bounding box center [707, 231] width 60 height 16
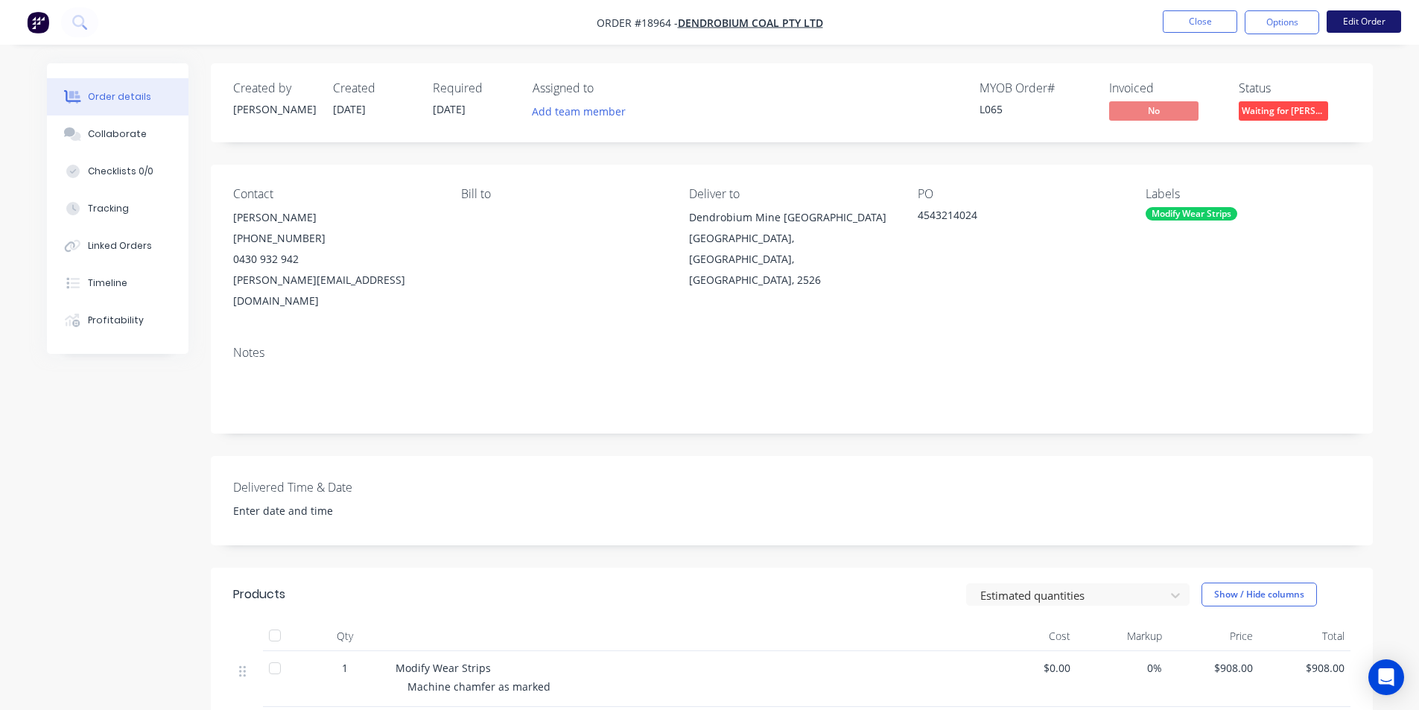
click at [1355, 30] on button "Edit Order" at bounding box center [1363, 21] width 74 height 22
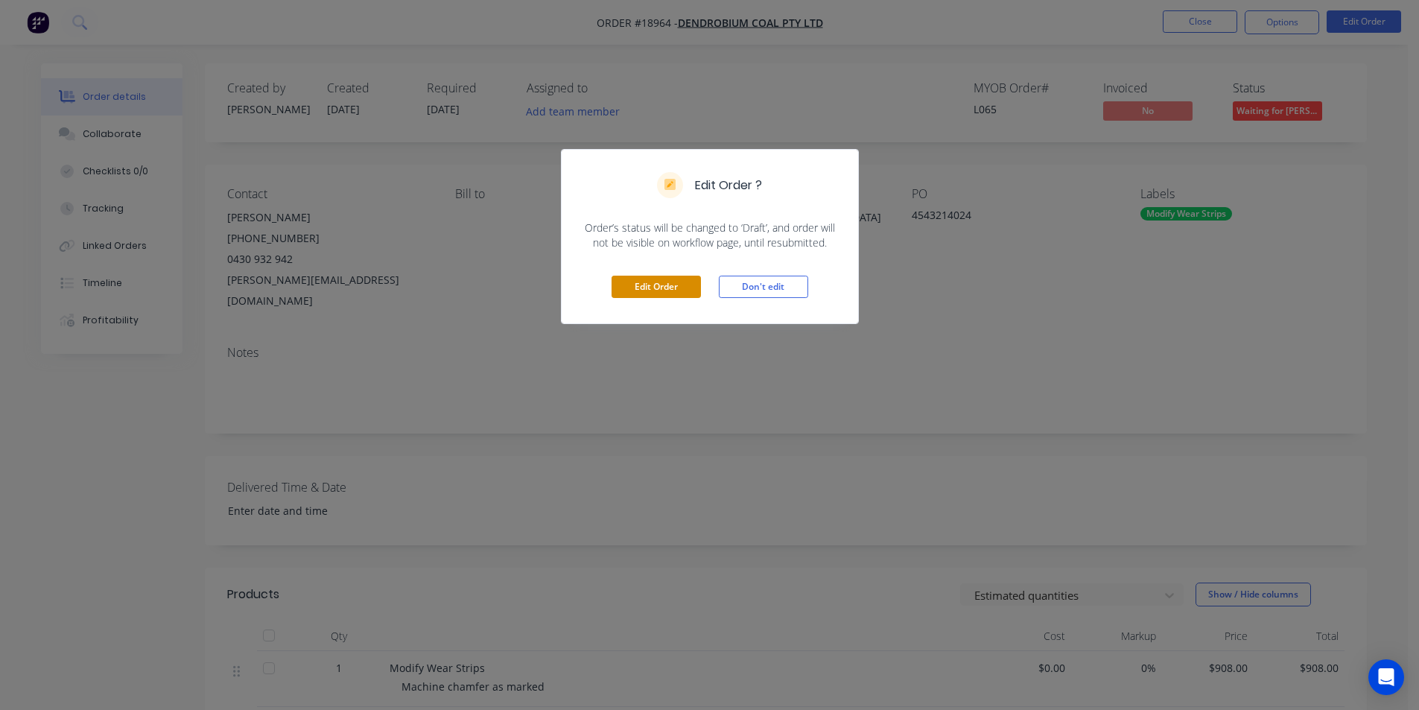
click at [677, 281] on button "Edit Order" at bounding box center [655, 287] width 89 height 22
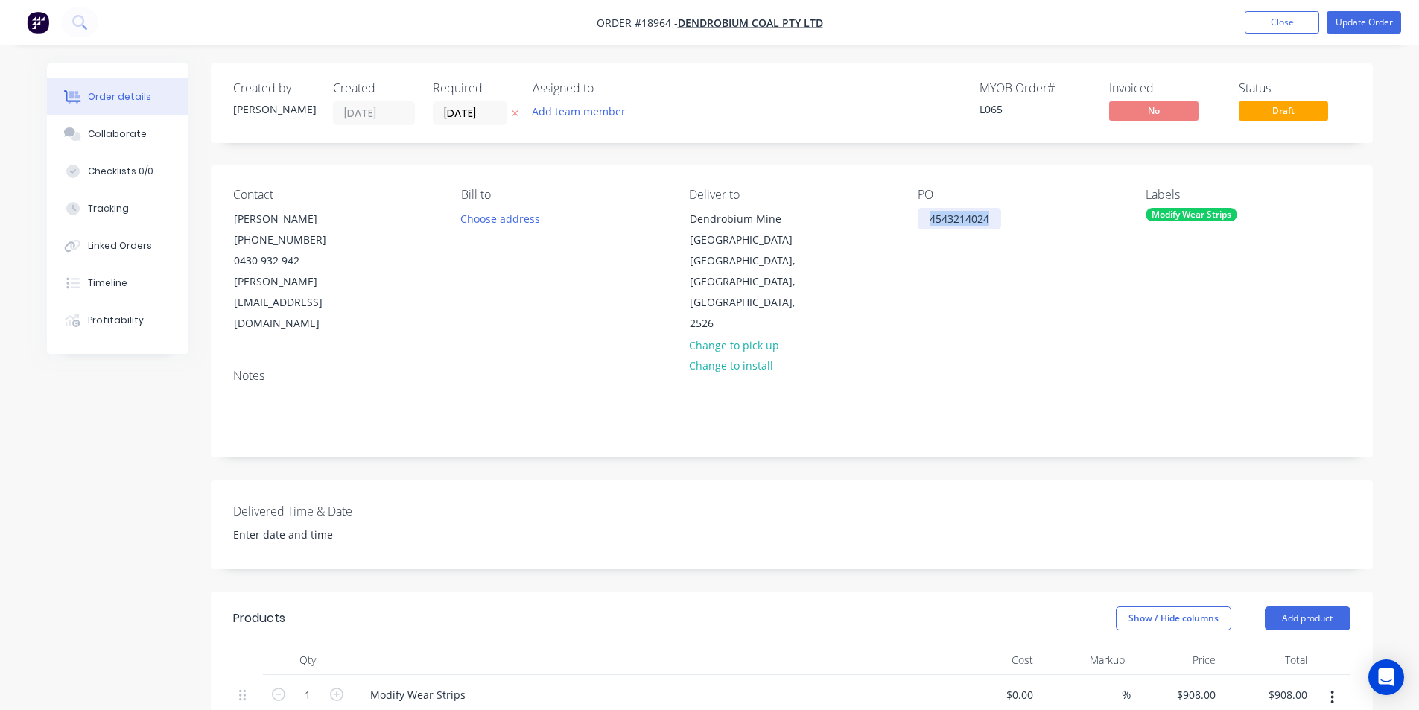
drag, startPoint x: 992, startPoint y: 220, endPoint x: 830, endPoint y: 219, distance: 162.4
click at [830, 219] on div "Contact [PERSON_NAME] [PHONE_NUMBER] [PERSON_NAME][EMAIL_ADDRESS][DOMAIN_NAME] …" at bounding box center [792, 260] width 1162 height 191
click at [936, 213] on div "4543220334" at bounding box center [959, 219] width 83 height 22
click at [1026, 279] on div "PO 4543220334" at bounding box center [1020, 261] width 204 height 147
click at [151, 139] on button "Collaborate" at bounding box center [118, 133] width 142 height 37
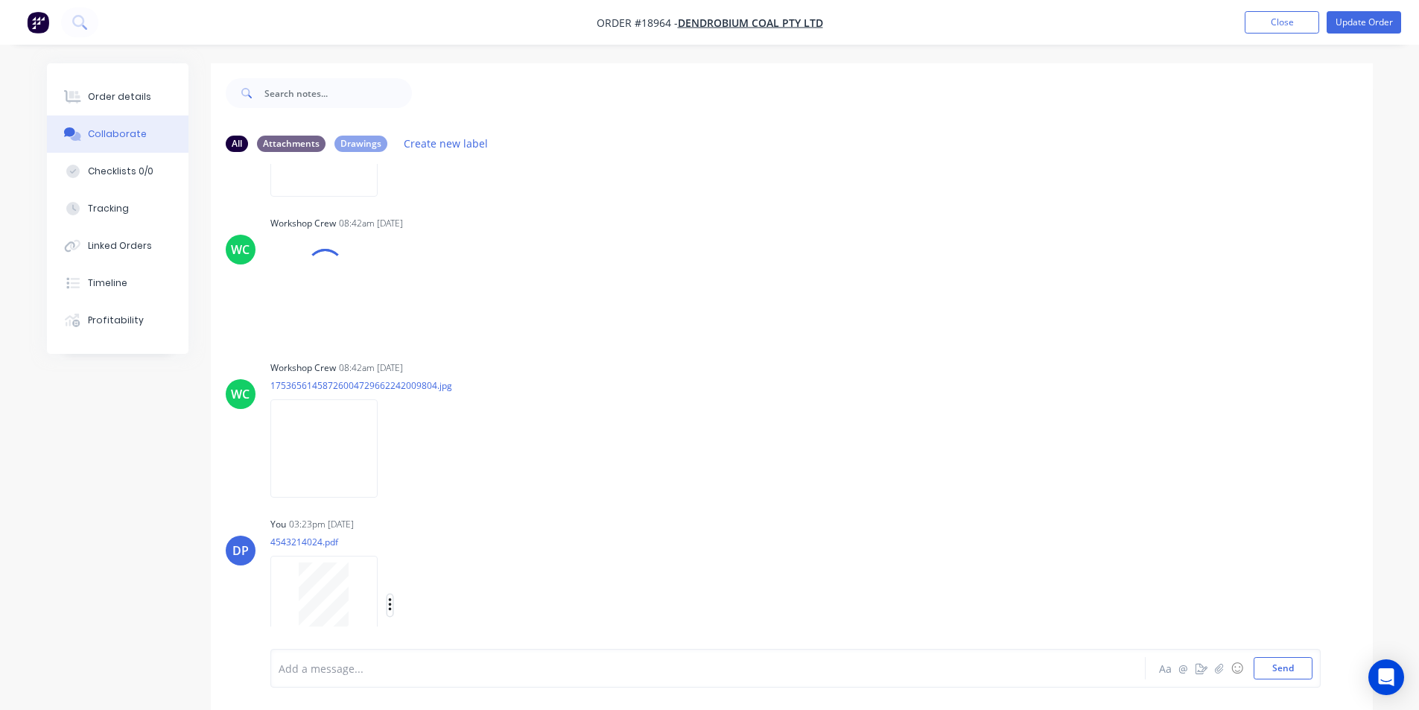
click at [389, 595] on button "button" at bounding box center [390, 605] width 6 height 22
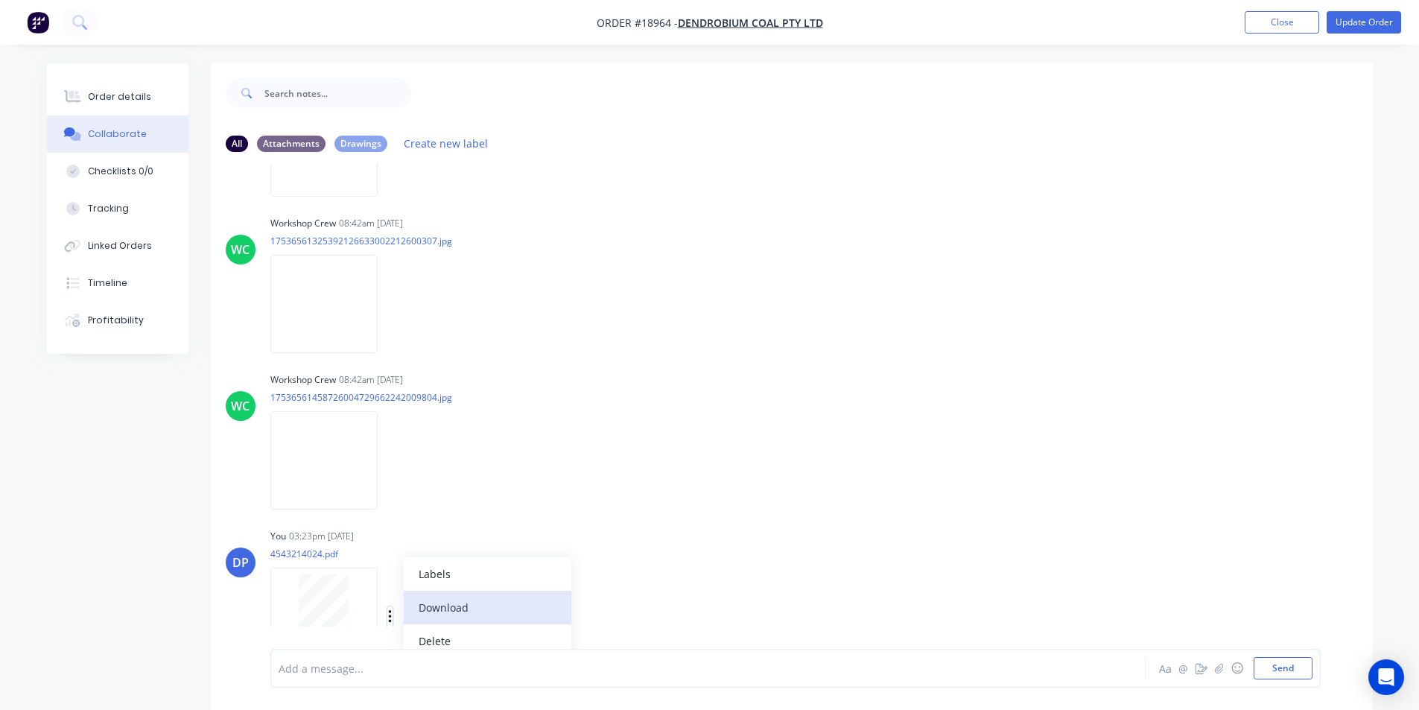
scroll to position [1225, 0]
click at [629, 455] on div "Workshop Crew 08:42am [DATE] 17536561458726004729662242009804.jpg Labels Downlo…" at bounding box center [502, 436] width 465 height 134
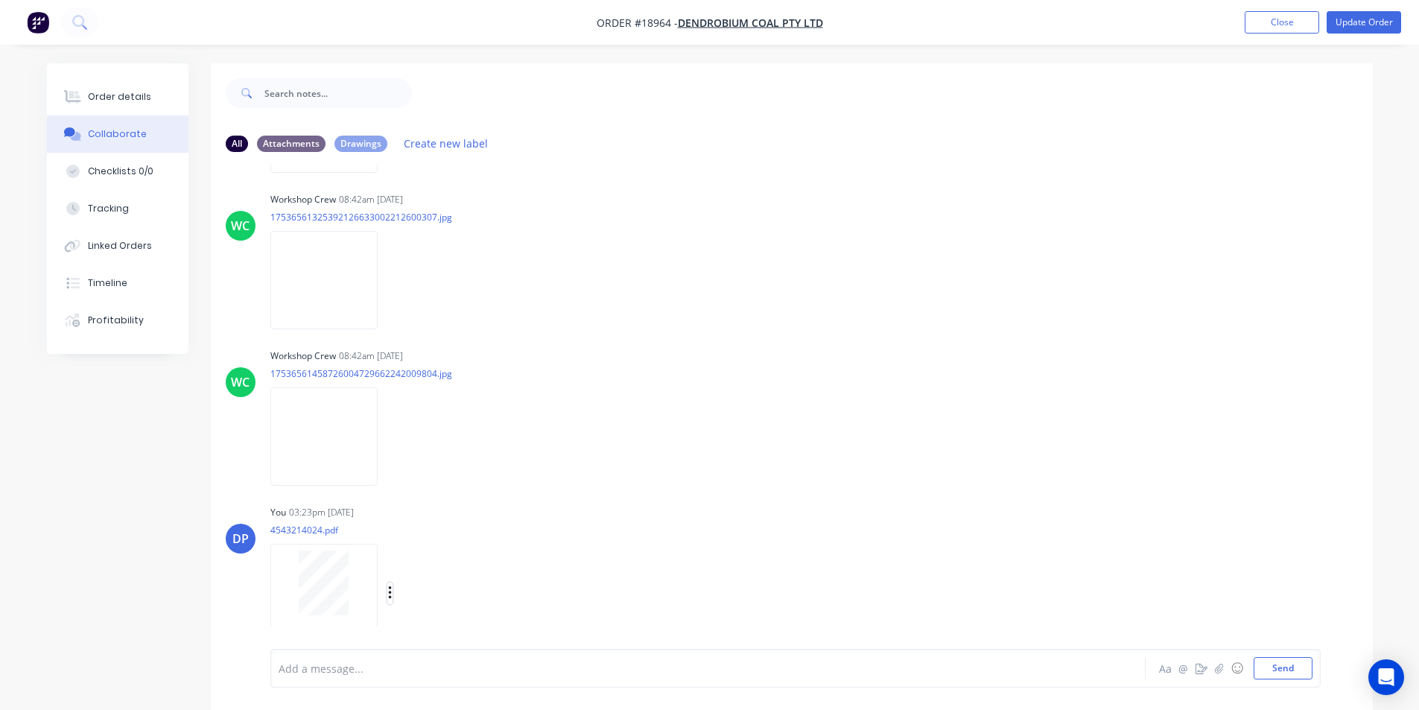
click at [389, 585] on icon "button" at bounding box center [390, 593] width 4 height 17
click at [431, 626] on button "Delete" at bounding box center [488, 629] width 168 height 34
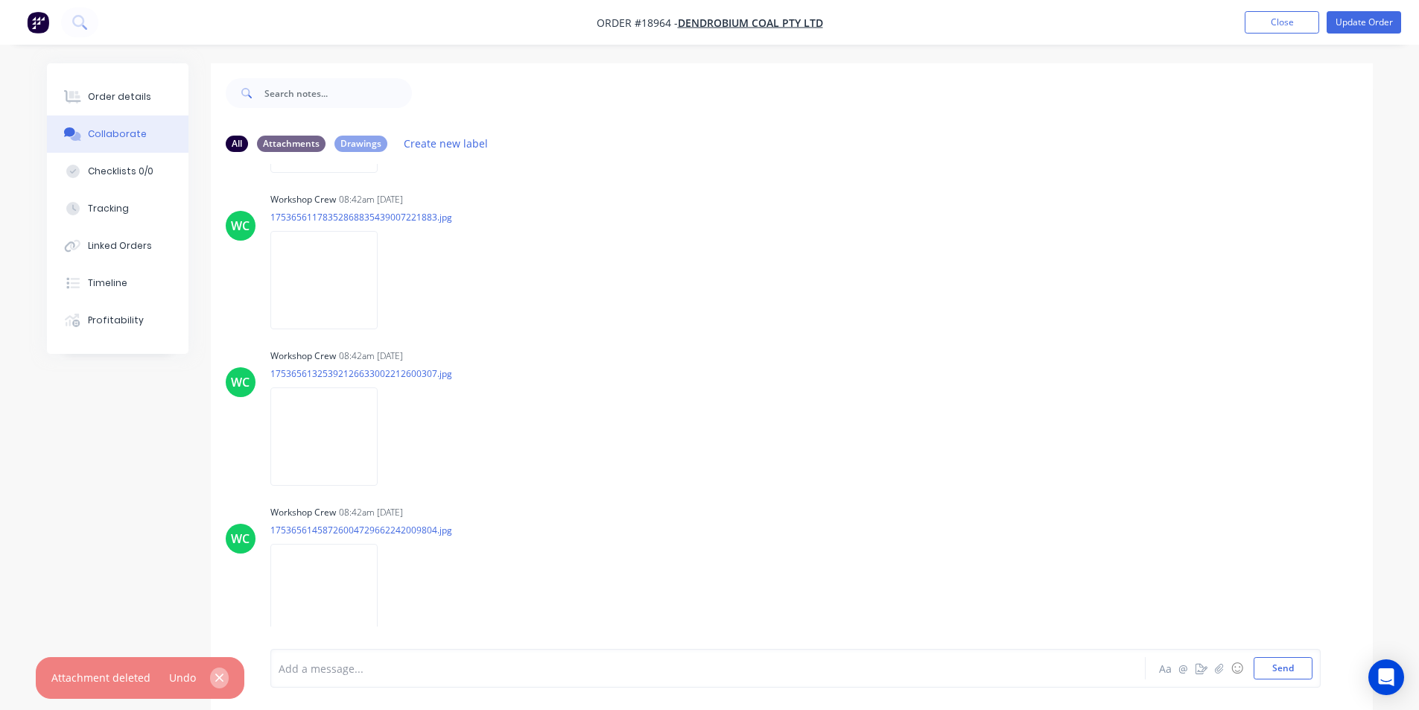
click at [216, 676] on icon "button" at bounding box center [219, 677] width 10 height 13
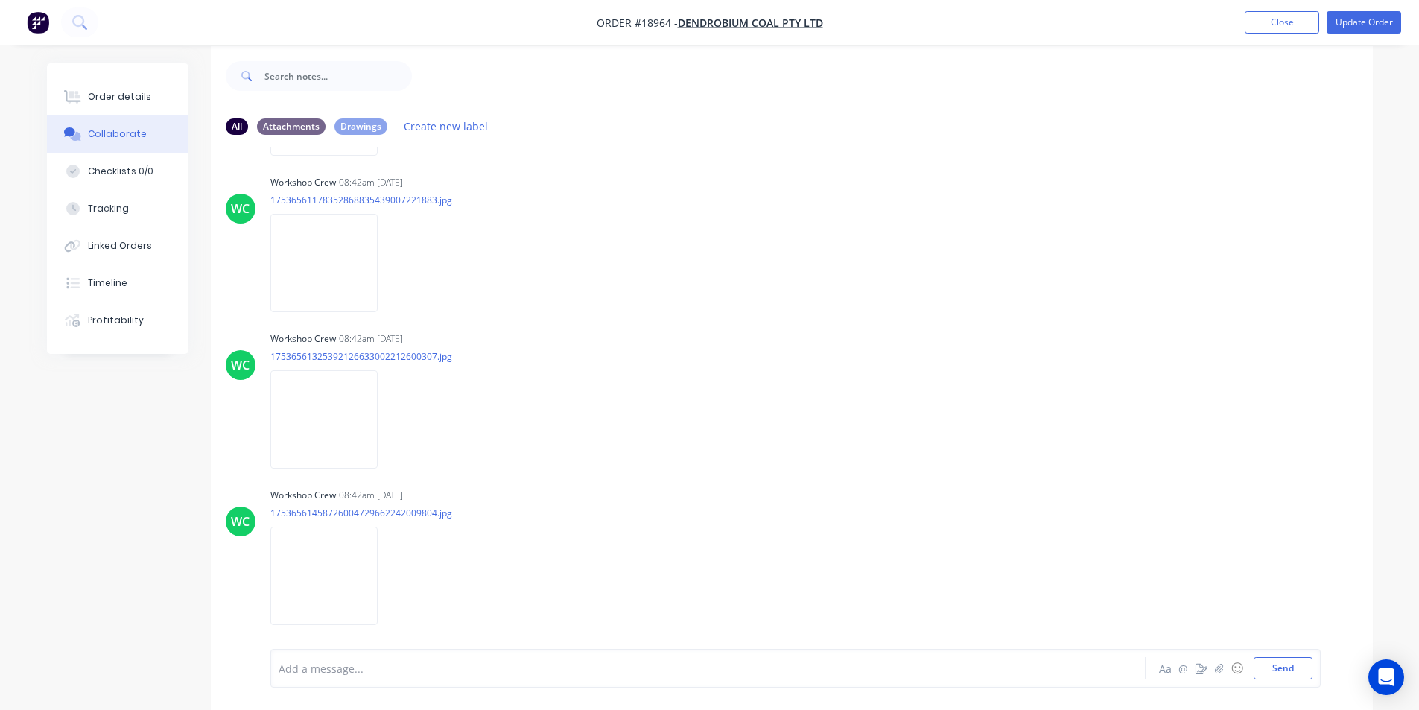
scroll to position [22, 0]
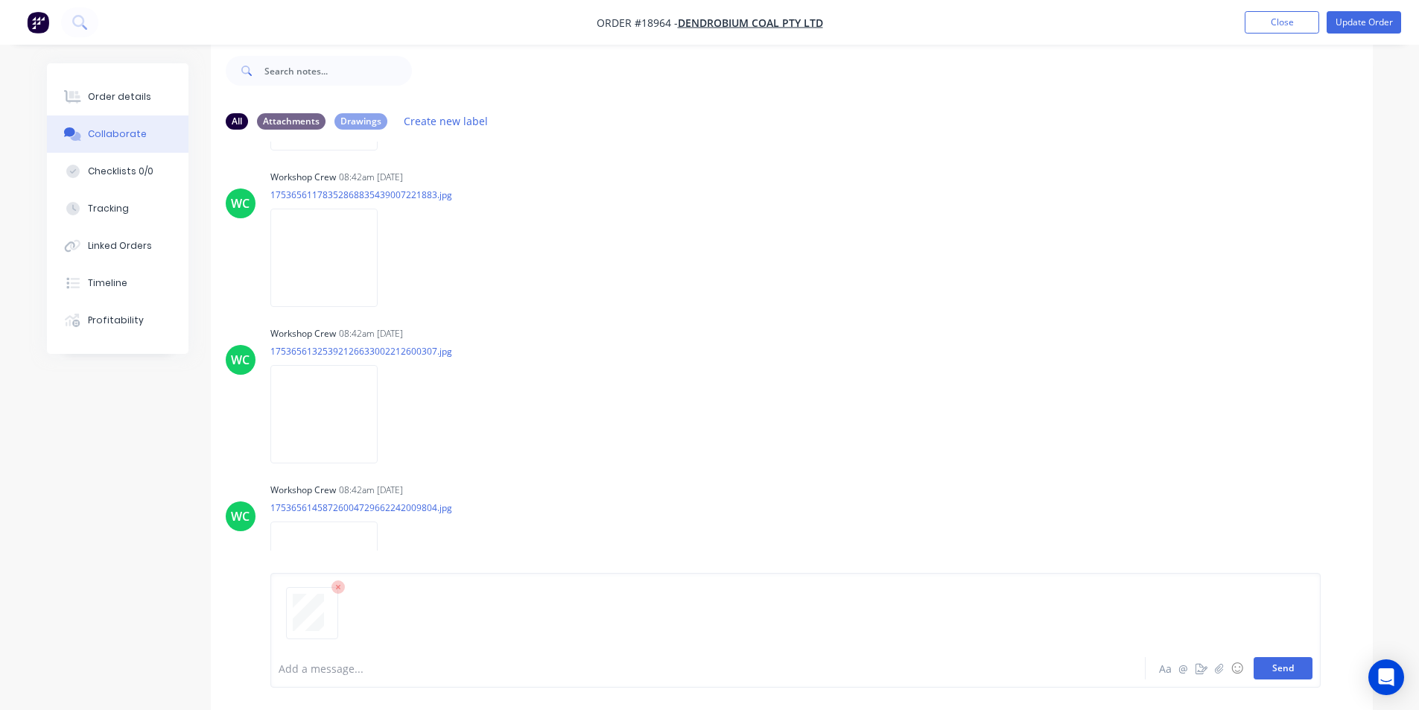
click at [1282, 663] on button "Send" at bounding box center [1282, 668] width 59 height 22
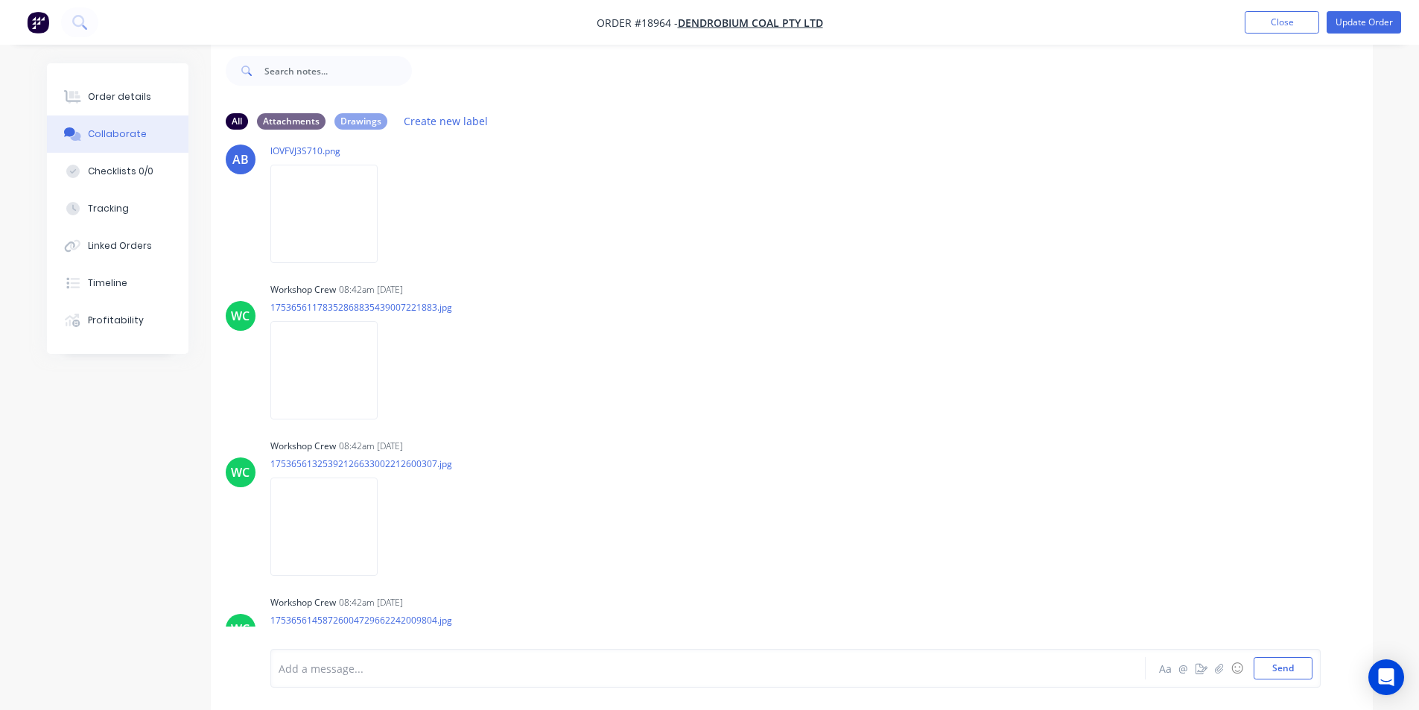
scroll to position [802, 0]
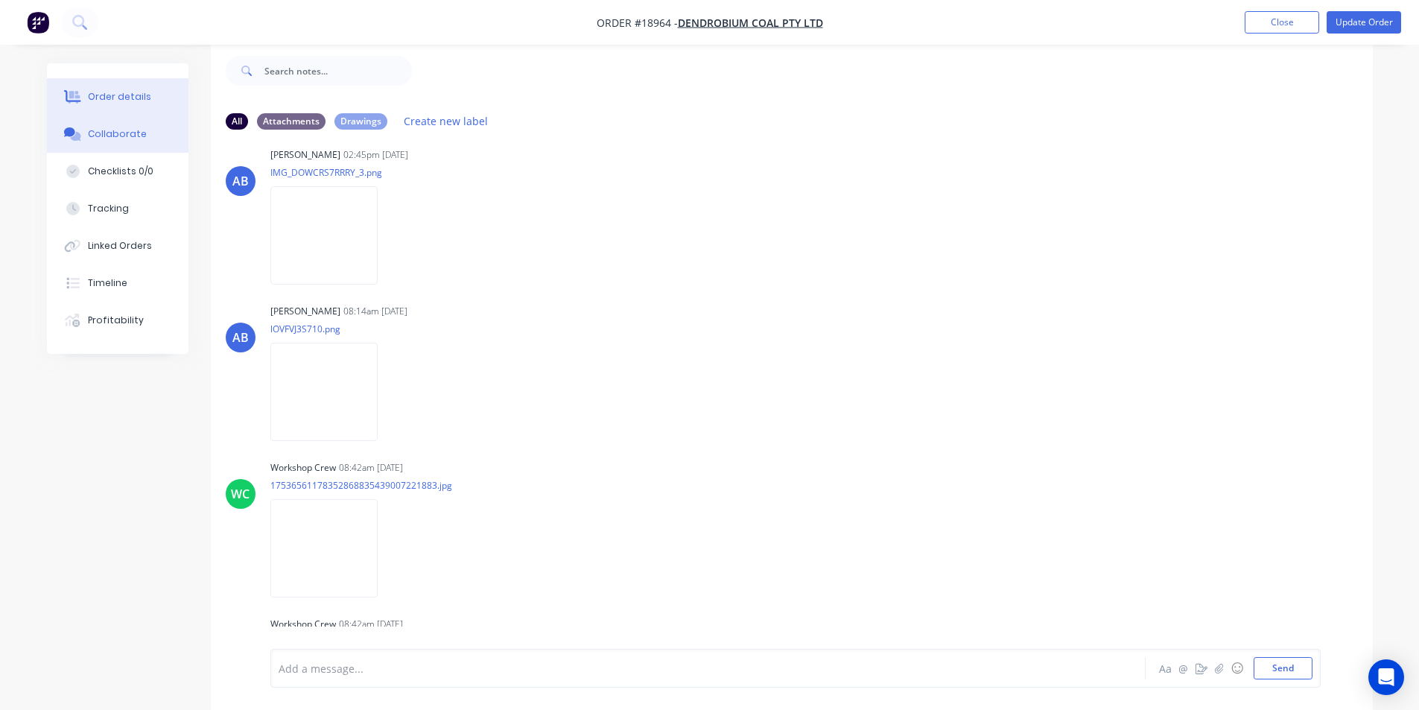
click at [129, 92] on div "Order details" at bounding box center [119, 96] width 63 height 13
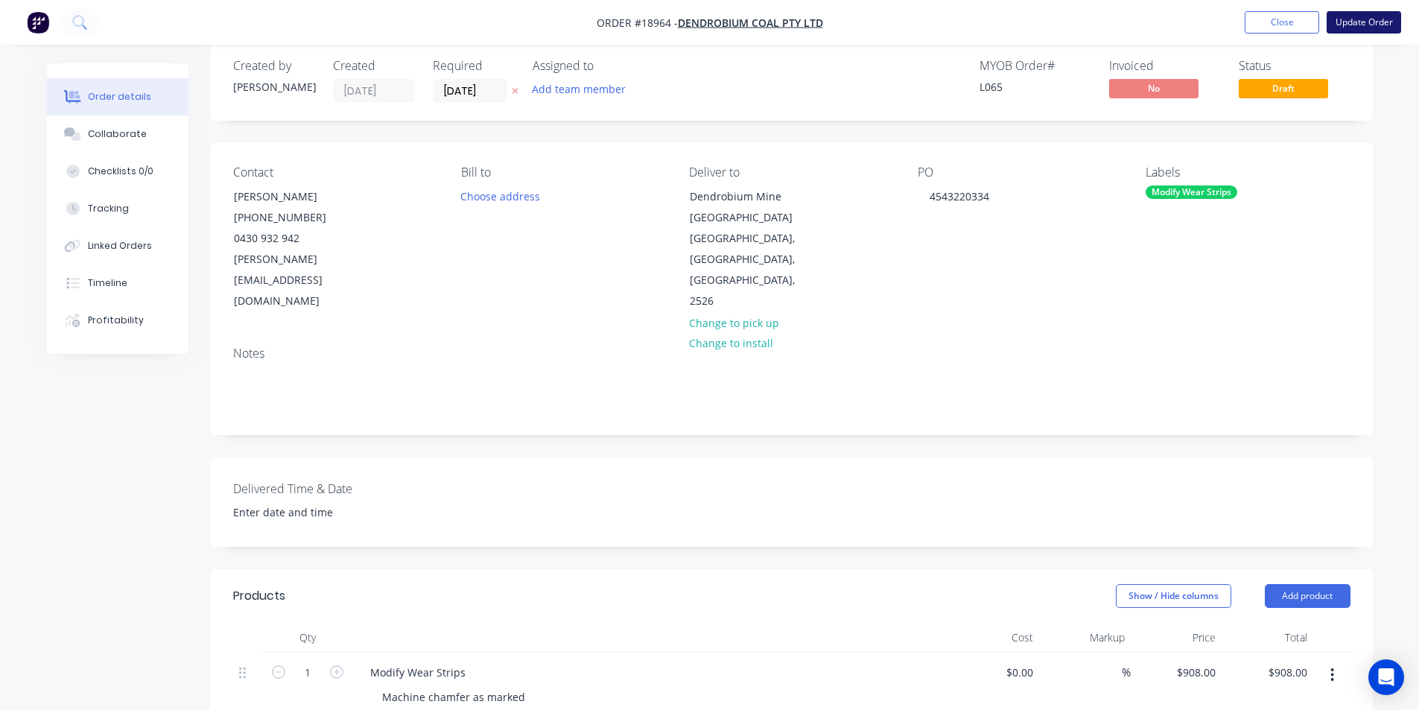
click at [1338, 29] on button "Update Order" at bounding box center [1363, 22] width 74 height 22
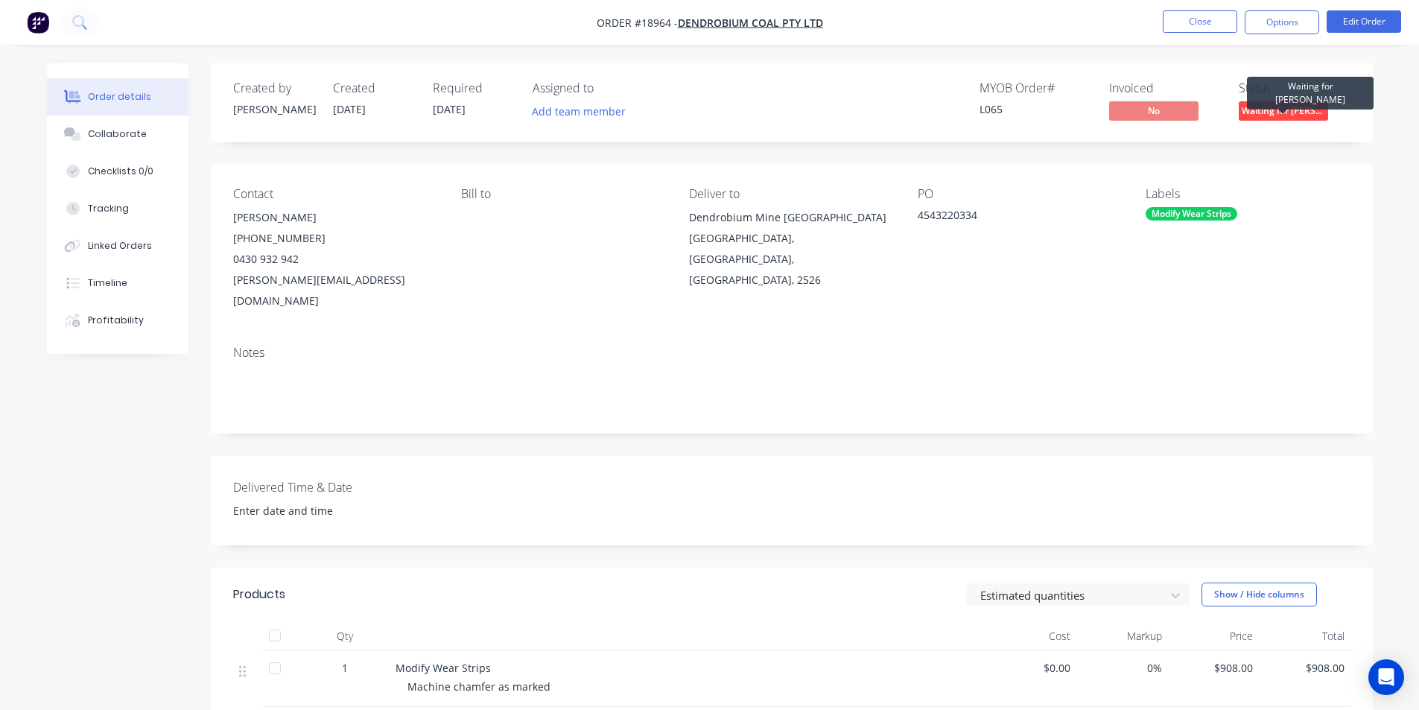
click at [1293, 115] on span "Waiting for [PERSON_NAME]" at bounding box center [1283, 110] width 89 height 19
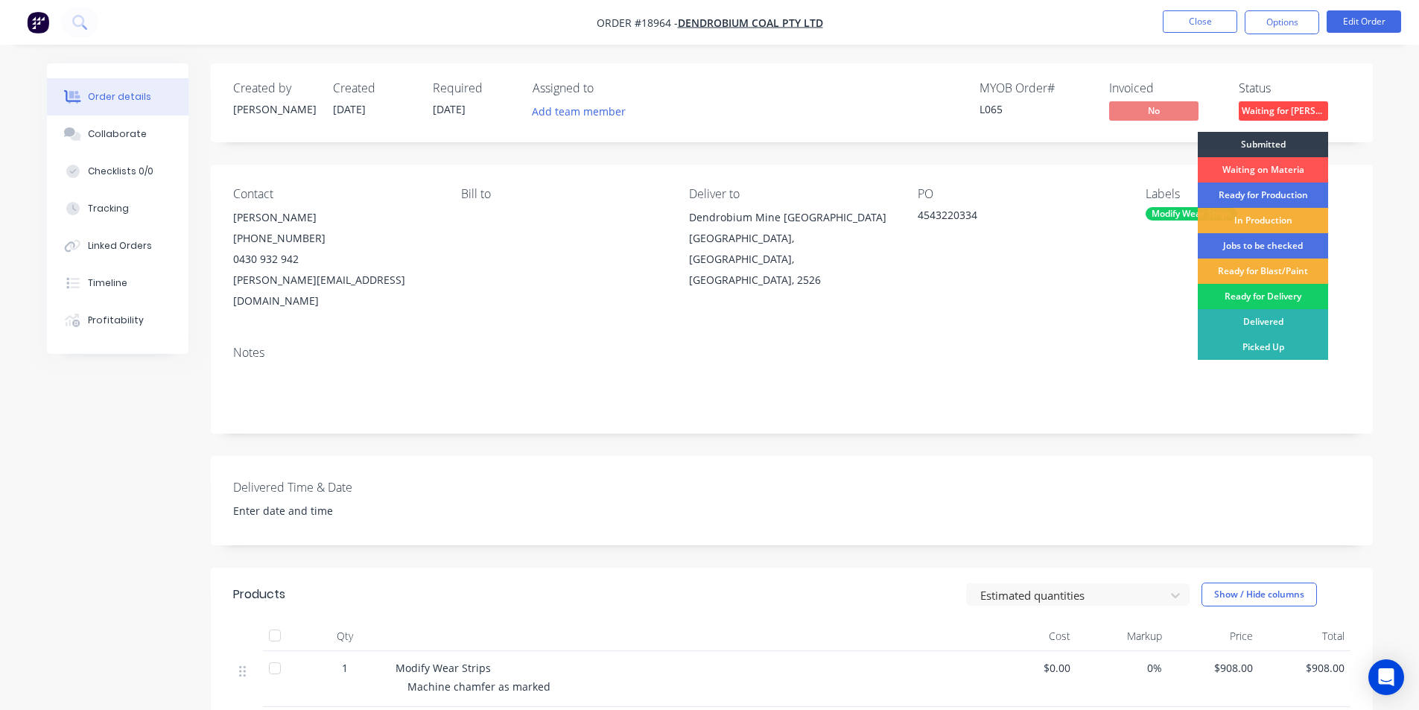
click at [1282, 301] on div "Ready for Delivery" at bounding box center [1263, 296] width 130 height 25
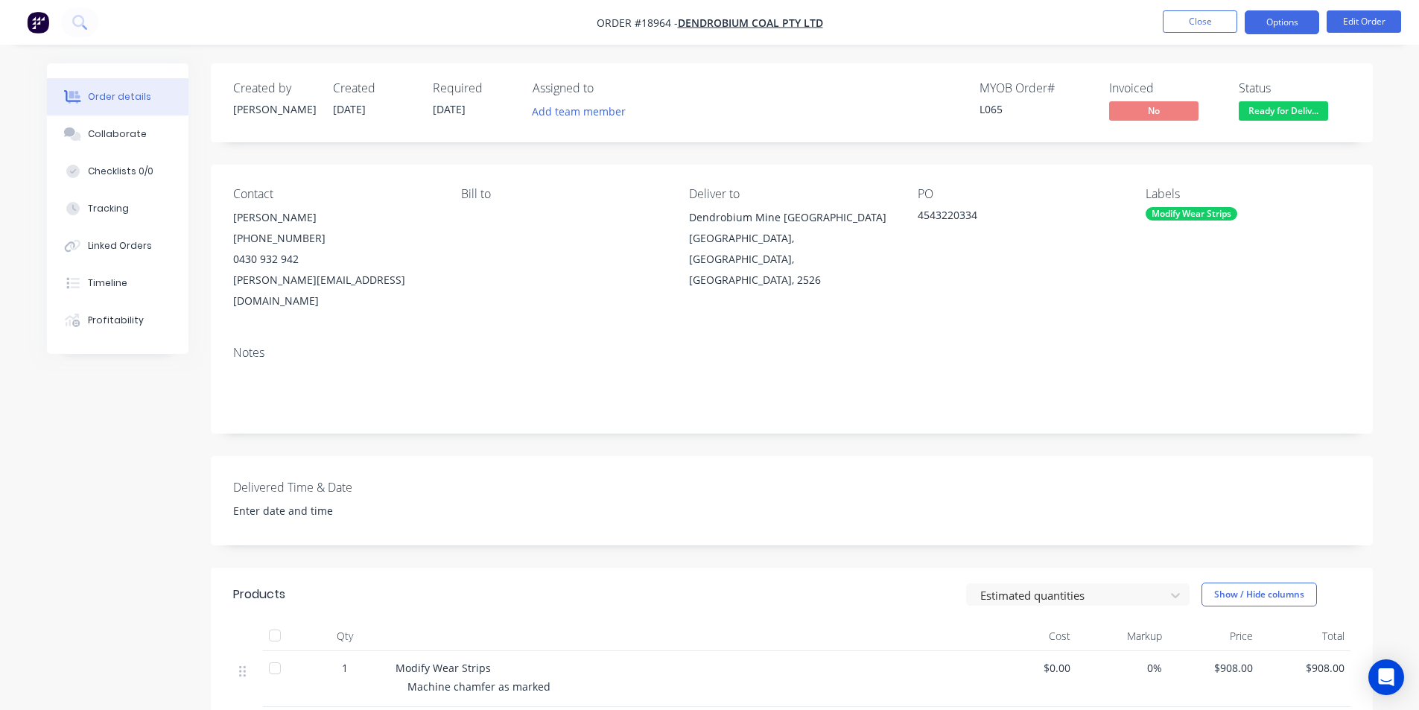
click at [1279, 28] on button "Options" at bounding box center [1281, 22] width 74 height 24
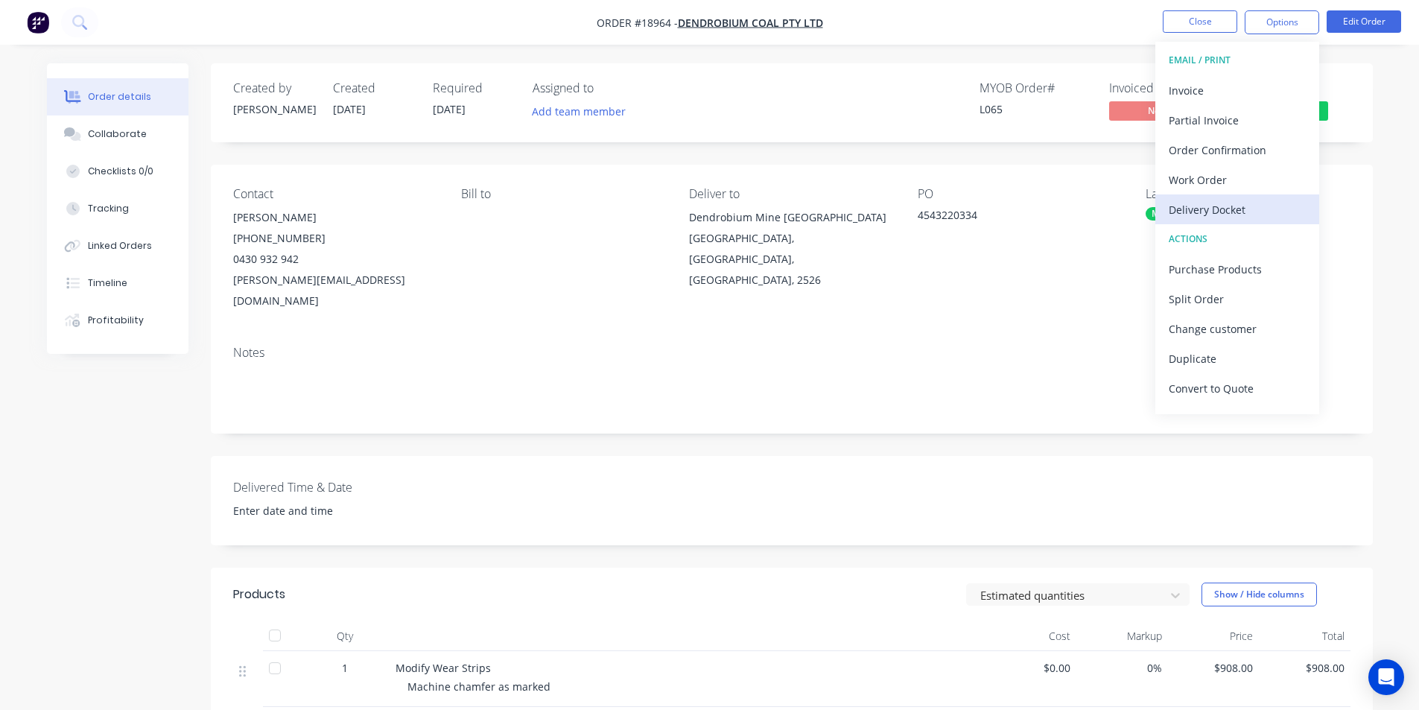
click at [1235, 212] on div "Delivery Docket" at bounding box center [1236, 210] width 137 height 22
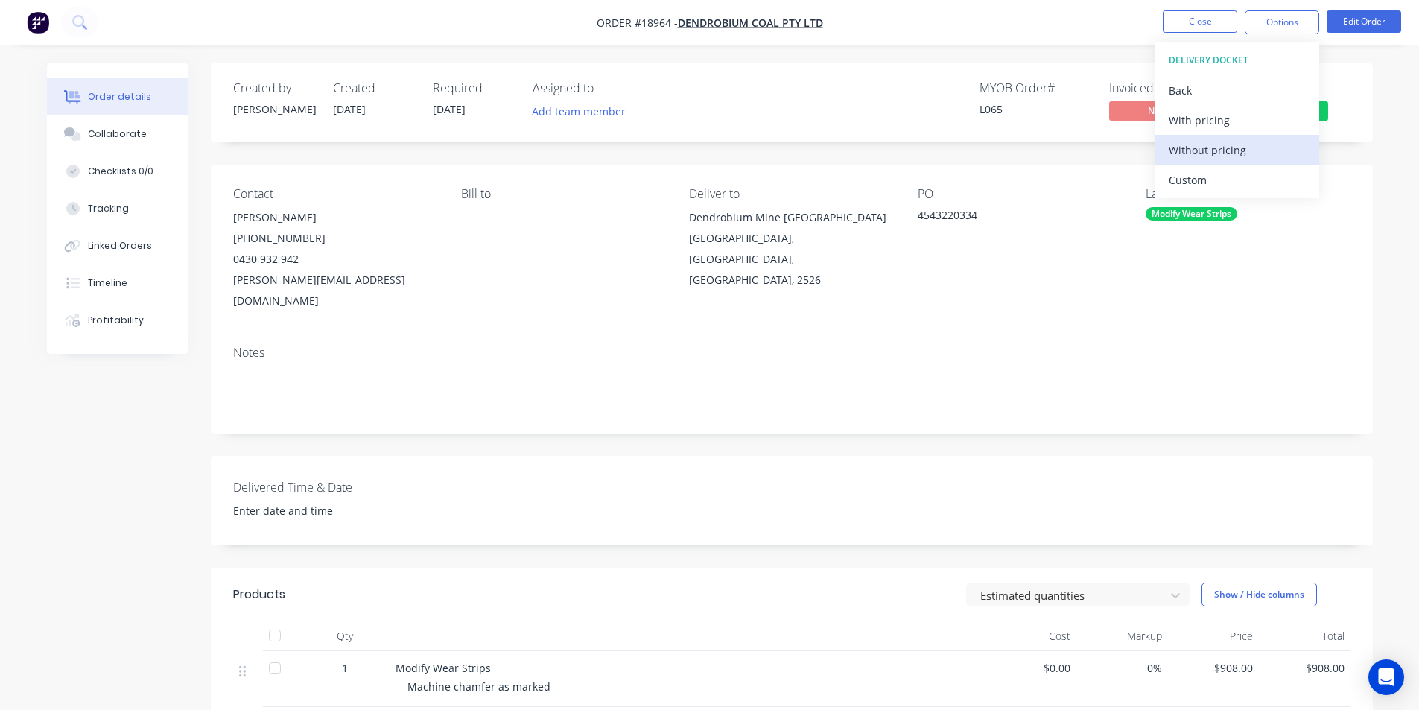
click at [1225, 151] on div "Without pricing" at bounding box center [1236, 150] width 137 height 22
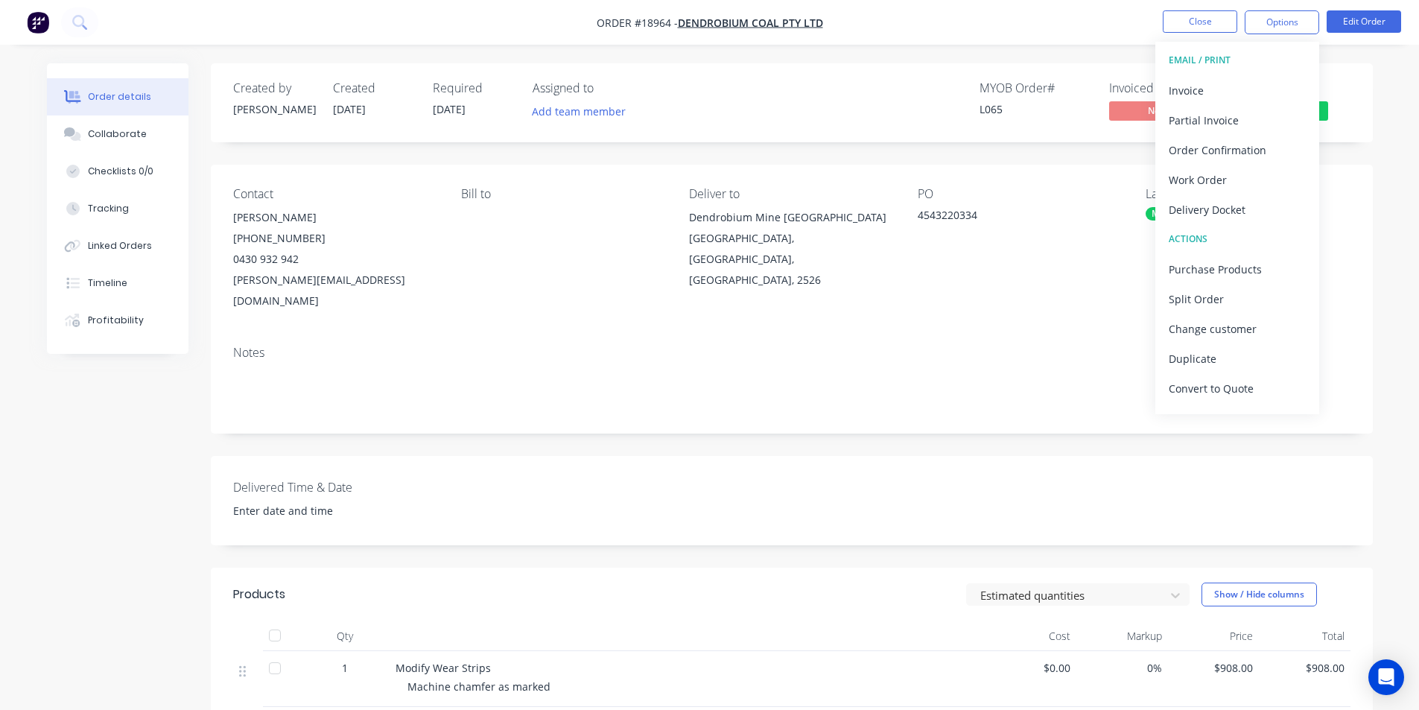
click at [799, 198] on div "Deliver to" at bounding box center [791, 194] width 204 height 14
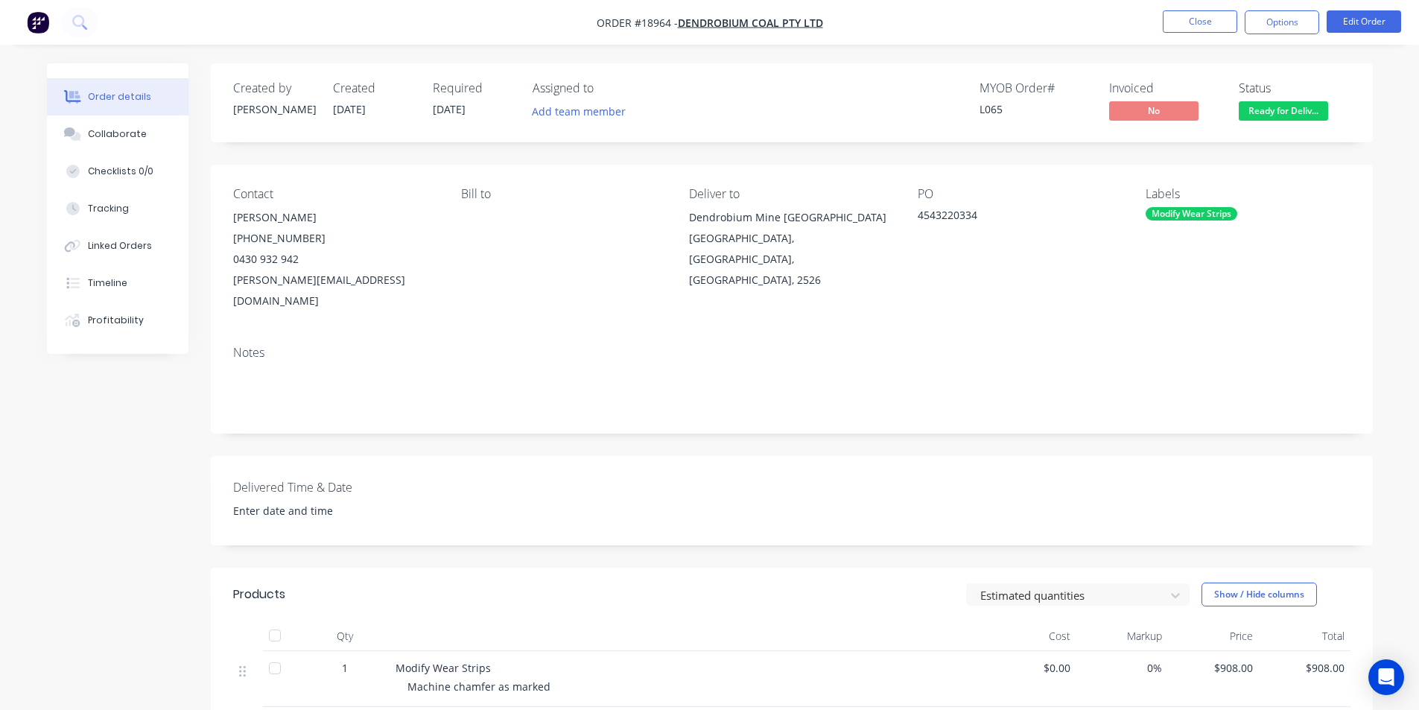
click at [39, 25] on img "button" at bounding box center [38, 22] width 22 height 22
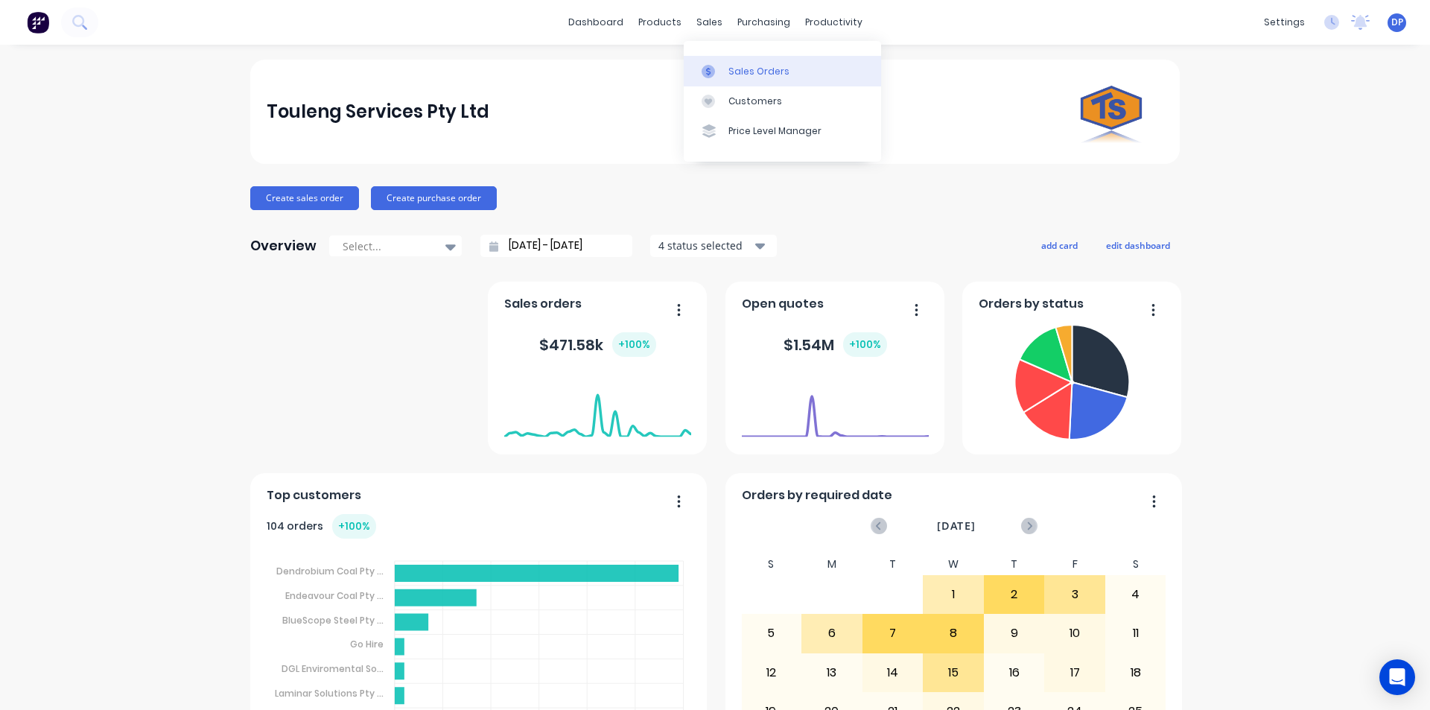
click at [742, 63] on link "Sales Orders" at bounding box center [782, 71] width 197 height 30
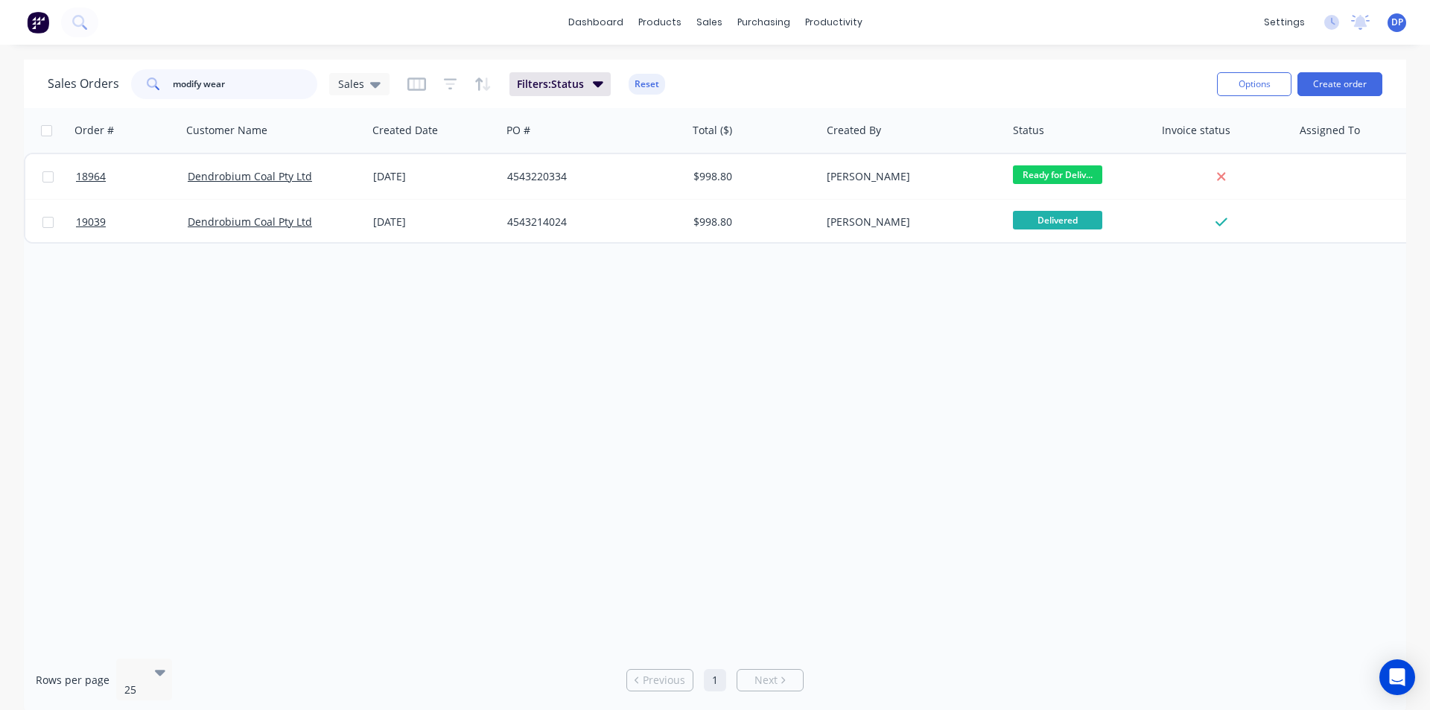
click at [74, 94] on div "Sales Orders modify wear Sales" at bounding box center [219, 84] width 342 height 30
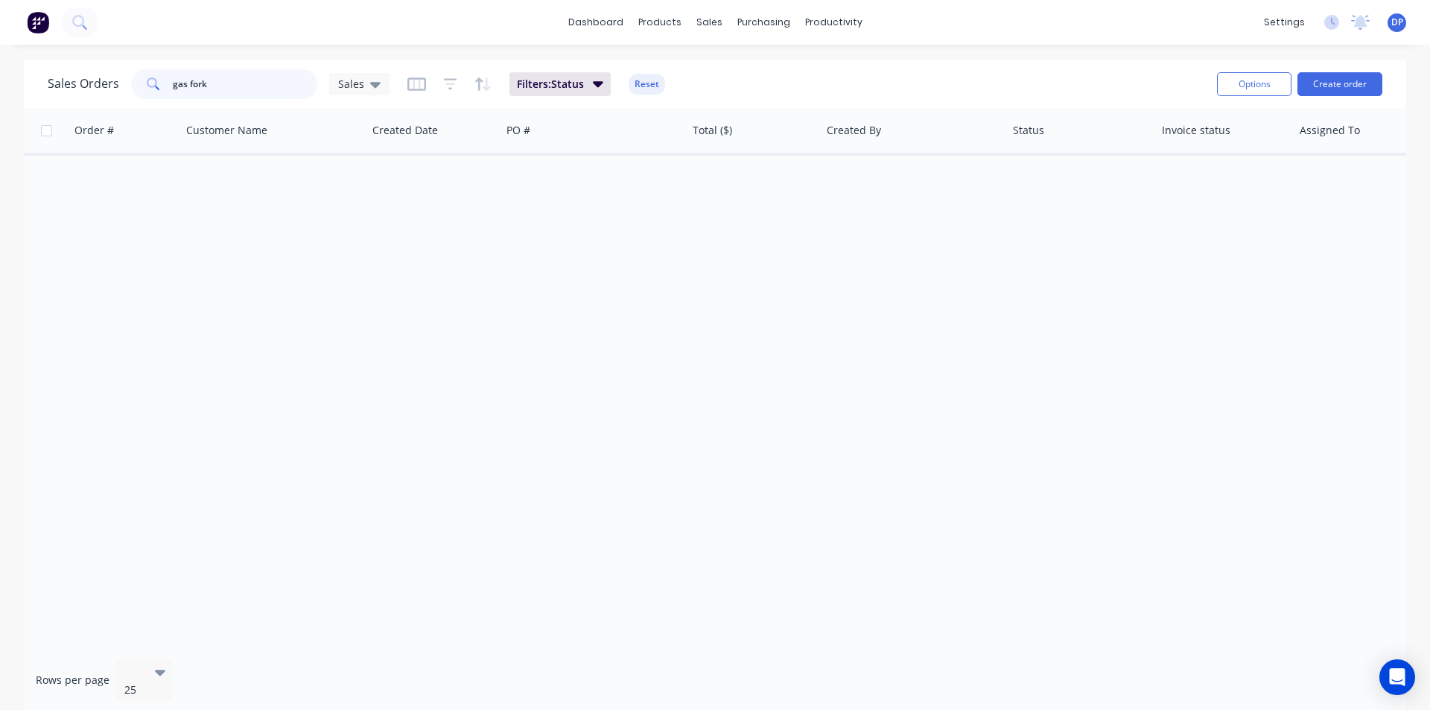
click at [247, 89] on input "gas fork" at bounding box center [245, 84] width 145 height 30
type input "g"
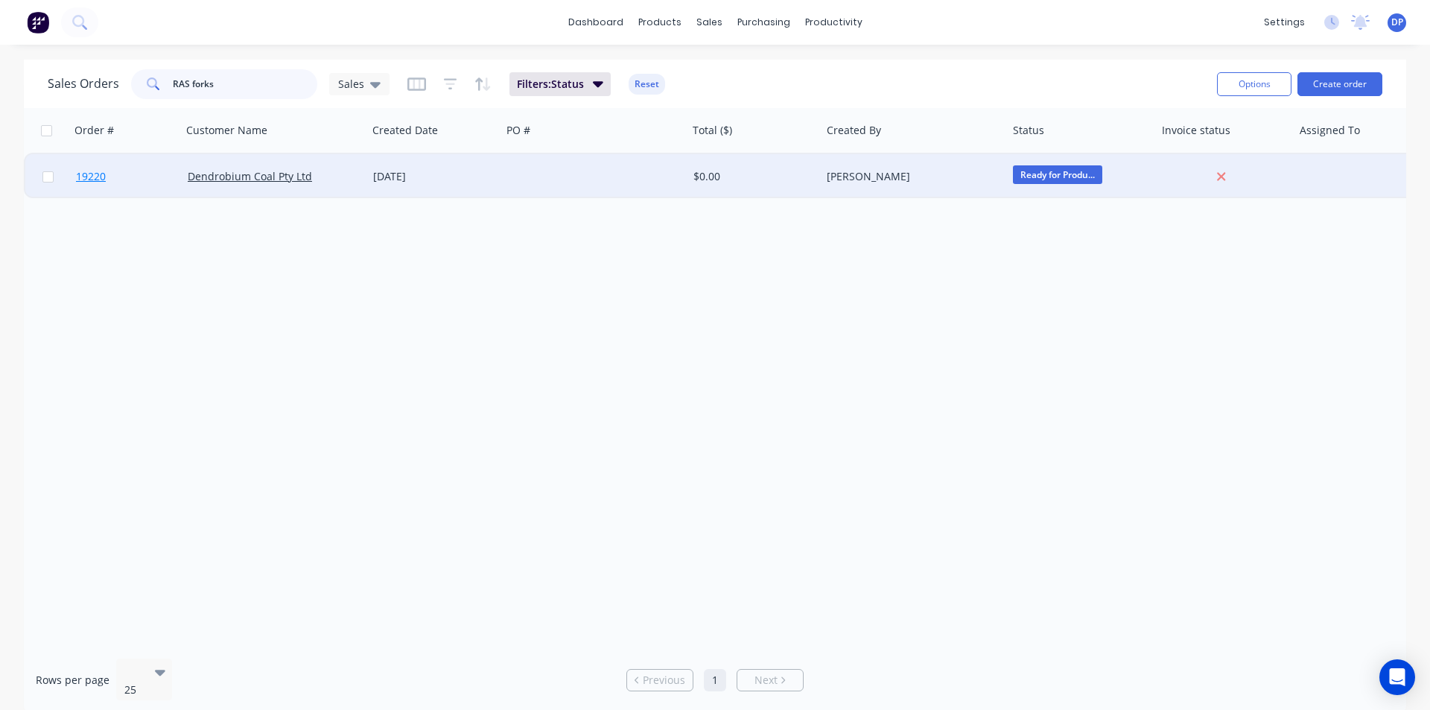
type input "RAS forks"
click at [106, 171] on link "19220" at bounding box center [132, 176] width 112 height 45
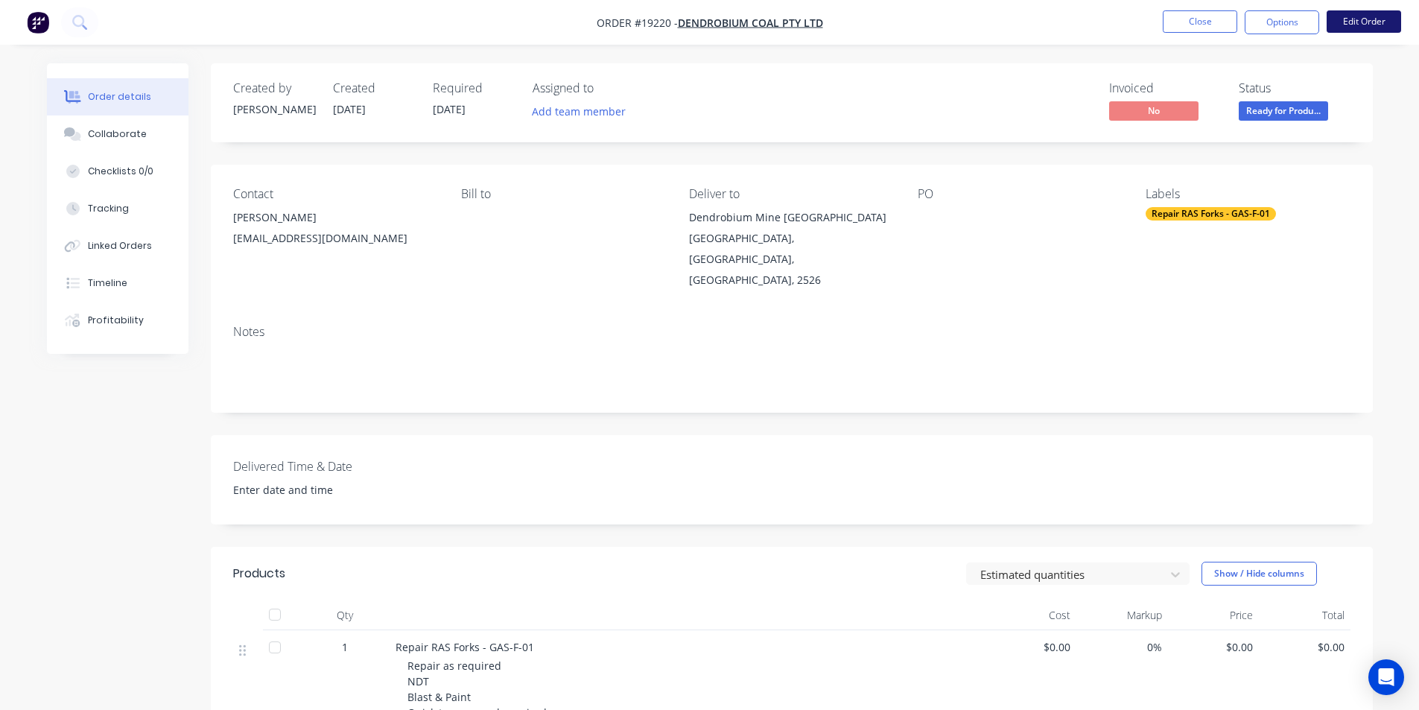
click at [1352, 25] on button "Edit Order" at bounding box center [1363, 21] width 74 height 22
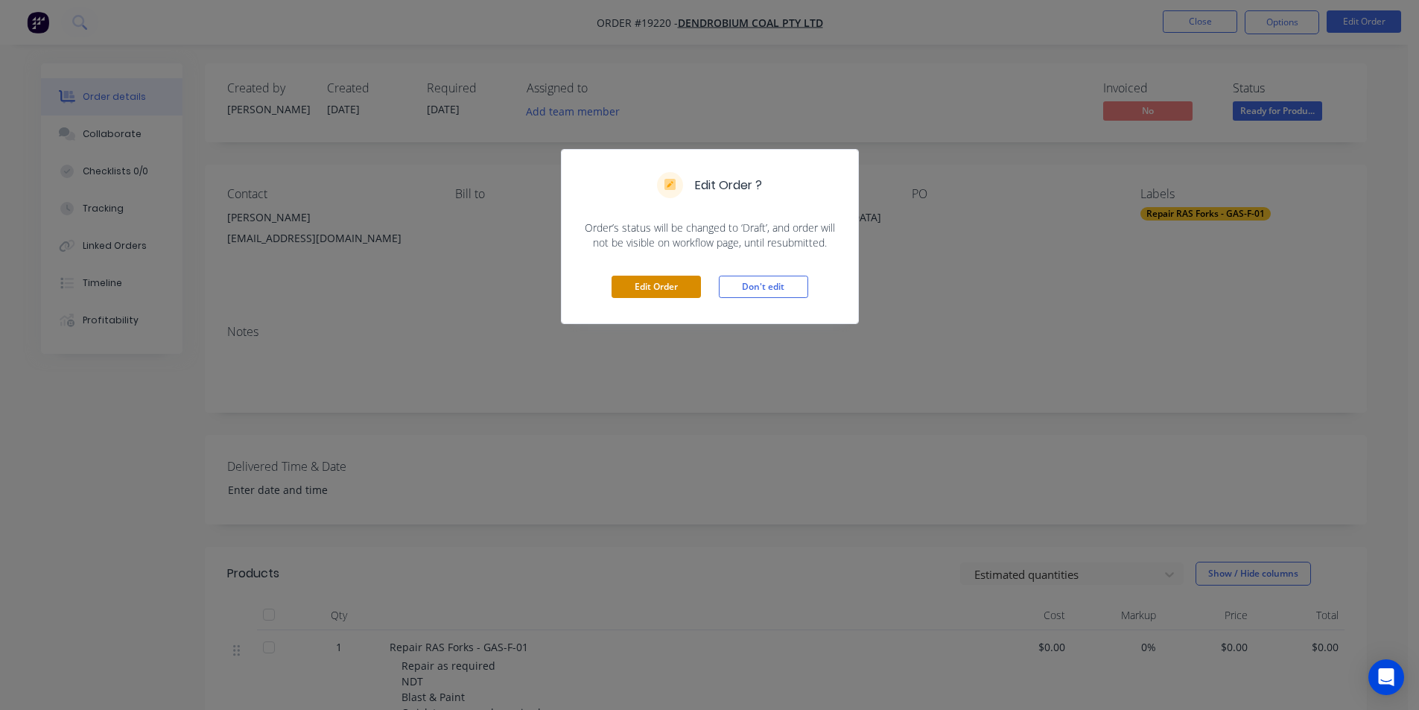
click at [653, 282] on button "Edit Order" at bounding box center [655, 287] width 89 height 22
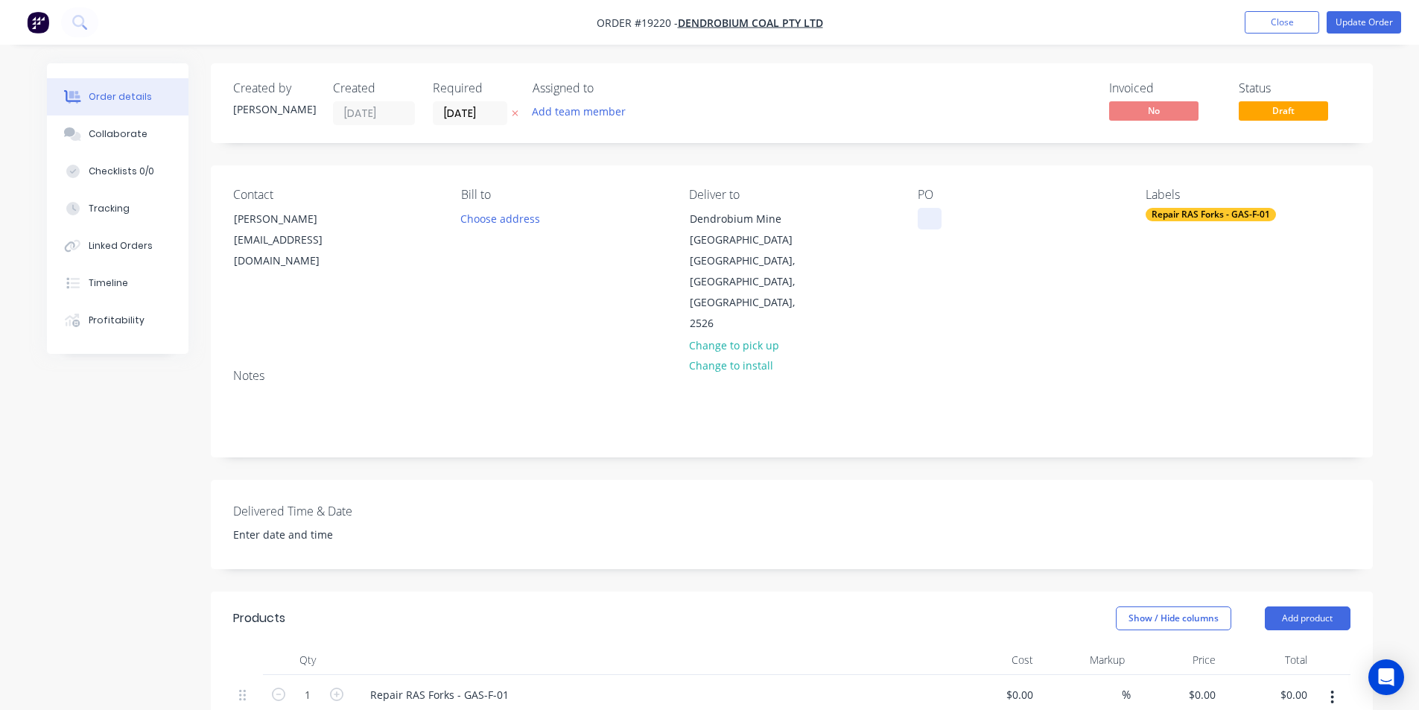
click at [938, 217] on div at bounding box center [930, 219] width 24 height 22
paste div
click at [138, 130] on div "Collaborate" at bounding box center [117, 133] width 59 height 13
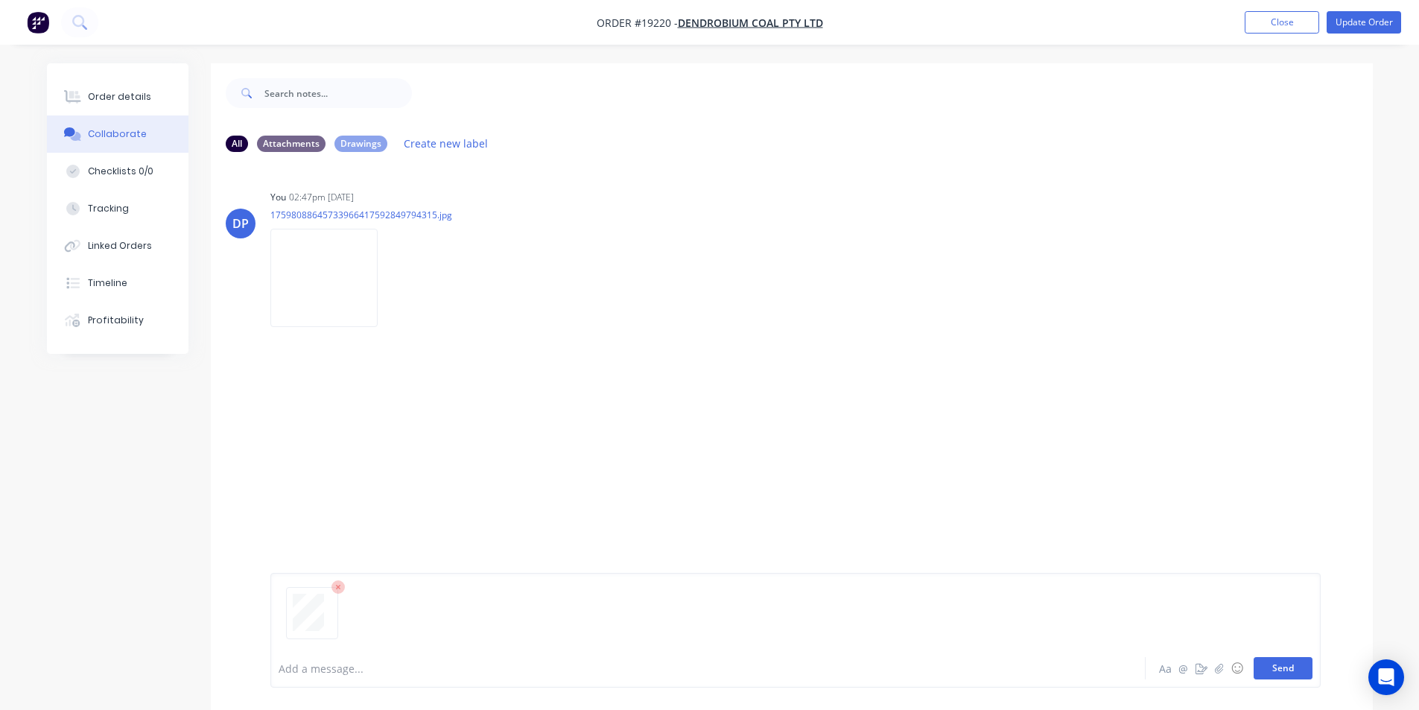
click at [1270, 674] on button "Send" at bounding box center [1282, 668] width 59 height 22
click at [130, 98] on div "Order details" at bounding box center [119, 96] width 63 height 13
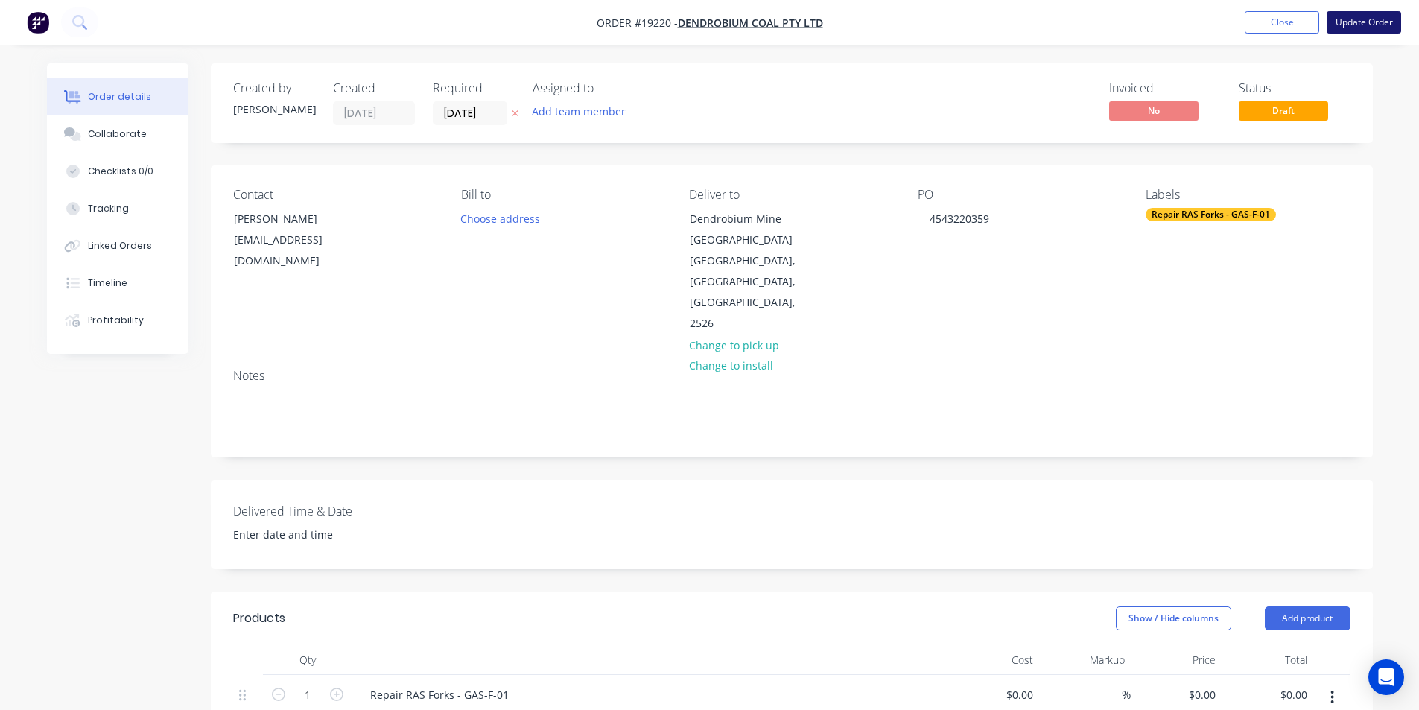
click at [1354, 31] on button "Update Order" at bounding box center [1363, 22] width 74 height 22
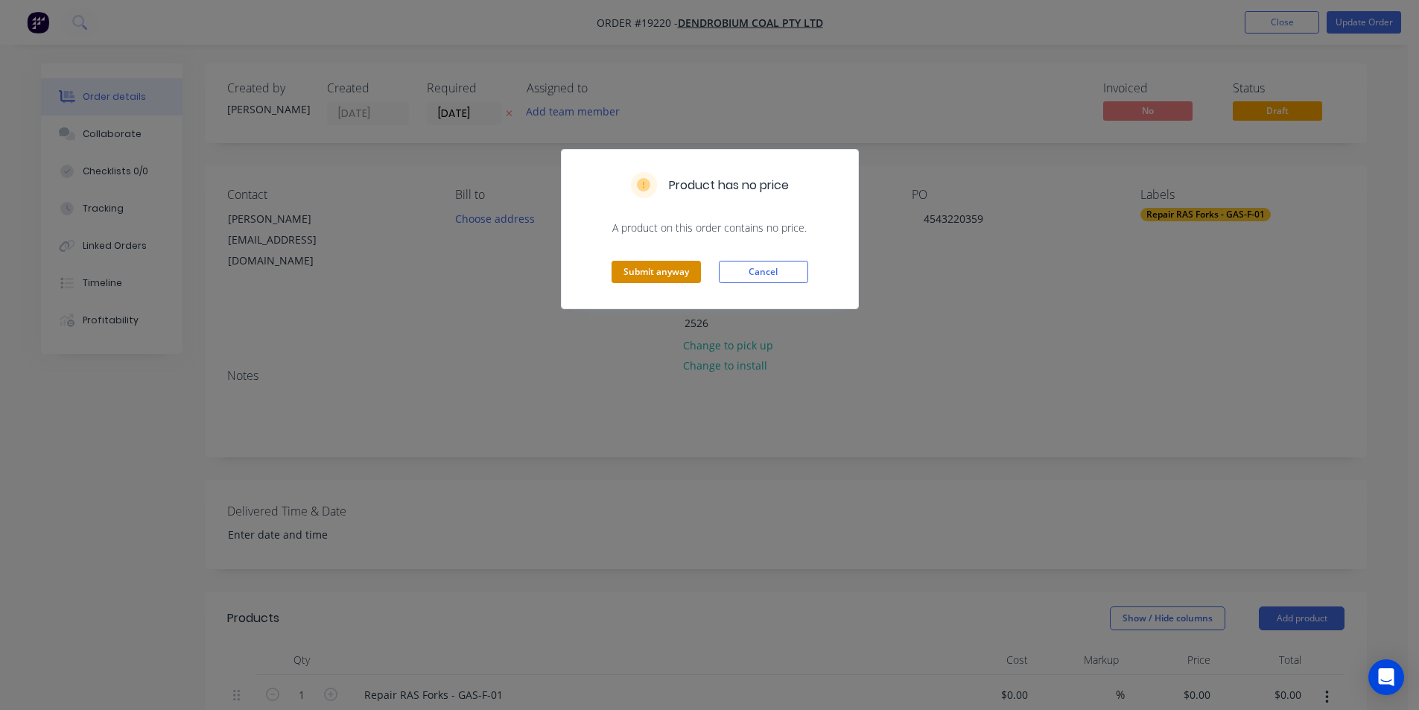
click at [657, 277] on button "Submit anyway" at bounding box center [655, 272] width 89 height 22
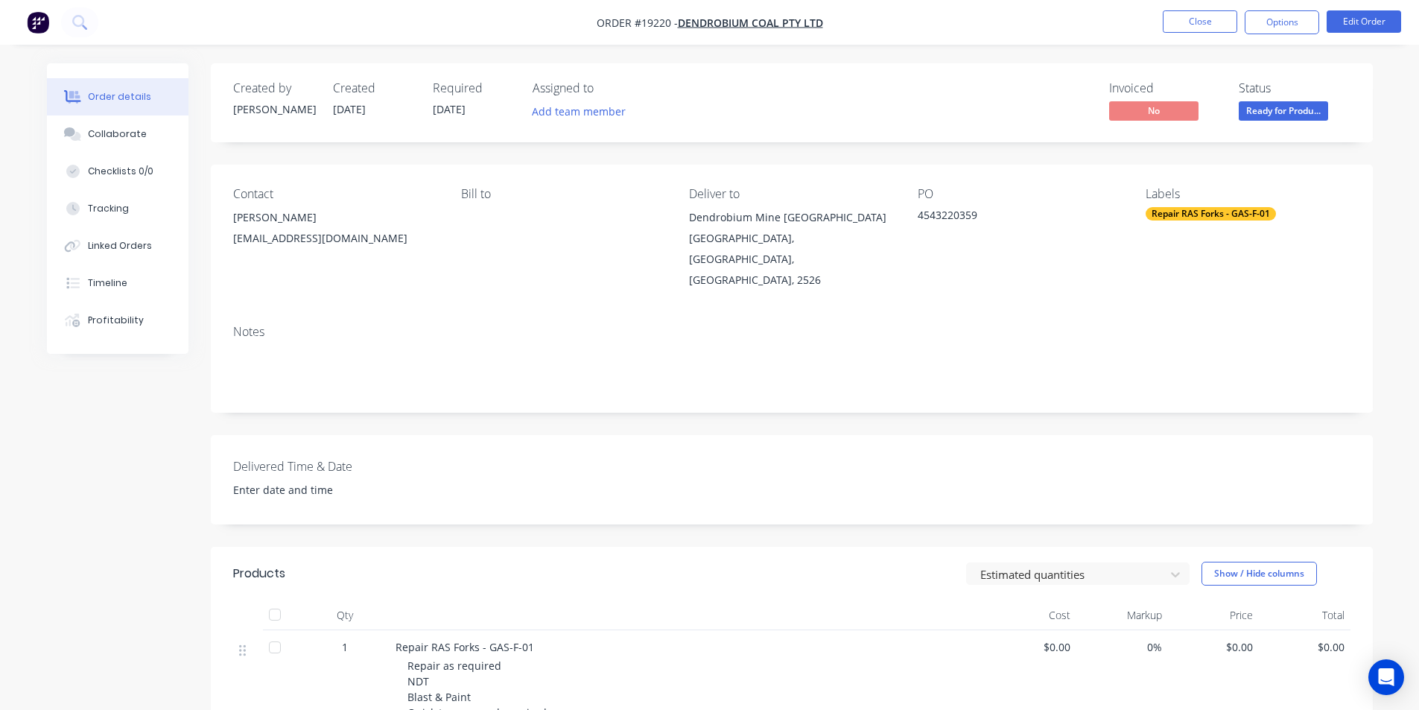
click at [40, 18] on img "button" at bounding box center [38, 22] width 22 height 22
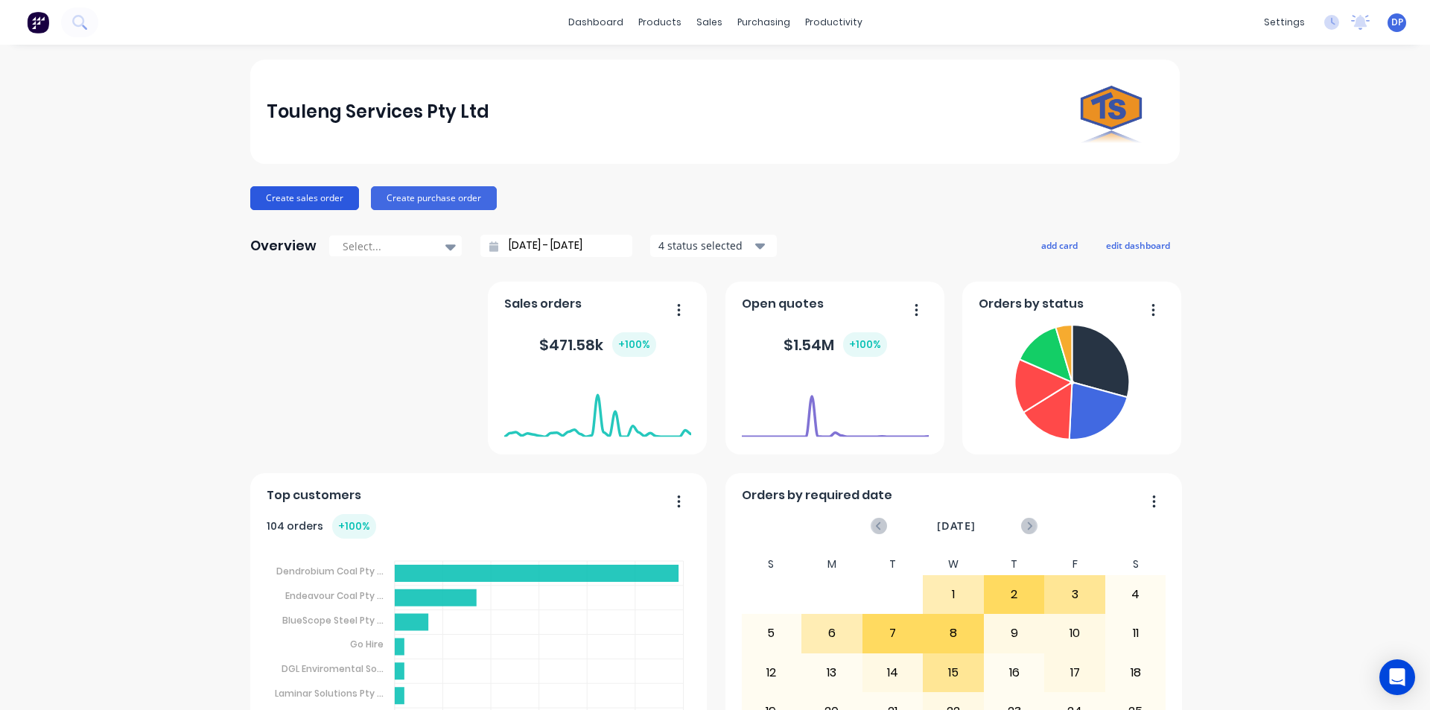
click at [315, 205] on button "Create sales order" at bounding box center [304, 198] width 109 height 24
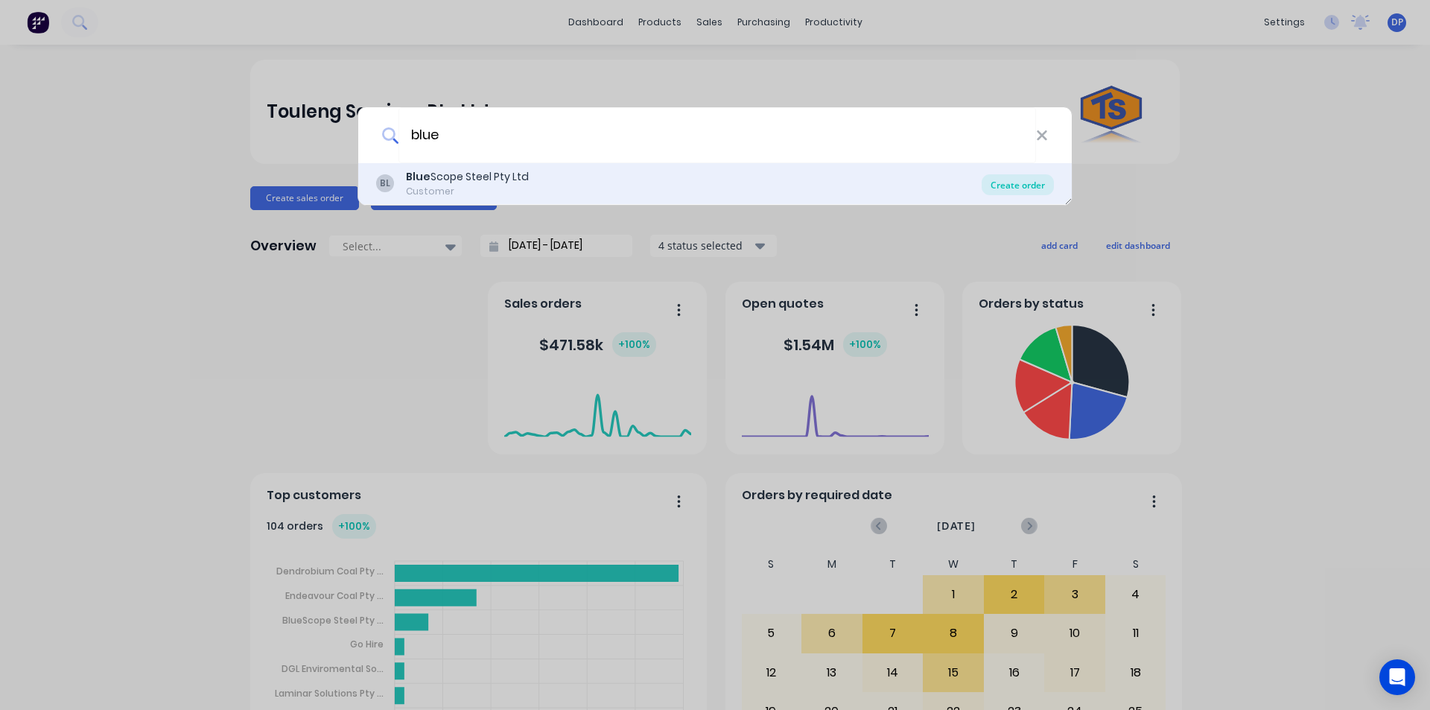
type input "blue"
click at [999, 179] on div "Create order" at bounding box center [1018, 184] width 72 height 21
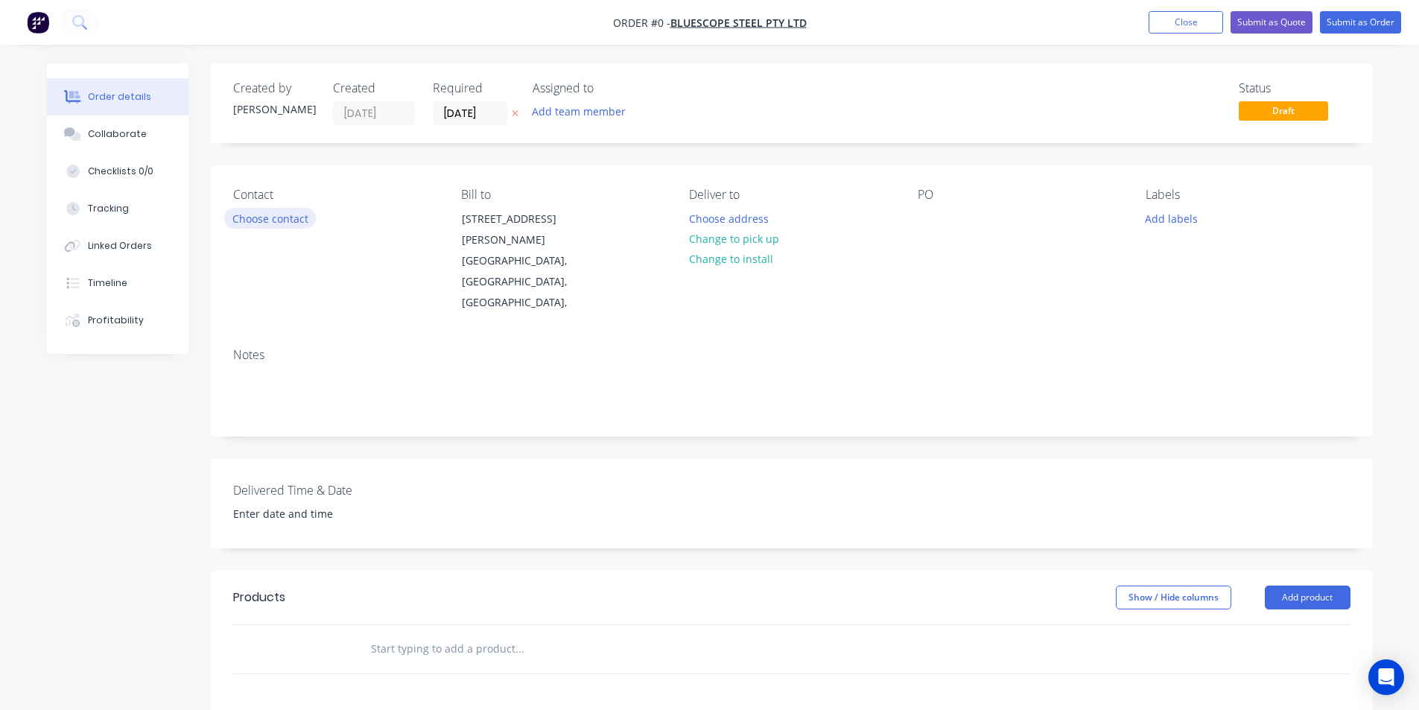
click at [294, 221] on button "Choose contact" at bounding box center [270, 218] width 92 height 20
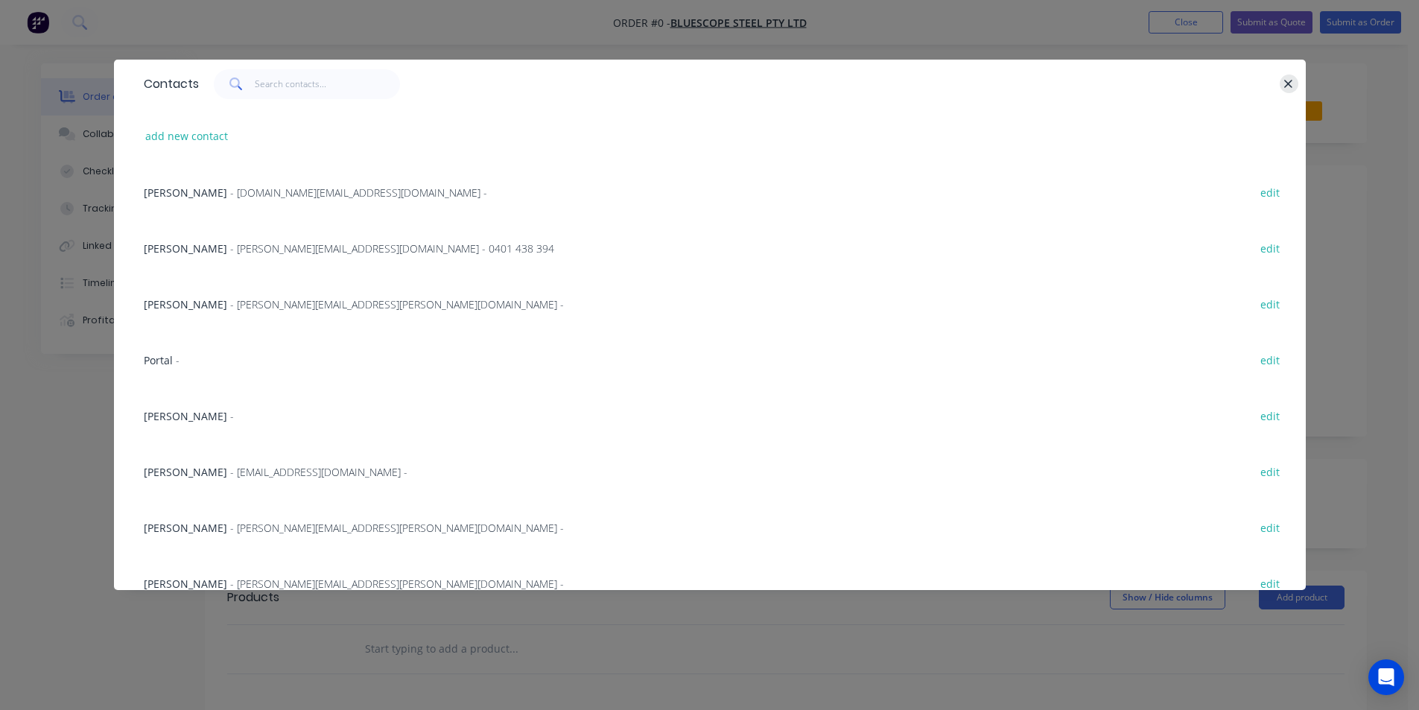
click at [1279, 83] on button "button" at bounding box center [1288, 83] width 19 height 19
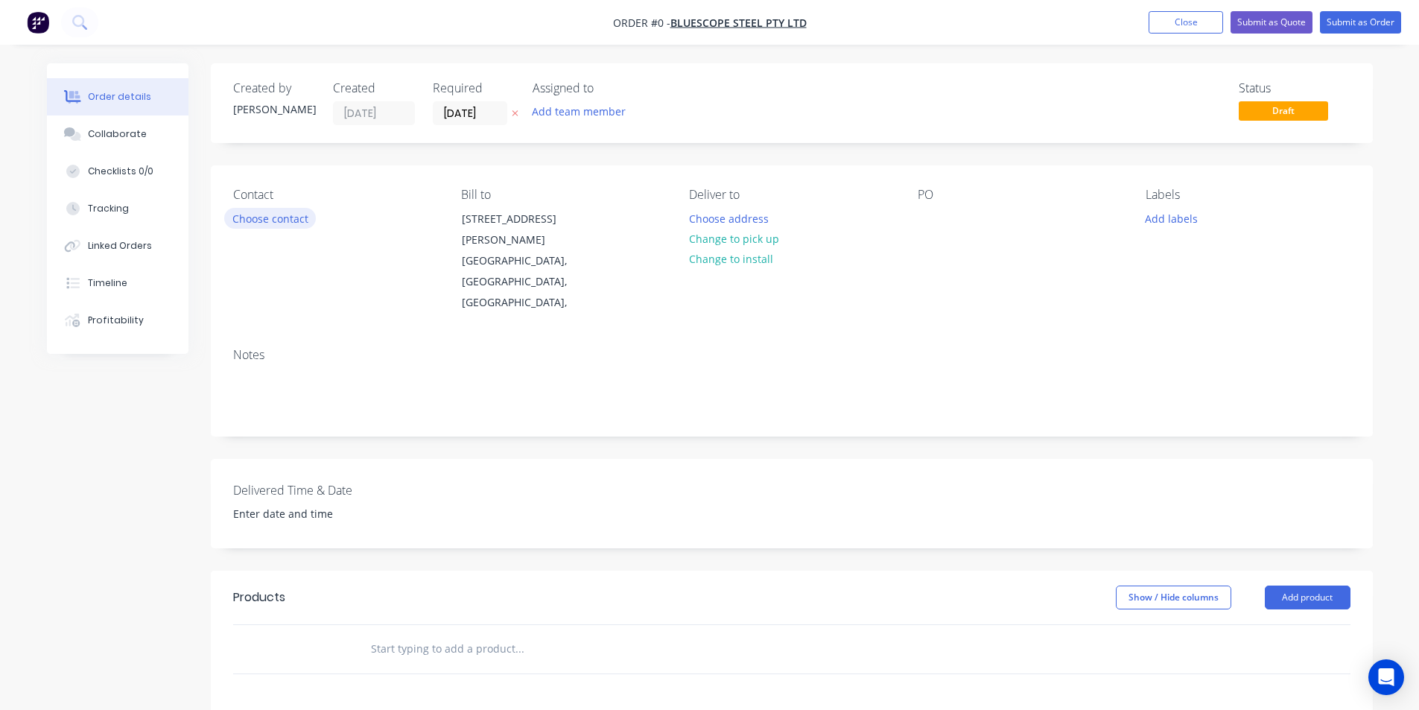
click at [297, 214] on button "Choose contact" at bounding box center [270, 218] width 92 height 20
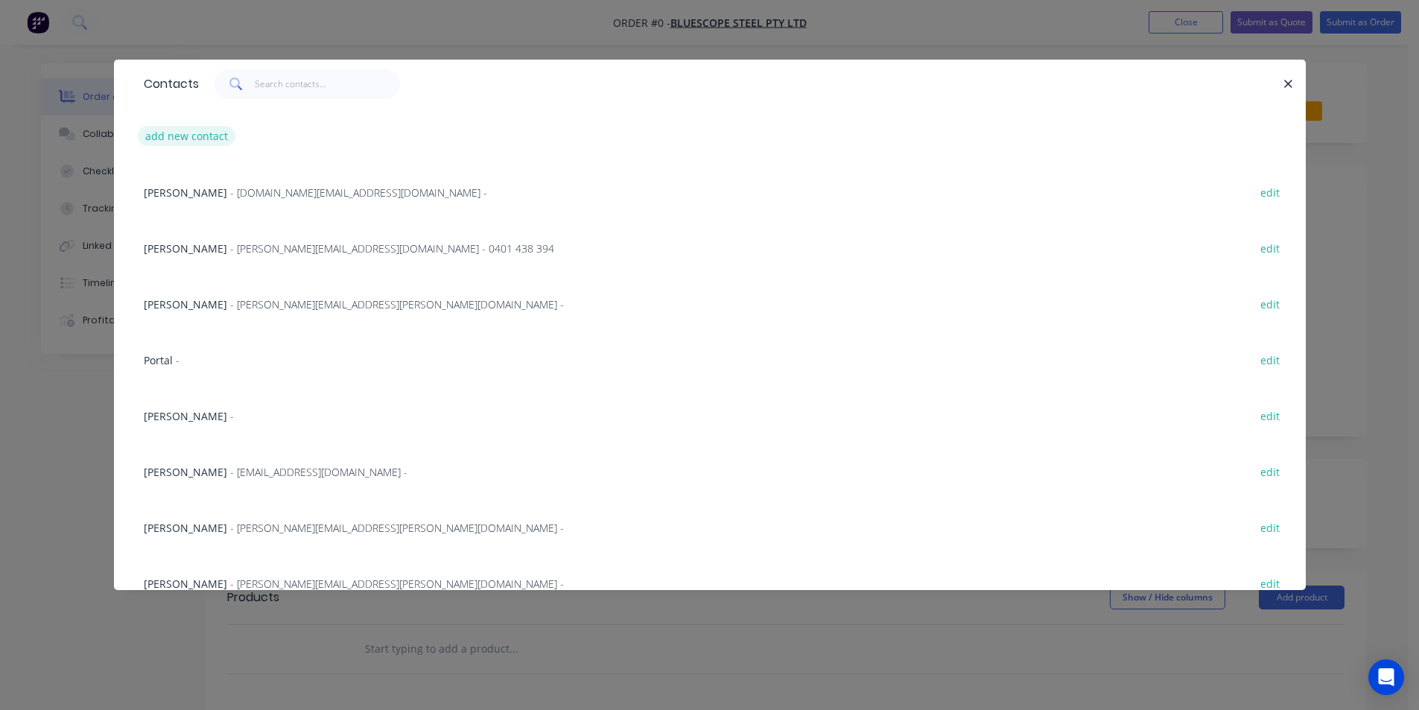
click at [212, 133] on button "add new contact" at bounding box center [187, 136] width 98 height 20
select select "AU"
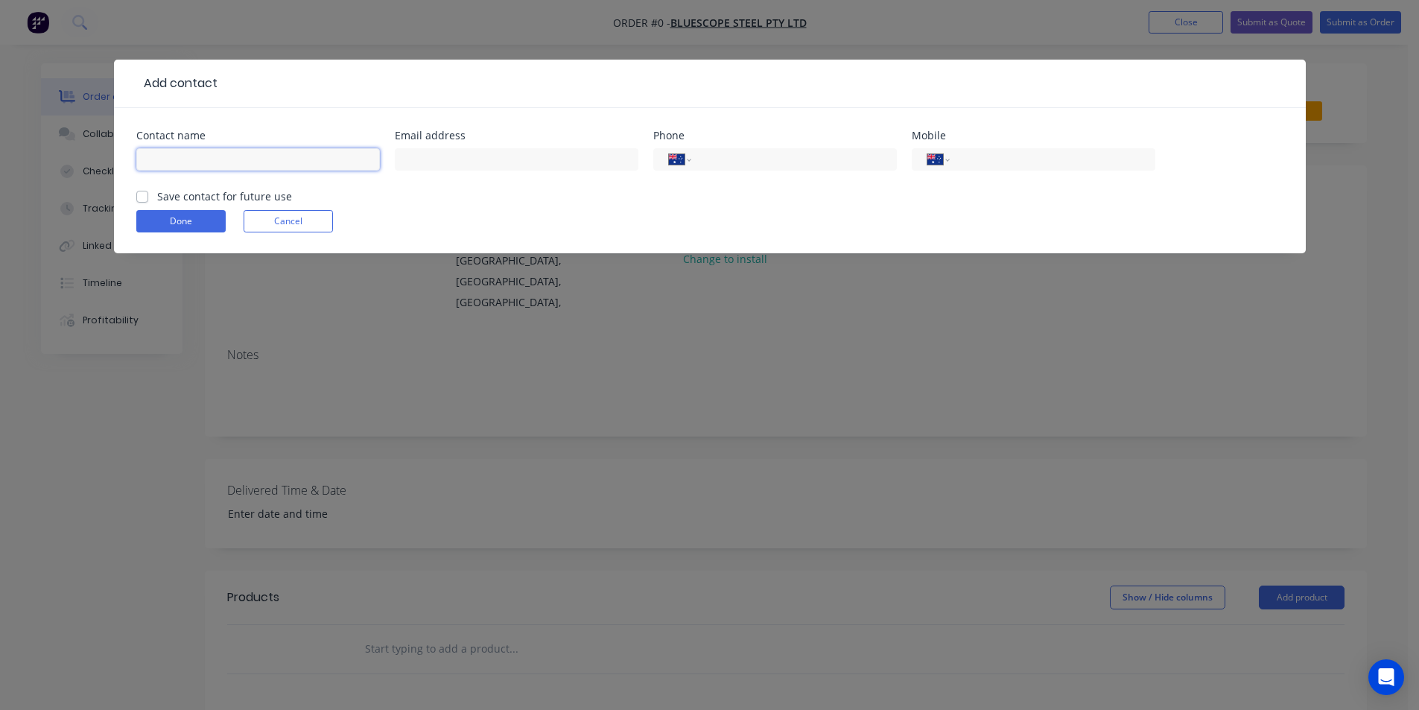
click at [219, 168] on input "text" at bounding box center [258, 159] width 244 height 22
type input "[PERSON_NAME]"
click at [459, 145] on div at bounding box center [517, 166] width 244 height 44
click at [434, 159] on input "text" at bounding box center [517, 159] width 244 height 22
paste input "[PERSON_NAME][EMAIL_ADDRESS][PERSON_NAME][DOMAIN_NAME]"
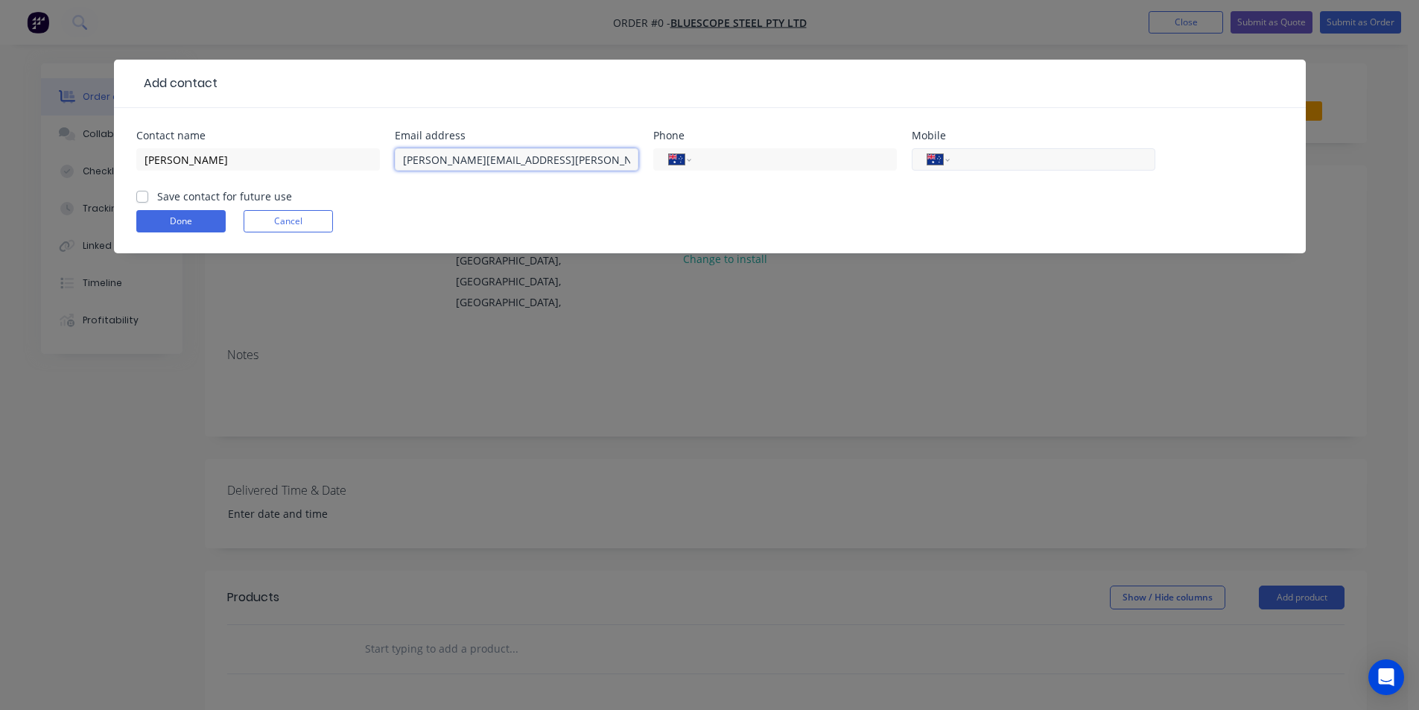
type input "[PERSON_NAME][EMAIL_ADDRESS][PERSON_NAME][DOMAIN_NAME]"
click at [1033, 159] on input "tel" at bounding box center [1049, 159] width 179 height 17
type input "0432 820 362"
click at [157, 194] on label "Save contact for future use" at bounding box center [224, 196] width 135 height 16
click at [139, 194] on input "Save contact for future use" at bounding box center [142, 195] width 12 height 14
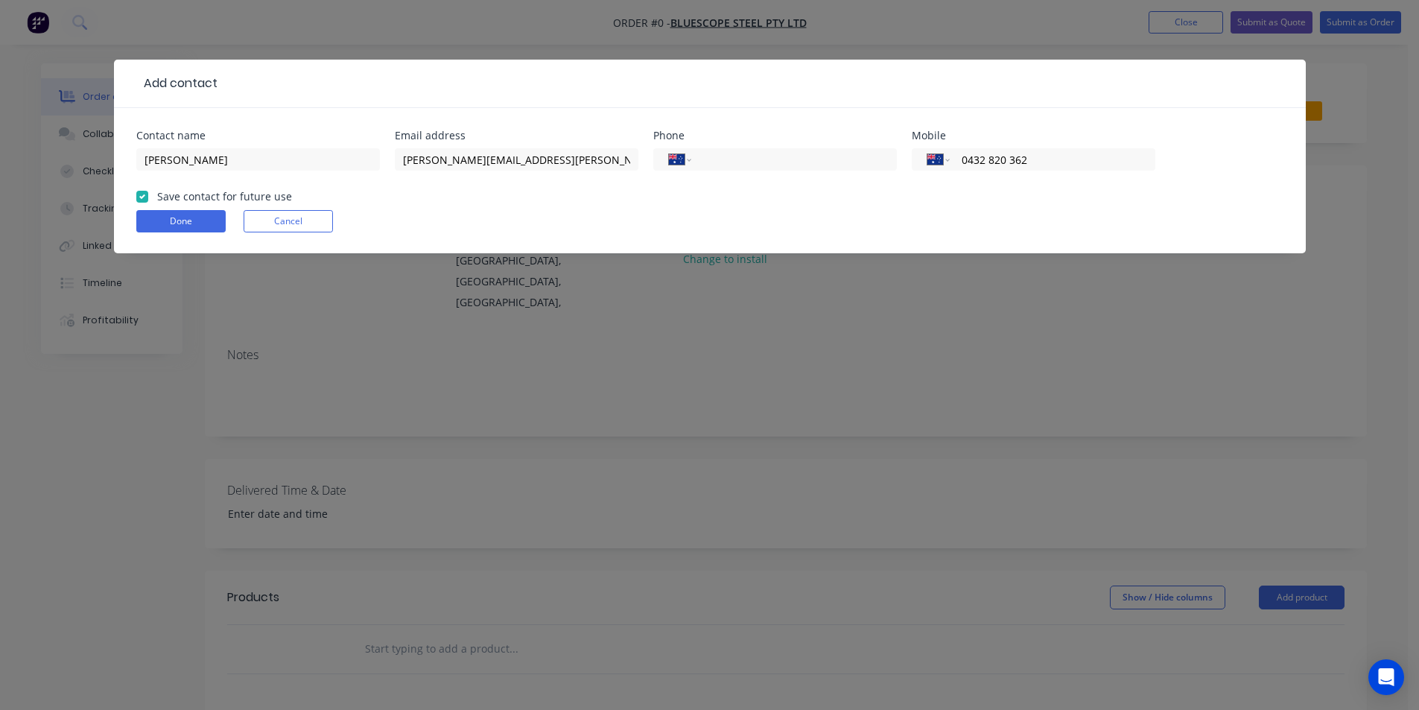
checkbox input "true"
click at [175, 219] on button "Done" at bounding box center [180, 221] width 89 height 22
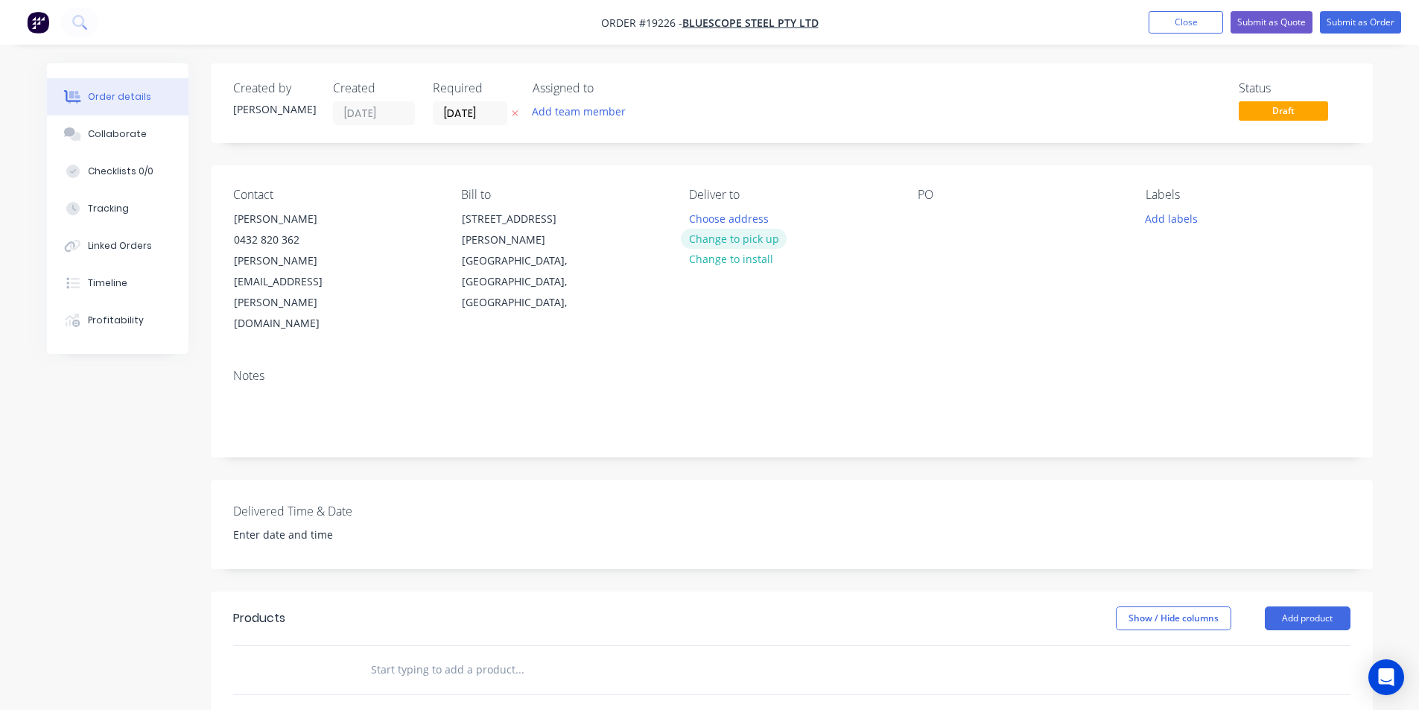
click at [745, 242] on button "Change to pick up" at bounding box center [734, 239] width 106 height 20
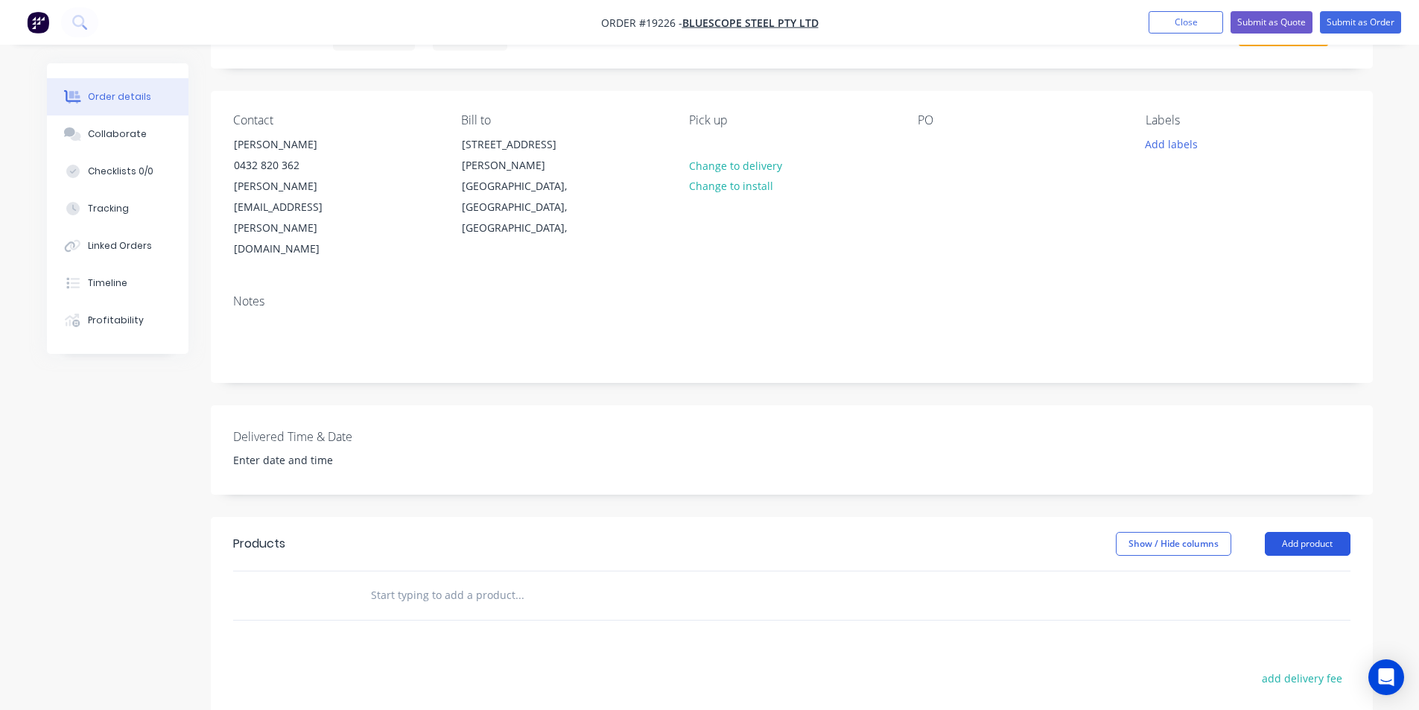
click at [1302, 532] on button "Add product" at bounding box center [1308, 544] width 86 height 24
click at [1279, 600] on div "Basic product" at bounding box center [1279, 611] width 115 height 22
